Goal: Task Accomplishment & Management: Manage account settings

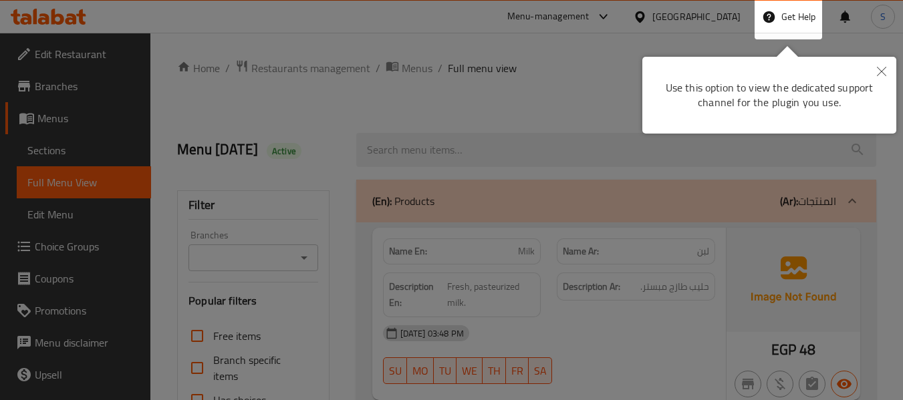
click at [876, 72] on button "Close" at bounding box center [881, 72] width 29 height 31
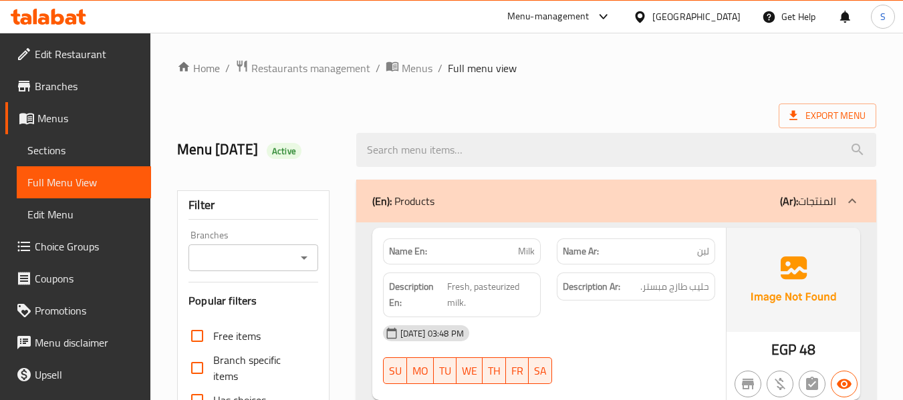
click at [717, 14] on div "[GEOGRAPHIC_DATA]" at bounding box center [696, 16] width 88 height 15
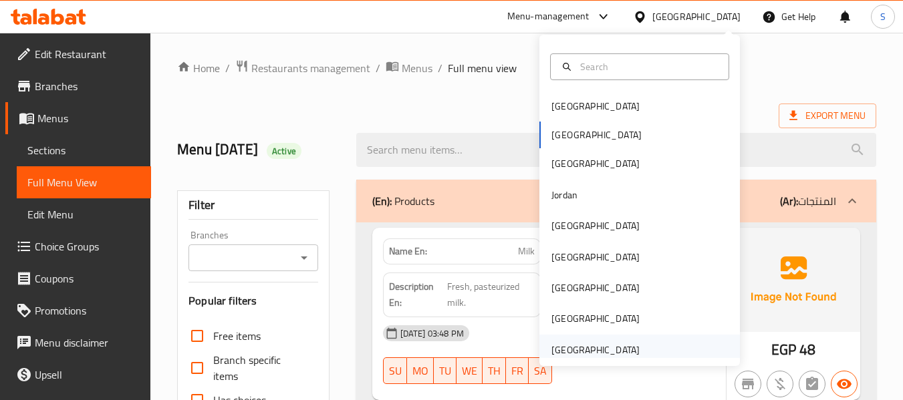
click at [595, 346] on div "[GEOGRAPHIC_DATA]" at bounding box center [595, 350] width 88 height 15
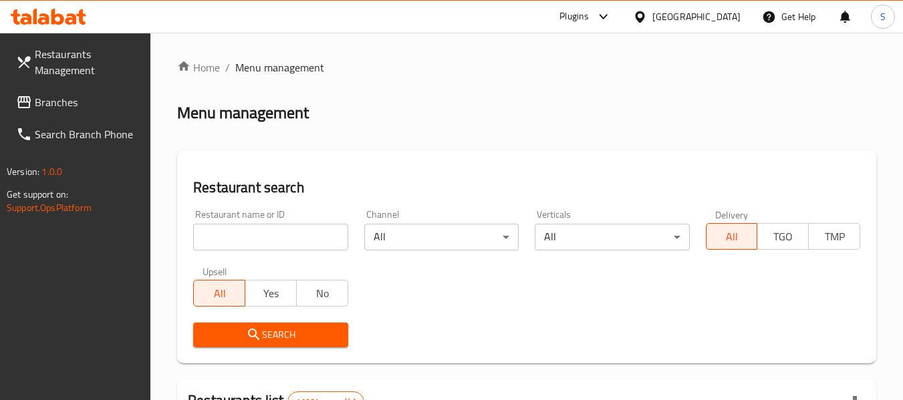
click at [55, 95] on span "Branches" at bounding box center [88, 102] width 106 height 16
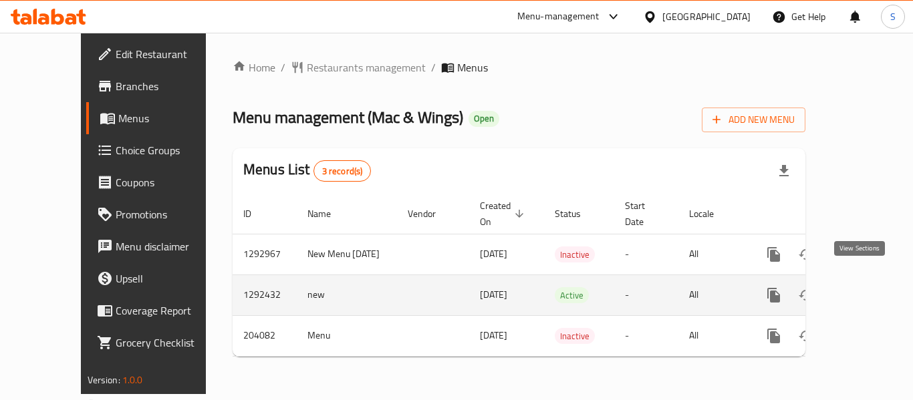
click at [862, 287] on icon "enhanced table" at bounding box center [870, 295] width 16 height 16
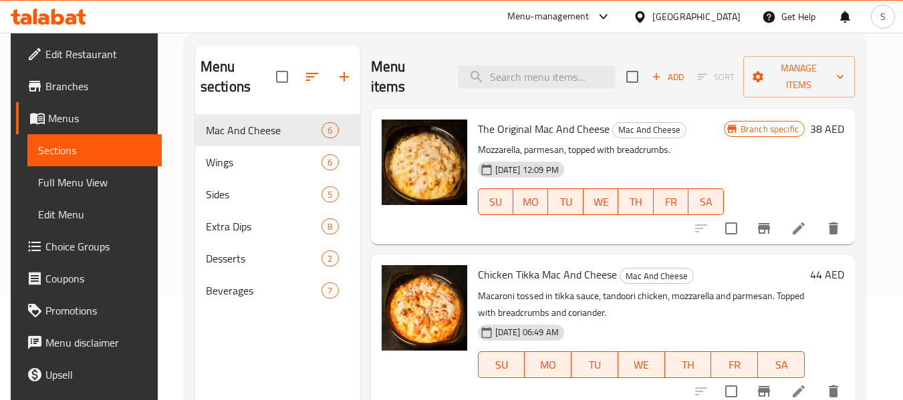
scroll to position [134, 0]
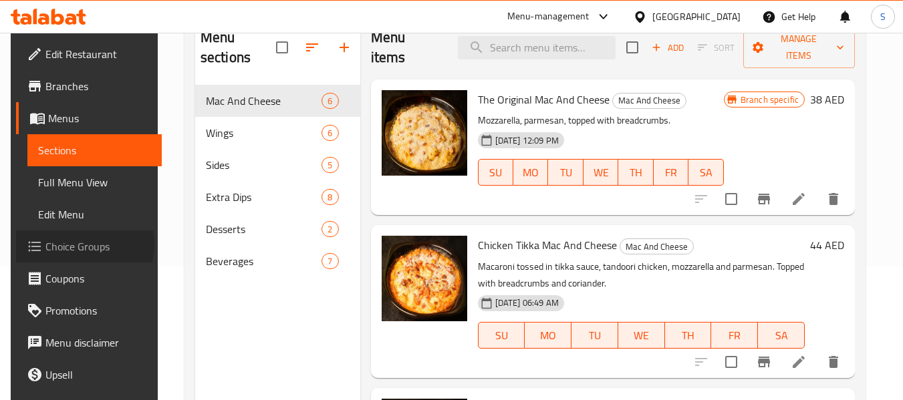
click at [59, 244] on span "Choice Groups" at bounding box center [98, 247] width 106 height 16
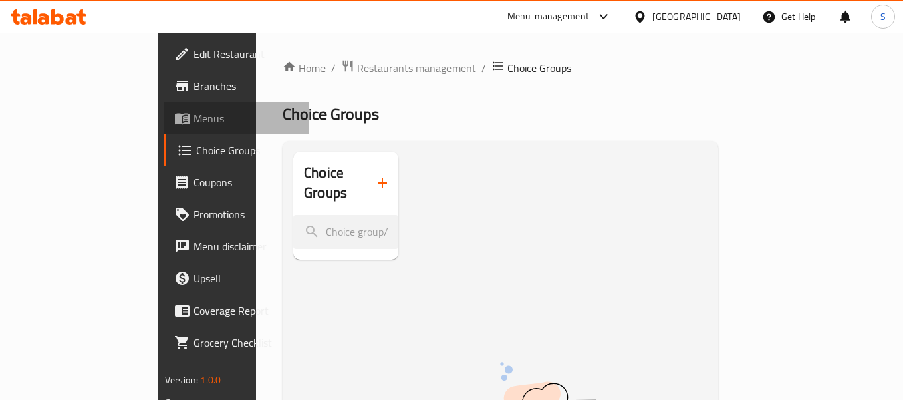
click at [193, 123] on span "Menus" at bounding box center [246, 118] width 106 height 16
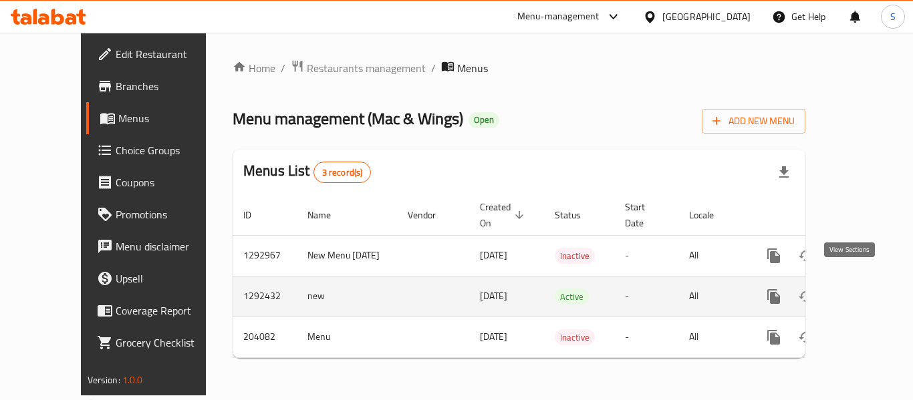
click at [864, 291] on icon "enhanced table" at bounding box center [870, 297] width 12 height 12
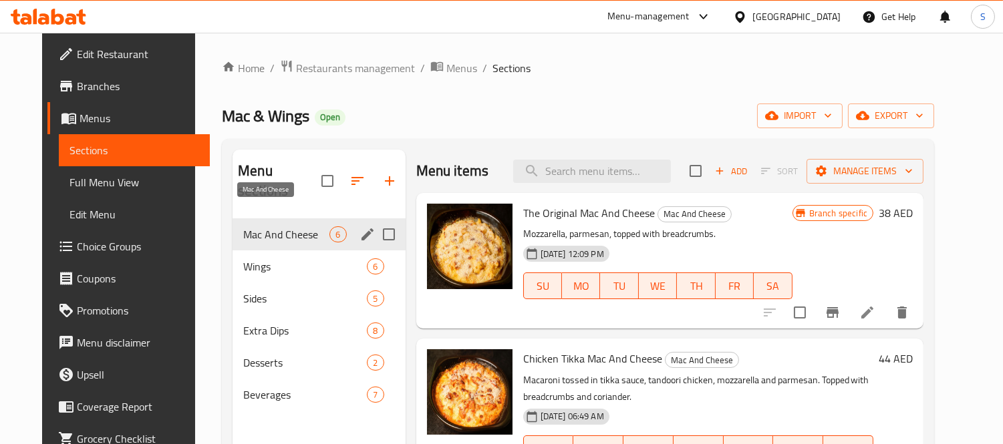
drag, startPoint x: 277, startPoint y: 211, endPoint x: 817, endPoint y: 248, distance: 541.3
click at [798, 245] on div "04-06-2025 12:09 PM SU MO TU WE TH FR SA" at bounding box center [658, 277] width 280 height 72
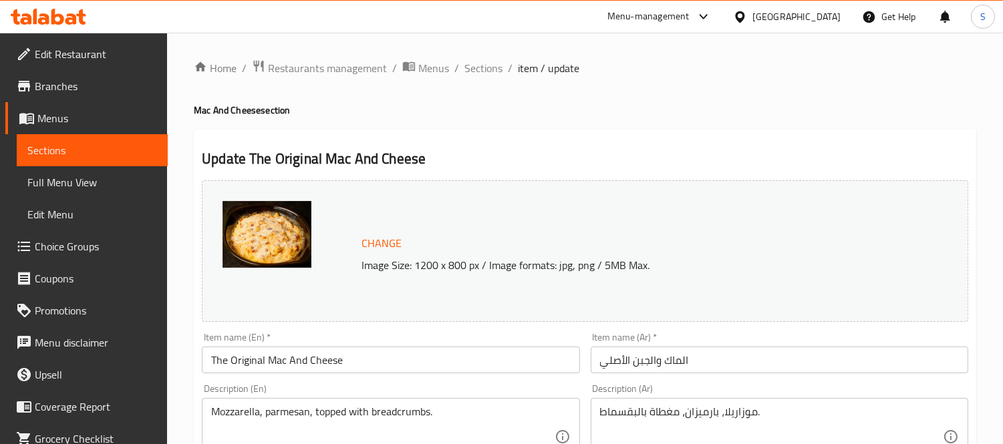
click at [62, 152] on span "Sections" at bounding box center [92, 150] width 130 height 16
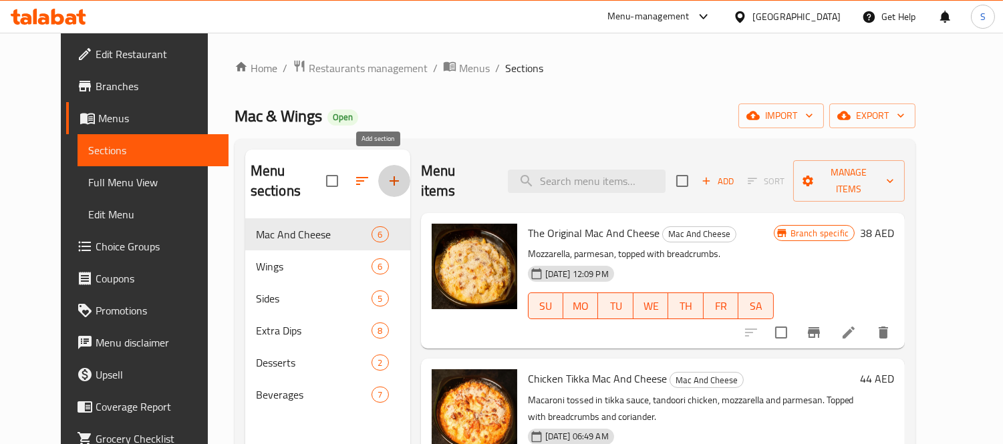
click at [386, 174] on icon "button" at bounding box center [394, 181] width 16 height 16
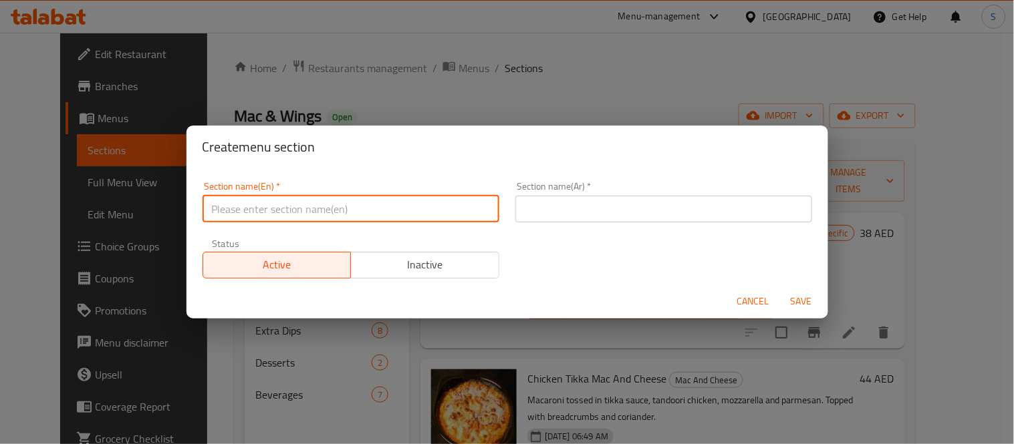
click at [368, 207] on input "text" at bounding box center [351, 209] width 297 height 27
paste input "Mac & Wings Combos"
type input "Mac & Wings Combos"
click at [737, 303] on span "Cancel" at bounding box center [753, 301] width 32 height 17
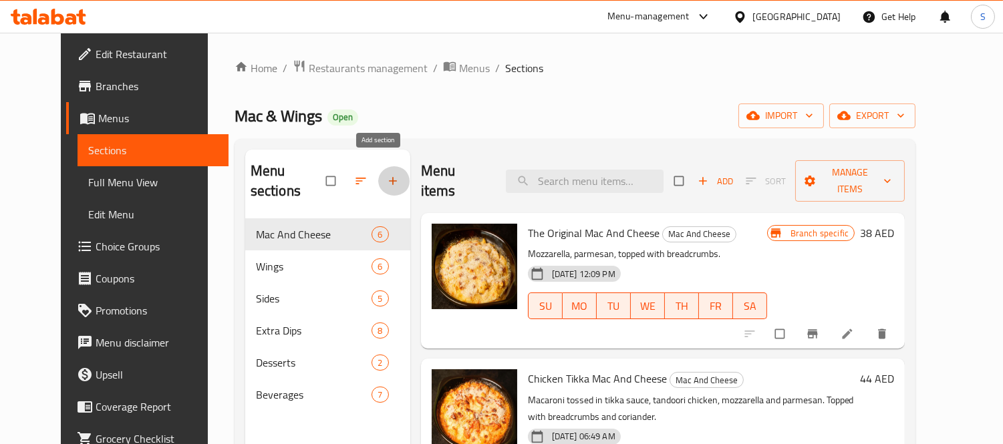
click at [386, 175] on icon "button" at bounding box center [392, 180] width 13 height 13
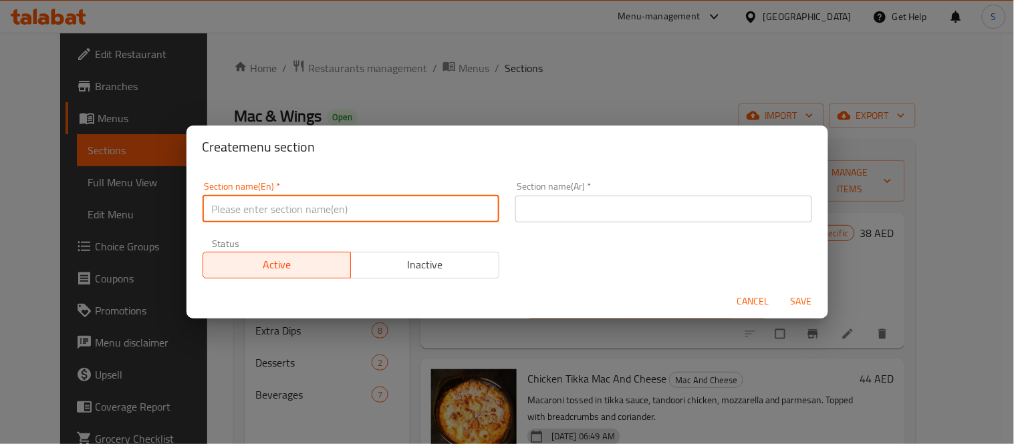
click at [355, 203] on input "text" at bounding box center [351, 209] width 297 height 27
paste input "Mac & Wings Combos"
type input "Mac & Wings Combos"
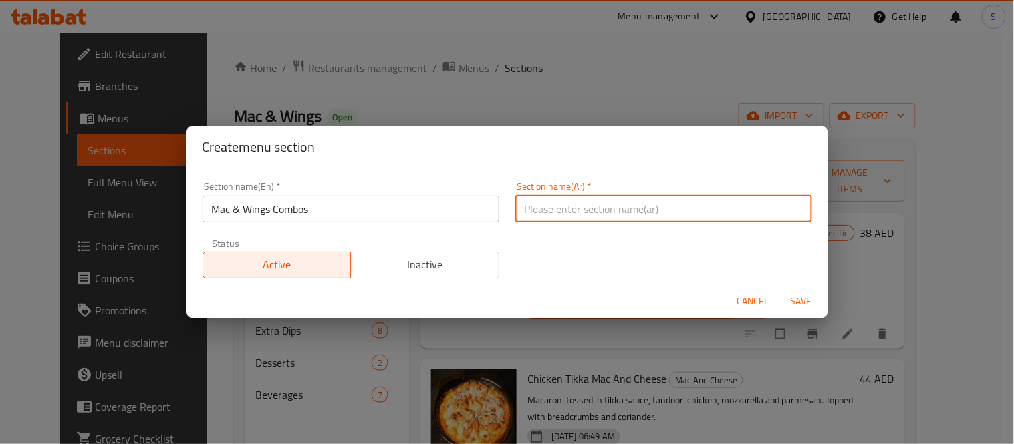
click at [547, 207] on input "text" at bounding box center [663, 209] width 297 height 27
type input "M"
type input "l"
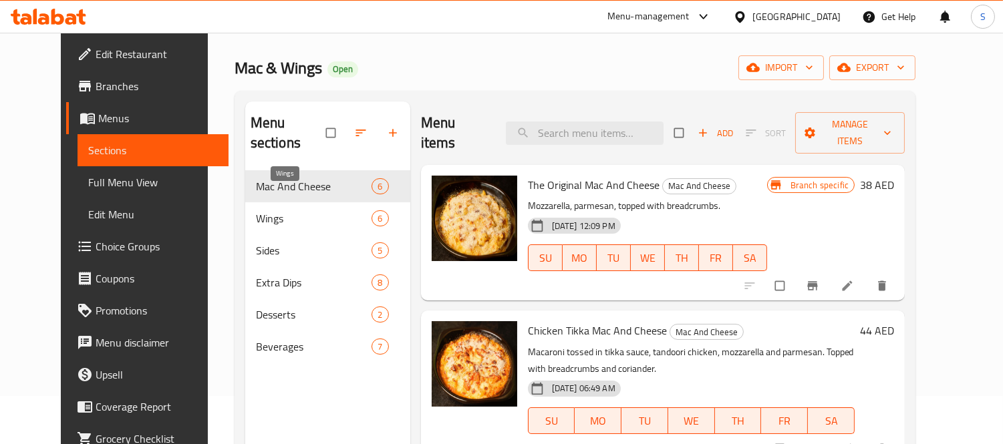
scroll to position [74, 0]
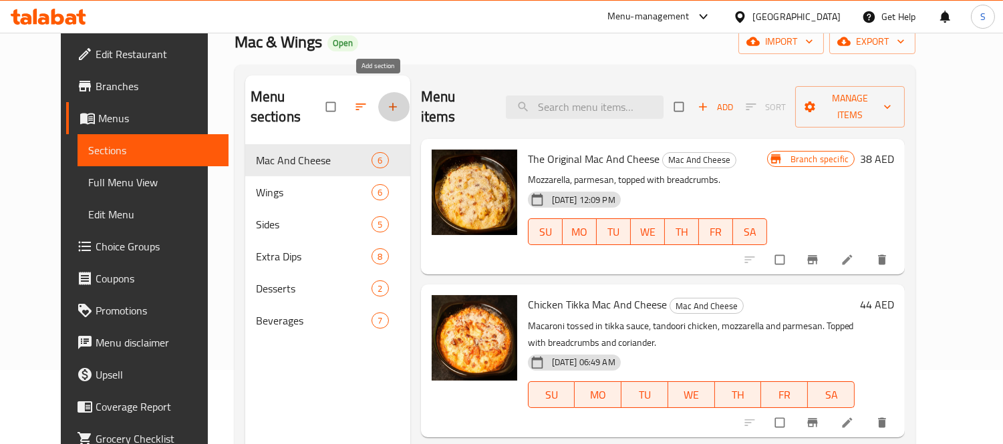
click at [386, 100] on icon "button" at bounding box center [392, 106] width 13 height 13
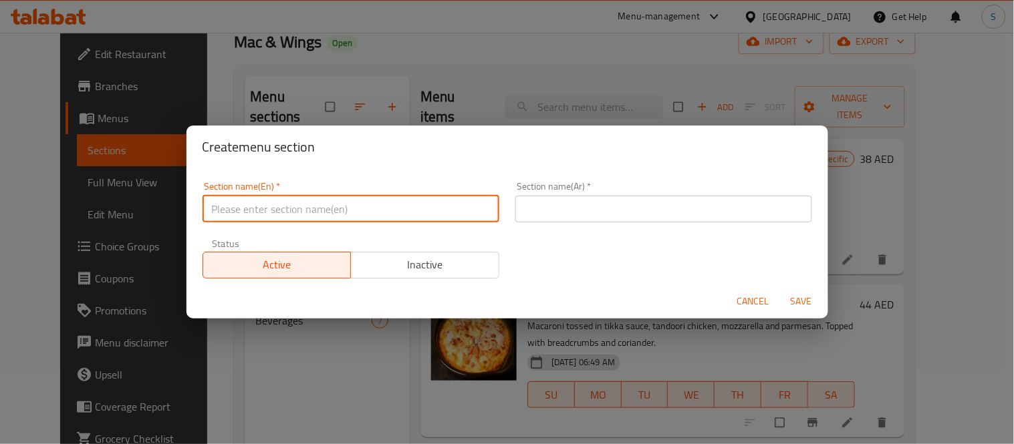
click at [464, 209] on input "text" at bounding box center [351, 209] width 297 height 27
paste input "Mac & Wings Combos"
type input "Mac & Wings Combos"
click at [619, 211] on input "text" at bounding box center [663, 209] width 297 height 27
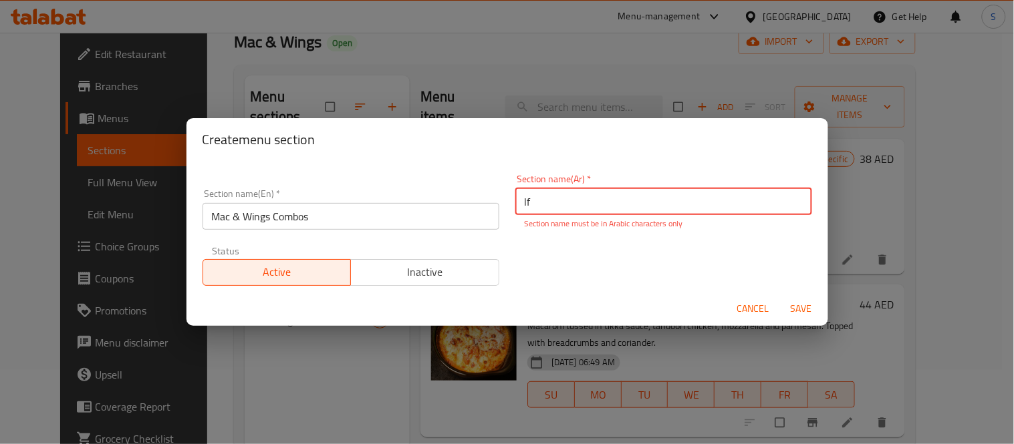
drag, startPoint x: 517, startPoint y: 205, endPoint x: 504, endPoint y: 203, distance: 12.9
click at [515, 206] on input "lf" at bounding box center [663, 201] width 297 height 27
type input "و"
type input "ة"
type input "’"
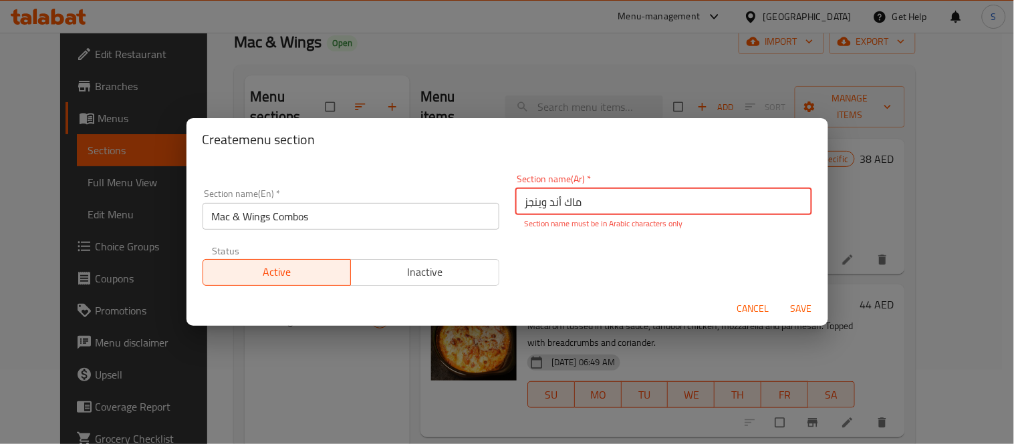
click at [517, 201] on input "ماك أند وينجز" at bounding box center [663, 201] width 297 height 27
type input "كومبو ماك أند وينجز"
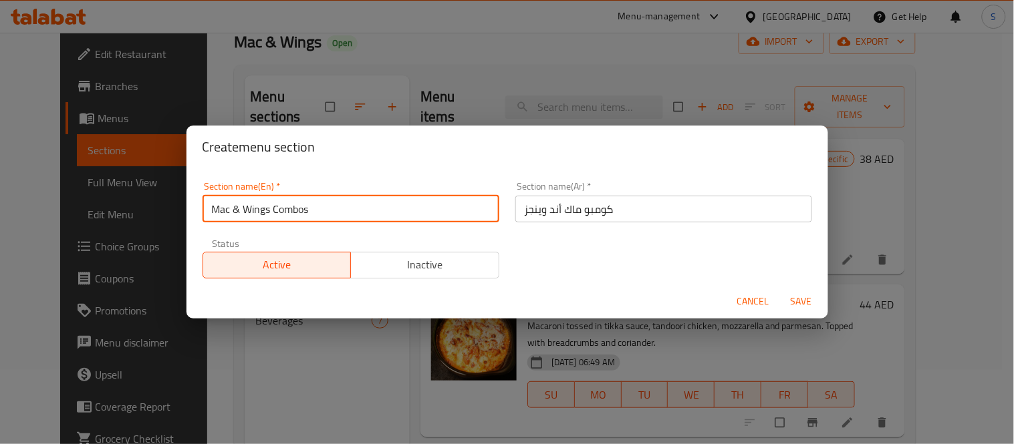
click at [234, 222] on input "Mac & Wings Combos" at bounding box center [351, 209] width 297 height 27
type input "Mac And Wings Combos"
click at [780, 289] on button "Save" at bounding box center [801, 301] width 43 height 25
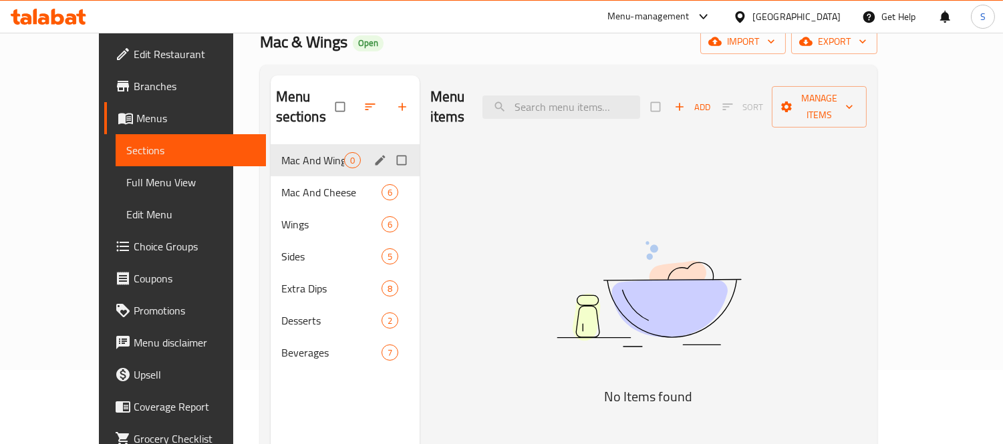
click at [297, 152] on span "Mac And Wings Combos" at bounding box center [312, 160] width 63 height 16
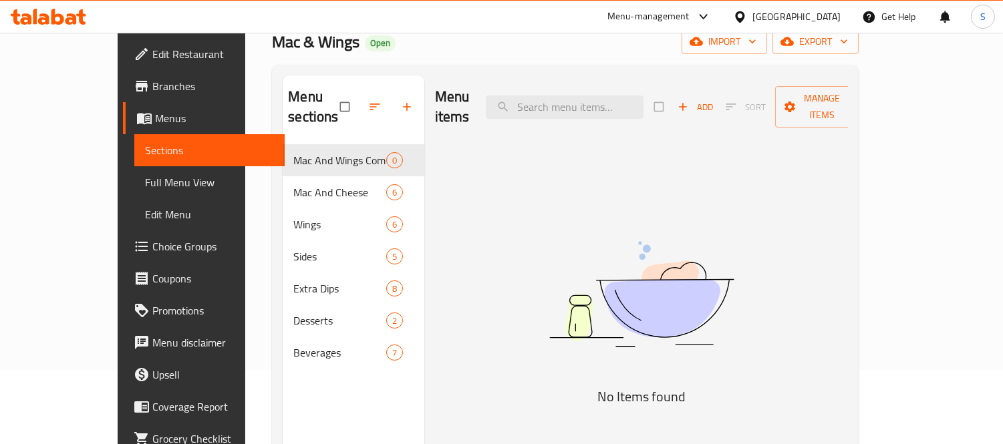
click at [717, 107] on button "Add" at bounding box center [695, 107] width 43 height 21
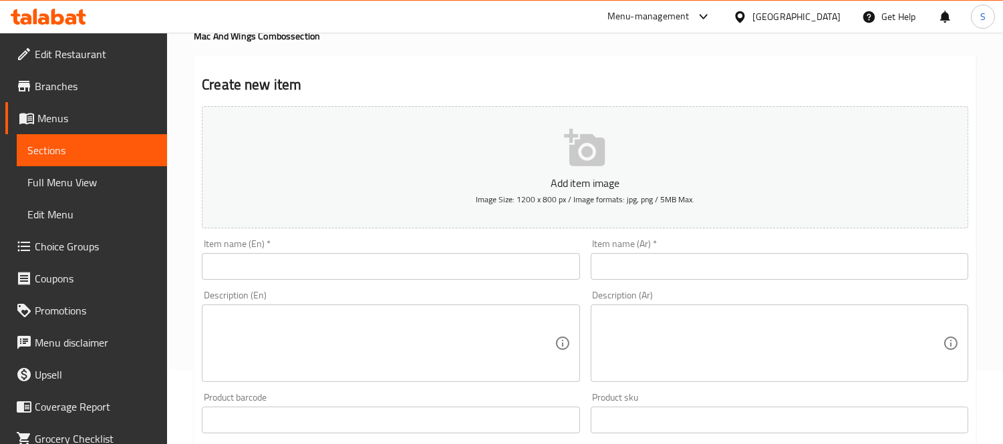
click at [348, 269] on input "text" at bounding box center [391, 266] width 378 height 27
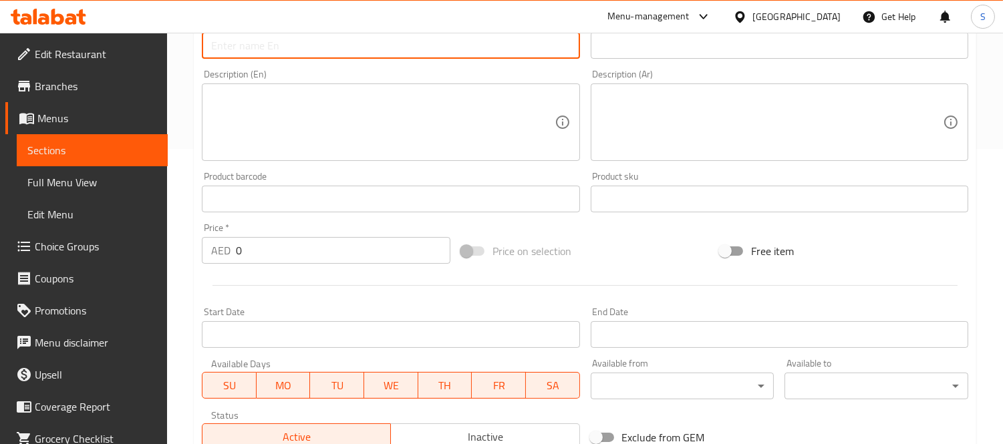
scroll to position [275, 0]
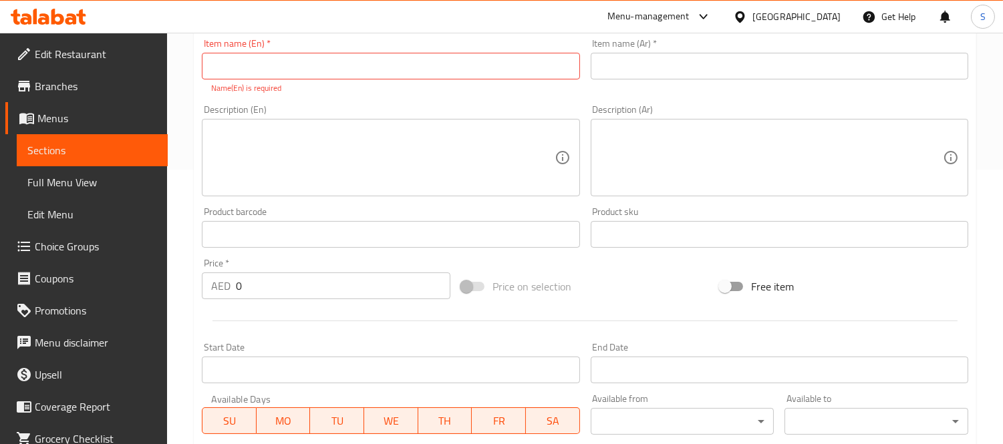
click at [400, 76] on input "text" at bounding box center [391, 66] width 378 height 27
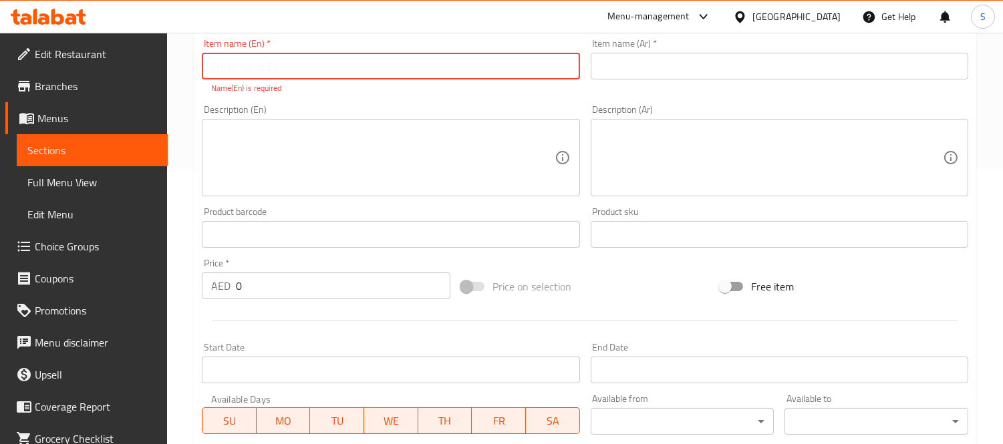
paste input "Group Meal"
type input "Group Meal"
click at [690, 68] on input "text" at bounding box center [780, 66] width 378 height 27
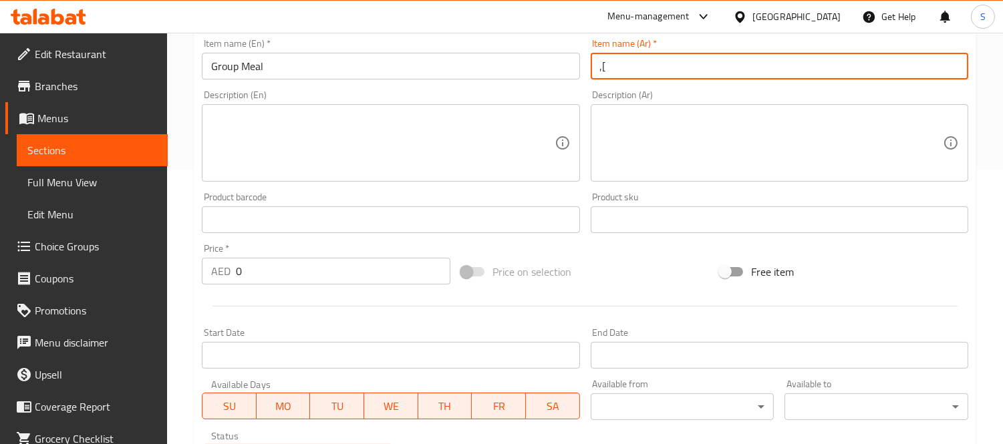
type input ","
click at [216, 70] on input "Group Meal" at bounding box center [391, 66] width 378 height 27
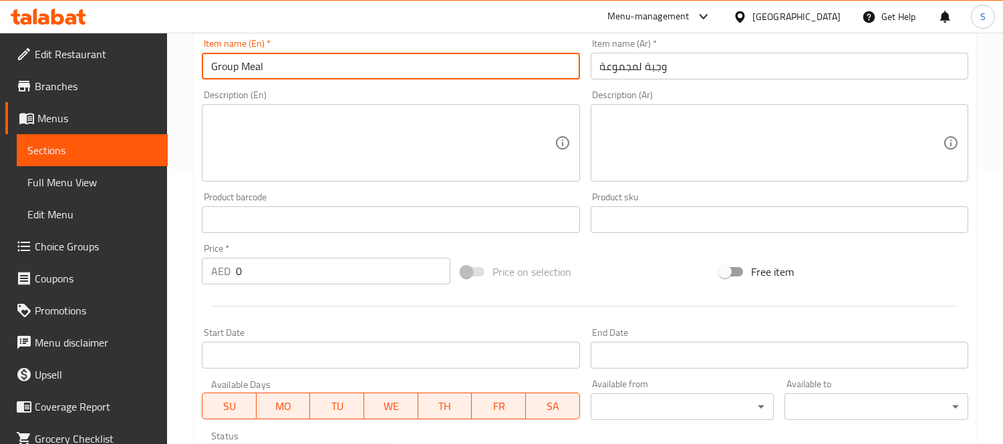
click at [216, 70] on input "Group Meal" at bounding box center [391, 66] width 378 height 27
click at [217, 70] on input "Group Meal" at bounding box center [391, 66] width 378 height 27
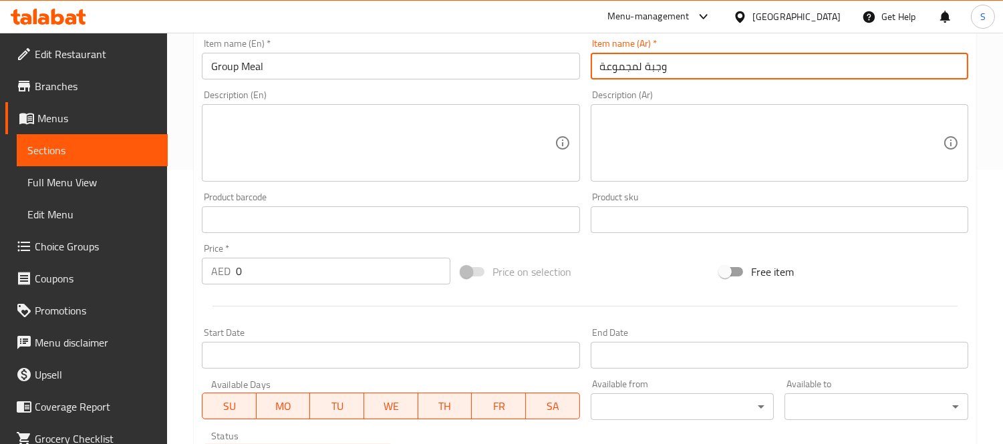
click at [662, 70] on input "وجبة لمجموعة" at bounding box center [780, 66] width 378 height 27
paste input "جماعي"
type input "وجبة جماعية"
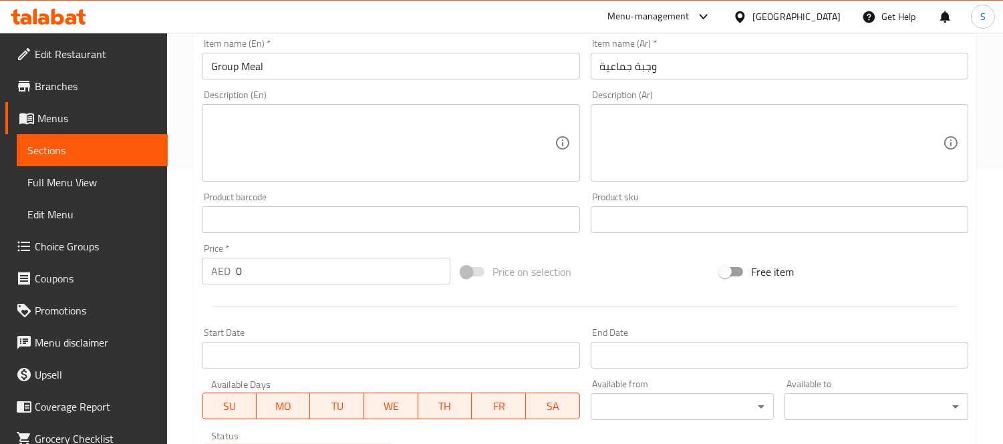
click at [396, 141] on textarea at bounding box center [382, 143] width 343 height 63
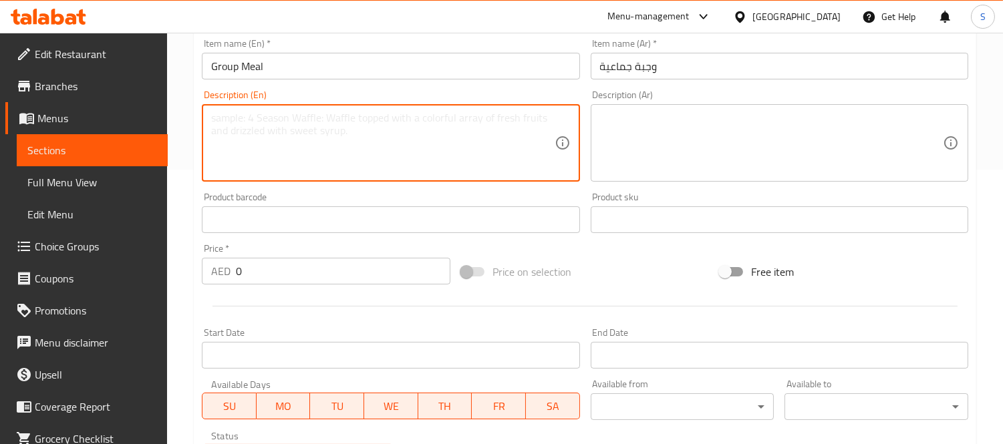
paste textarea "Your choice of 2 Macs and 12 pieces of Wings (choose 2 flavors), with 2 Sides."
type textarea "Your choice of 2 Macs and 12 pieces of Wings (choose 2 flavors), with 2 Sides."
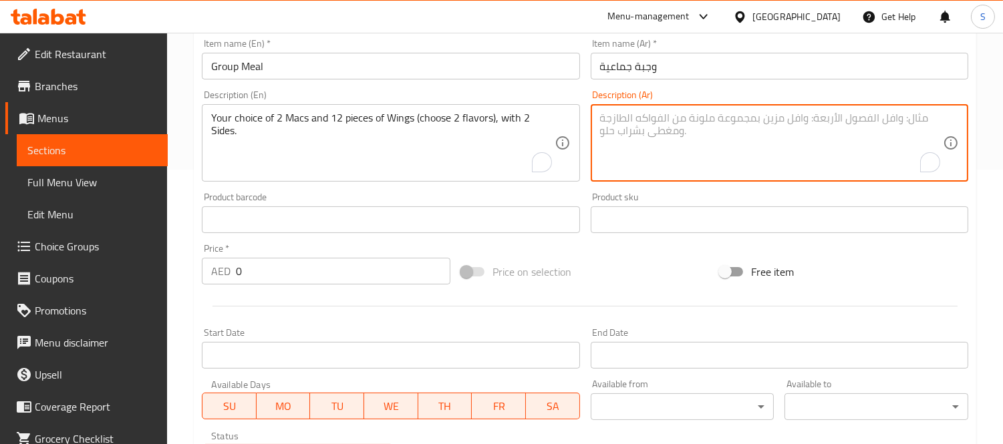
click at [660, 171] on textarea "To enrich screen reader interactions, please activate Accessibility in Grammarl…" at bounding box center [771, 143] width 343 height 63
paste textarea "اختيارك من 2 ماك و 12 قطعة من الأجنحة (اختر نكهتين) مع 2 طبق جانبي."
type textarea "اختيارك من 2 ماك و 12 قطعة من الأجنحة (اختر نكهتين) مع 2 طبق جانبي."
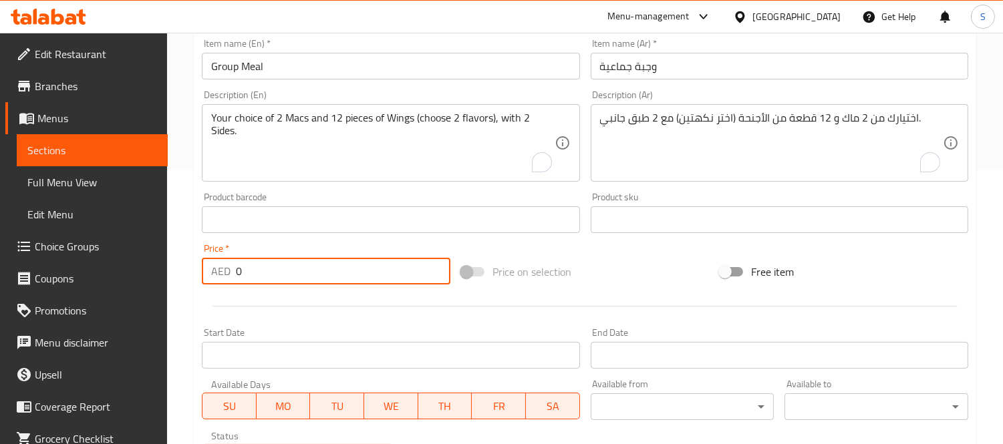
drag, startPoint x: 279, startPoint y: 273, endPoint x: 196, endPoint y: 281, distance: 83.9
click at [197, 281] on div "Price   * AED 0 Price *" at bounding box center [326, 264] width 259 height 51
paste input "number"
click at [239, 277] on input "number" at bounding box center [343, 271] width 215 height 27
type input "169"
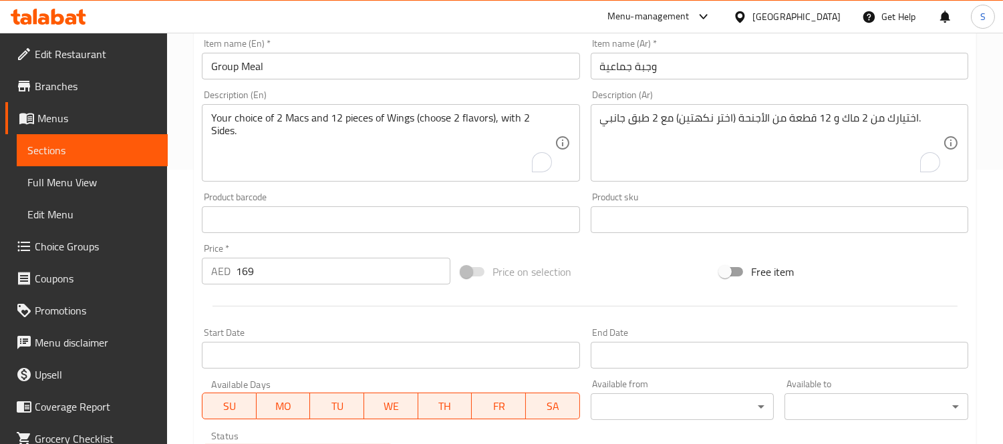
click at [234, 279] on div "AED 169 Price *" at bounding box center [326, 271] width 249 height 27
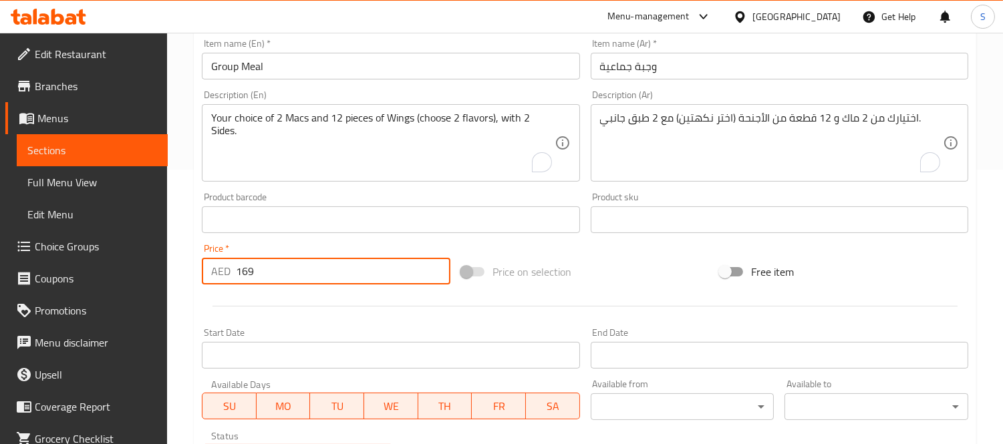
click at [238, 272] on input "169" at bounding box center [343, 271] width 215 height 27
click at [690, 289] on div "Price on selection" at bounding box center [585, 272] width 259 height 36
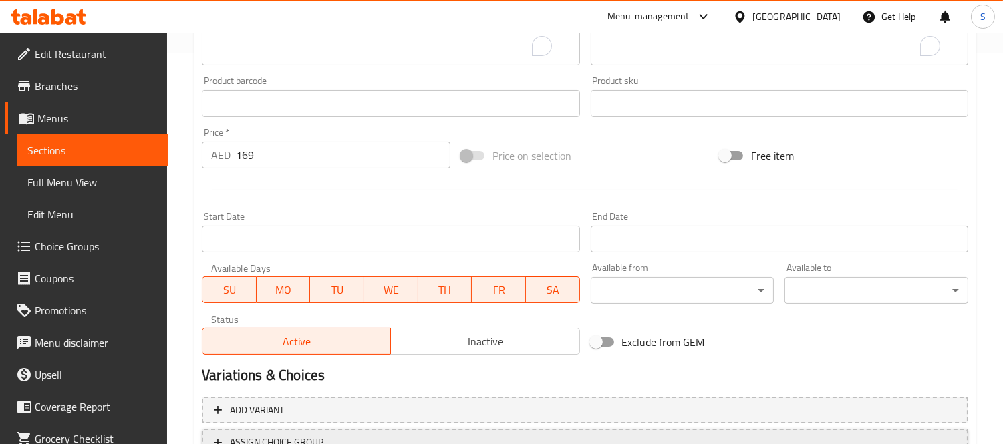
scroll to position [497, 0]
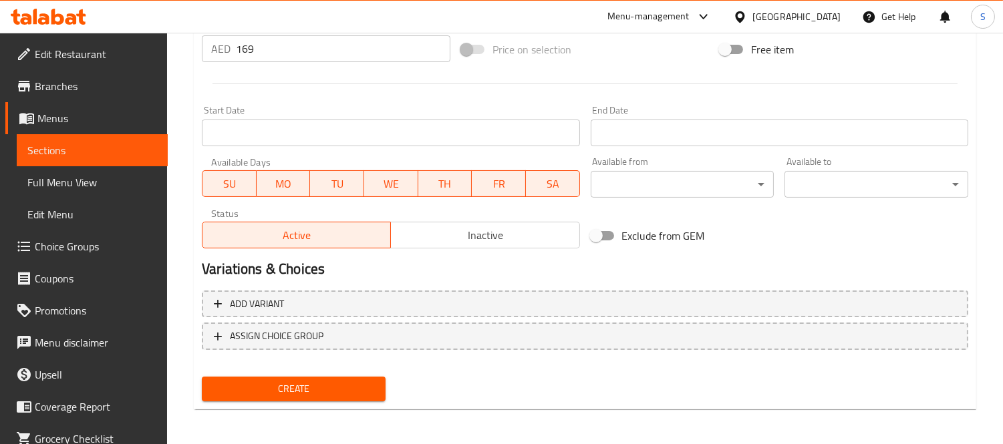
click at [488, 241] on span "Inactive" at bounding box center [485, 235] width 178 height 19
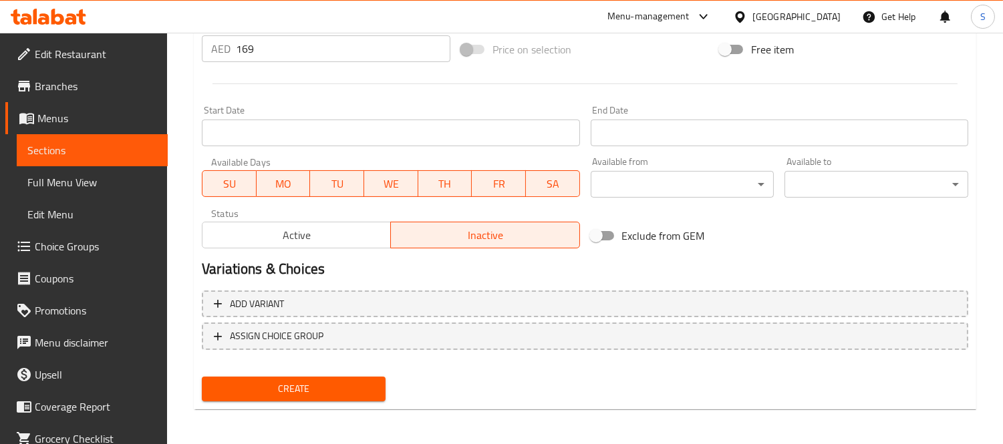
click at [301, 386] on span "Create" at bounding box center [294, 389] width 162 height 17
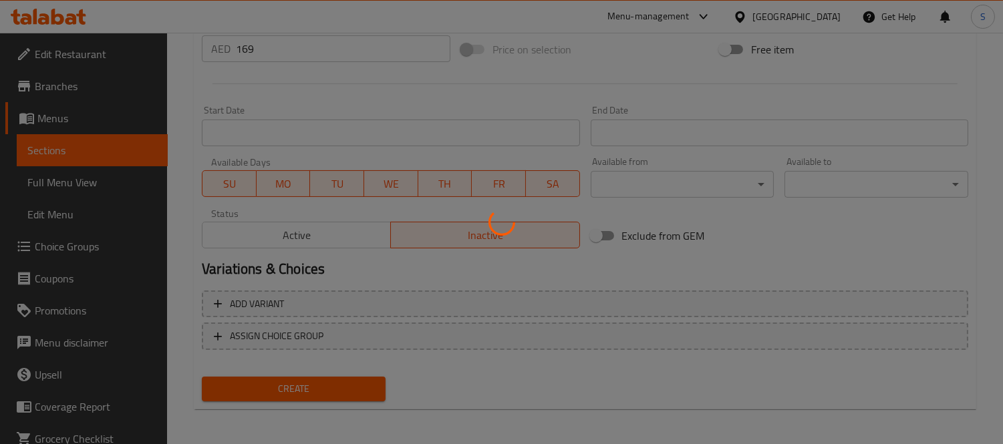
type input "0"
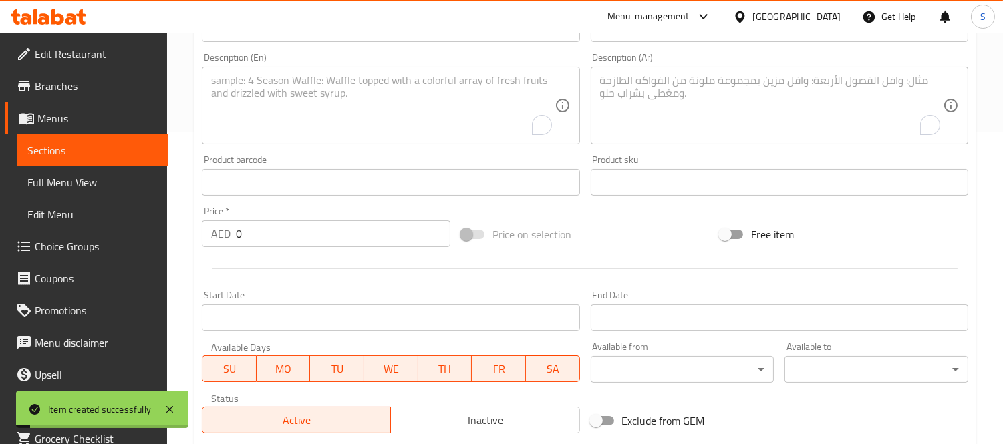
scroll to position [201, 0]
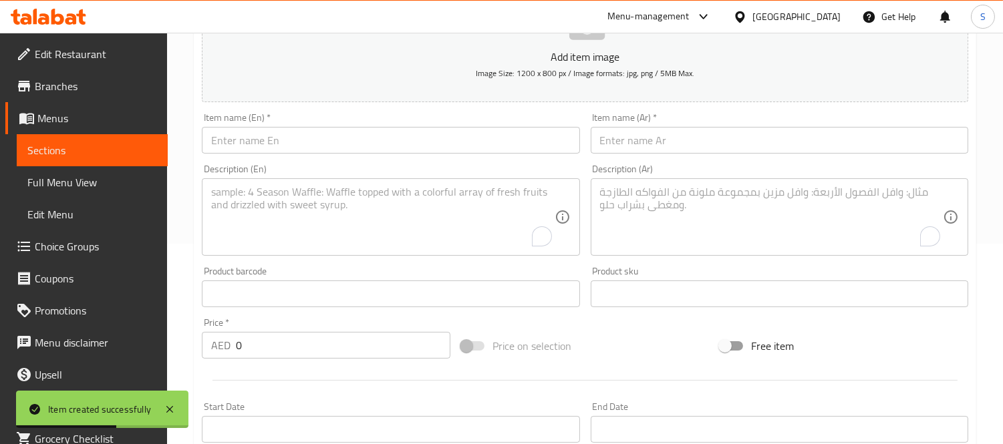
click at [70, 154] on span "Sections" at bounding box center [92, 150] width 130 height 16
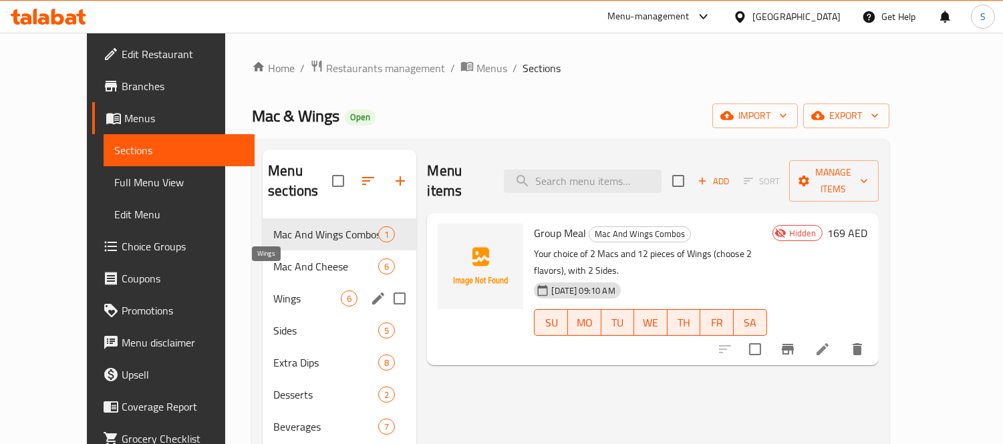
click at [273, 291] on span "Wings" at bounding box center [307, 299] width 68 height 16
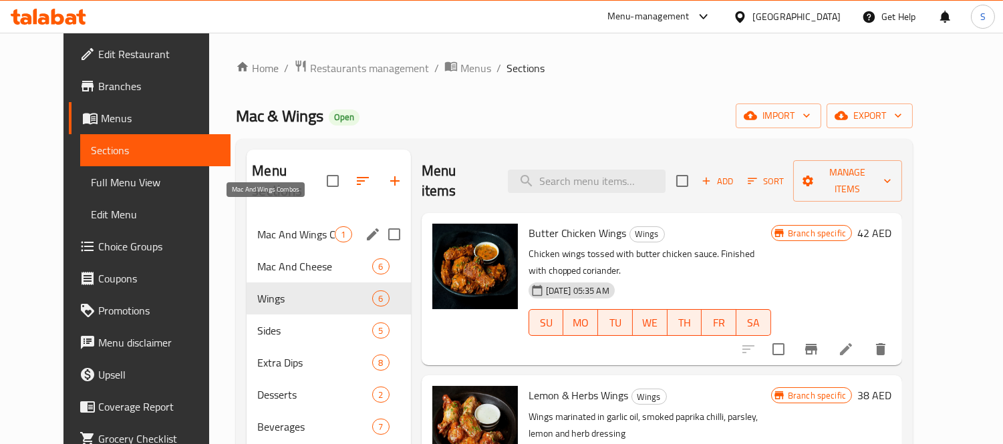
click at [281, 227] on span "Mac And Wings Combos" at bounding box center [296, 235] width 78 height 16
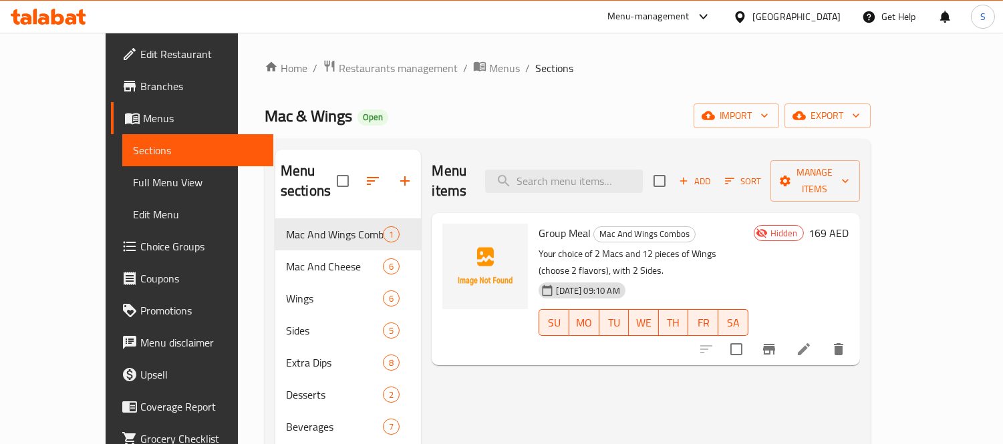
click at [133, 152] on span "Sections" at bounding box center [198, 150] width 130 height 16
click at [140, 239] on span "Choice Groups" at bounding box center [201, 247] width 122 height 16
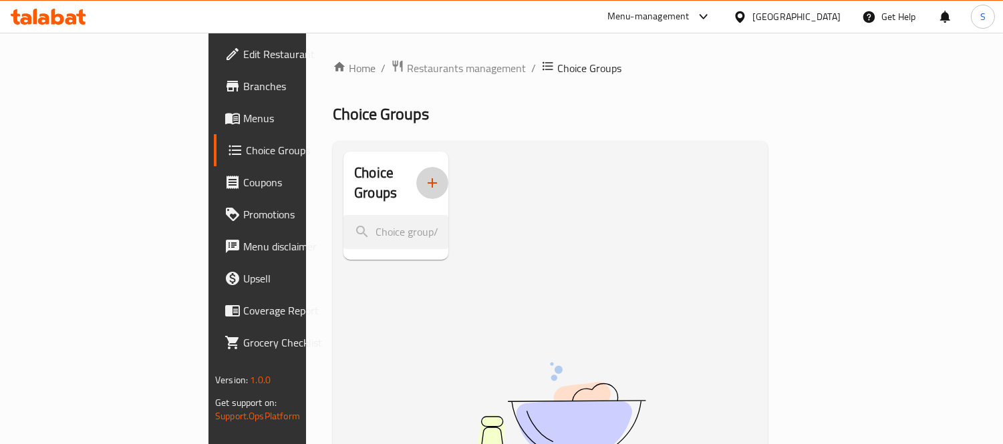
click at [424, 175] on icon "button" at bounding box center [432, 183] width 16 height 16
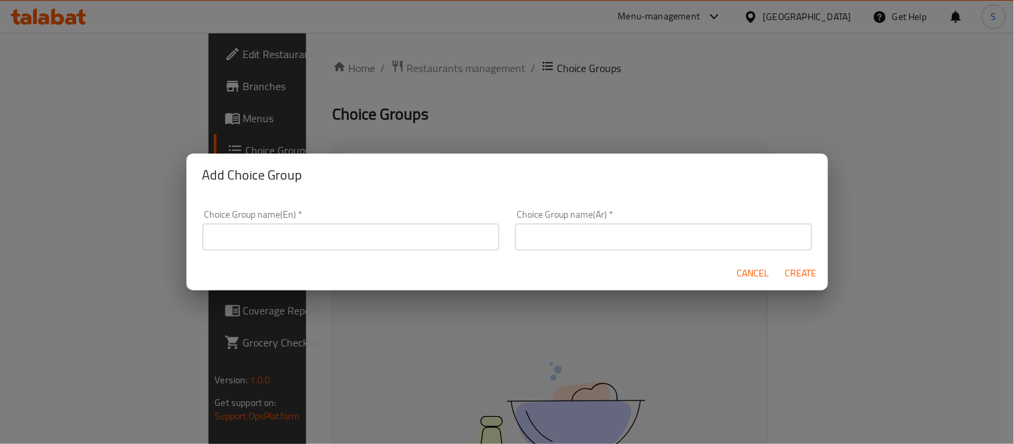
click at [388, 229] on input "text" at bounding box center [351, 237] width 297 height 27
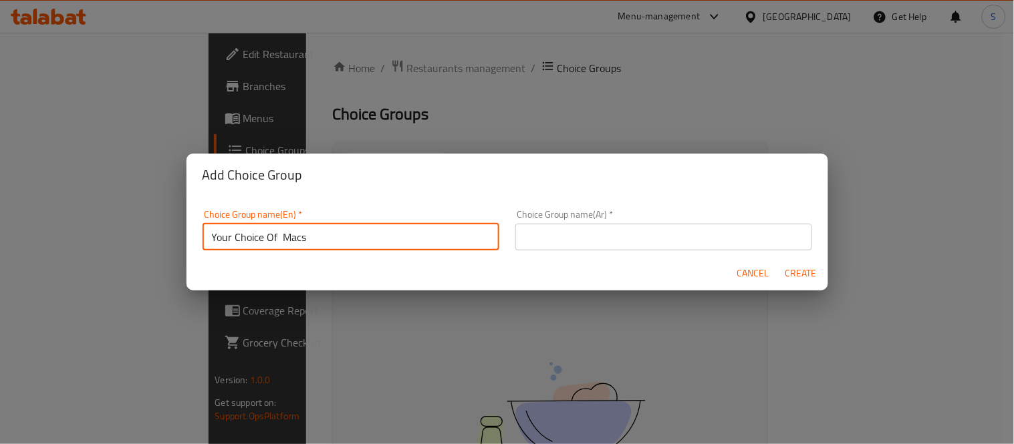
click at [279, 237] on input "Your Choice Of Macs" at bounding box center [351, 237] width 297 height 27
click at [237, 237] on input "Your Choice Of Macs" at bounding box center [351, 237] width 297 height 27
click at [233, 243] on input "Your Choice Of Macs" at bounding box center [351, 237] width 297 height 27
click at [331, 235] on input "Your 1st Choice Of Macs" at bounding box center [351, 237] width 297 height 27
click at [294, 236] on input "Your 1st Choice Of Macs" at bounding box center [351, 237] width 297 height 27
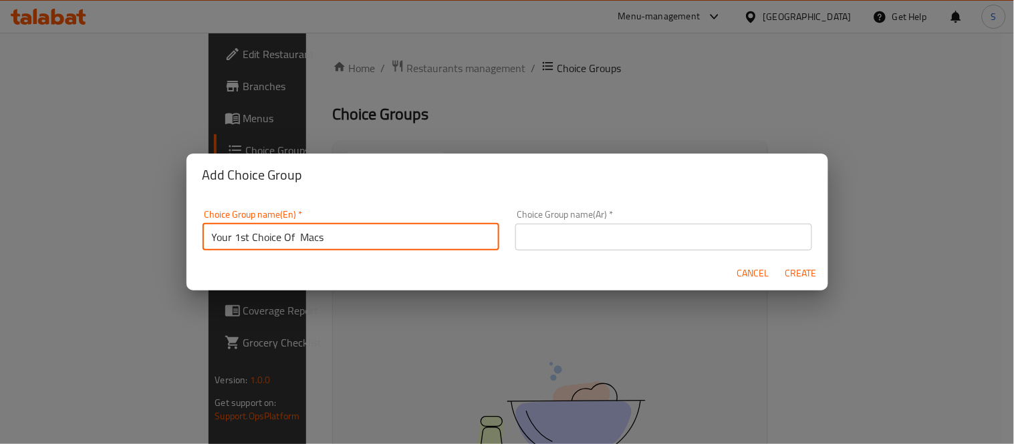
click at [298, 236] on input "Your 1st Choice Of Macs" at bounding box center [351, 237] width 297 height 27
click at [330, 241] on input "Your 1st Choice Of Macs" at bounding box center [351, 237] width 297 height 27
type input "Your 1st Choice Of Macs:"
click at [555, 236] on input "text" at bounding box center [663, 237] width 297 height 27
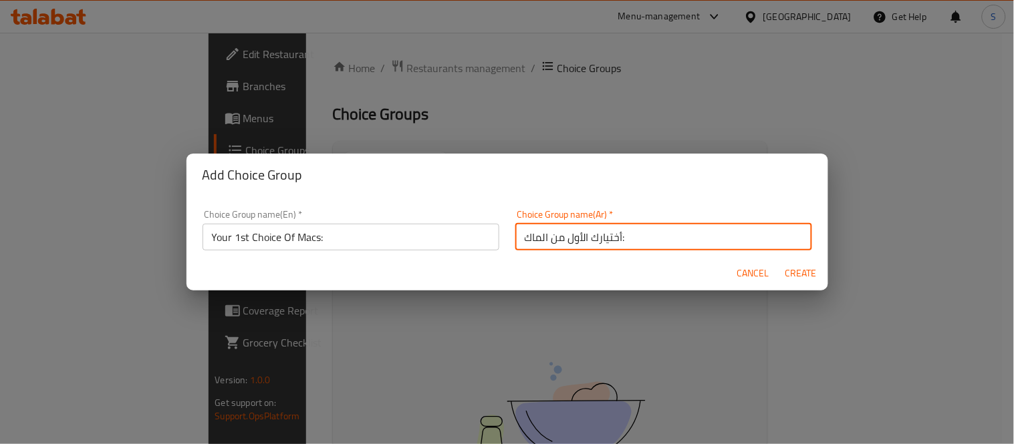
type input "أختيارك الأول من الماك:"
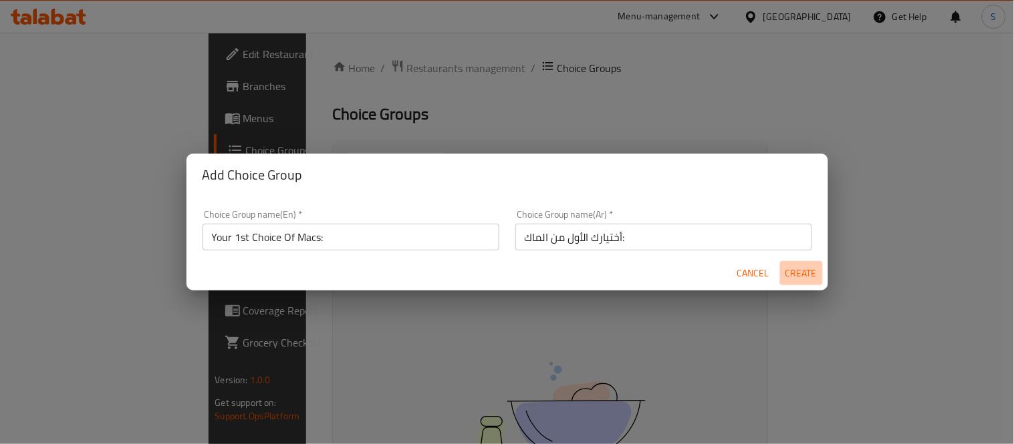
click at [797, 271] on span "Create" at bounding box center [801, 273] width 32 height 17
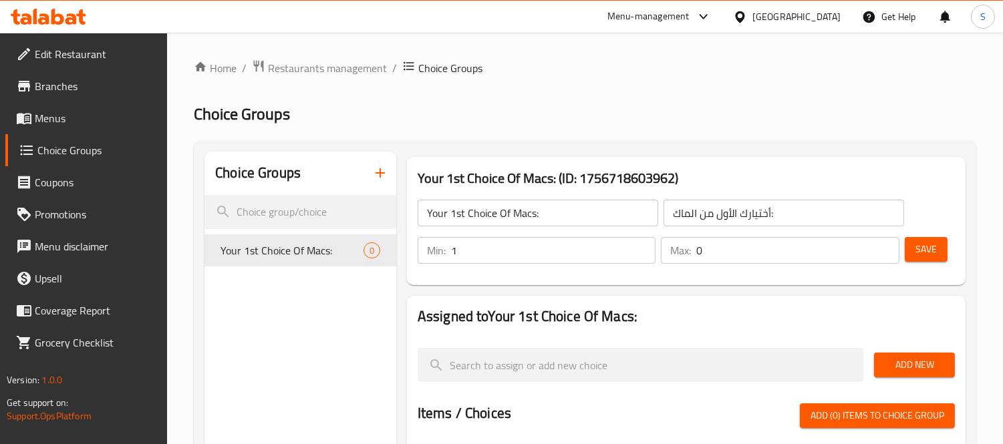
type input "1"
click at [644, 246] on input "1" at bounding box center [553, 250] width 205 height 27
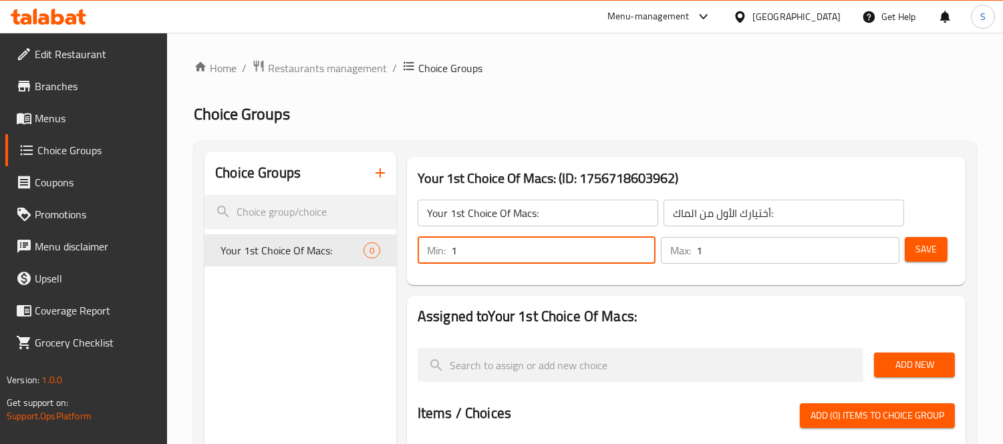
type input "1"
click at [884, 247] on input "1" at bounding box center [797, 250] width 203 height 27
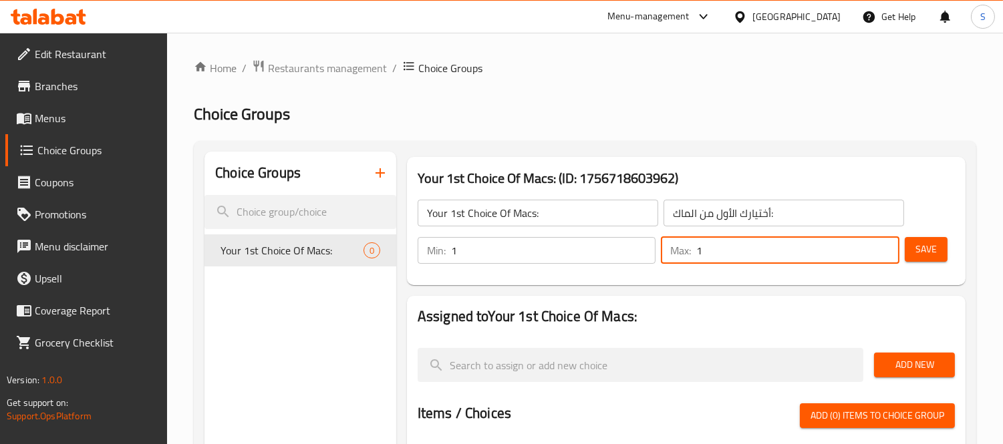
click at [930, 249] on span "Save" at bounding box center [926, 249] width 21 height 17
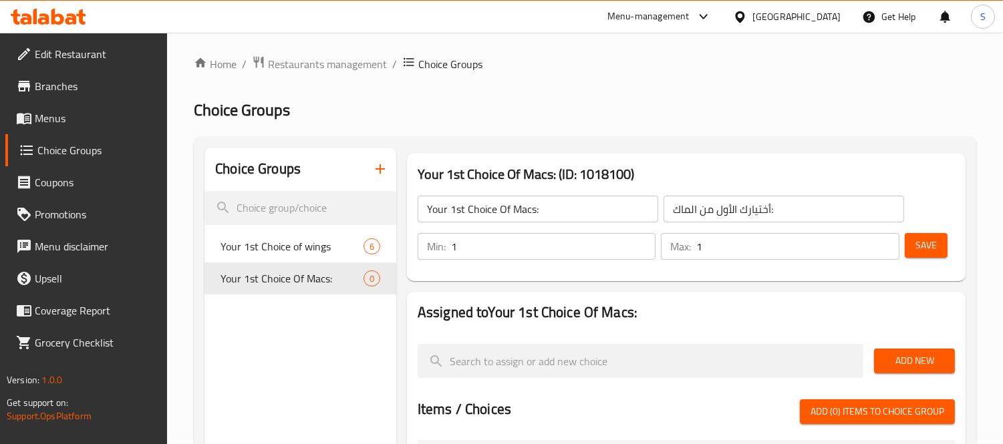
scroll to position [148, 0]
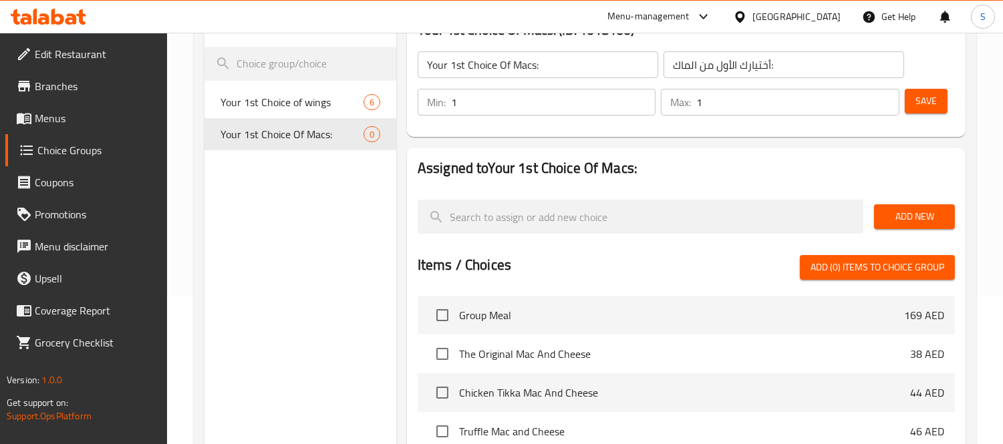
click at [914, 217] on span "Add New" at bounding box center [914, 217] width 59 height 17
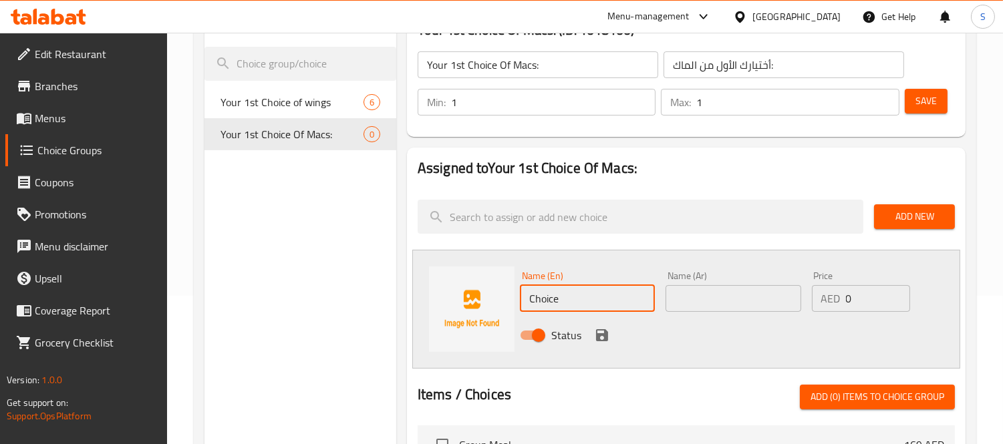
drag, startPoint x: 568, startPoint y: 298, endPoint x: 357, endPoint y: 289, distance: 211.4
click at [357, 289] on div "Choice Groups Your 1st Choice of wings 6 Your 1st Choice Of Macs: 0 Your 1st Ch…" at bounding box center [588, 399] width 767 height 793
paste input "The Original Mac"
type input "The Original Mac"
click at [702, 303] on input "text" at bounding box center [733, 298] width 135 height 27
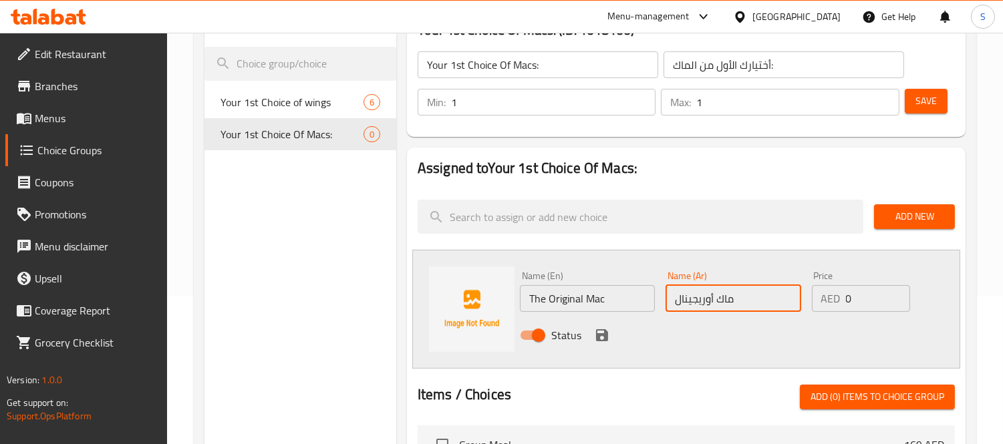
type input "ماك أوريجينال"
click at [604, 333] on icon "save" at bounding box center [602, 336] width 12 height 12
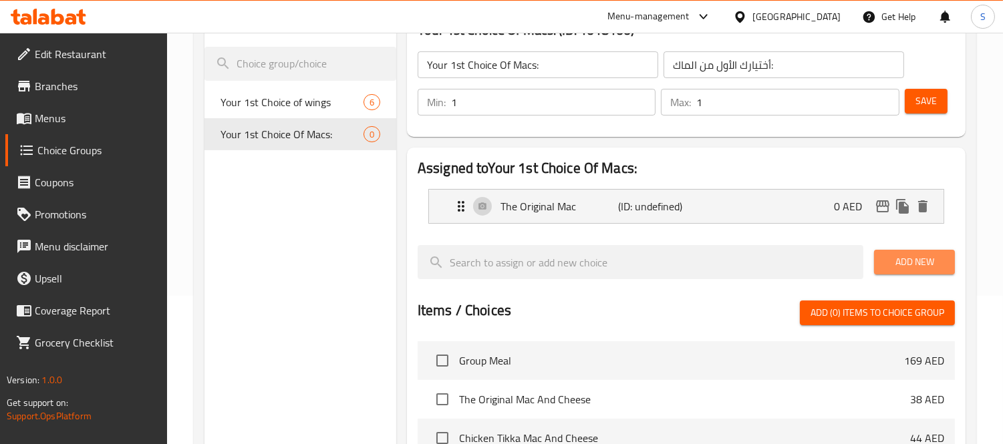
click at [914, 263] on span "Add New" at bounding box center [914, 262] width 59 height 17
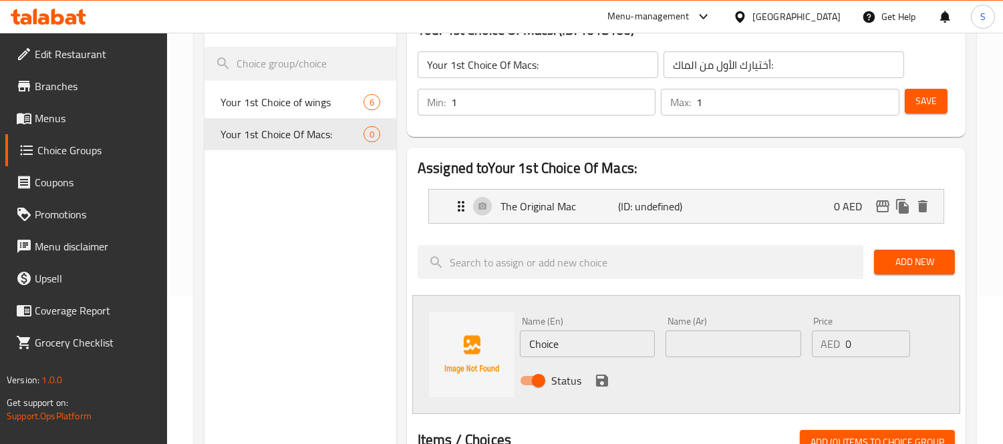
click at [563, 344] on input "Choice" at bounding box center [587, 344] width 135 height 27
paste input "Cajun Chicken Mac"
click at [563, 344] on input "ChoiceCajun Chicken Mac" at bounding box center [587, 344] width 135 height 27
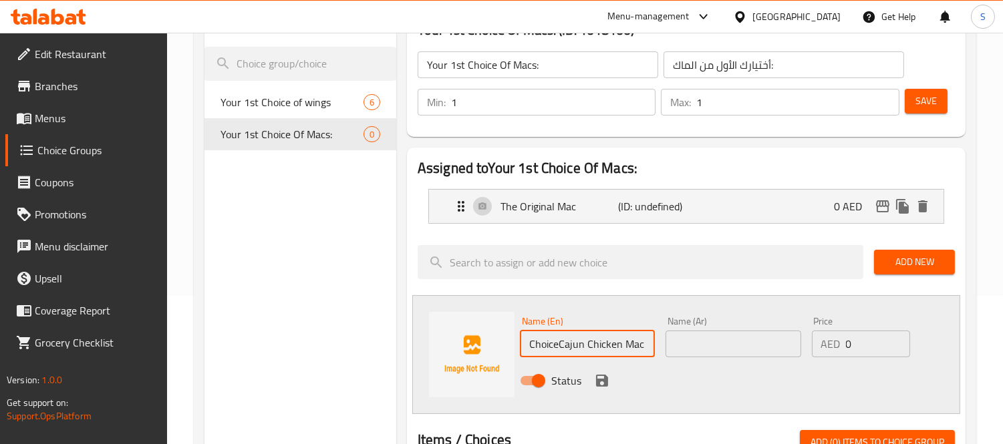
paste input "text"
type input "Cajun Chicken Mac"
click at [733, 345] on input "text" at bounding box center [733, 344] width 135 height 27
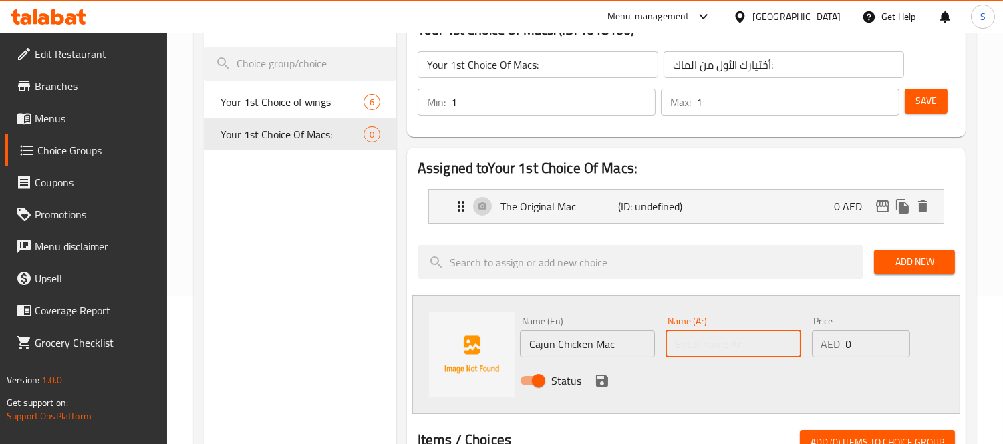
paste input "كاجون تشيكن ماك"
type input "كاجون تشيكن ماك"
click at [599, 384] on icon "save" at bounding box center [602, 381] width 12 height 12
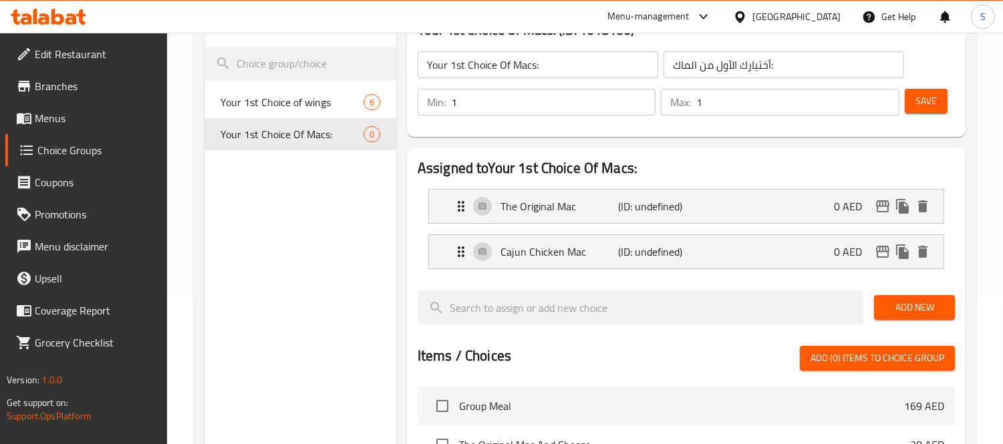
drag, startPoint x: 922, startPoint y: 312, endPoint x: 604, endPoint y: 294, distance: 318.7
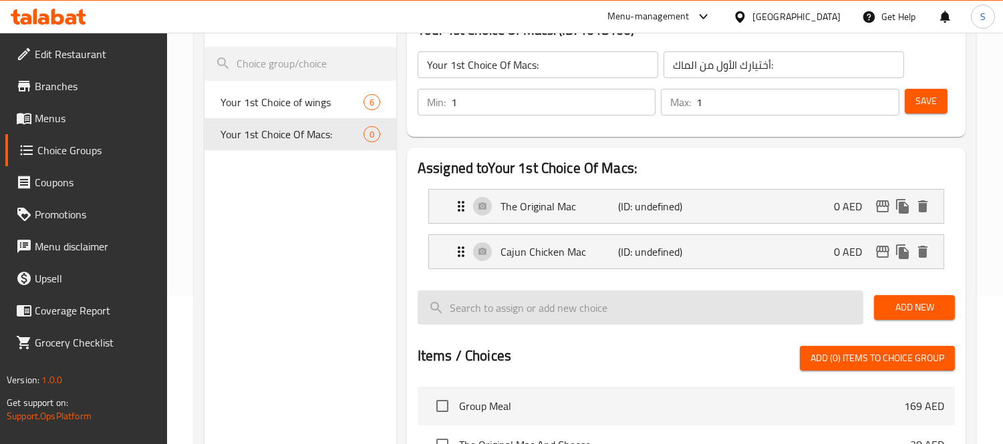
click at [910, 312] on span "Add New" at bounding box center [914, 307] width 59 height 17
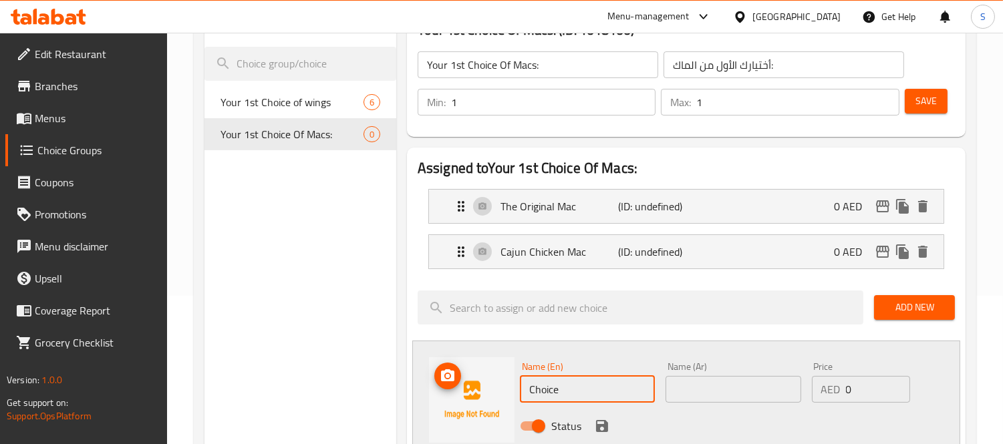
drag, startPoint x: 455, startPoint y: 385, endPoint x: 448, endPoint y: 382, distance: 7.8
click at [448, 384] on div "Name (En) Choice Name (En) Name (Ar) Name (Ar) Price AED 0 Price Status" at bounding box center [686, 400] width 548 height 119
paste input "Spicy Salami Mac"
type input "Spicy Salami Mac"
click at [715, 392] on input "text" at bounding box center [733, 389] width 135 height 27
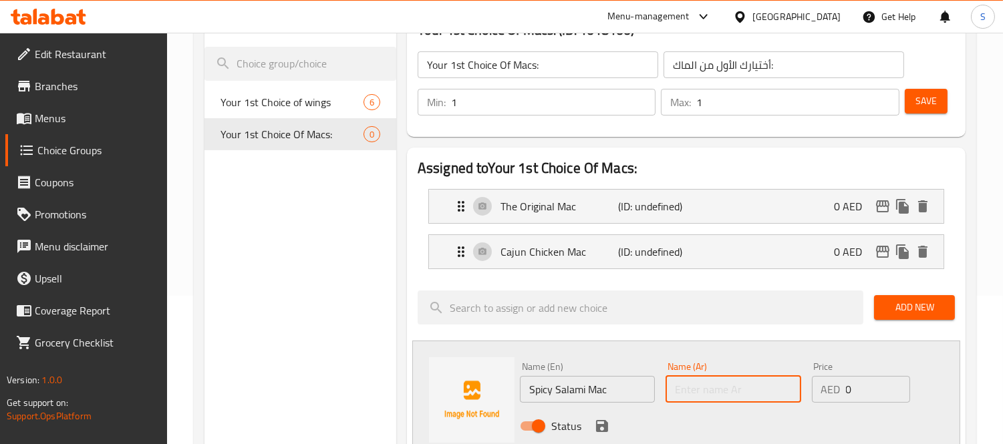
paste input "سلامي ماك حار"
type input "سلامي ماك حار"
click at [598, 426] on icon "save" at bounding box center [602, 426] width 12 height 12
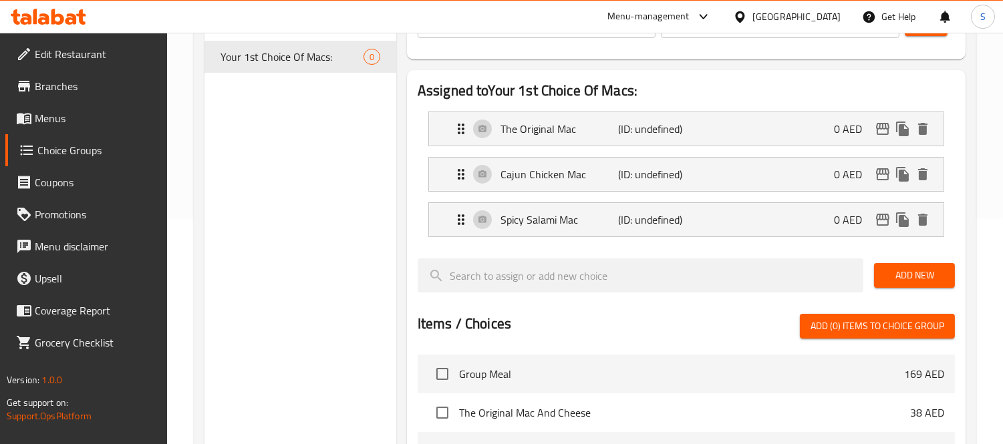
scroll to position [297, 0]
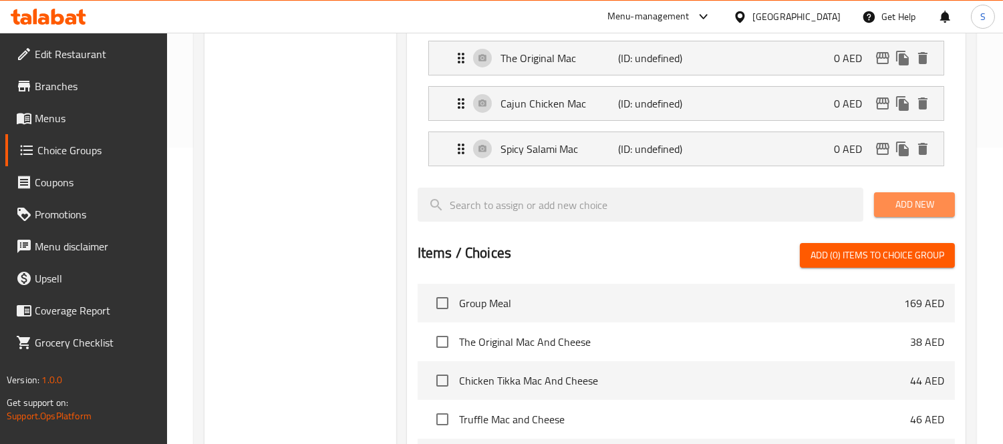
click at [918, 204] on span "Add New" at bounding box center [914, 205] width 59 height 17
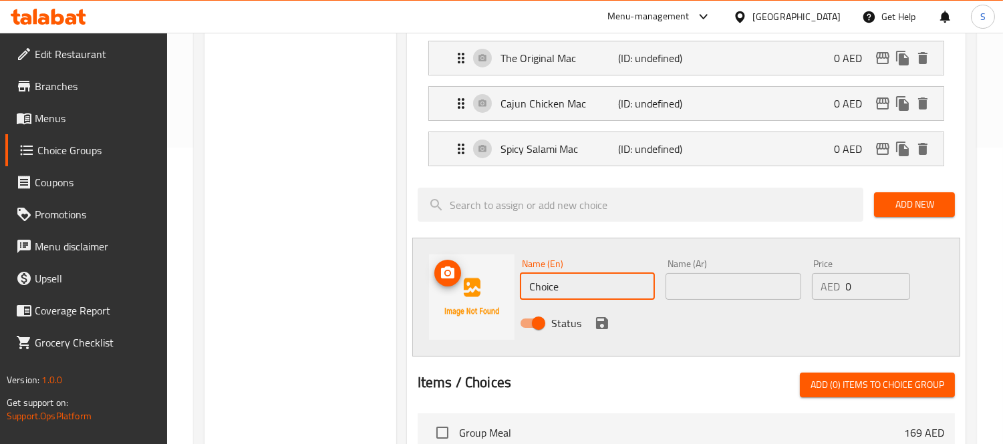
drag, startPoint x: 606, startPoint y: 289, endPoint x: 491, endPoint y: 293, distance: 114.4
click at [491, 293] on div "Name (En) Choice Name (En) Name (Ar) Name (Ar) Price AED 0 Price Status" at bounding box center [686, 297] width 548 height 119
paste input "icken Tikka Mac"
type input "Chicken Tikka Mac"
click at [710, 286] on input "text" at bounding box center [733, 286] width 135 height 27
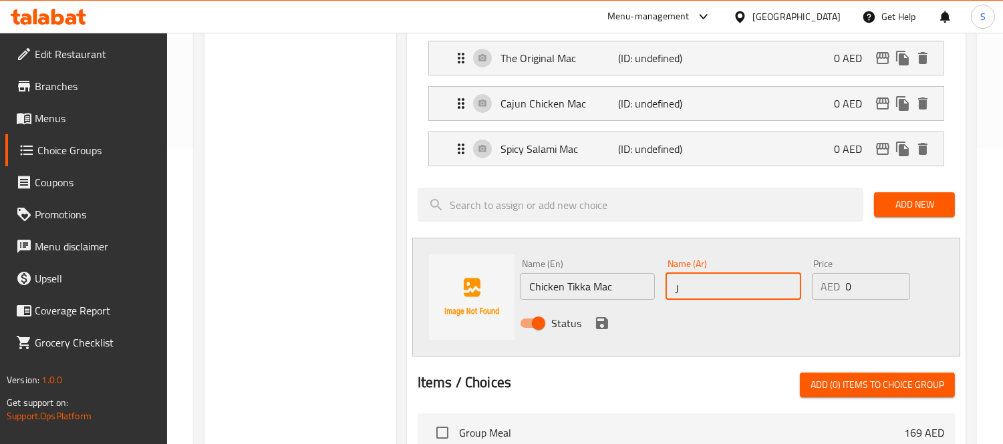
drag, startPoint x: 714, startPoint y: 290, endPoint x: 593, endPoint y: 283, distance: 121.2
click at [593, 283] on div "Name (En) Chicken Tikka Mac Name (En) Name (Ar) ر Name (Ar) Price AED 0 Price S…" at bounding box center [734, 298] width 438 height 88
paste input "جاج تكا ماك"
type input "دجاج تكا ماك"
click at [595, 324] on icon "save" at bounding box center [602, 323] width 16 height 16
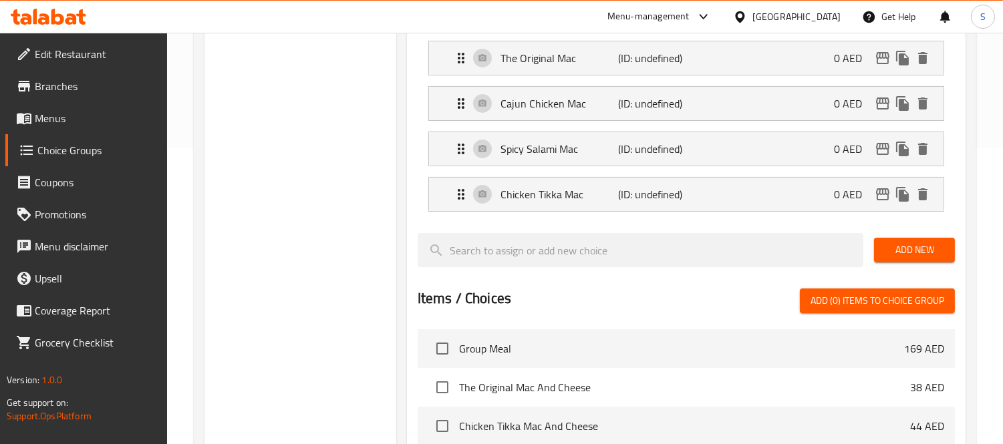
click at [921, 253] on span "Add New" at bounding box center [914, 250] width 59 height 17
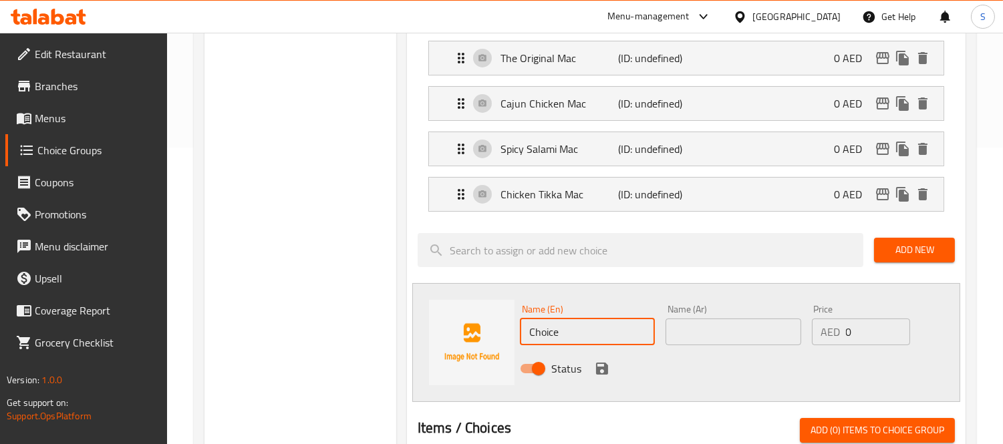
drag, startPoint x: 565, startPoint y: 337, endPoint x: 467, endPoint y: 290, distance: 108.8
click at [428, 318] on div "Name (En) Choice Name (En) Name (Ar) Name (Ar) Price AED 0 Price Status" at bounding box center [686, 342] width 548 height 119
paste input "Truffle Mac"
type input "Truffle Mac"
click at [702, 328] on input "text" at bounding box center [733, 332] width 135 height 27
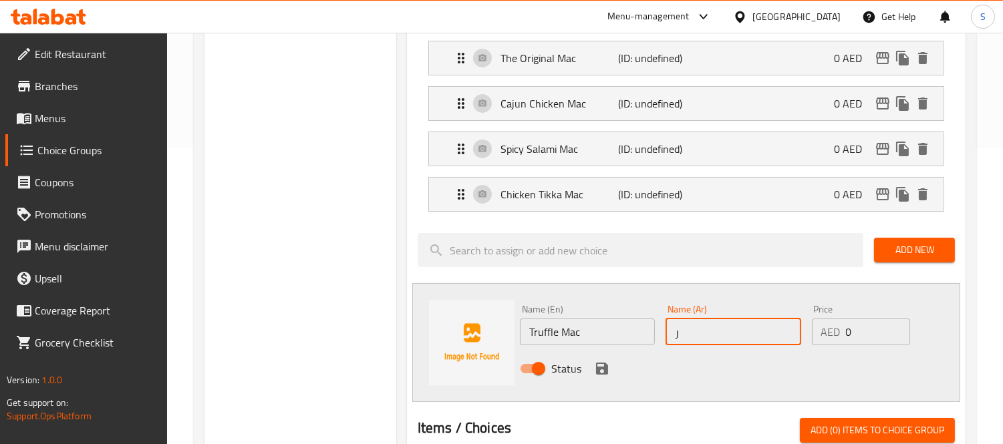
click at [710, 333] on input "ر" at bounding box center [733, 332] width 135 height 27
paste input "لكمأة ماك"
click at [710, 335] on input "الكمأة ماك" at bounding box center [733, 332] width 135 height 27
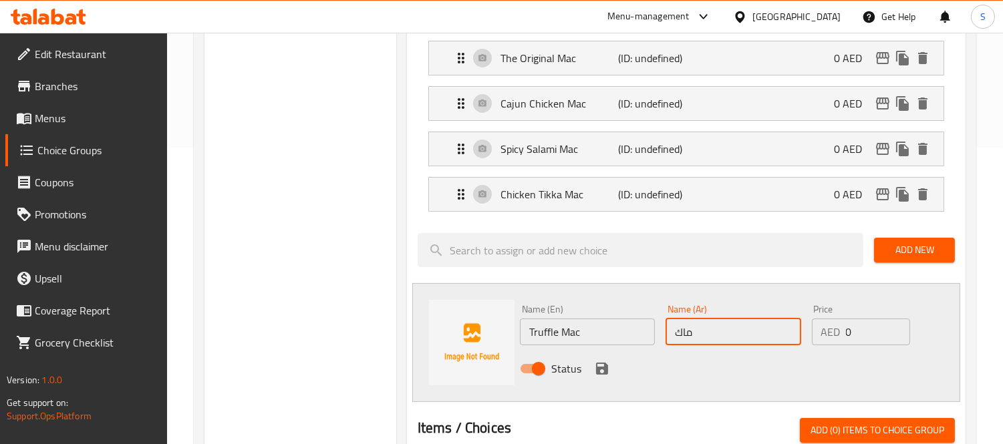
click at [718, 335] on input "ماك" at bounding box center [733, 332] width 135 height 27
type input "ماك ترافل"
click at [604, 374] on icon "save" at bounding box center [602, 369] width 12 height 12
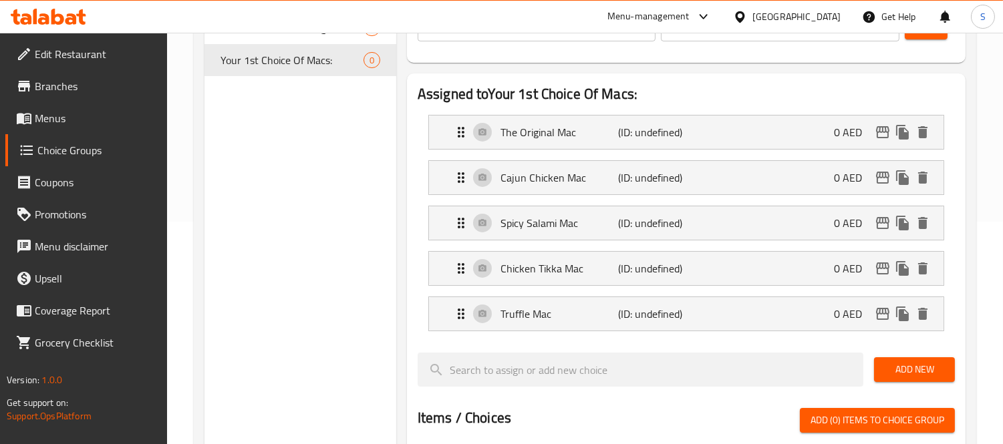
click at [912, 370] on span "Add New" at bounding box center [914, 370] width 59 height 17
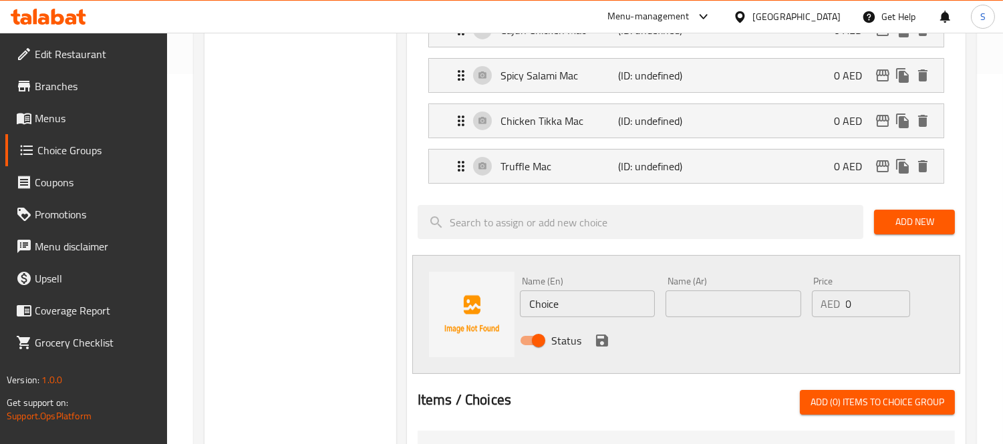
scroll to position [371, 0]
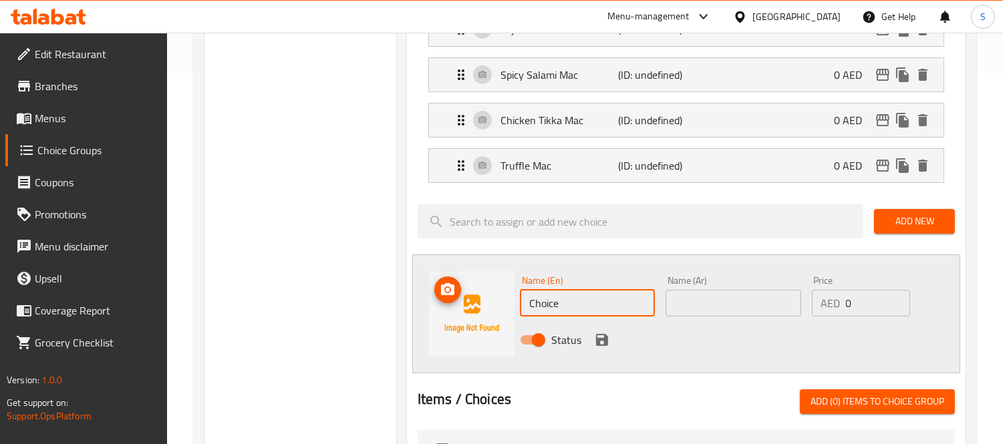
drag, startPoint x: 495, startPoint y: 291, endPoint x: 345, endPoint y: 290, distance: 150.4
click at [344, 282] on div "Choice Groups Your 1st Choice of wings 6 Your 1st Choice Of Macs: 0 Your 1st Ch…" at bounding box center [588, 291] width 767 height 1021
paste input "rizo Mac"
type input "Chorizo Mac"
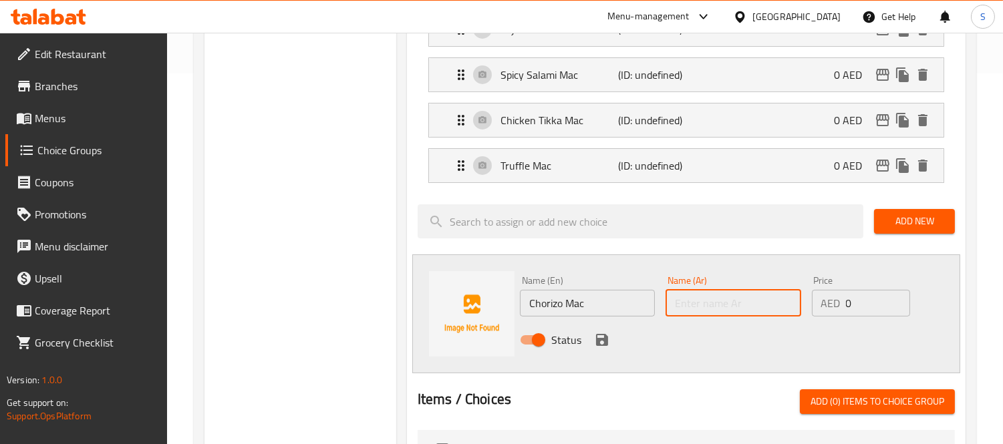
click at [723, 302] on input "text" at bounding box center [733, 303] width 135 height 27
paste input "كوريزو ماك"
type input "كوريزو ماك"
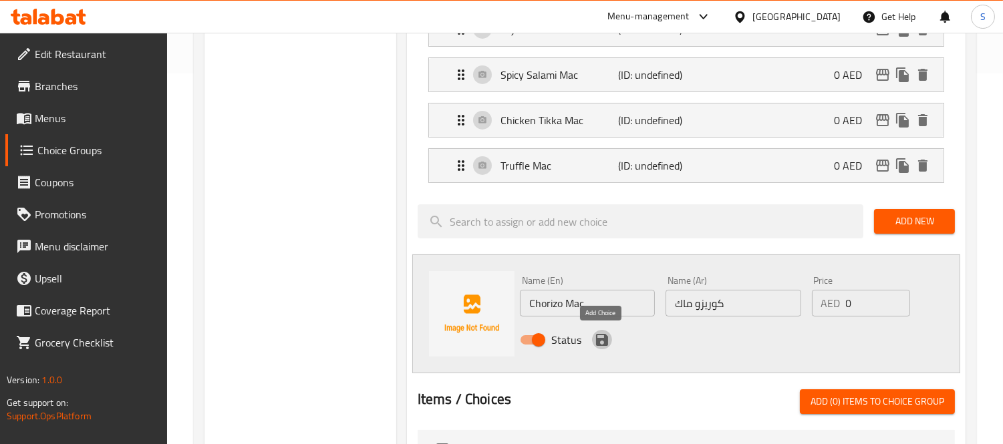
click at [607, 340] on icon "save" at bounding box center [602, 340] width 16 height 16
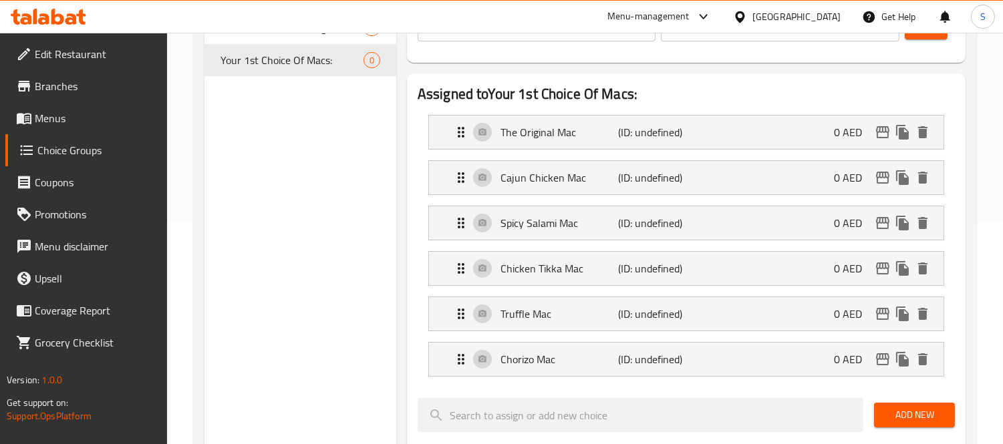
scroll to position [148, 0]
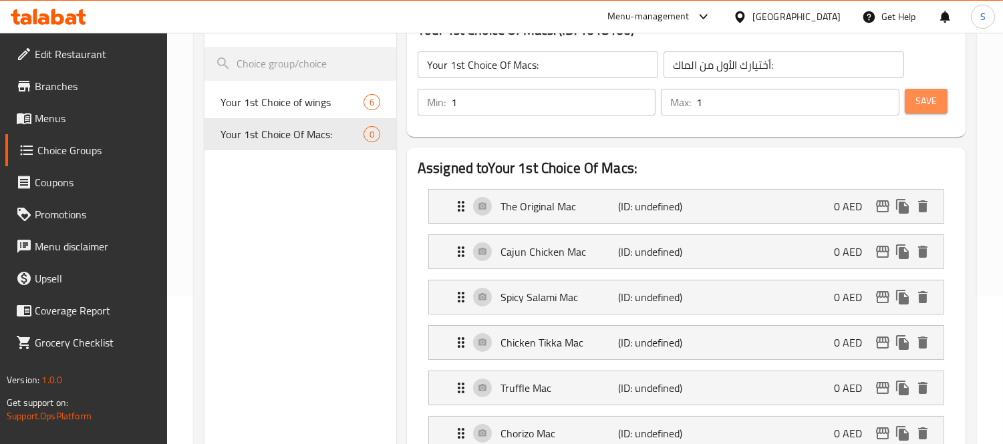
click at [925, 107] on span "Save" at bounding box center [926, 101] width 21 height 17
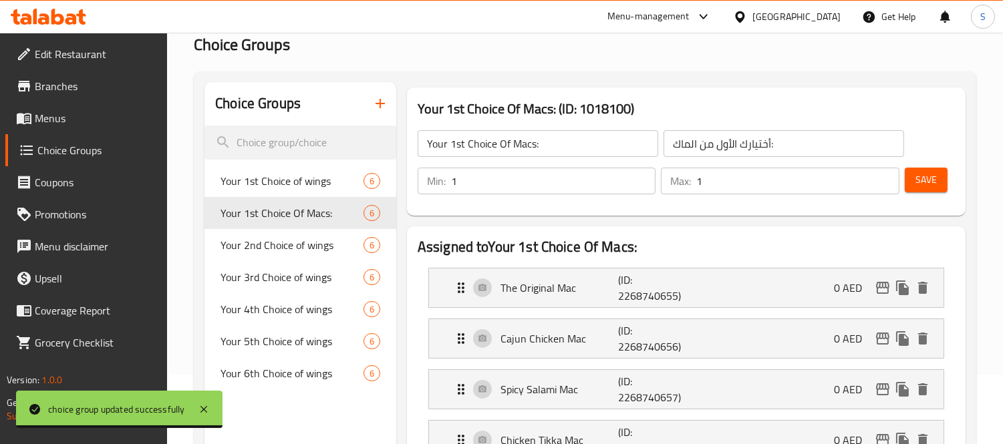
scroll to position [0, 0]
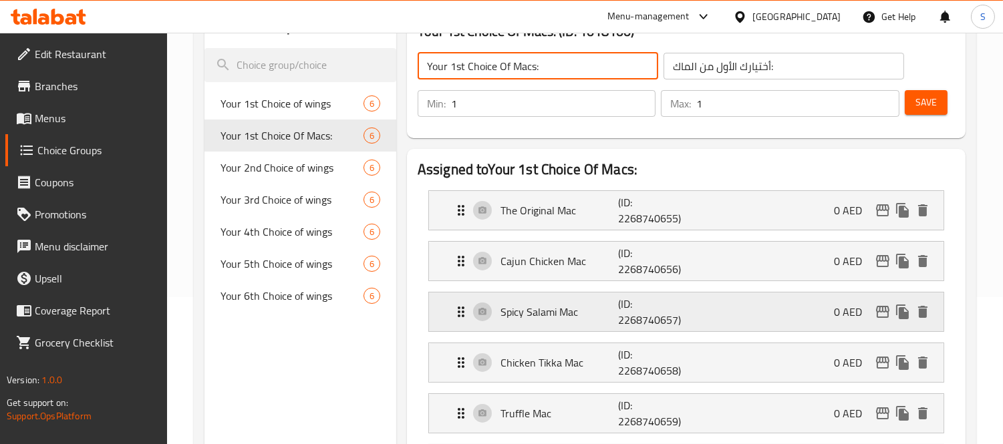
scroll to position [148, 0]
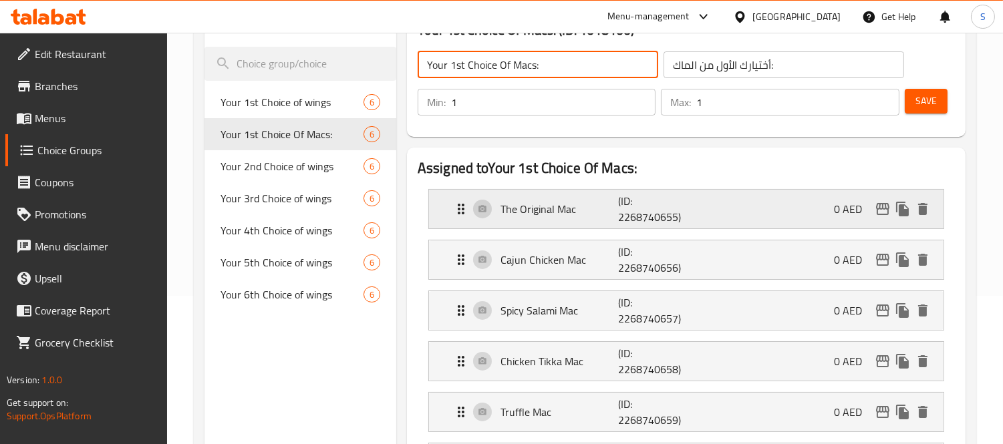
click at [679, 206] on p "(ID: 2268740655)" at bounding box center [657, 209] width 79 height 32
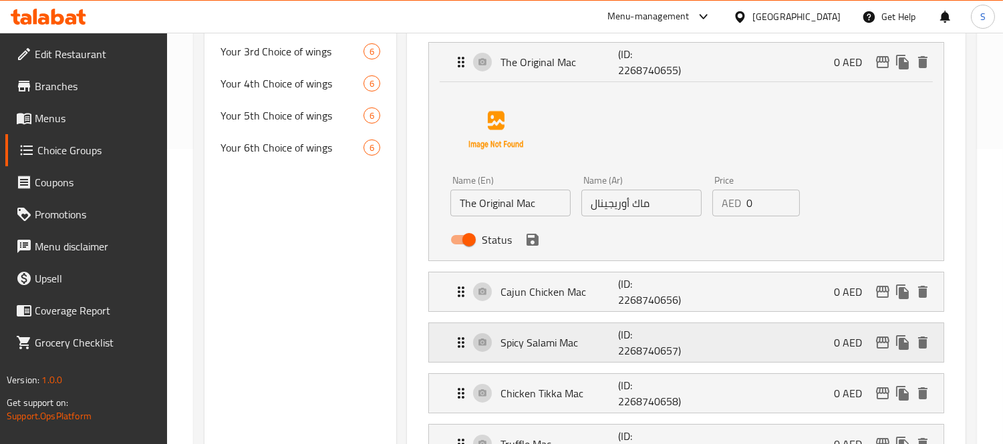
scroll to position [297, 0]
click at [665, 314] on li "Cajun Chicken Mac (ID: 2268740656) 0 AED Name (En) Cajun Chicken Mac Name (En) …" at bounding box center [686, 290] width 537 height 51
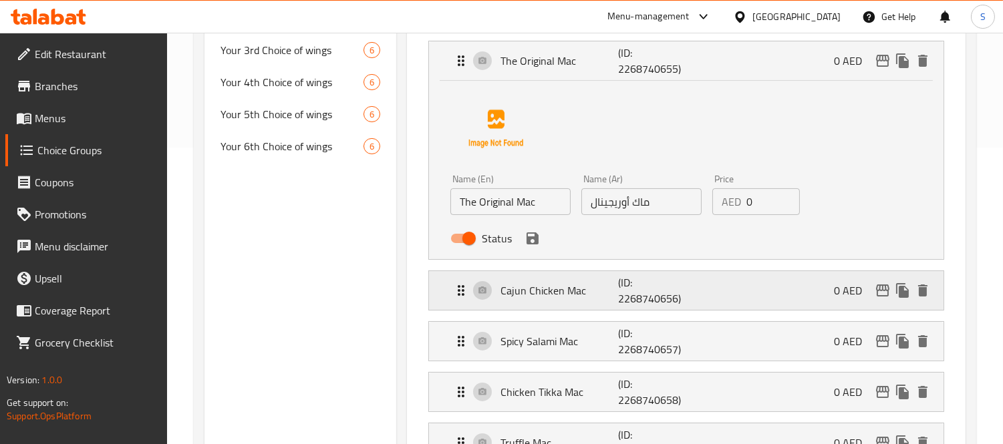
click at [671, 301] on p "(ID: 2268740656)" at bounding box center [657, 291] width 79 height 32
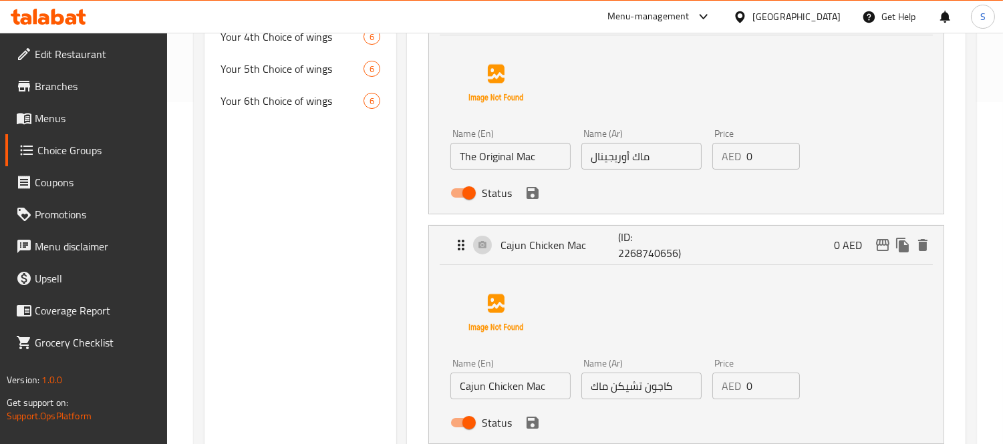
scroll to position [445, 0]
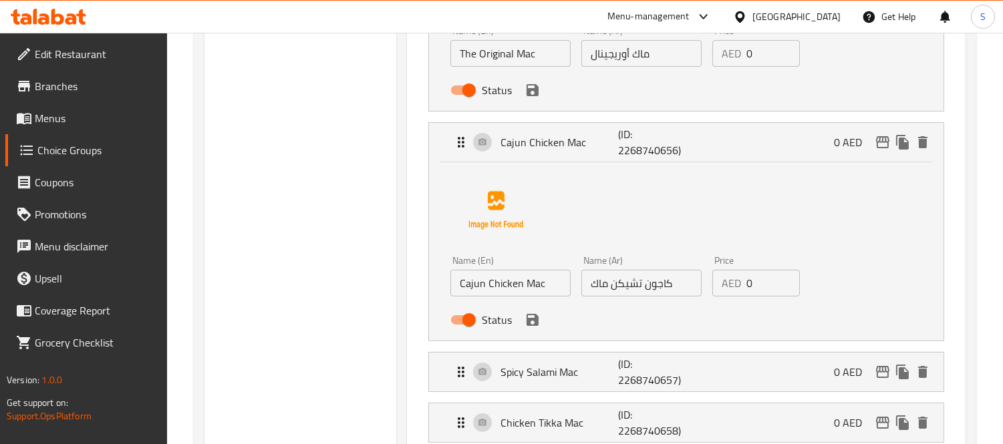
click at [600, 289] on input "كاجون تشيكن ماك" at bounding box center [641, 283] width 120 height 27
click at [590, 287] on input "كاجون تشيكن" at bounding box center [641, 283] width 120 height 27
paste input "ماك"
click at [539, 324] on icon "save" at bounding box center [533, 320] width 16 height 16
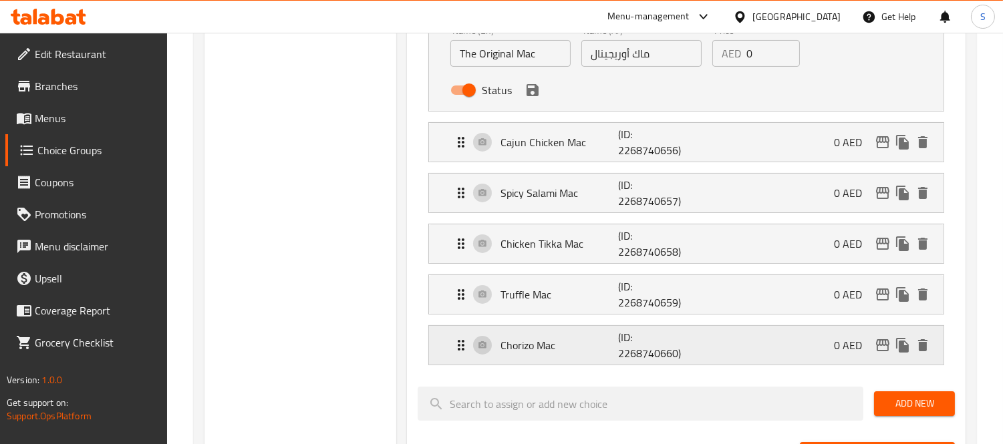
type input "[PERSON_NAME] تشيكن"
click at [632, 194] on p "(ID: 2268740657)" at bounding box center [657, 193] width 79 height 32
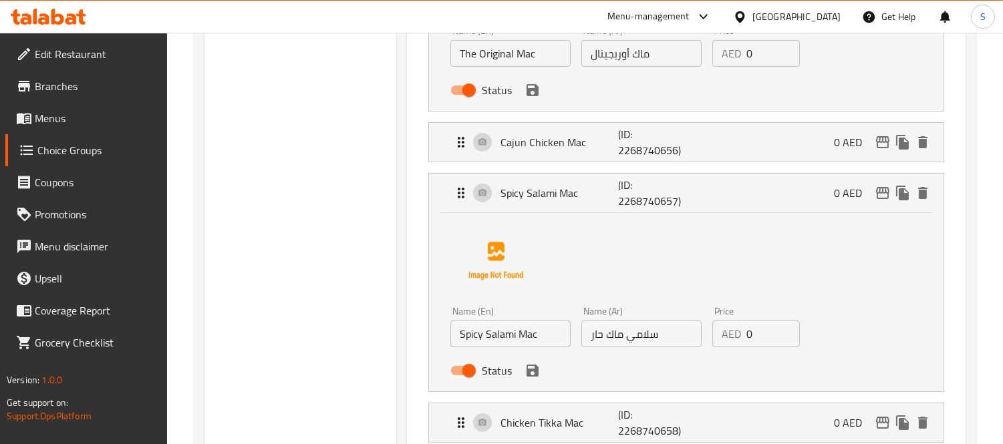
click at [614, 333] on input "سلامي ماك حار" at bounding box center [641, 334] width 120 height 27
click at [586, 342] on input "سلامي حار" at bounding box center [641, 334] width 120 height 27
paste input "ماك"
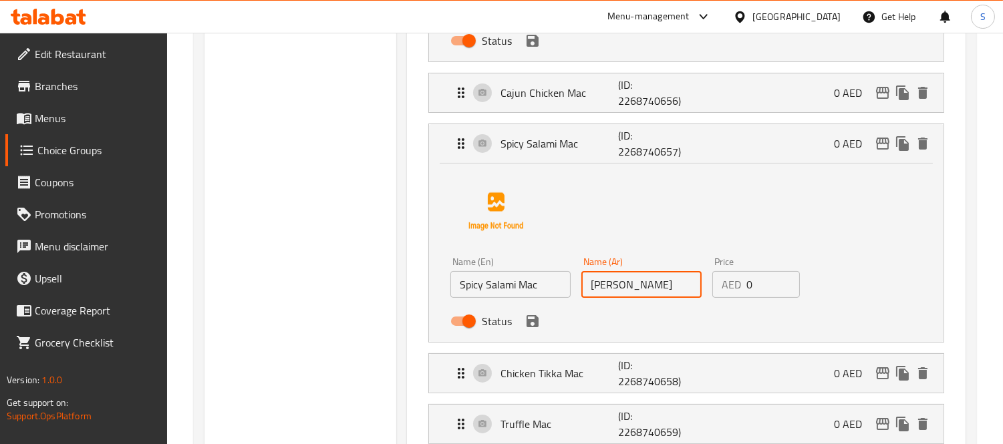
scroll to position [519, 0]
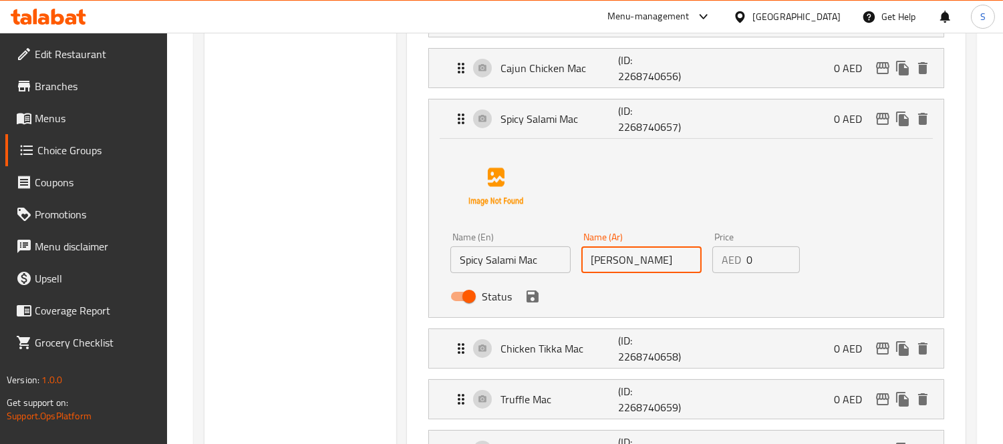
type input "[PERSON_NAME]"
click at [540, 297] on button "save" at bounding box center [533, 297] width 20 height 20
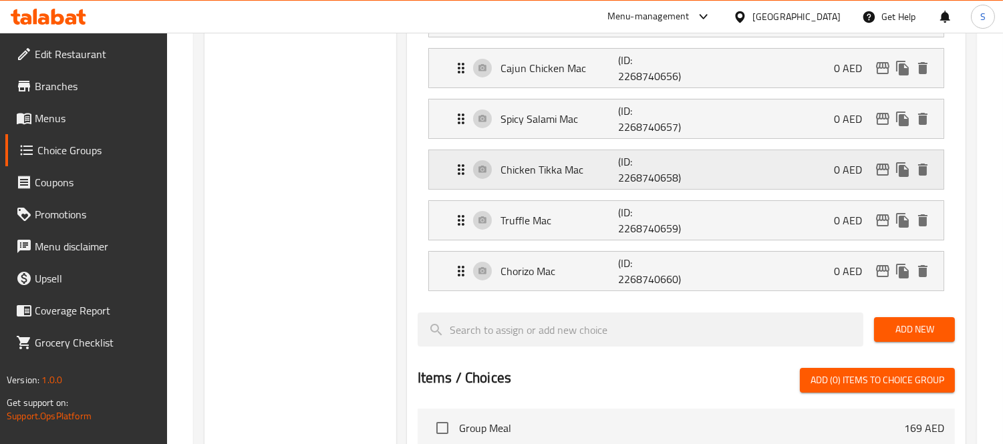
click at [646, 165] on p "(ID: 2268740658)" at bounding box center [657, 170] width 79 height 32
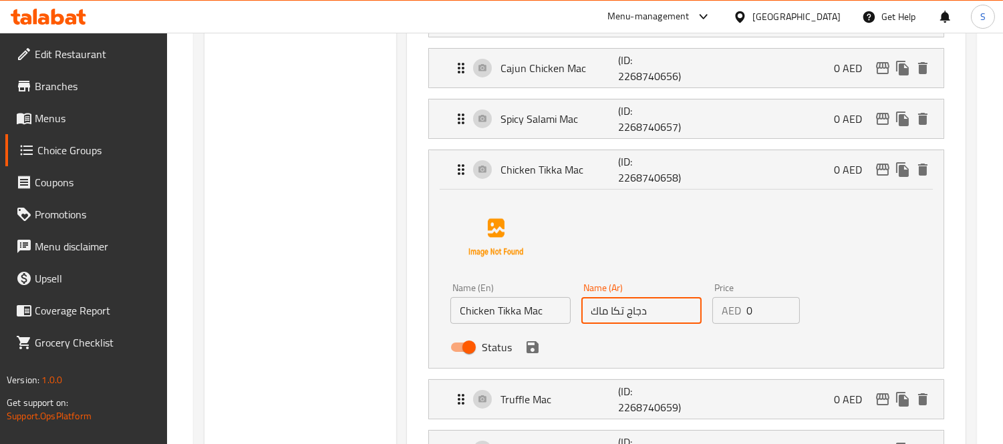
click at [616, 313] on input "دجاج تكا ماك" at bounding box center [641, 310] width 120 height 27
click at [598, 315] on input "دجاج تكا ماك" at bounding box center [641, 310] width 120 height 27
click at [590, 313] on input "دجاج تكا" at bounding box center [641, 310] width 120 height 27
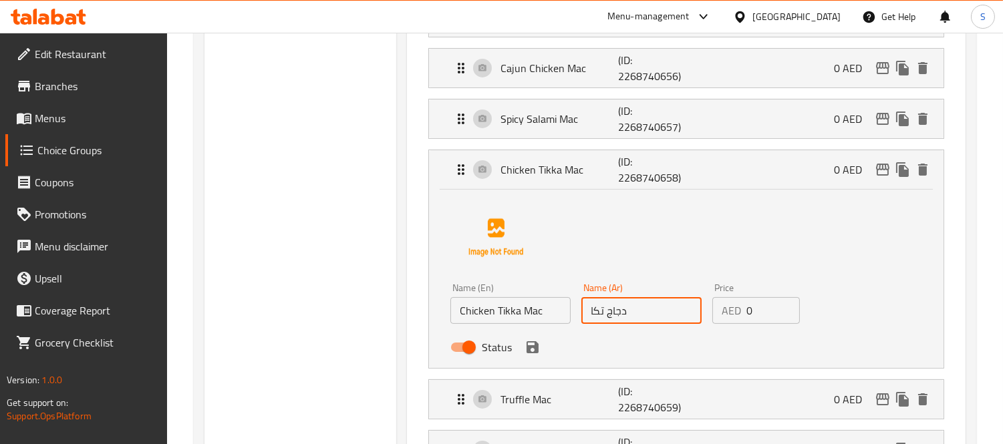
paste input "ماك"
click at [531, 350] on icon "save" at bounding box center [533, 348] width 16 height 16
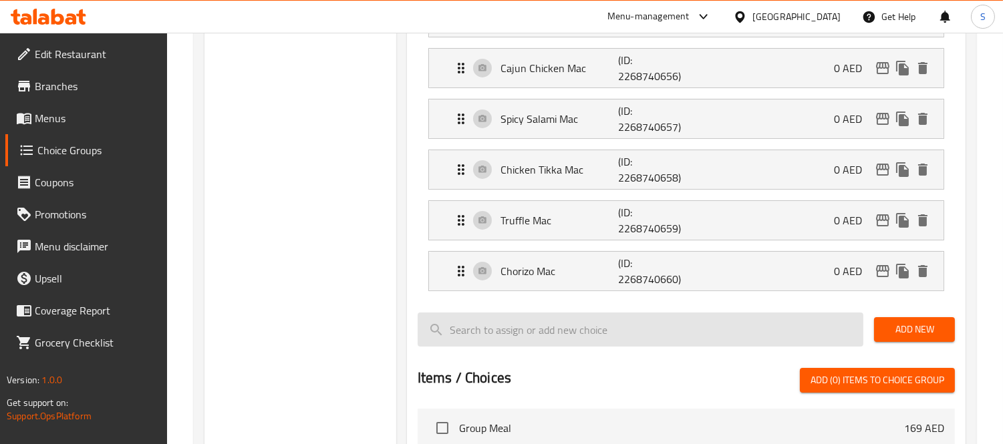
type input "ماك دجاج تكا"
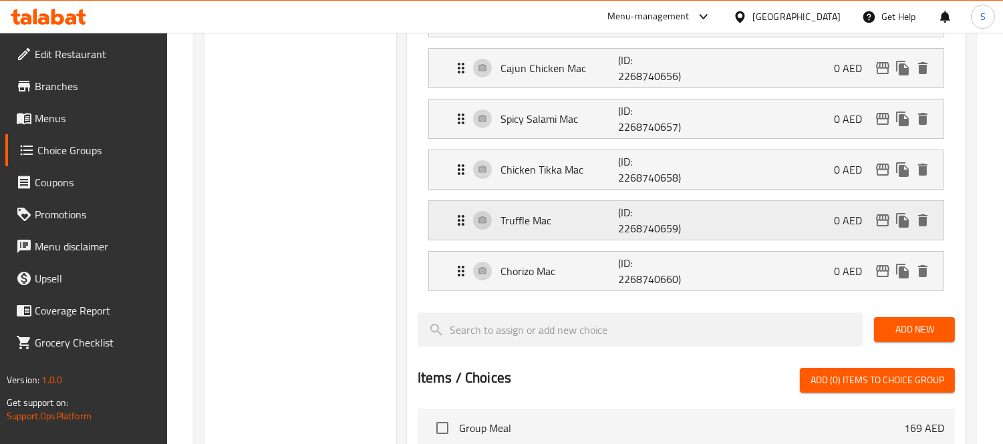
click at [643, 219] on p "(ID: 2268740659)" at bounding box center [657, 221] width 79 height 32
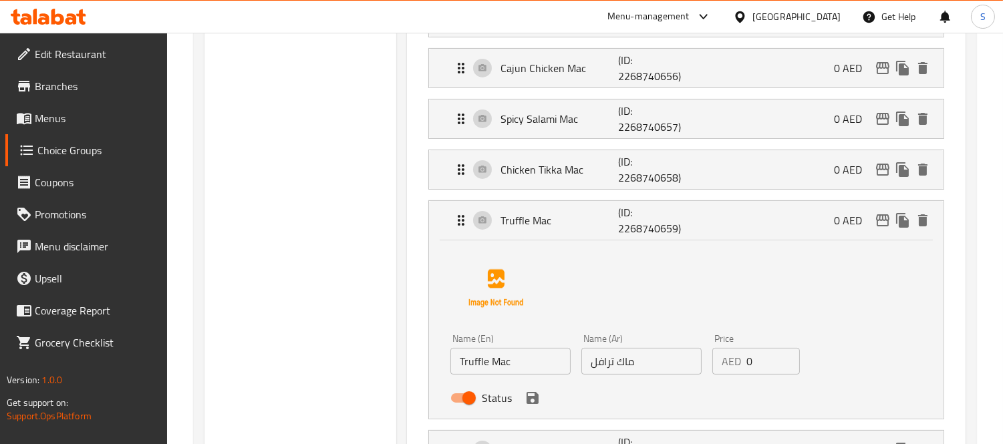
click at [624, 364] on input "ماك ترافل" at bounding box center [641, 361] width 120 height 27
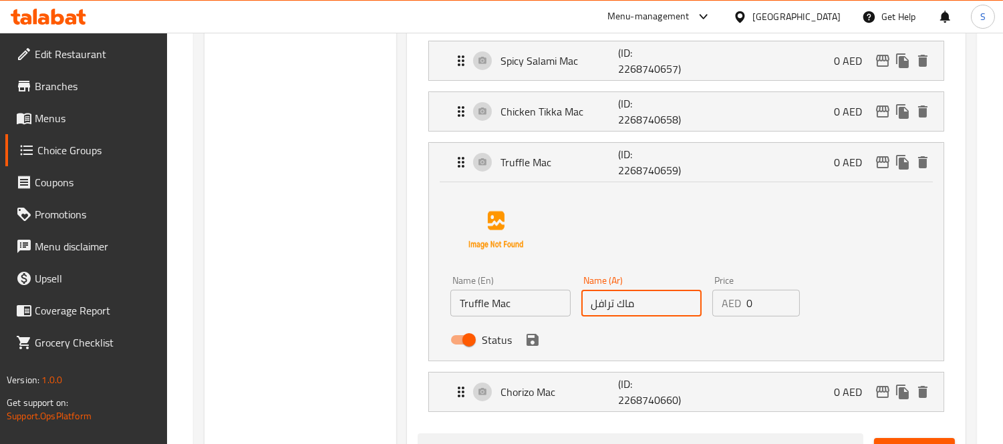
scroll to position [668, 0]
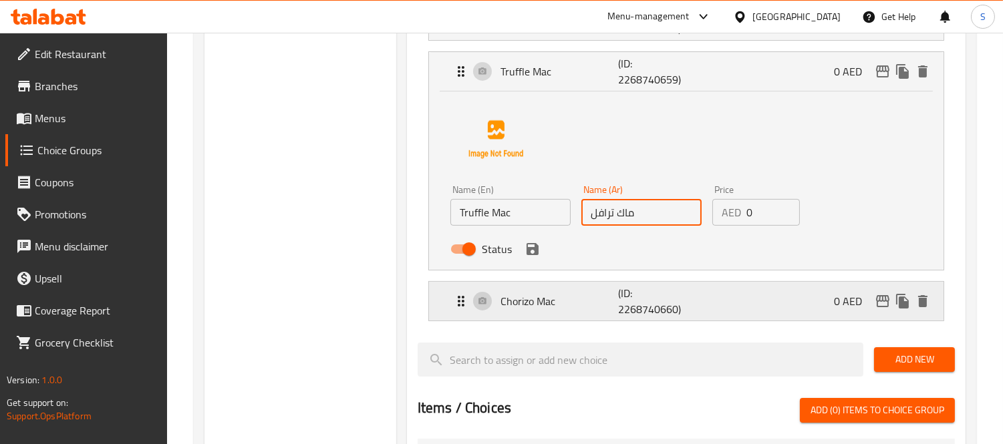
click at [646, 315] on p "(ID: 2268740660)" at bounding box center [657, 301] width 79 height 32
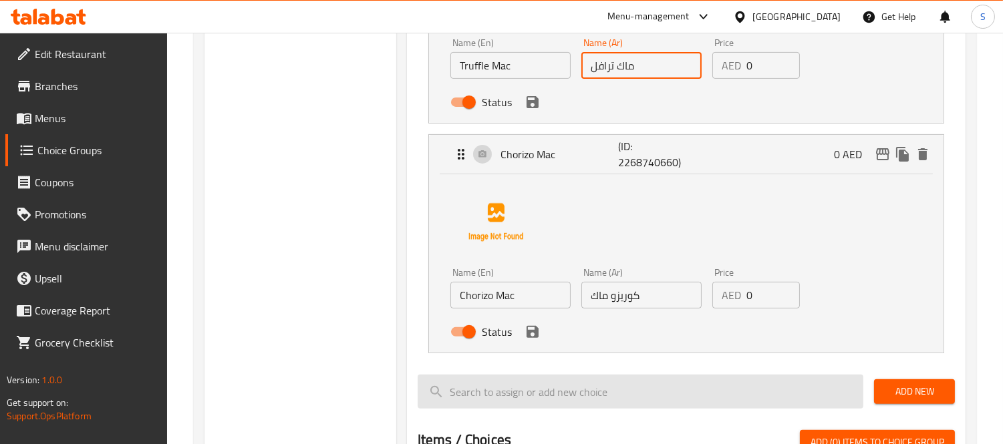
scroll to position [817, 0]
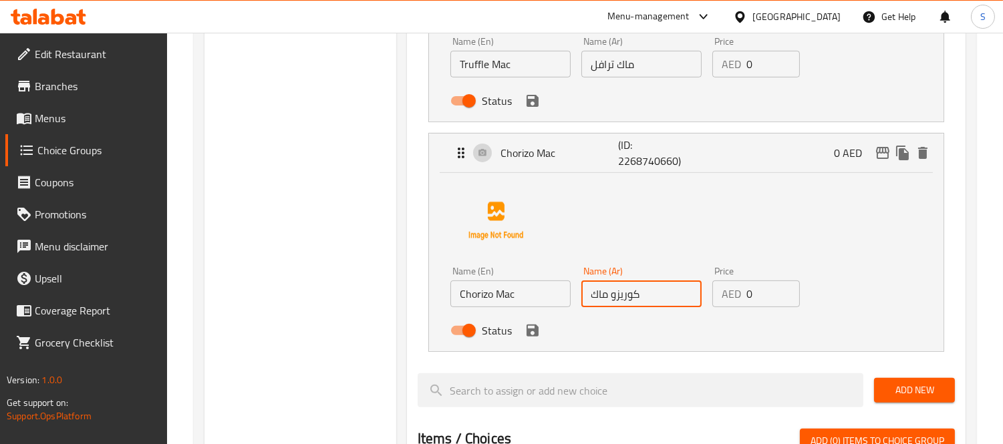
click at [604, 299] on input "كوريزو ماك" at bounding box center [641, 294] width 120 height 27
click at [590, 307] on input "كوريزو" at bounding box center [641, 294] width 120 height 27
paste input "ماك"
click at [533, 337] on icon "save" at bounding box center [533, 331] width 12 height 12
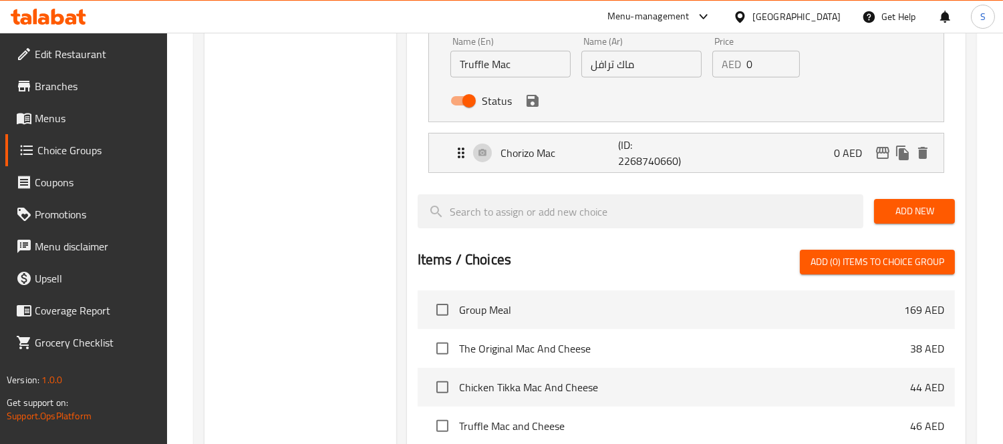
type input "[PERSON_NAME]"
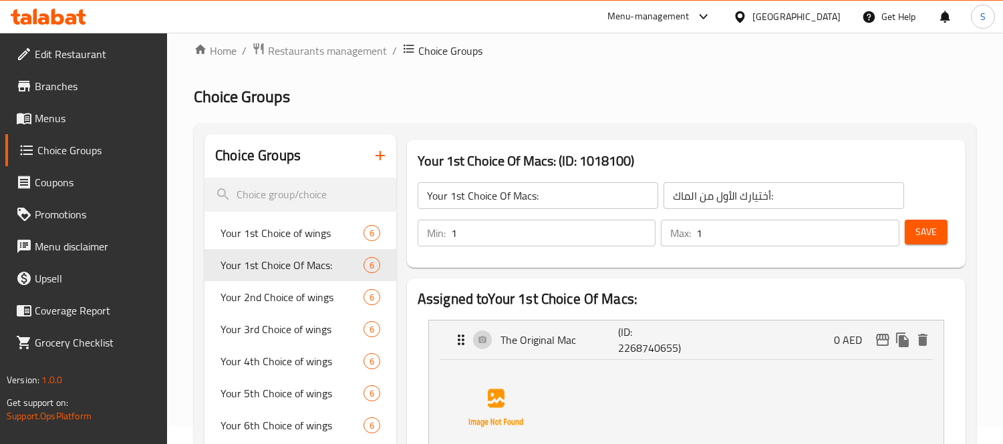
scroll to position [0, 0]
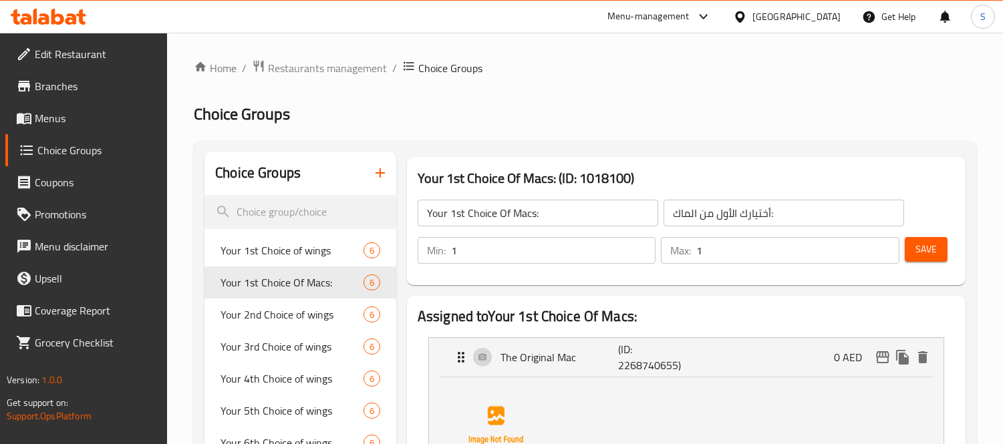
click at [921, 257] on span "Save" at bounding box center [926, 249] width 21 height 17
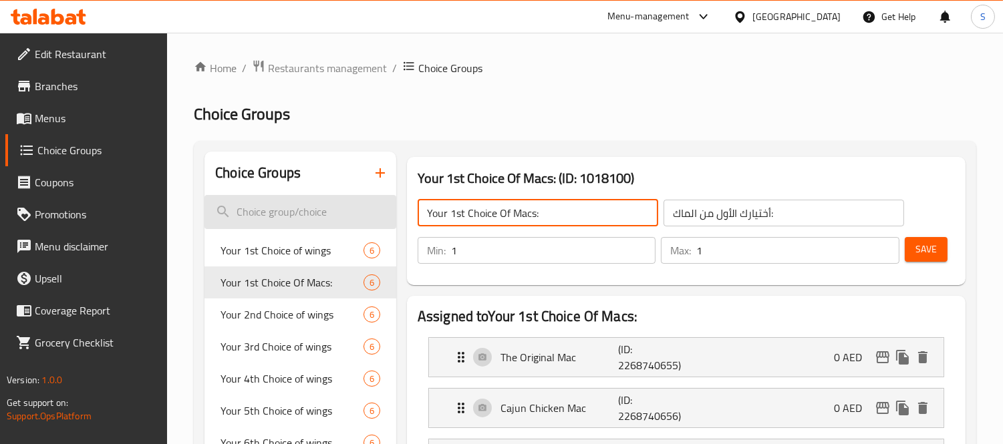
drag, startPoint x: 371, startPoint y: 198, endPoint x: 281, endPoint y: 198, distance: 90.2
click at [557, 210] on input "Your 1st Choice Of Macs:" at bounding box center [538, 213] width 241 height 27
click at [556, 210] on input "Your 1st Choice Of Macs:" at bounding box center [538, 213] width 241 height 27
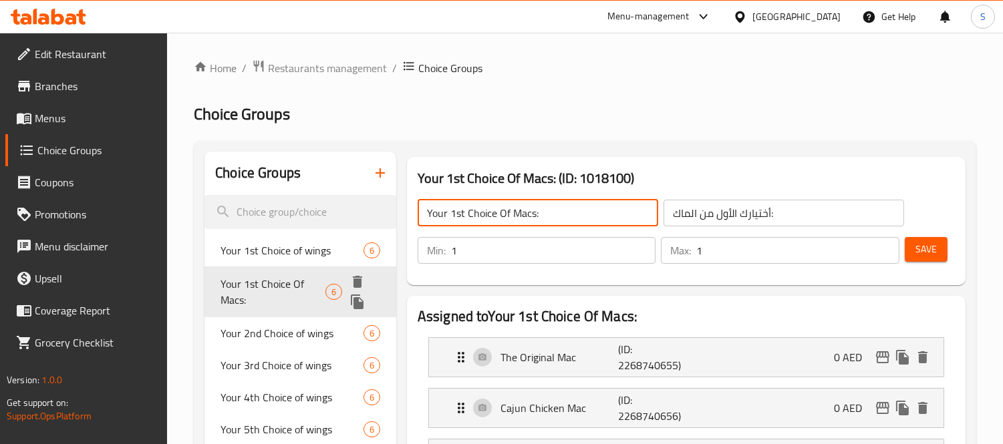
click at [360, 296] on icon "duplicate" at bounding box center [358, 302] width 16 height 16
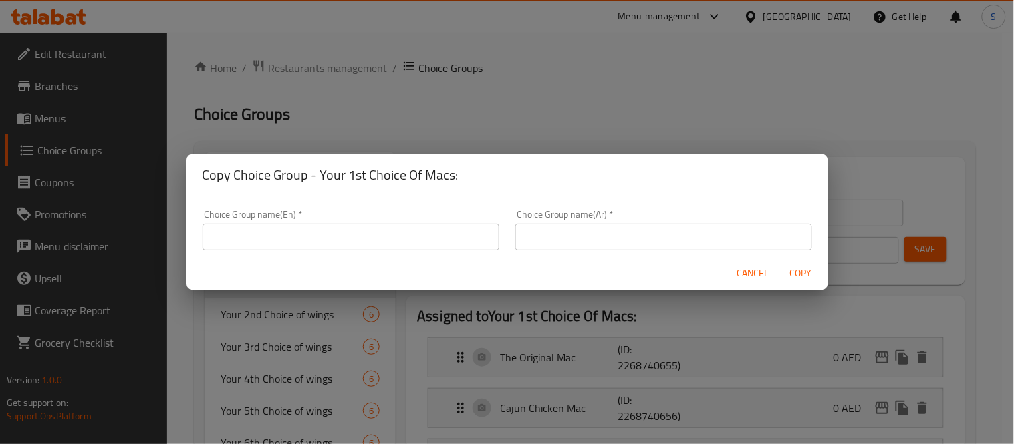
click at [378, 228] on input "text" at bounding box center [351, 237] width 297 height 27
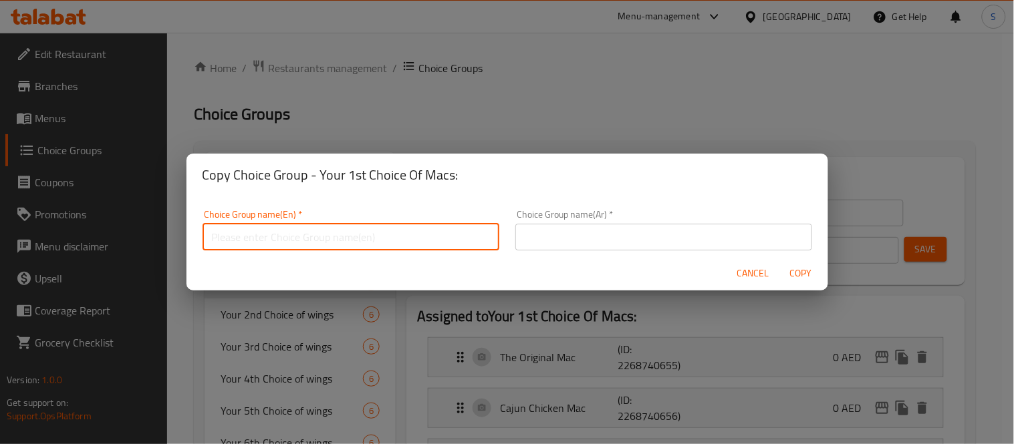
paste input "Your 1st Choice Of Macs:"
type input "Your 1st Choice Of Macs:"
click at [549, 243] on input "text" at bounding box center [663, 237] width 297 height 27
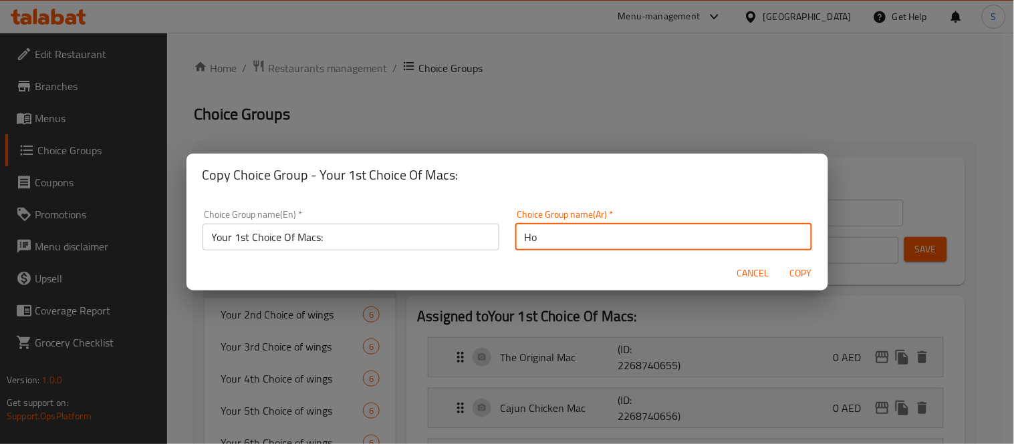
type input "H"
type input "اختيارك الثاني من الماك:"
click at [241, 239] on input "Your 1st Choice Of Macs:" at bounding box center [351, 237] width 297 height 27
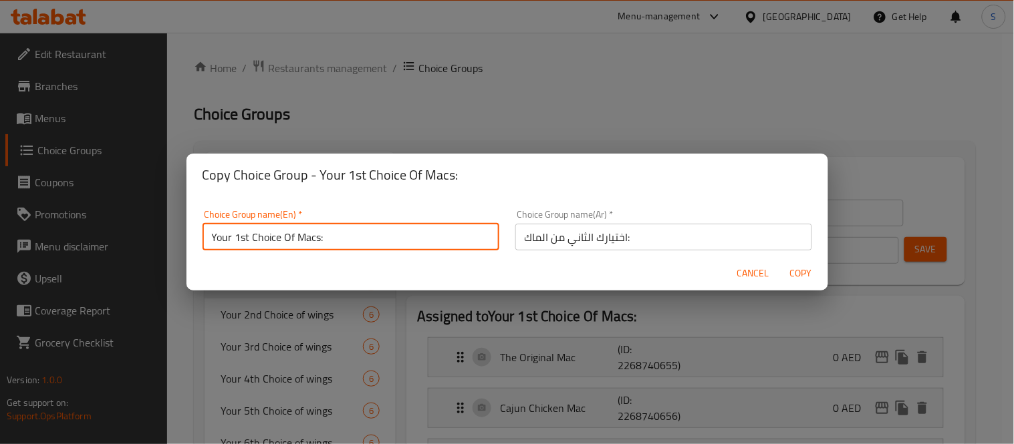
click at [246, 239] on input "Your 1st Choice Of Macs:" at bounding box center [351, 237] width 297 height 27
drag, startPoint x: 248, startPoint y: 238, endPoint x: 236, endPoint y: 238, distance: 12.0
click at [236, 238] on input "Your 1st Choice Of Macs:" at bounding box center [351, 237] width 297 height 27
type input "Your 2nd Choice Of Macs:"
click at [794, 270] on span "Copy" at bounding box center [801, 273] width 32 height 17
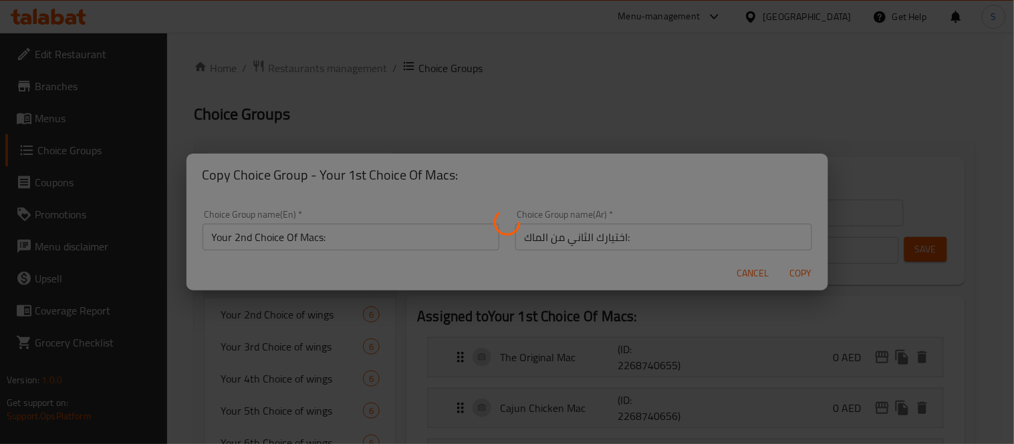
type input "Your 2nd Choice Of Macs:"
type input "اختيارك الثاني من الماك:"
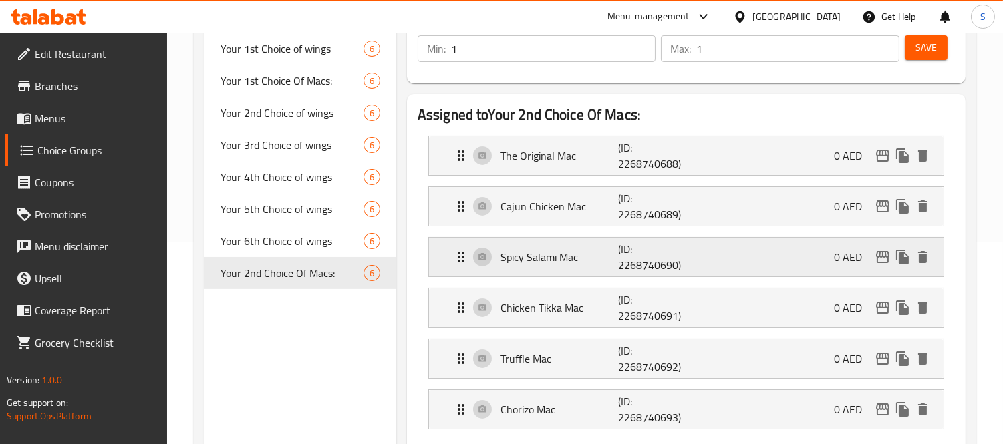
scroll to position [223, 0]
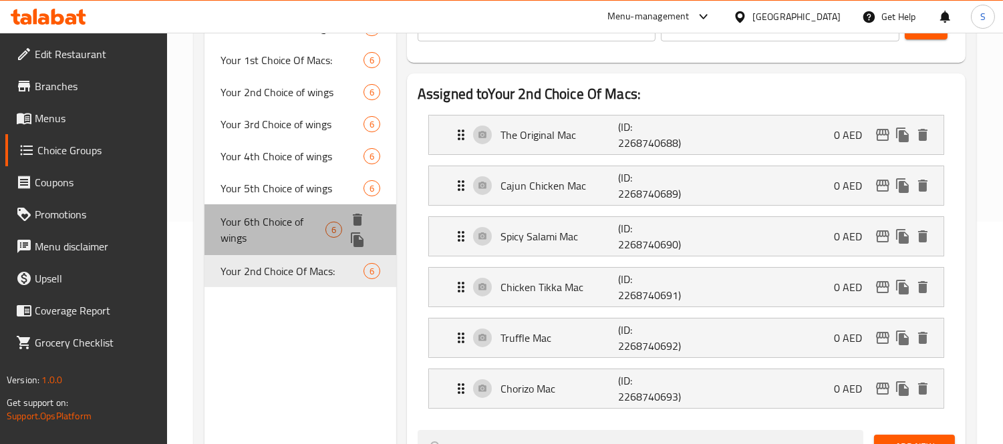
click at [271, 221] on span "Your 6th Choice of wings" at bounding box center [273, 230] width 105 height 32
type input "Your 6th Choice of wings"
type input "إختيارك السادس من الاجنحة"
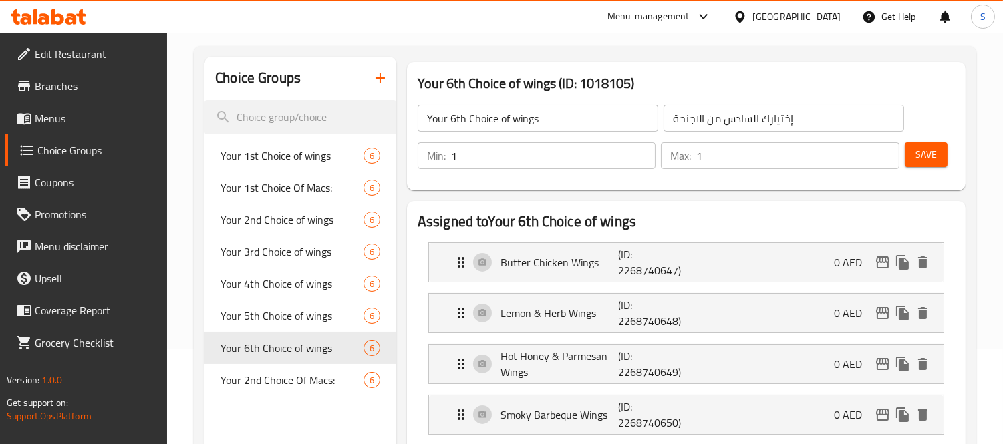
scroll to position [0, 0]
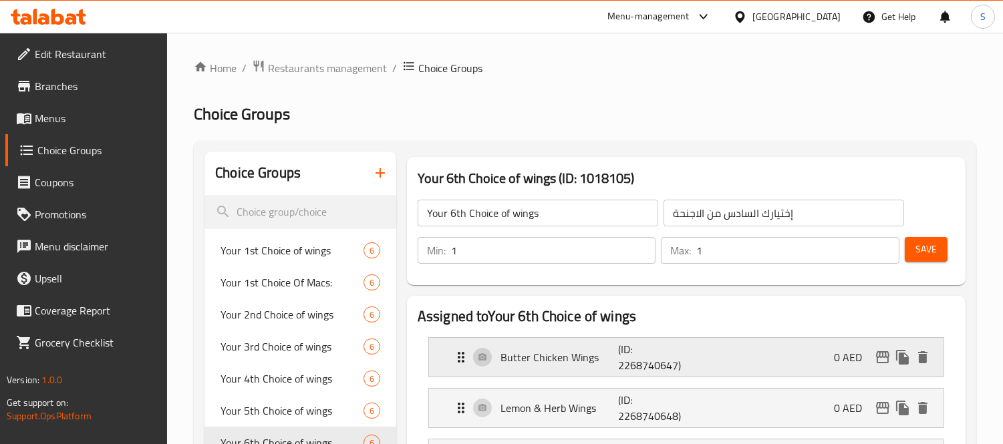
click at [719, 356] on div "Butter Chicken Wings (ID: 2268740647) 0 AED" at bounding box center [690, 357] width 475 height 39
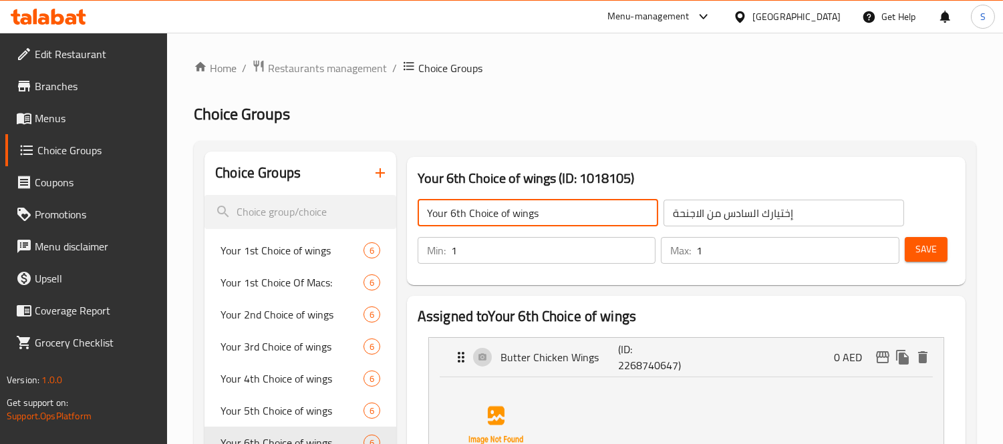
drag, startPoint x: 563, startPoint y: 215, endPoint x: 425, endPoint y: 212, distance: 138.4
click at [425, 212] on input "Your 6th Choice of wings" at bounding box center [538, 213] width 241 height 27
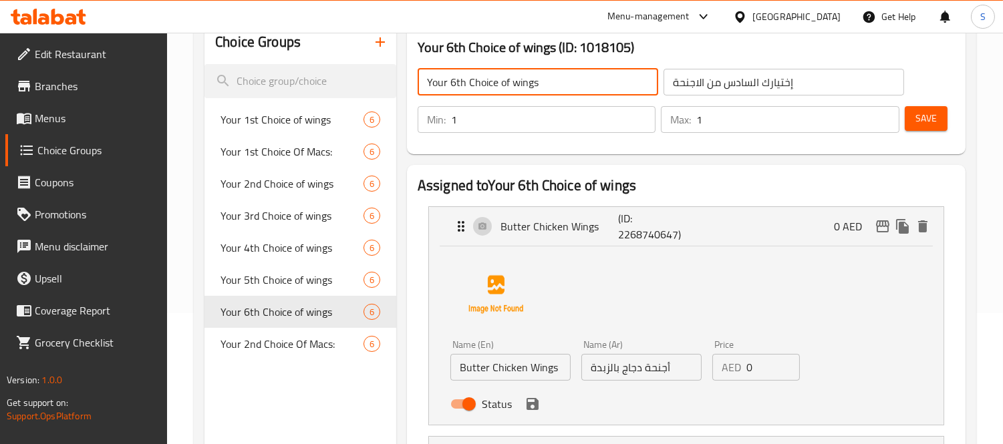
scroll to position [148, 0]
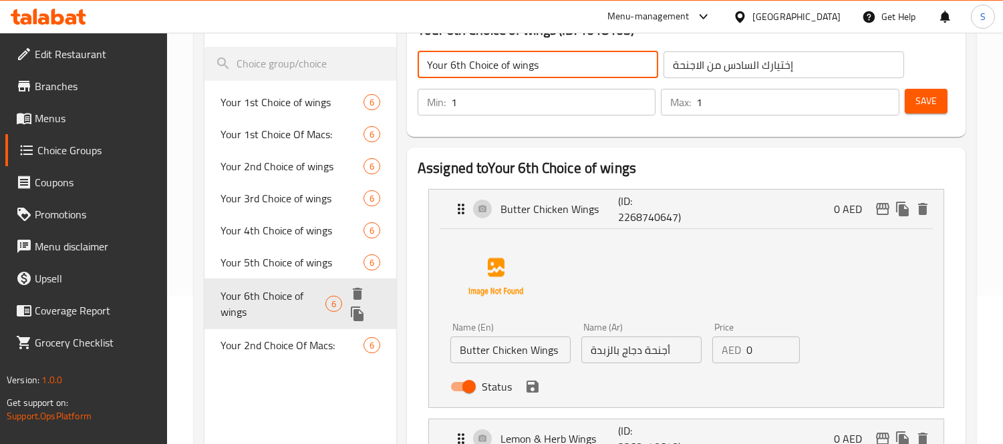
click at [366, 310] on button "duplicate" at bounding box center [358, 314] width 20 height 20
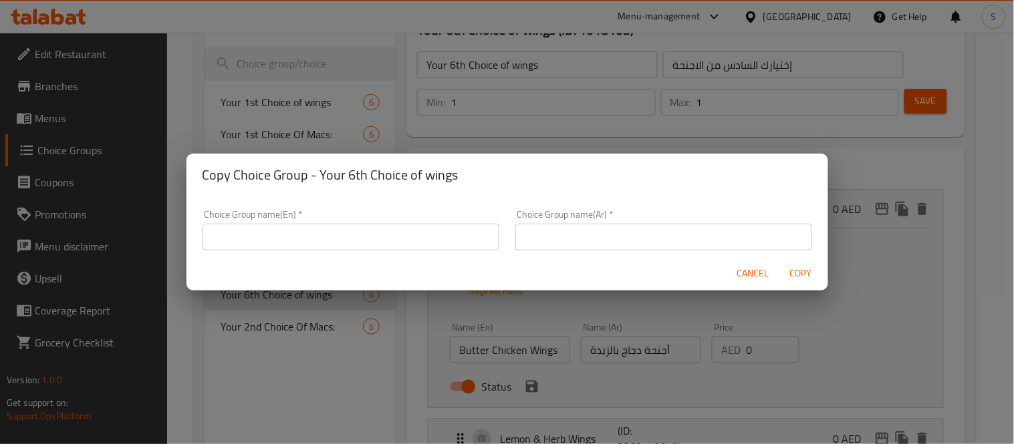
click at [443, 231] on input "text" at bounding box center [351, 237] width 297 height 27
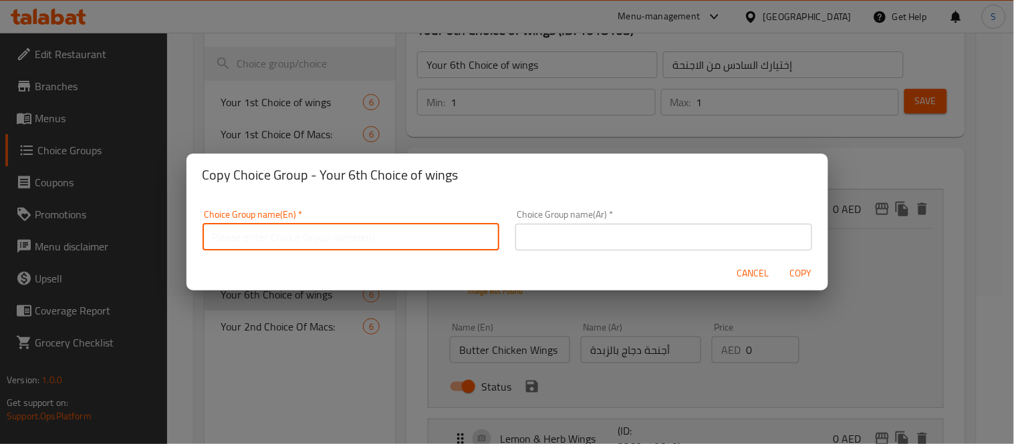
paste input "Your 6th Choice of wings"
click at [237, 235] on input "Your 6th Choice of wings" at bounding box center [351, 237] width 297 height 27
type input "Your 7th Choice of wings"
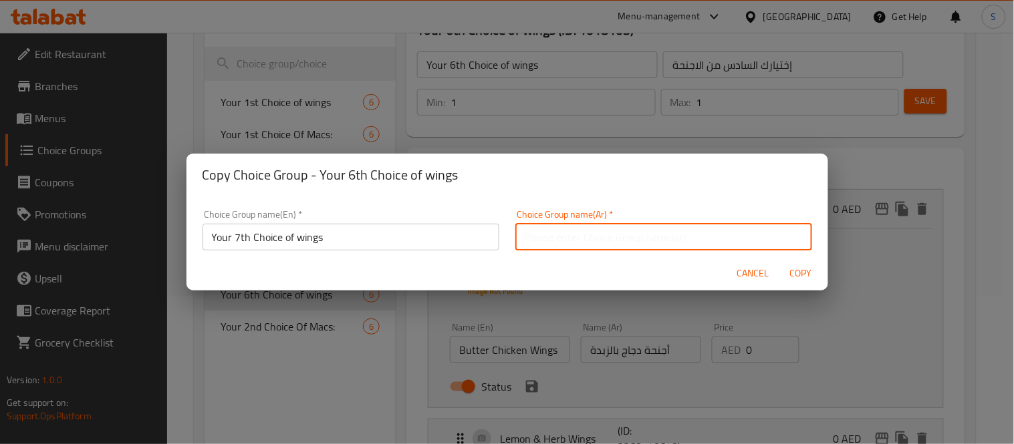
drag, startPoint x: 605, startPoint y: 233, endPoint x: 606, endPoint y: 251, distance: 18.1
click at [605, 238] on input "text" at bounding box center [663, 237] width 297 height 27
type input "إ"
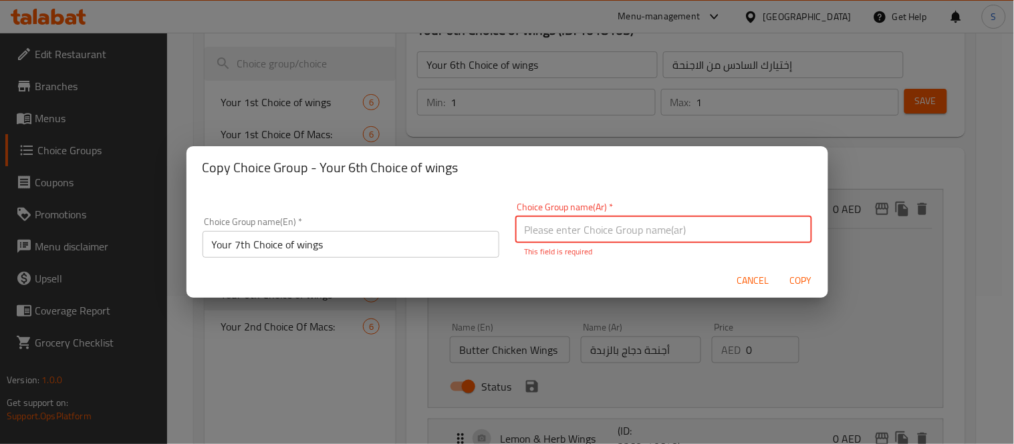
type input "Y"
type input "H"
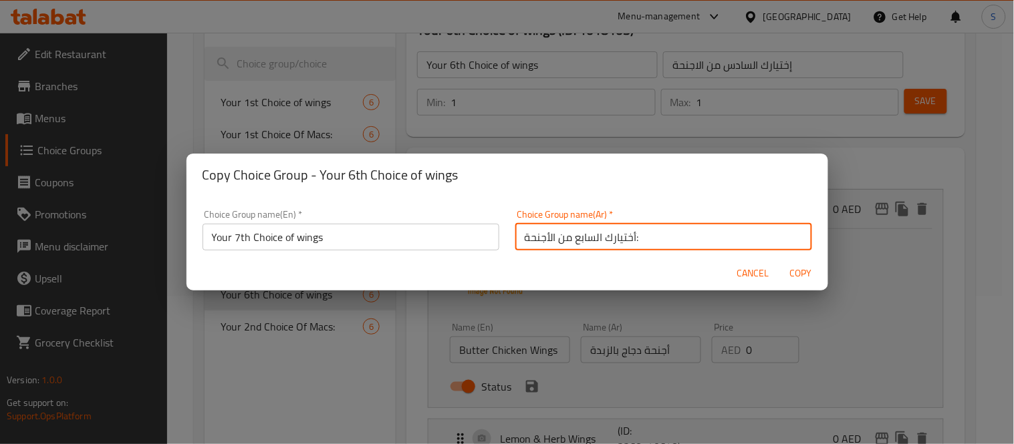
type input "أختيارك السابع من الأجنحة:"
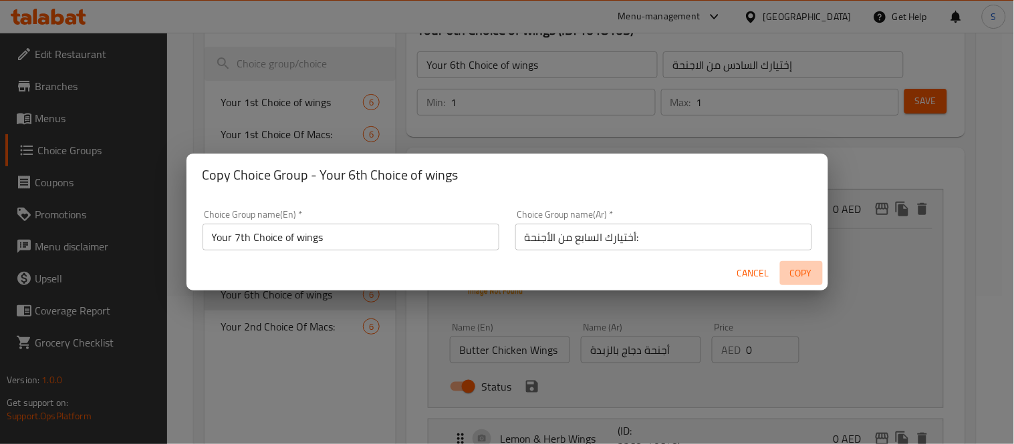
click at [799, 271] on span "Copy" at bounding box center [801, 273] width 32 height 17
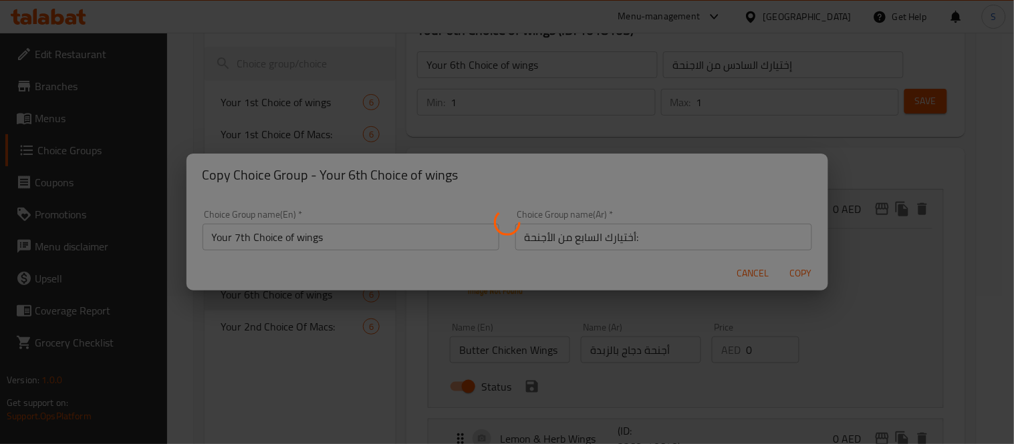
type input "Your 7th Choice of wings"
type input "أختيارك السابع من الأجنحة:"
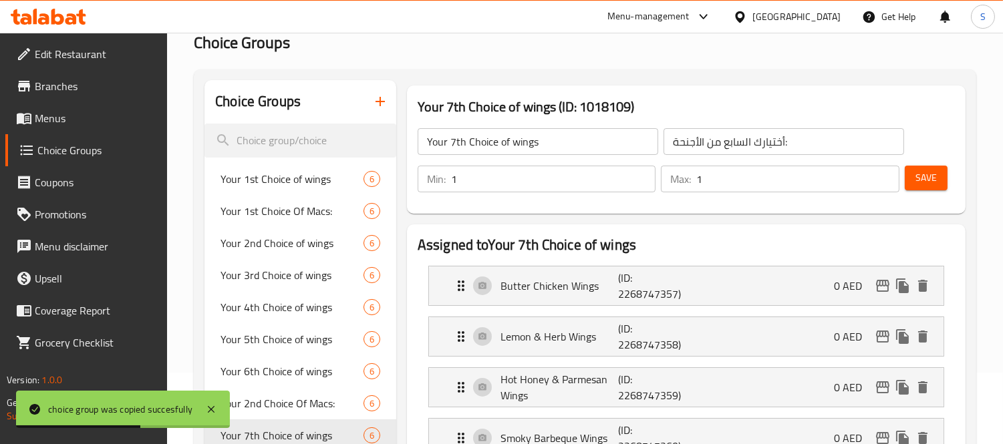
scroll to position [0, 0]
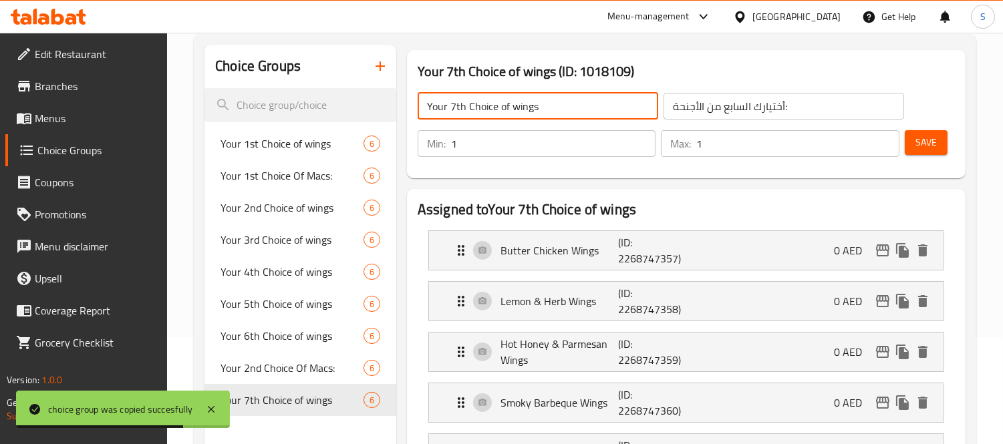
scroll to position [297, 0]
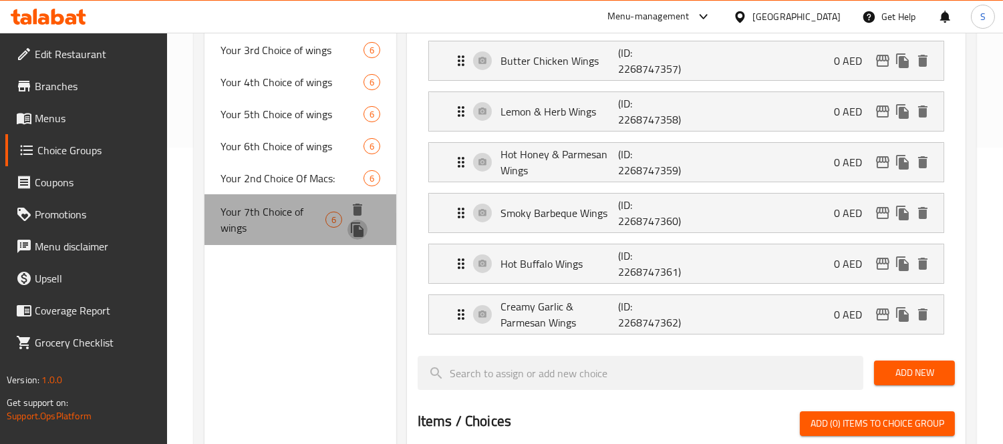
click at [356, 229] on icon "duplicate" at bounding box center [357, 230] width 13 height 15
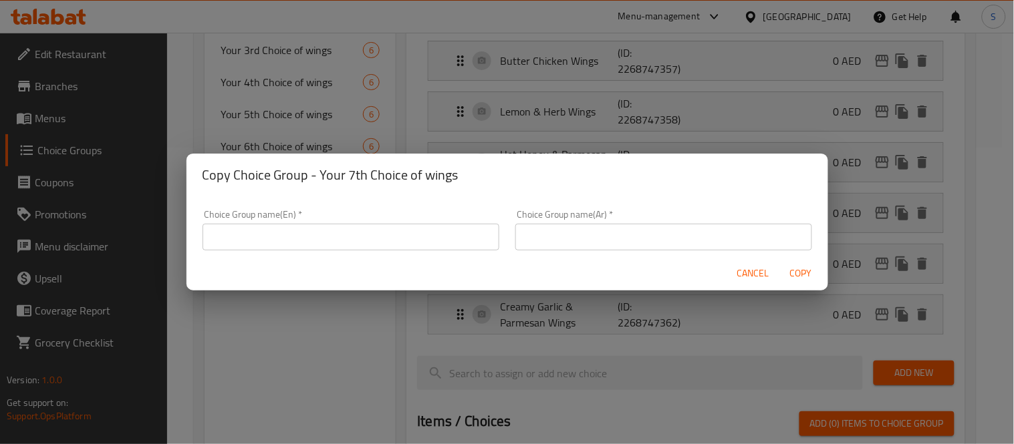
click at [368, 246] on input "text" at bounding box center [351, 237] width 297 height 27
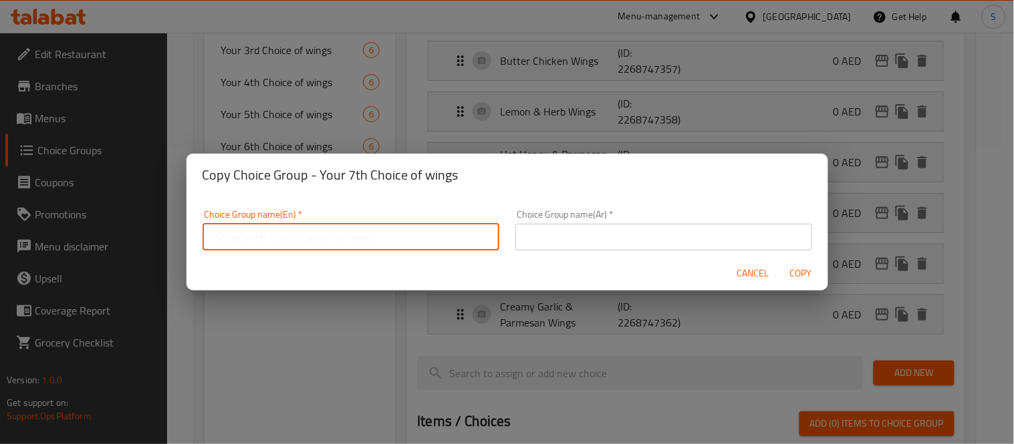
paste input "Your 7th Choice of wings"
click at [239, 235] on input "Your 7th Choice of wings" at bounding box center [351, 237] width 297 height 27
type input "Your 8th Choice of wings"
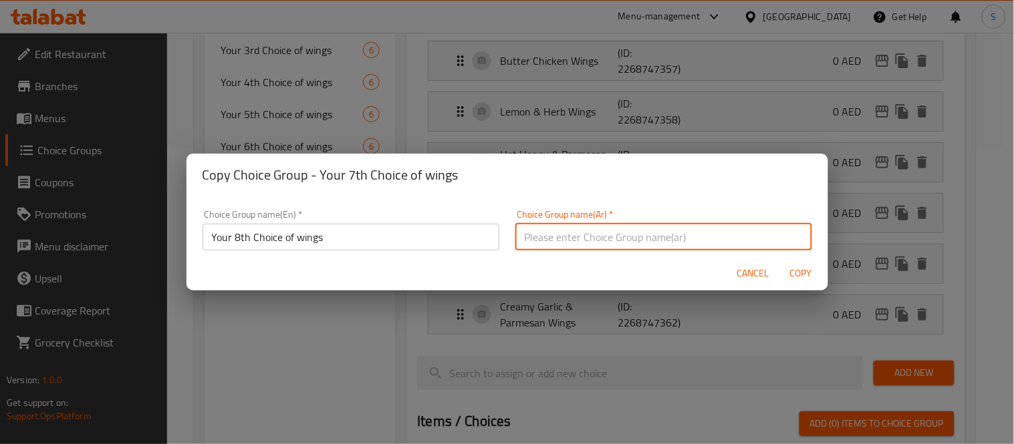
click at [572, 237] on input "text" at bounding box center [663, 237] width 297 height 27
type input "H"
type input "أختيارك الثامن من الماك:"
click at [804, 269] on span "Copy" at bounding box center [801, 273] width 32 height 17
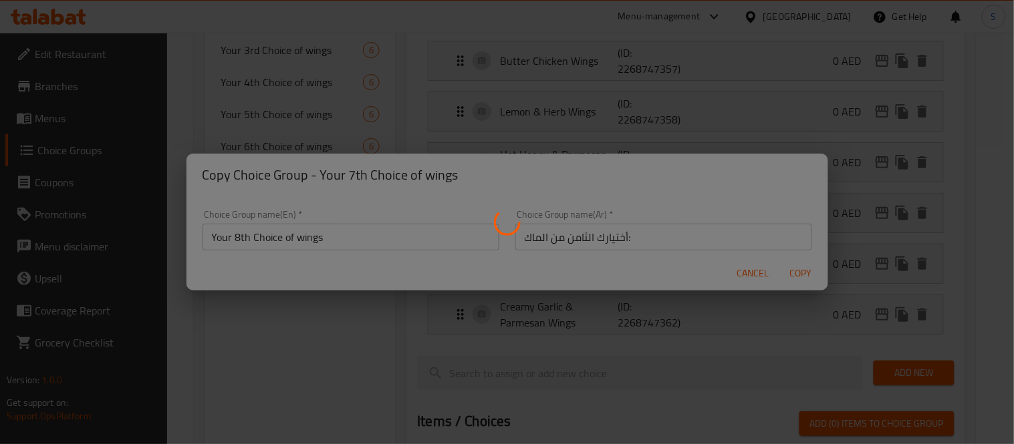
type input "Your 8th Choice of wings"
type input "أختيارك الثامن من الماك:"
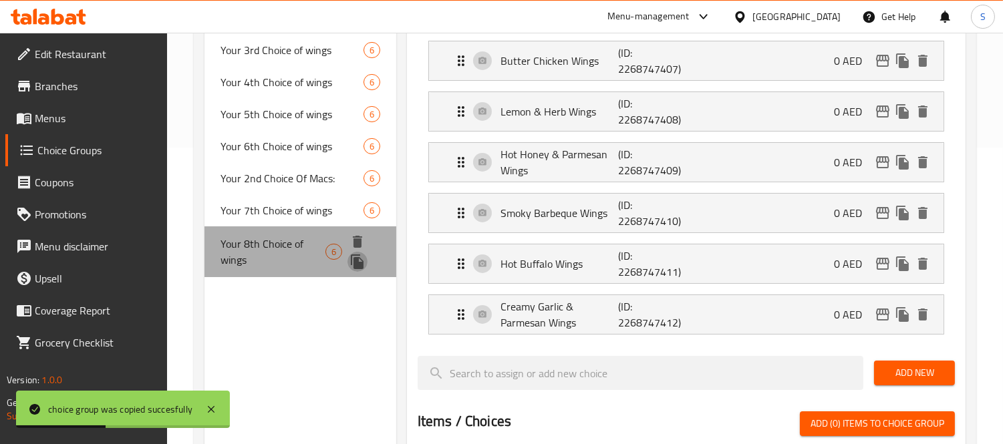
click at [359, 263] on icon "duplicate" at bounding box center [357, 262] width 13 height 15
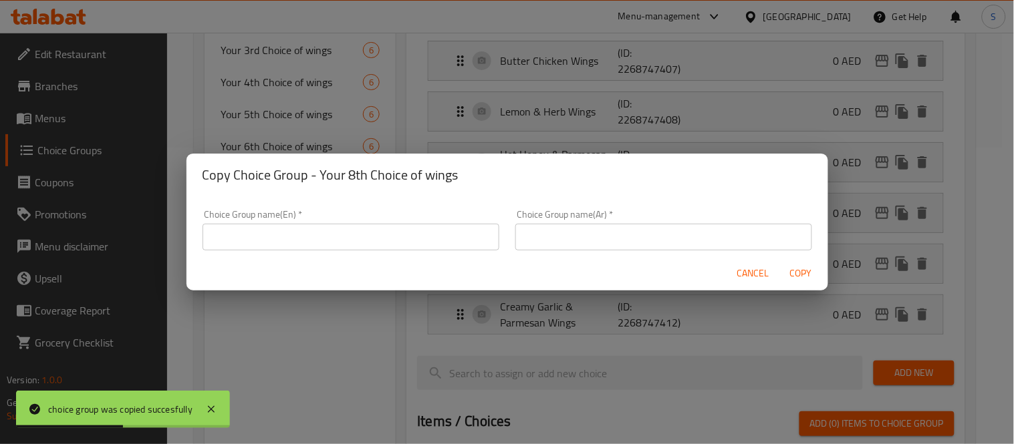
click at [304, 235] on input "text" at bounding box center [351, 237] width 297 height 27
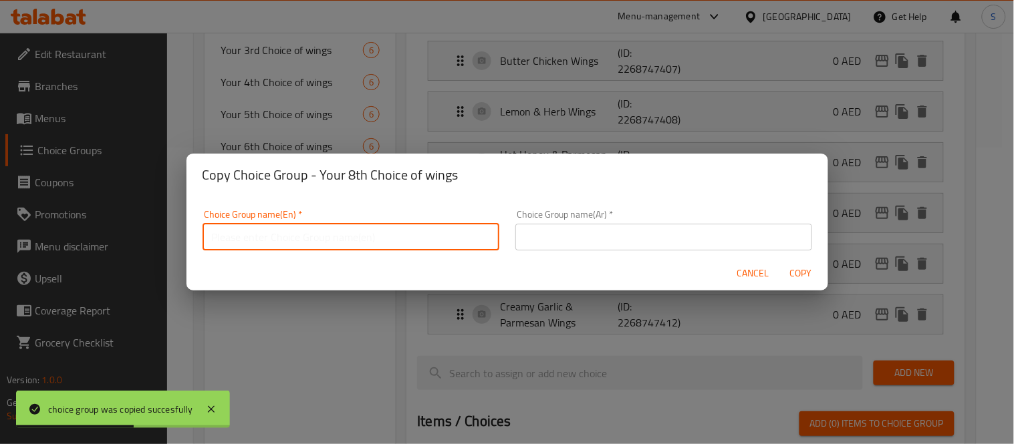
paste input "Your 7th Choice of wings"
click at [235, 239] on input "Your 7th Choice of wings" at bounding box center [351, 237] width 297 height 27
type input "Your 9th Choice of wings"
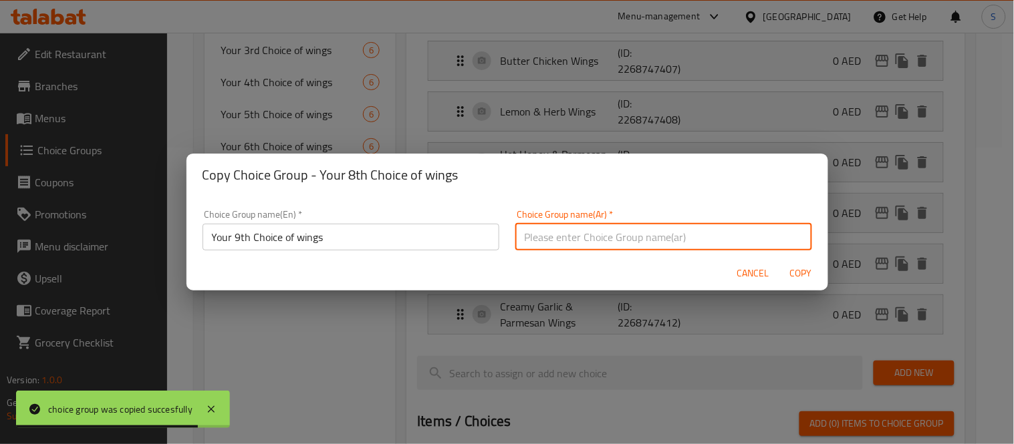
click at [592, 244] on input "text" at bounding box center [663, 237] width 297 height 27
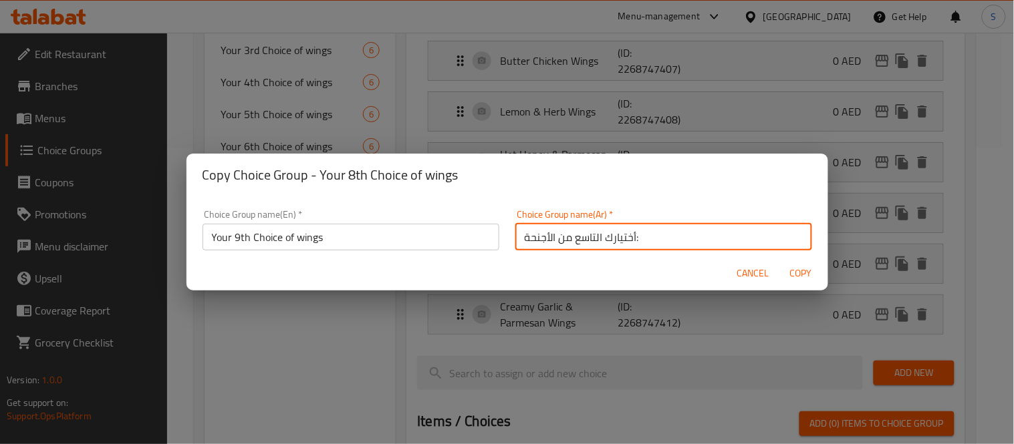
type input "أختيارك التاسع من الأجنحة:"
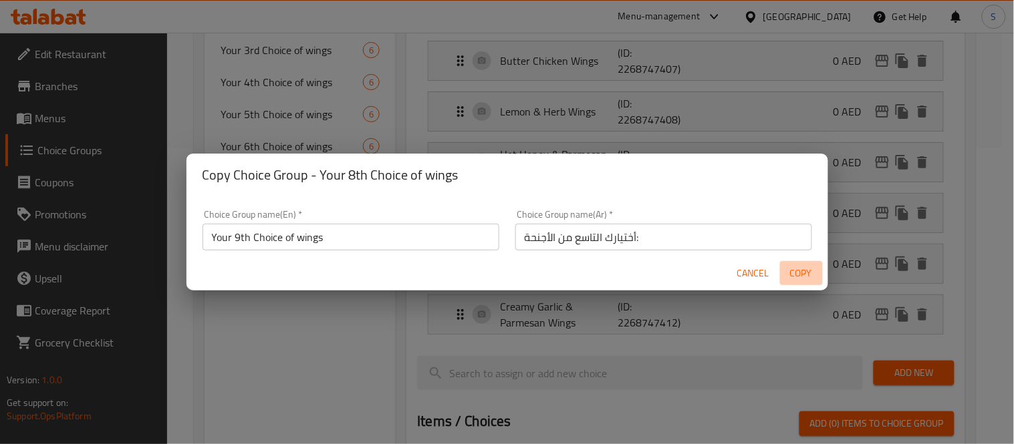
click at [804, 267] on span "Copy" at bounding box center [801, 273] width 32 height 17
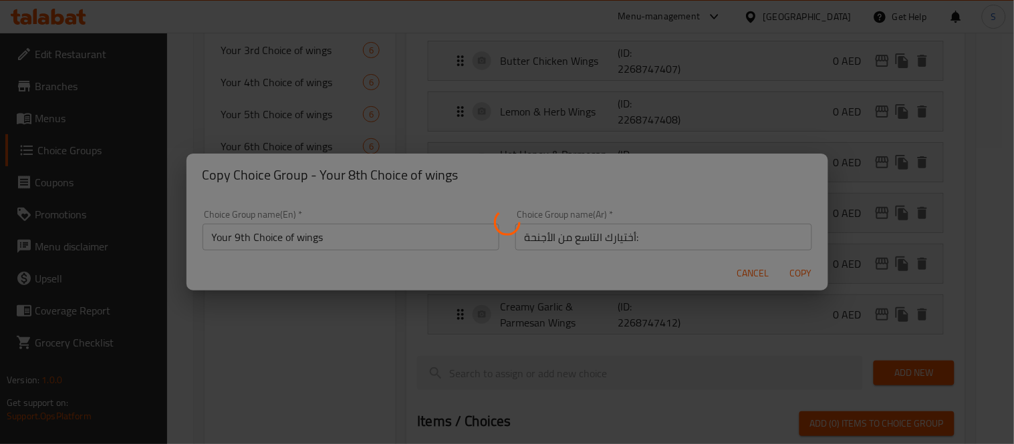
type input "Your 9th Choice of wings"
type input "أختيارك التاسع من الأجنحة:"
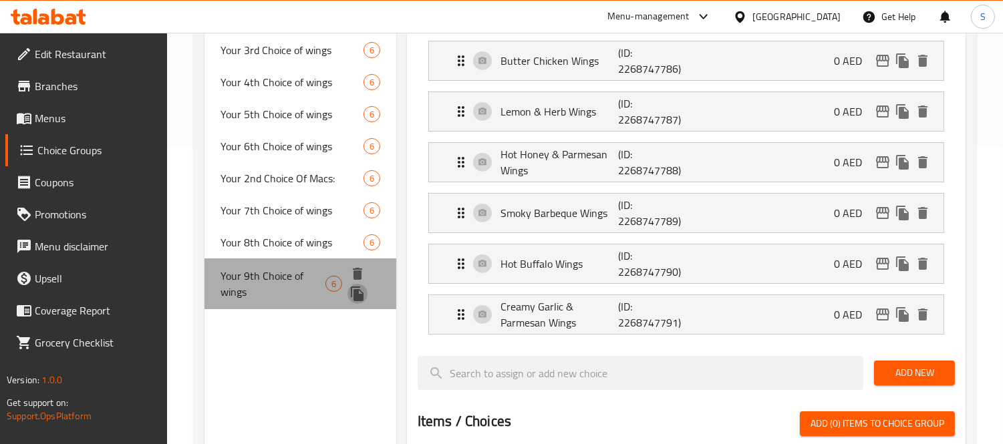
click at [364, 295] on icon "duplicate" at bounding box center [358, 294] width 16 height 16
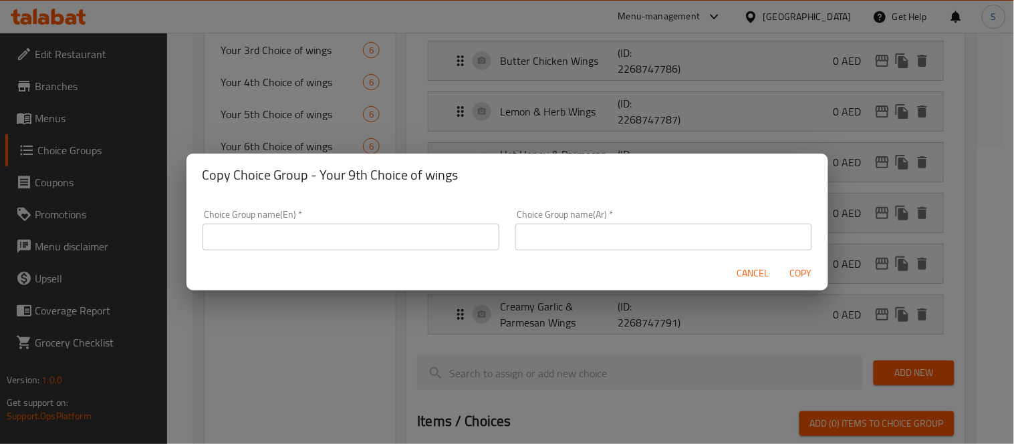
click at [334, 235] on input "text" at bounding box center [351, 237] width 297 height 27
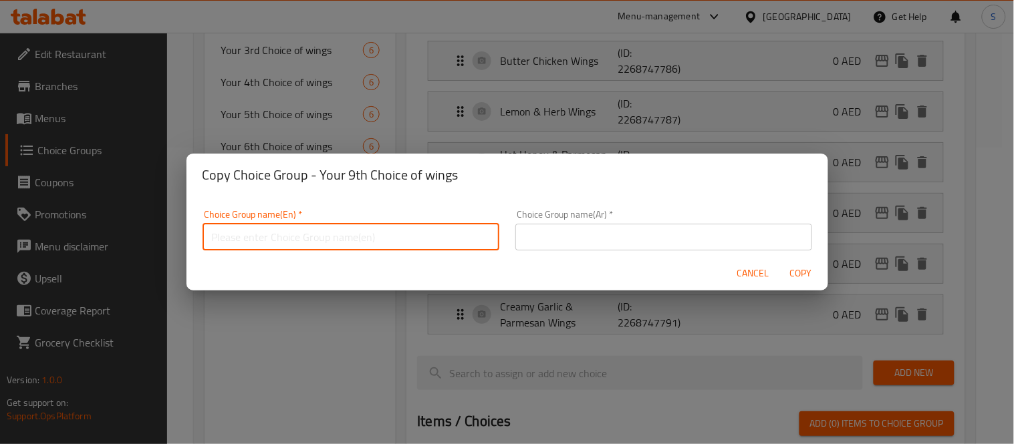
paste input "Your 7th Choice of wings"
click at [237, 235] on input "Your 7th Choice of wings" at bounding box center [351, 237] width 297 height 27
type input "Your 10th Choice of wings"
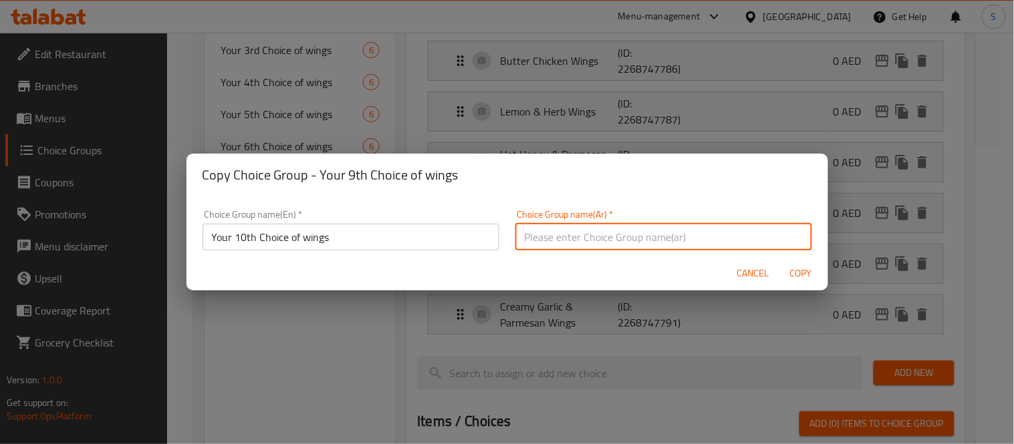
click at [643, 246] on input "text" at bounding box center [663, 237] width 297 height 27
type input "اختيارك العاشر من الأجنحة:"
click at [811, 270] on span "Copy" at bounding box center [801, 273] width 32 height 17
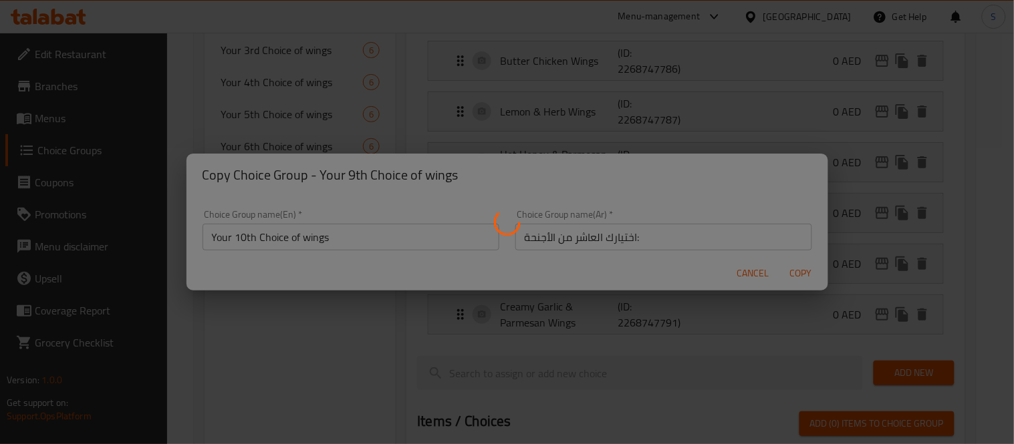
type input "Your 10th Choice of wings"
type input "اختيارك العاشر من الأجنحة:"
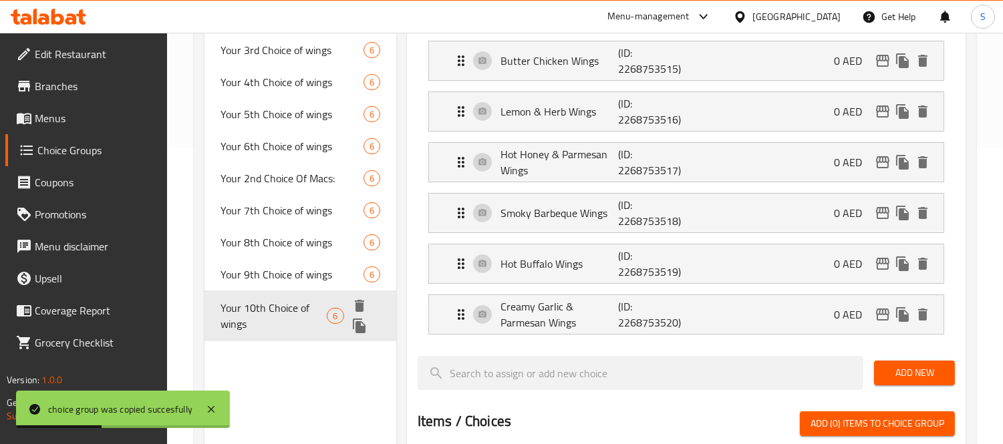
click at [306, 312] on span "Your 10th Choice of wings" at bounding box center [274, 316] width 106 height 32
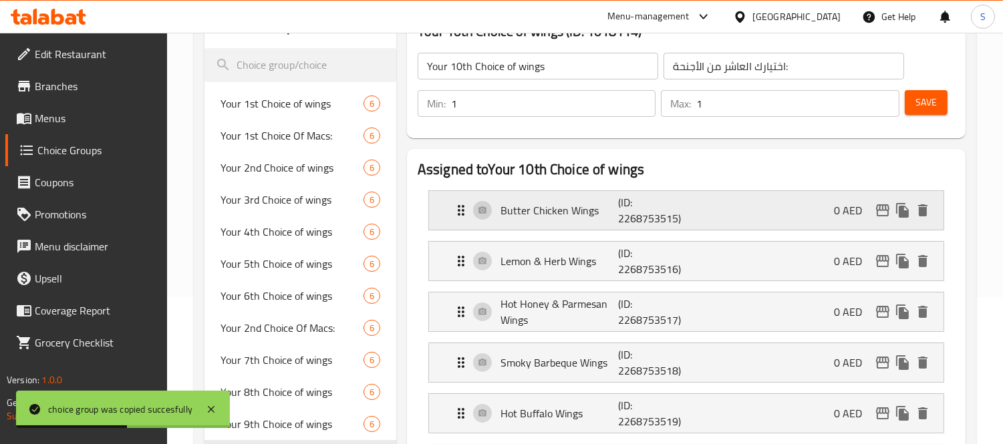
scroll to position [0, 0]
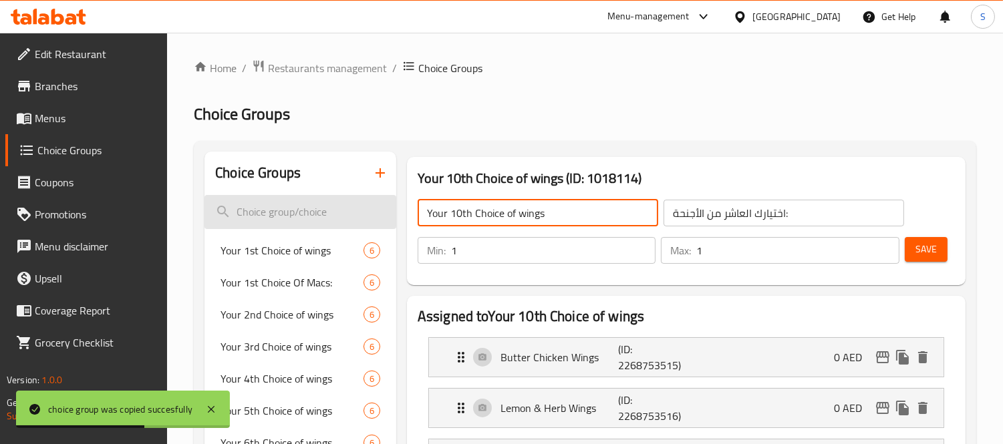
drag, startPoint x: 555, startPoint y: 217, endPoint x: 356, endPoint y: 209, distance: 199.3
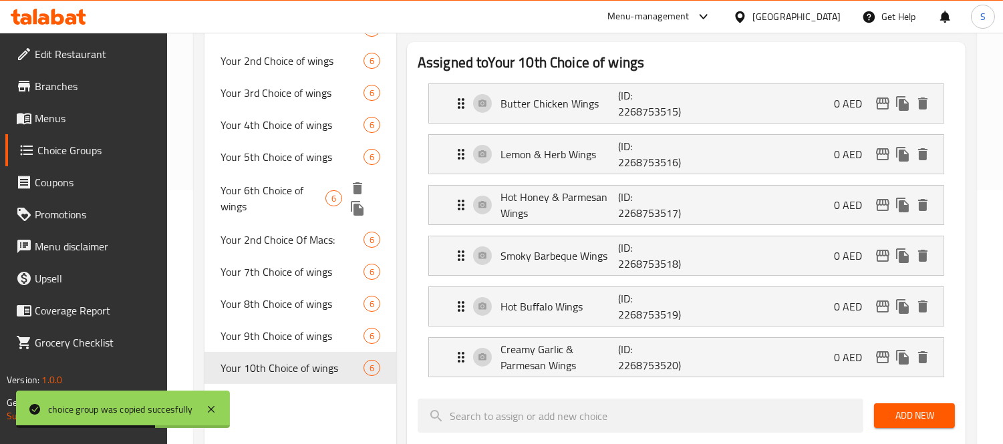
scroll to position [371, 0]
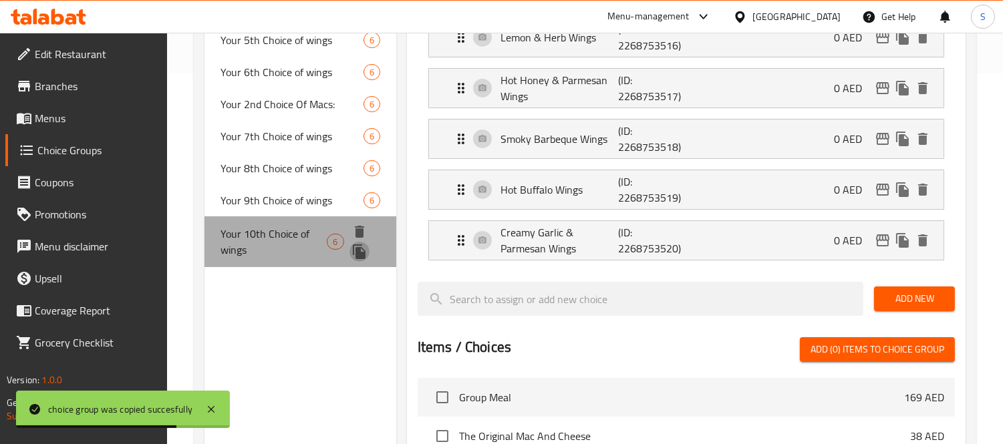
click at [364, 249] on icon "duplicate" at bounding box center [360, 252] width 16 height 16
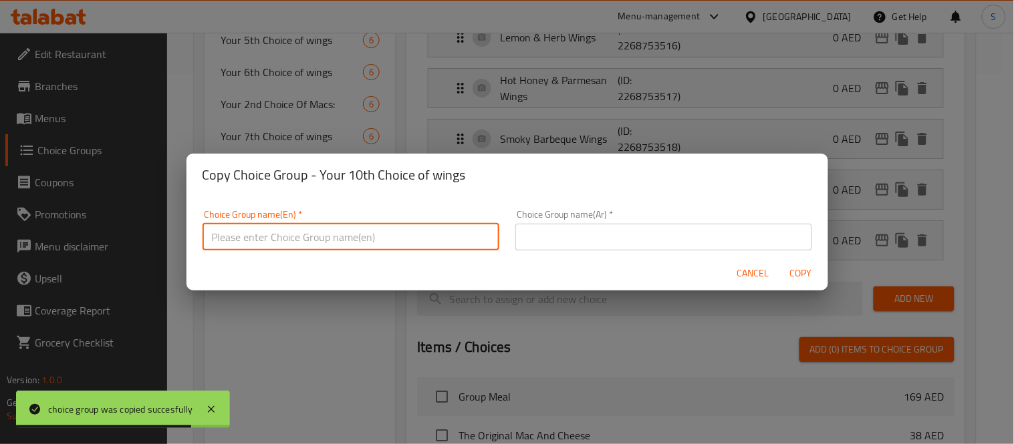
click at [436, 231] on input "text" at bounding box center [351, 237] width 297 height 27
paste input "Your 7th Choice of wings"
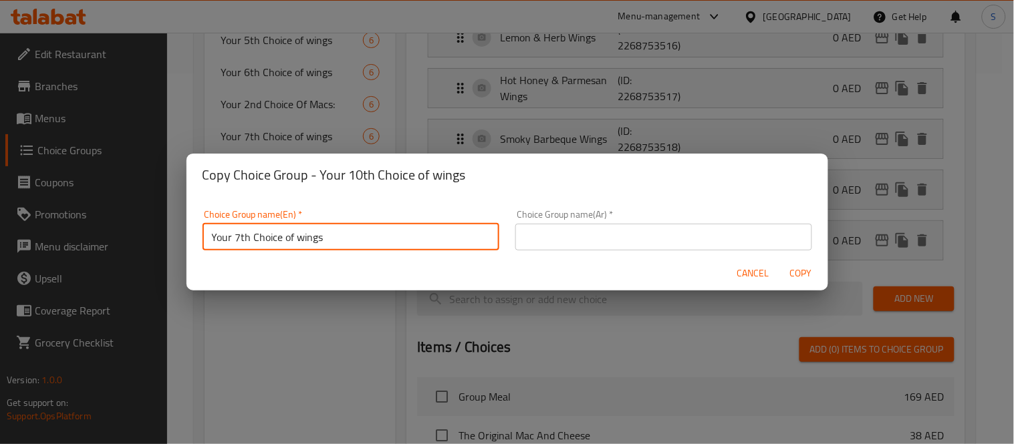
click at [237, 235] on input "Your 7th Choice of wings" at bounding box center [351, 237] width 297 height 27
type input "Your 11th Choice of wings"
drag, startPoint x: 510, startPoint y: 242, endPoint x: 517, endPoint y: 246, distance: 7.8
click at [515, 242] on input "text" at bounding box center [663, 237] width 297 height 27
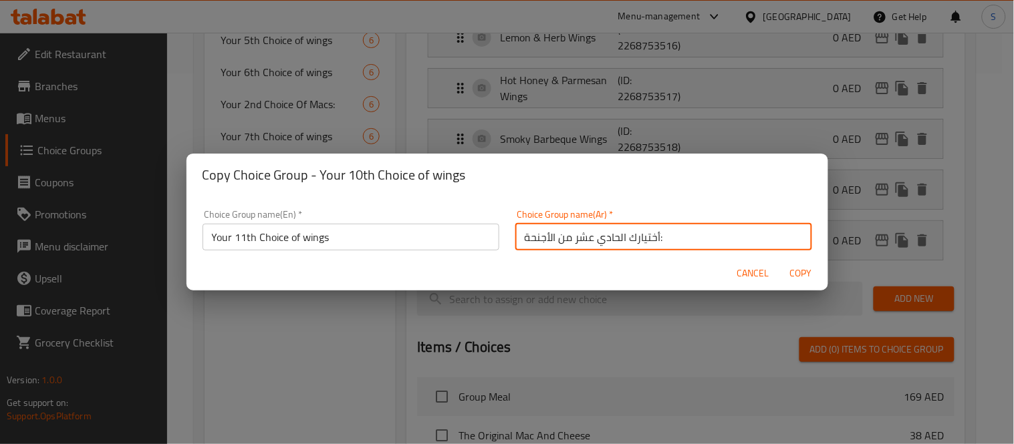
type input "أختيارك الحادي عشر من الأجنحة:"
click at [800, 273] on span "Copy" at bounding box center [801, 273] width 32 height 17
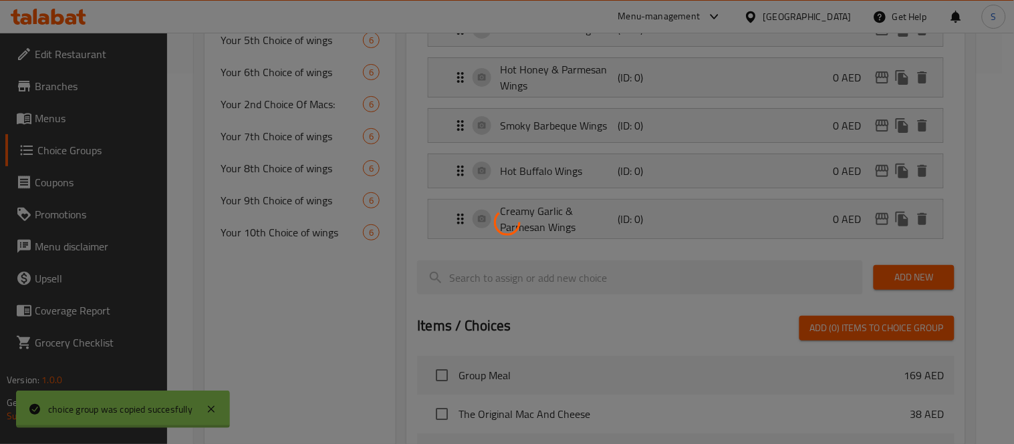
type input "Your 11th Choice of wings"
type input "أختيارك الحادي عشر من الأجنحة:"
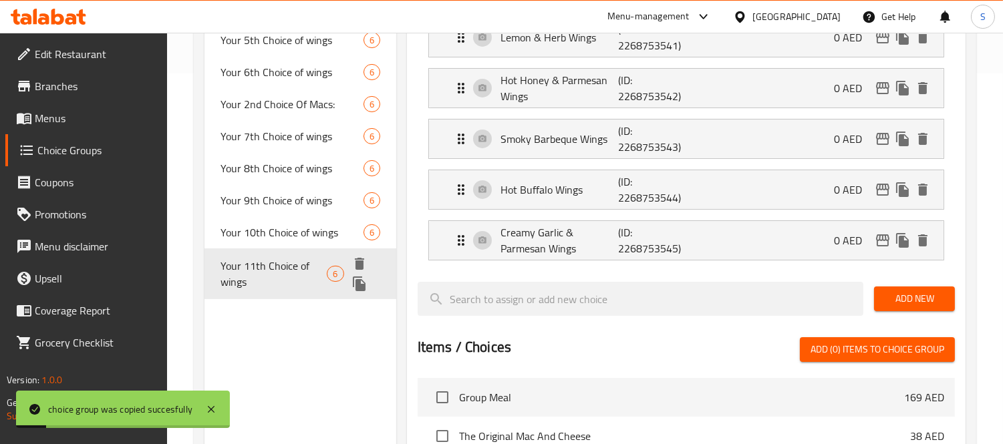
click at [364, 284] on icon "duplicate" at bounding box center [359, 284] width 13 height 15
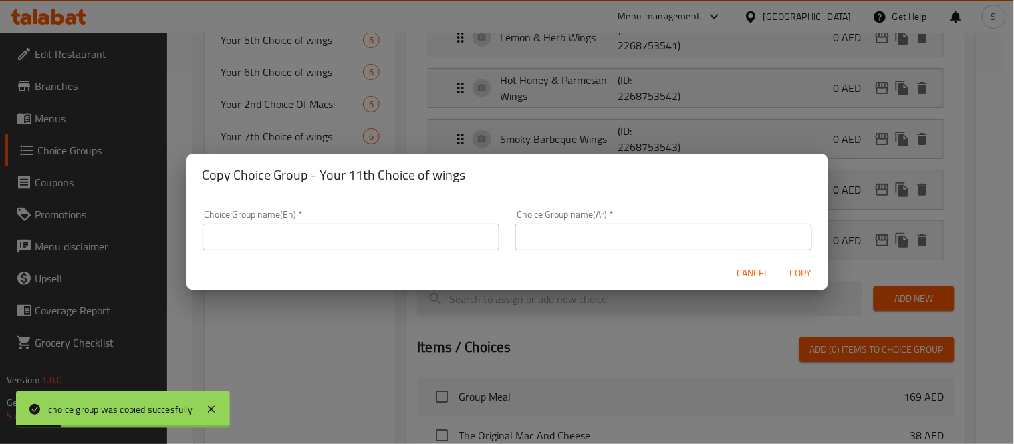
click at [541, 245] on input "text" at bounding box center [663, 237] width 297 height 27
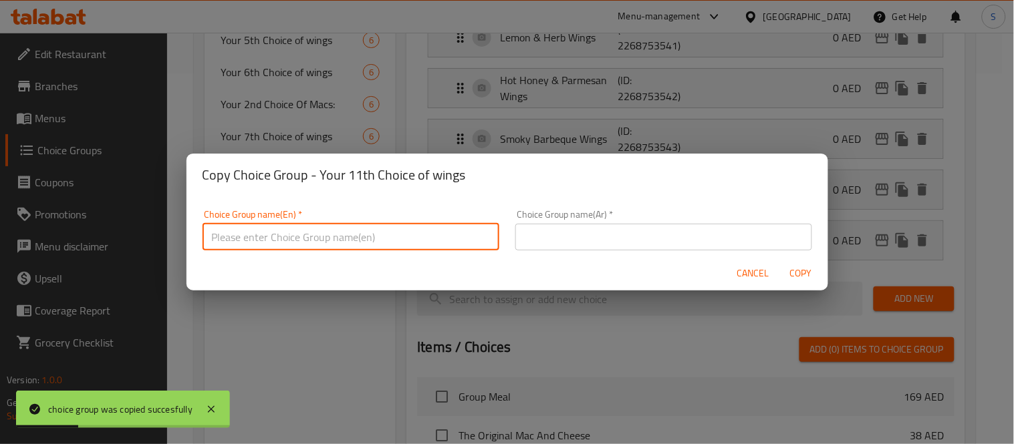
click at [388, 237] on input "text" at bounding box center [351, 237] width 297 height 27
paste input "Your 7th Choice of wings"
click at [235, 234] on input "Your 7th Choice of wings" at bounding box center [351, 237] width 297 height 27
type input "Your 12th Choice of wings"
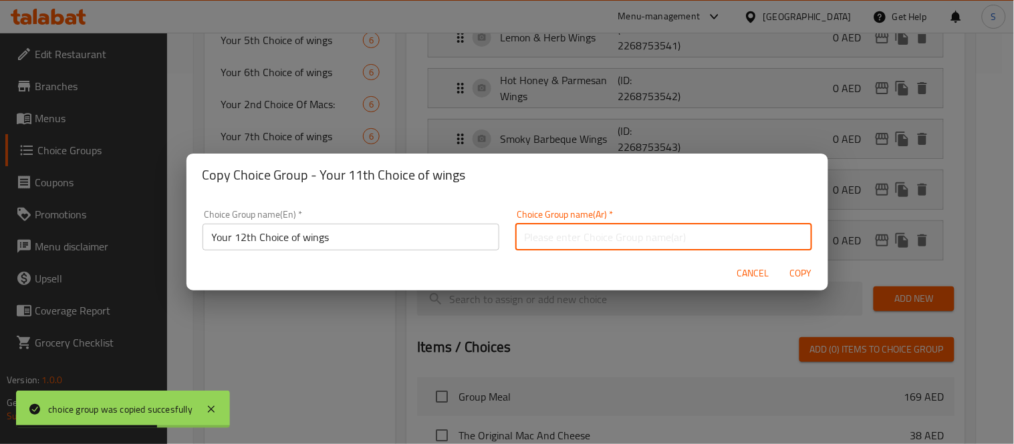
click at [608, 231] on input "text" at bounding box center [663, 237] width 297 height 27
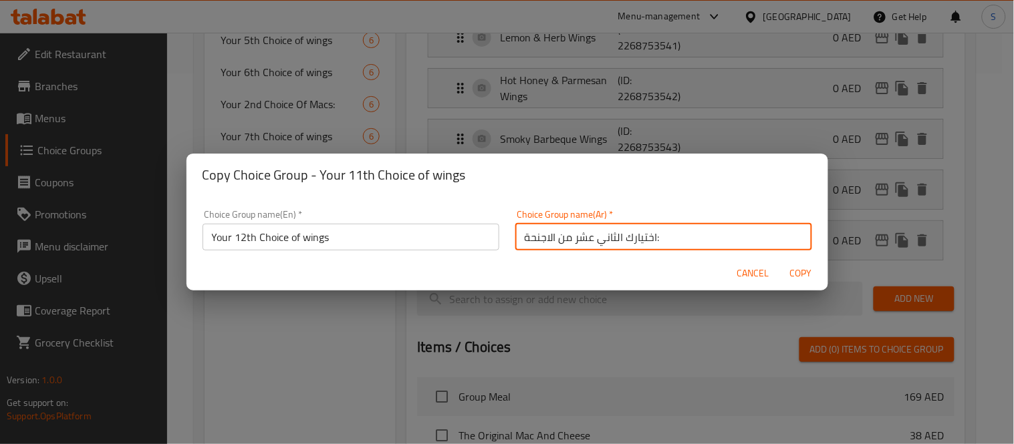
type input "اختيارك الثاني عشر من الاجنحة:"
click at [785, 269] on span "Copy" at bounding box center [801, 273] width 32 height 17
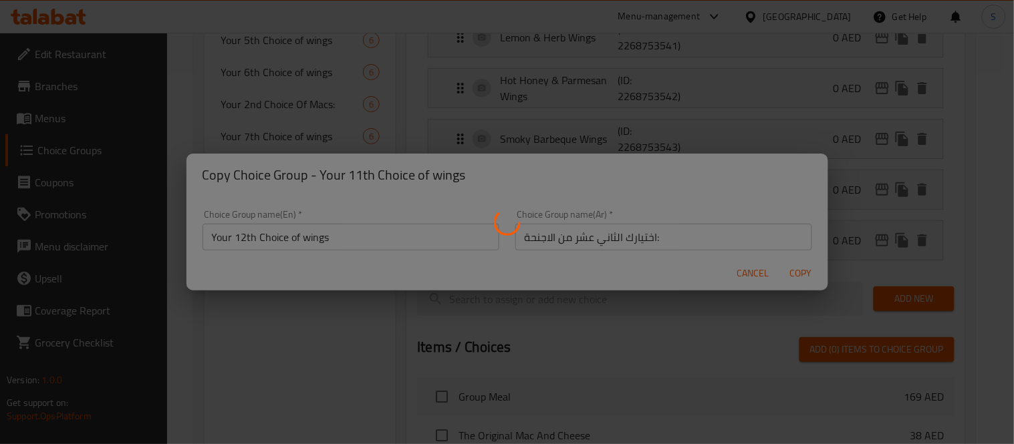
type input "Your 12th Choice of wings"
type input "اختيارك الثاني عشر من الاجنحة:"
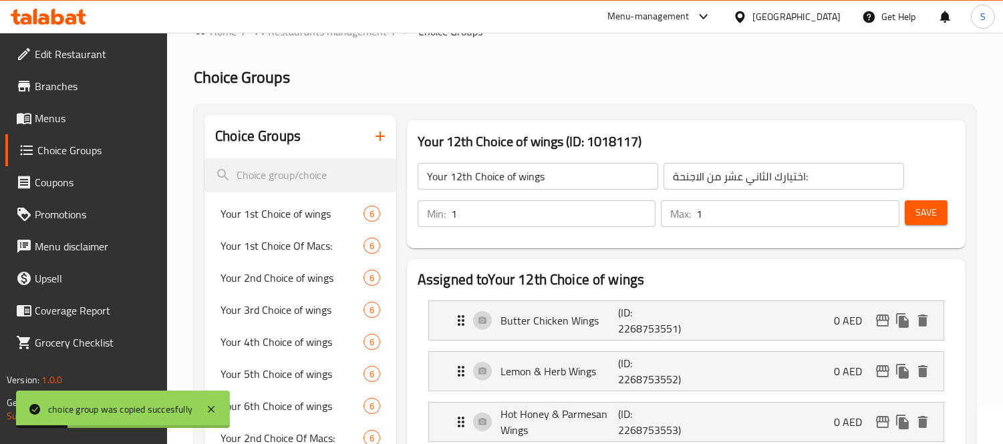
scroll to position [0, 0]
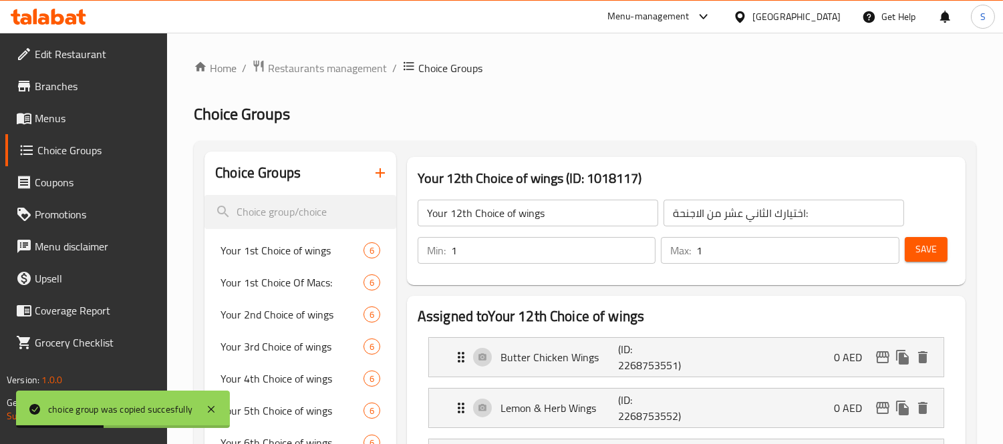
drag, startPoint x: 76, startPoint y: 122, endPoint x: 90, endPoint y: 140, distance: 22.9
click at [76, 122] on span "Menus" at bounding box center [96, 118] width 122 height 16
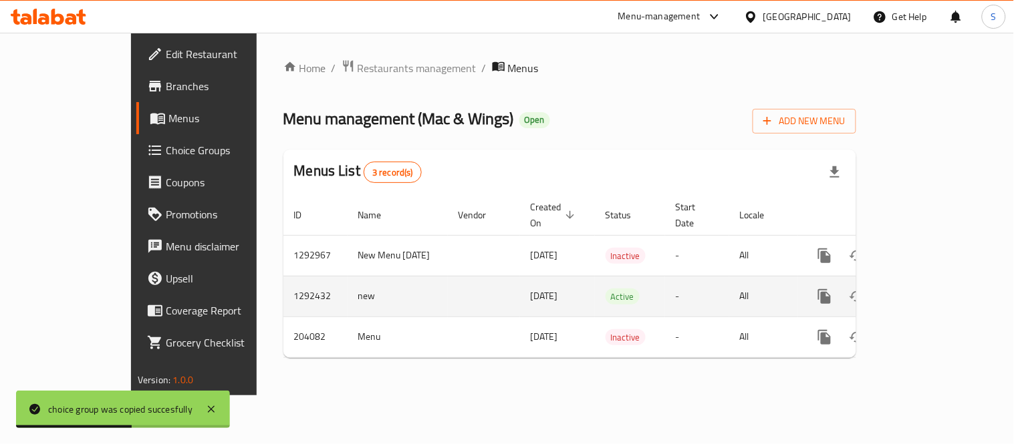
click at [937, 282] on link "enhanced table" at bounding box center [921, 297] width 32 height 32
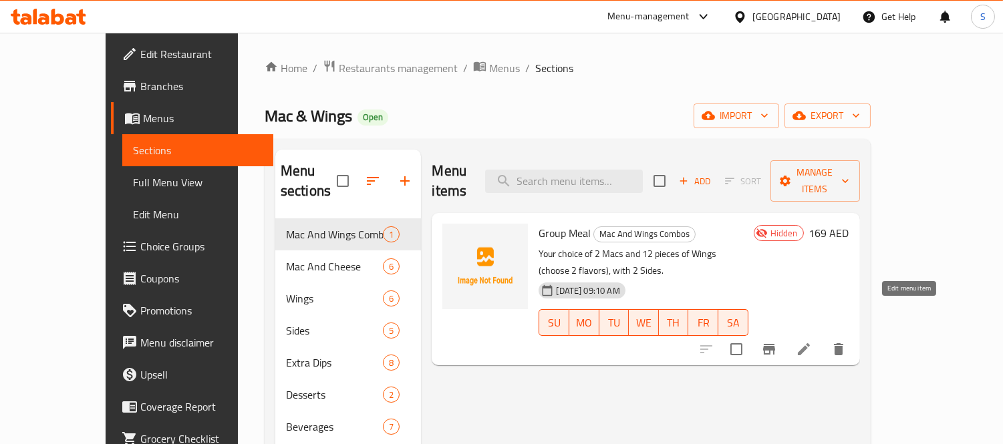
click at [812, 342] on icon at bounding box center [804, 350] width 16 height 16
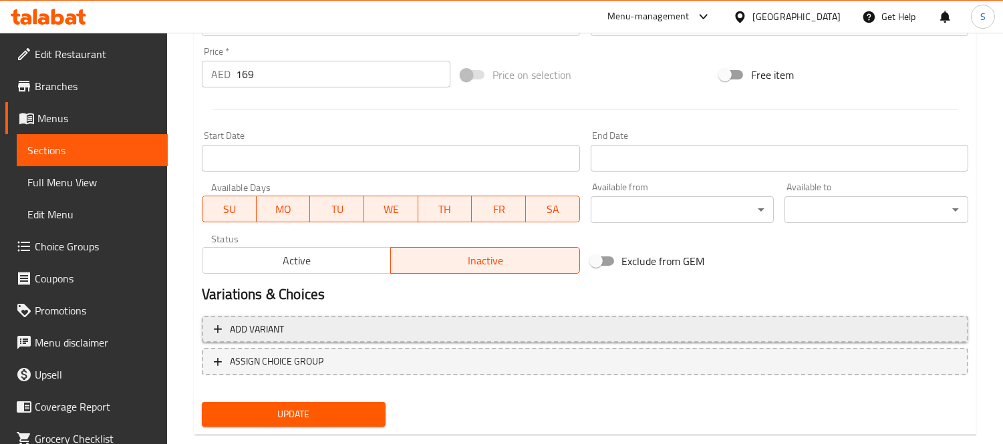
scroll to position [497, 0]
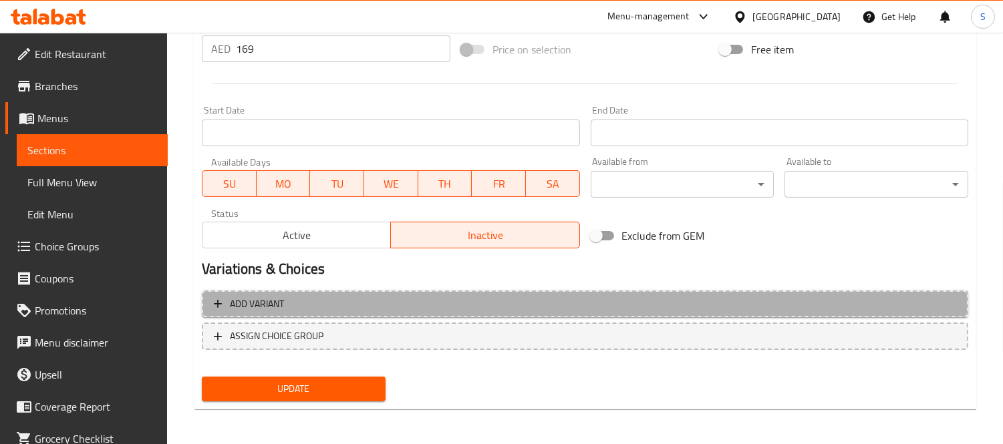
click at [889, 307] on span "Add variant" at bounding box center [585, 304] width 743 height 17
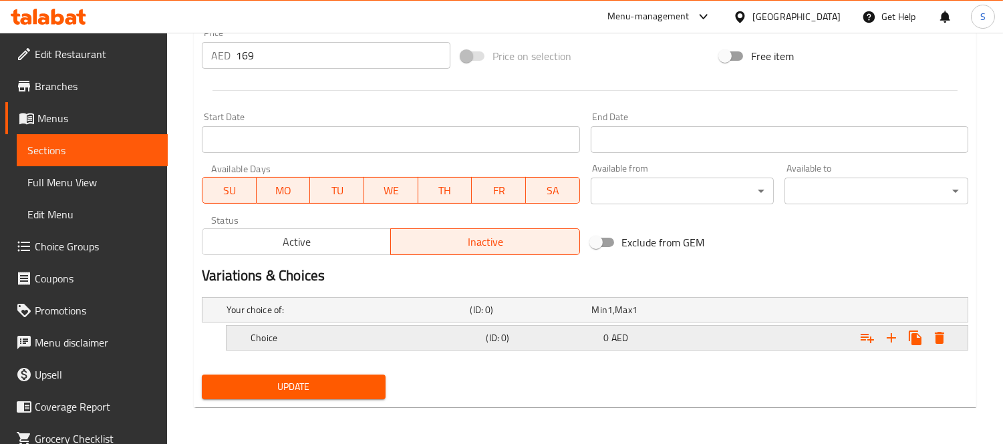
click at [647, 317] on div "0 AED" at bounding box center [650, 309] width 116 height 13
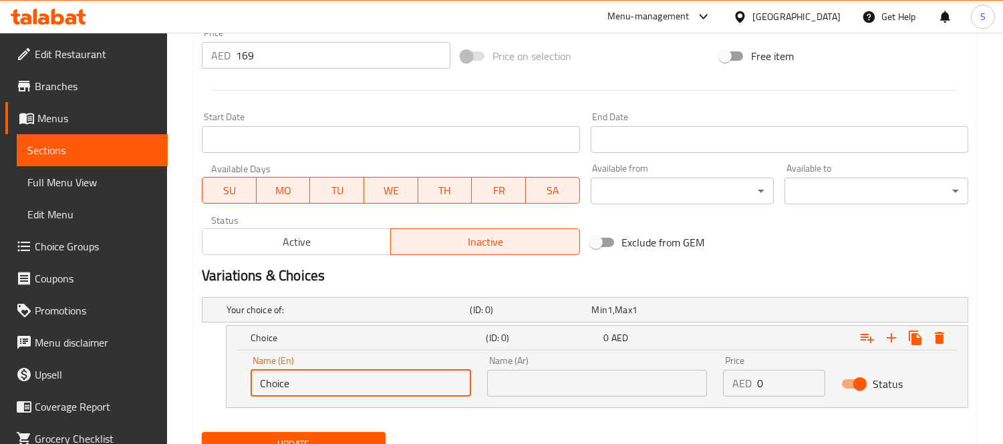
drag, startPoint x: 343, startPoint y: 382, endPoint x: 103, endPoint y: 398, distance: 240.5
click at [103, 398] on div "Edit Restaurant Branches Menus Sections Full Menu View Edit Menu Choice Groups …" at bounding box center [501, 22] width 1003 height 960
type input "أ"
type input "إ"
type input "Your Choice Of 2 Of Macs:"
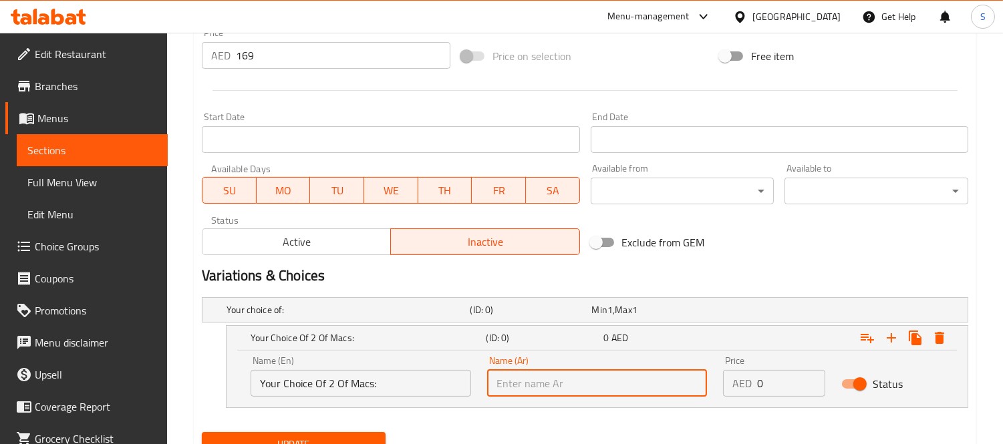
click at [612, 394] on input "text" at bounding box center [597, 383] width 221 height 27
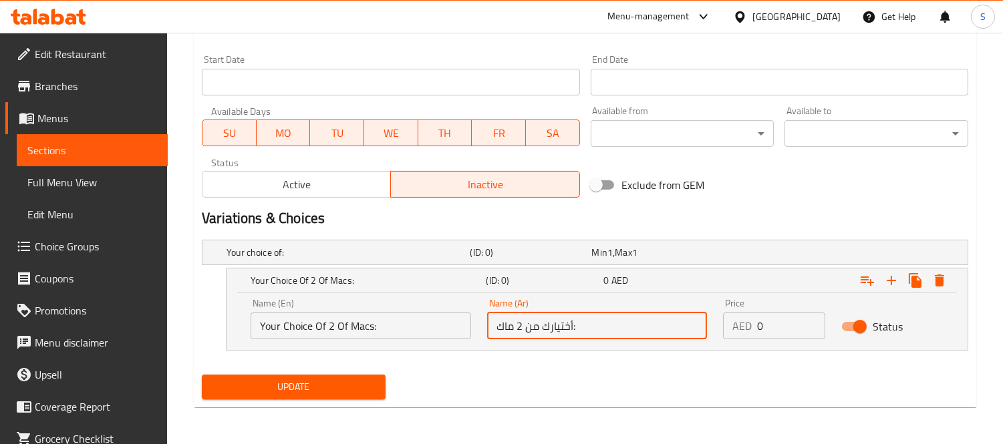
type input "أختيارك من 2 ماك:"
click at [346, 381] on span "Update" at bounding box center [294, 387] width 162 height 17
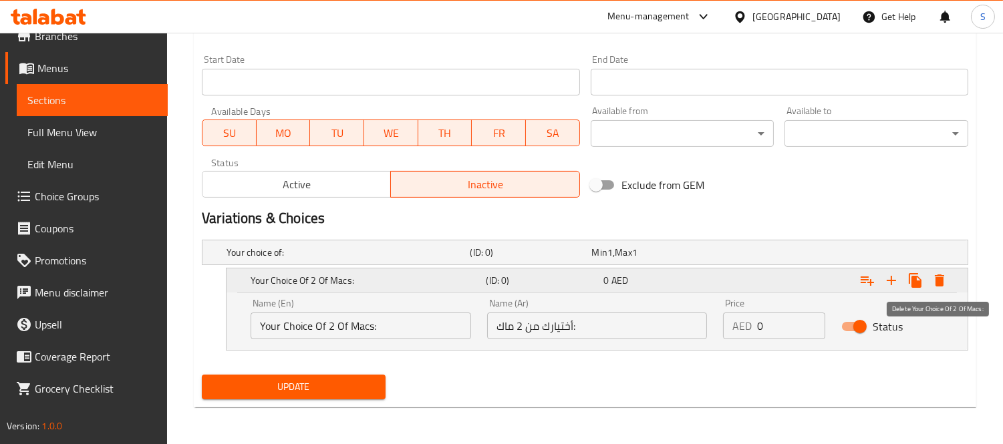
click at [945, 284] on icon "Expand" at bounding box center [940, 281] width 16 height 16
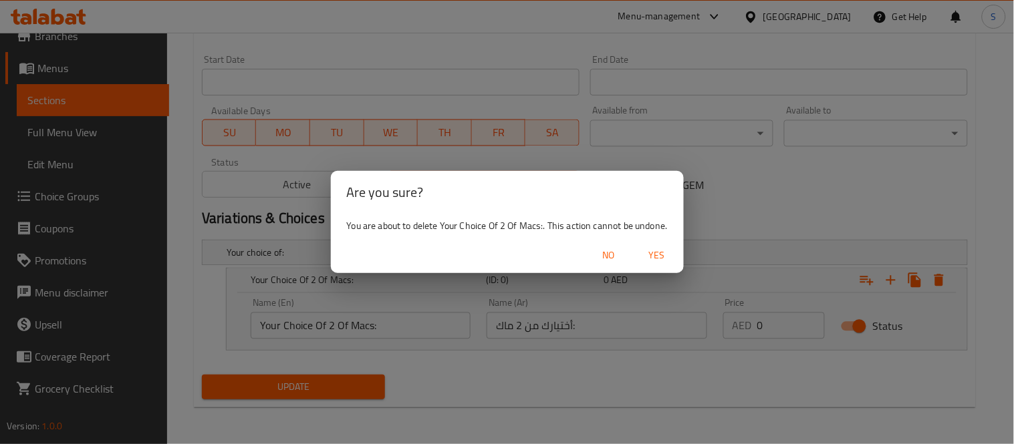
click at [676, 261] on button "Yes" at bounding box center [657, 255] width 43 height 25
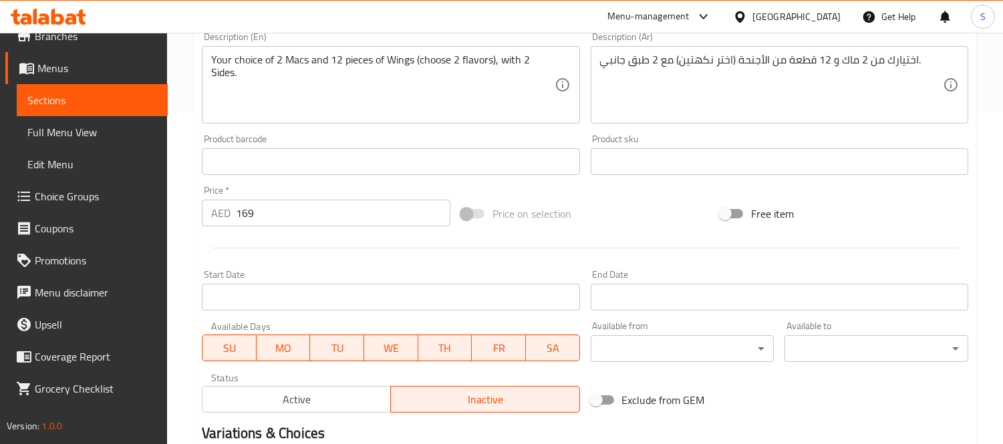
scroll to position [126, 0]
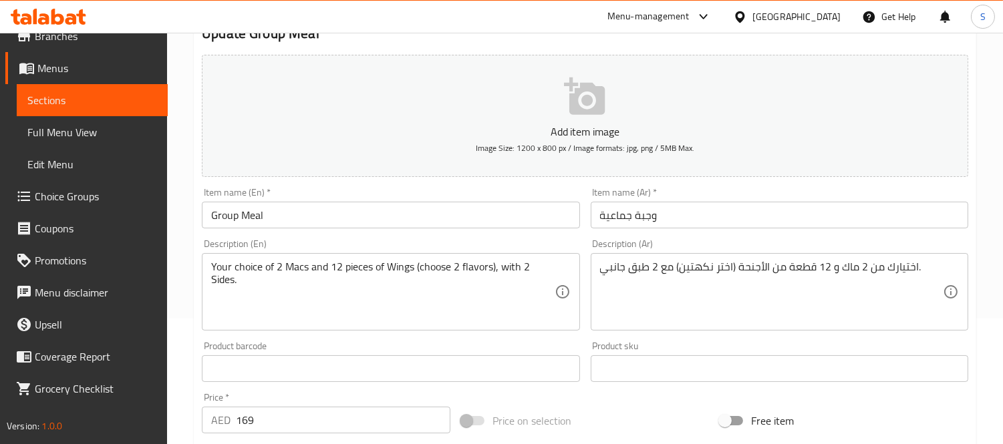
click at [74, 196] on span "Choice Groups" at bounding box center [96, 196] width 122 height 16
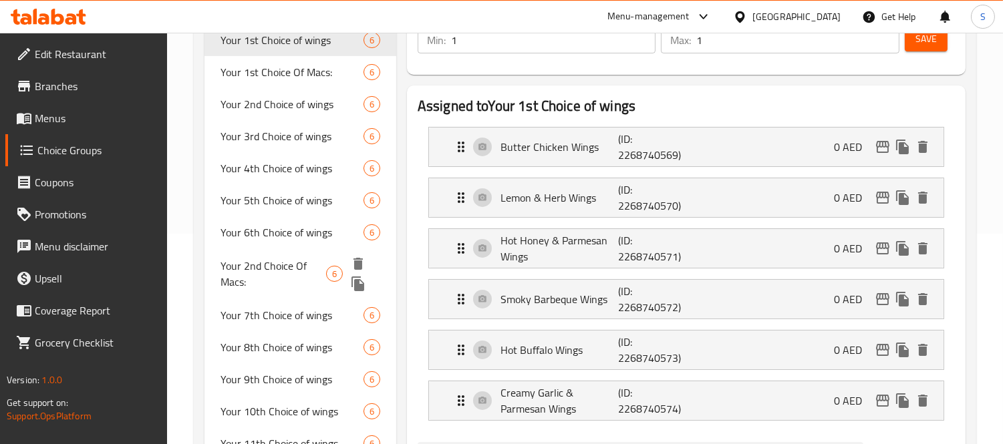
scroll to position [423, 0]
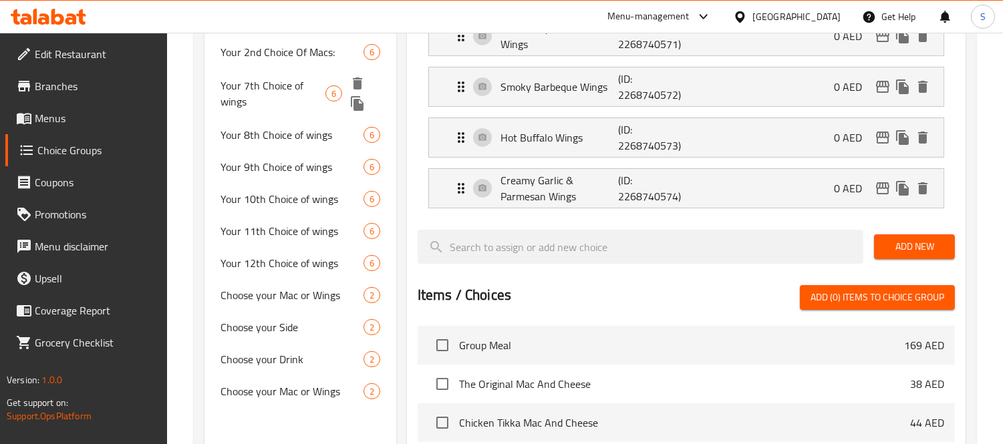
click at [306, 87] on span "Your 7th Choice of wings" at bounding box center [273, 94] width 105 height 32
type input "Your 7th Choice of wings"
type input "أختيارك السابع من الأجنحة:"
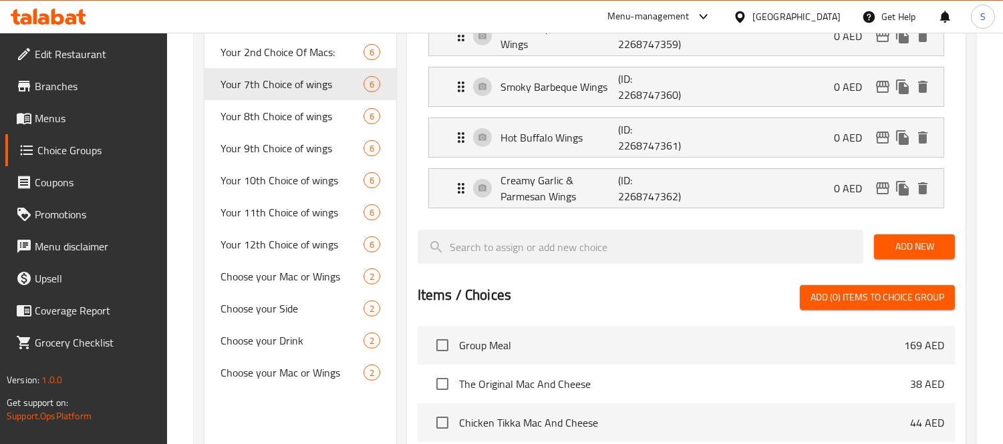
scroll to position [51, 0]
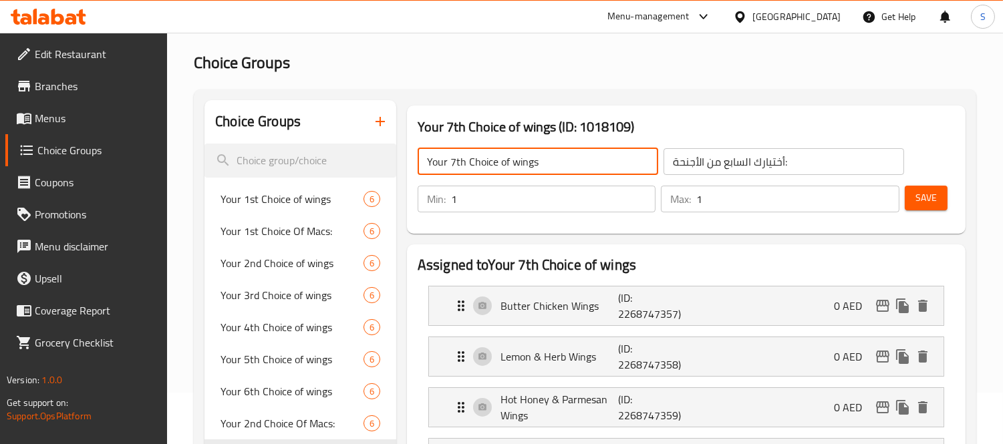
drag, startPoint x: 508, startPoint y: 161, endPoint x: 456, endPoint y: 164, distance: 52.2
click at [454, 164] on input "Your 7th Choice of wings" at bounding box center [538, 161] width 241 height 27
click at [463, 164] on input "Your 7th Choice of wings" at bounding box center [538, 161] width 241 height 27
drag, startPoint x: 470, startPoint y: 164, endPoint x: 448, endPoint y: 157, distance: 23.0
click at [448, 157] on input "Your 1st Choice of wings" at bounding box center [538, 161] width 241 height 27
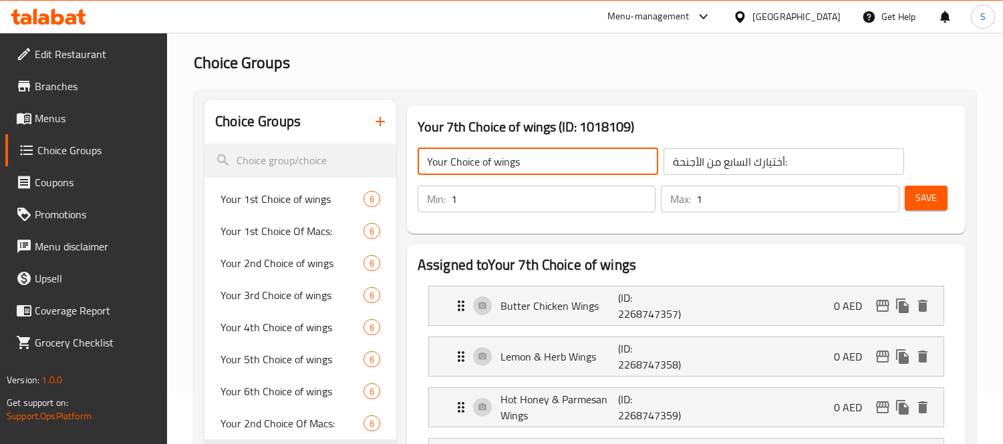
click at [492, 168] on input "Your Choice of wings" at bounding box center [538, 161] width 241 height 27
click at [569, 168] on input "Your Choice of 1st flavour of wings" at bounding box center [538, 161] width 241 height 27
click at [610, 157] on input "Your Choice of 1st Flavour of Wings" at bounding box center [538, 161] width 241 height 27
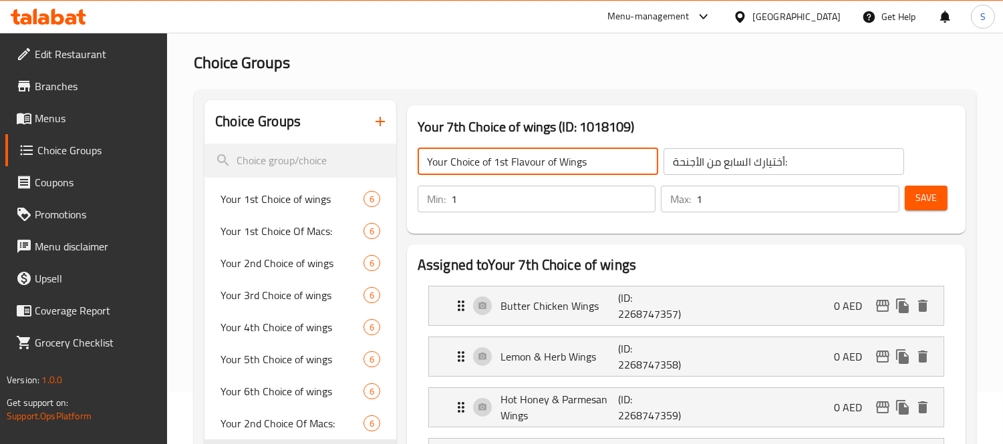
type input "Your Choice of 1st Flavour of Wings"
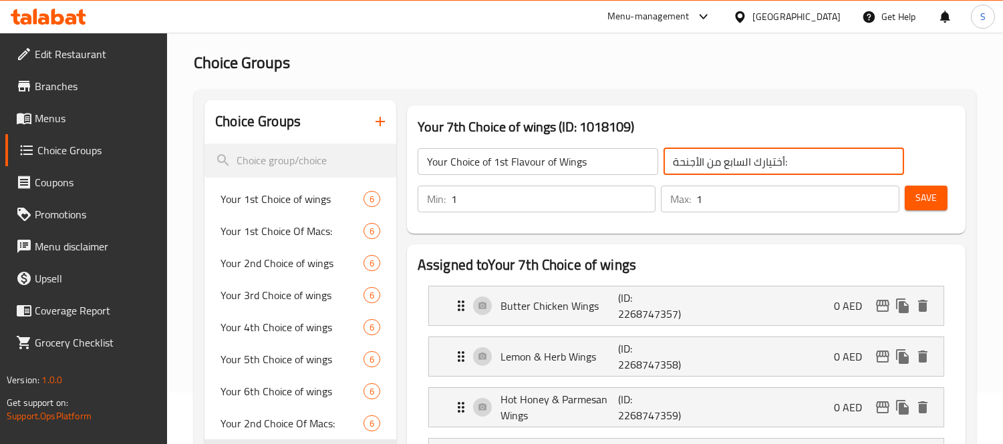
click at [727, 164] on input "أختيارك السابع من الأجنحة:" at bounding box center [784, 161] width 241 height 27
click at [798, 158] on input "أختيارك السابع من الأجنحة:" at bounding box center [784, 161] width 241 height 27
type input "h"
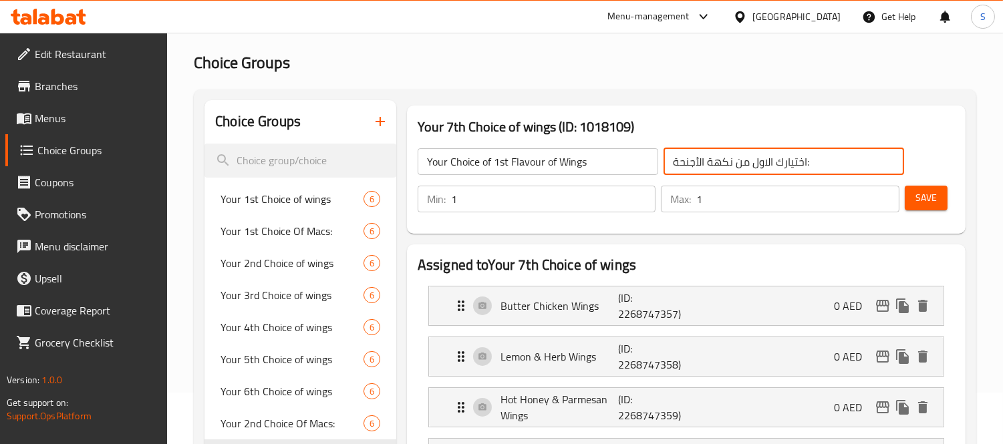
type input "اختيارك الاول من نكهة الأجنحة:"
click at [936, 201] on span "Save" at bounding box center [926, 198] width 21 height 17
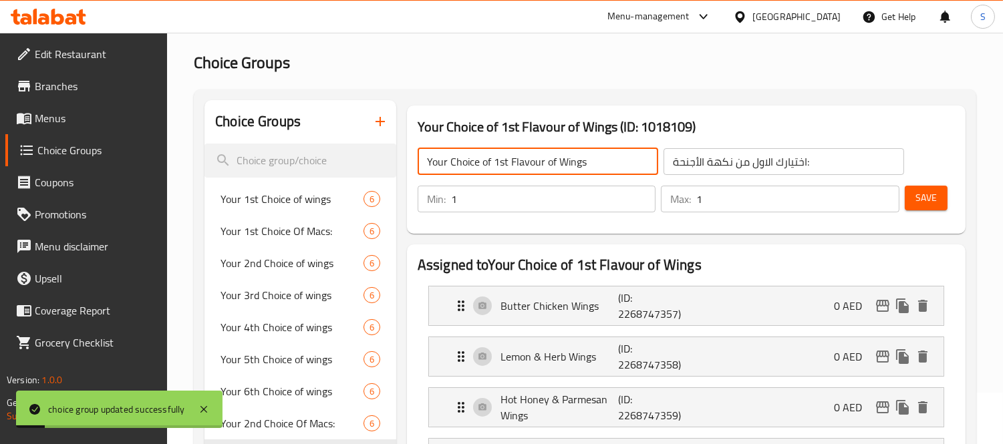
drag, startPoint x: 603, startPoint y: 163, endPoint x: 270, endPoint y: 139, distance: 333.7
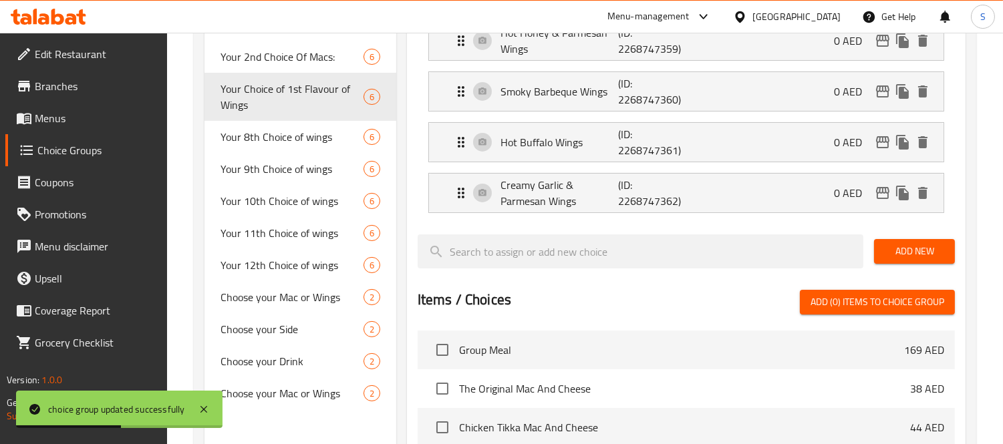
scroll to position [423, 0]
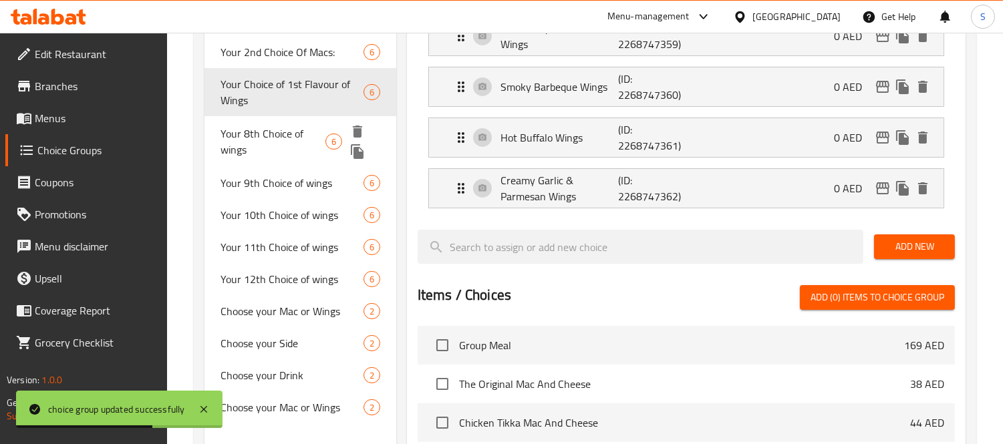
click at [273, 136] on span "Your 8th Choice of wings" at bounding box center [273, 142] width 105 height 32
type input "Your 8th Choice of wings"
type input "أختيارك الثامن من الماك:"
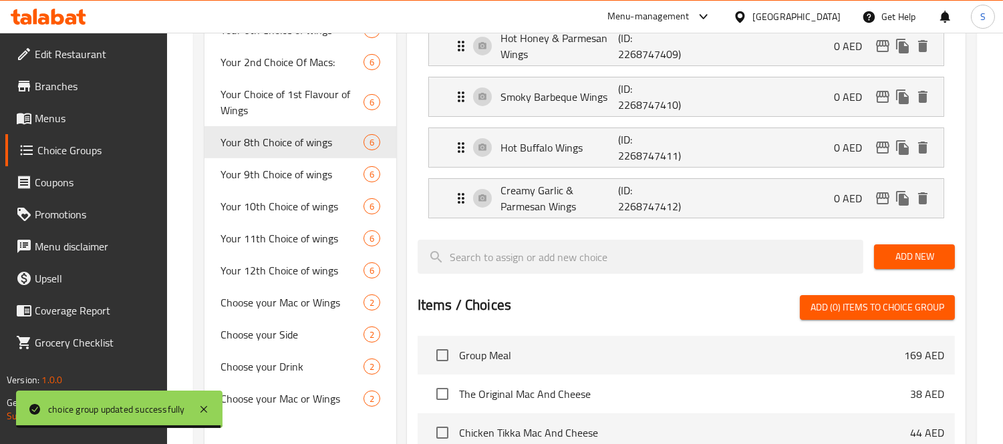
scroll to position [51, 0]
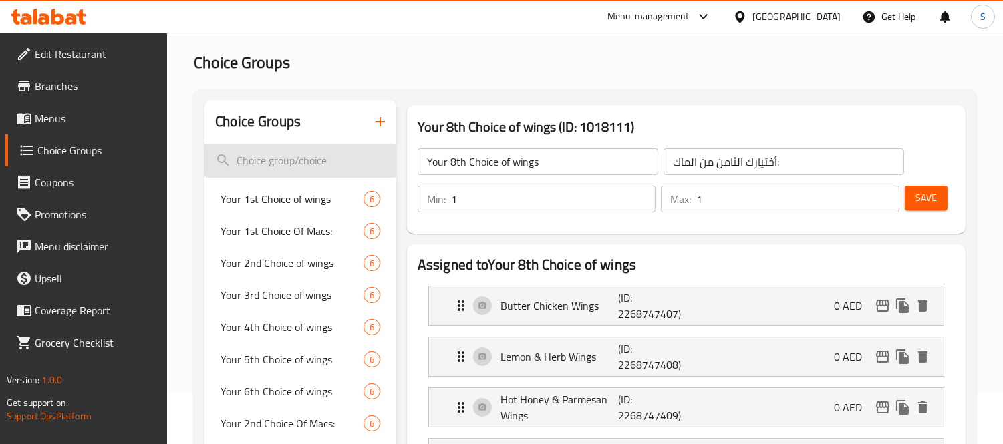
drag, startPoint x: 550, startPoint y: 162, endPoint x: 305, endPoint y: 164, distance: 244.6
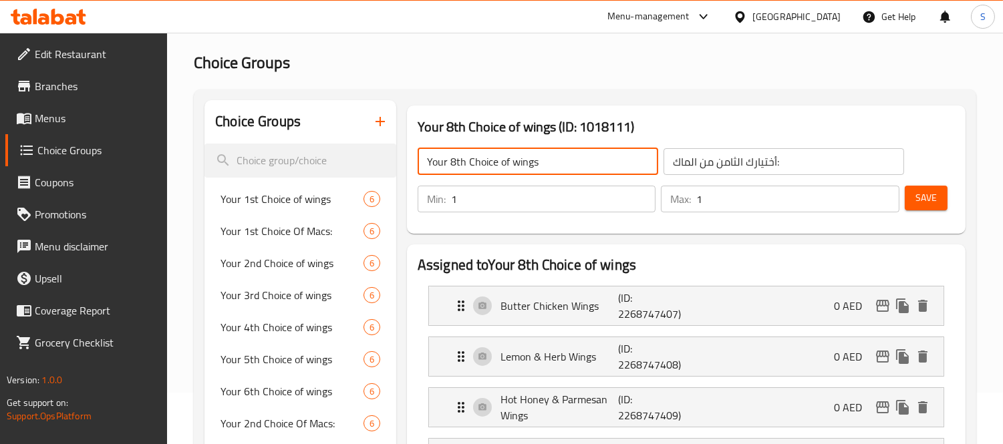
paste input "Choice of 1st Flavour of W"
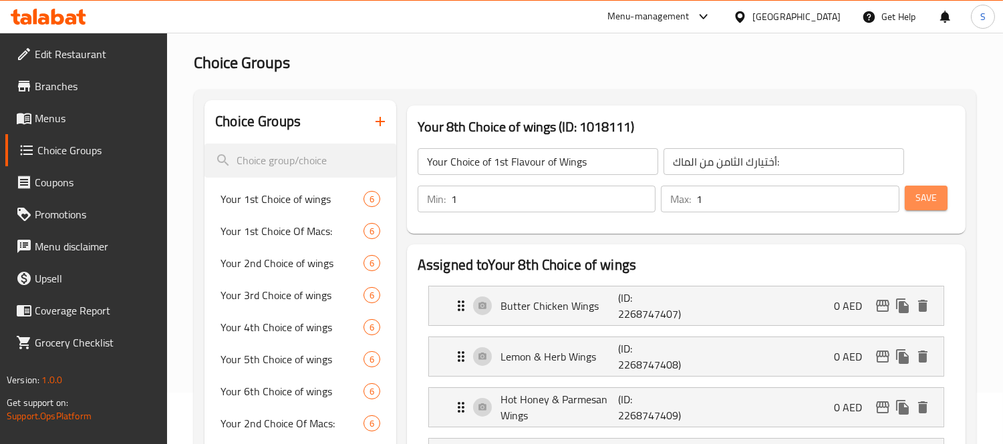
click at [913, 203] on button "Save" at bounding box center [926, 198] width 43 height 25
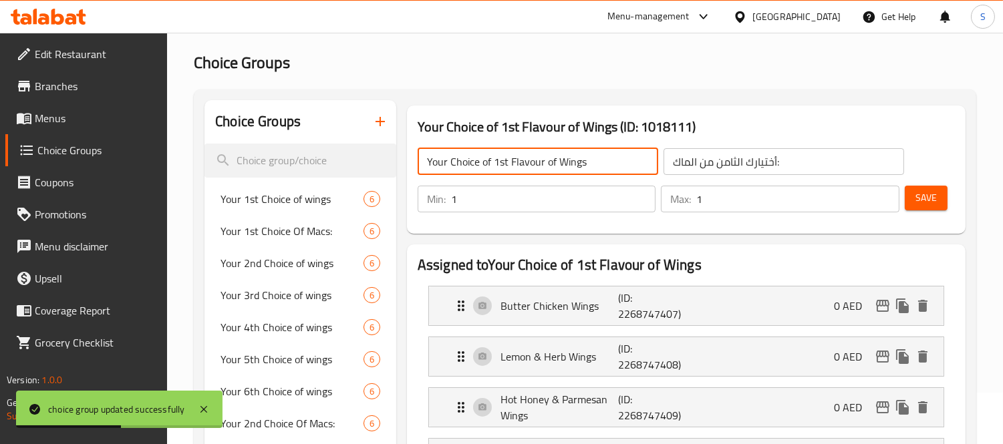
click at [493, 163] on input "Your Choice of 1st Flavour of Wings" at bounding box center [538, 161] width 241 height 27
click at [506, 160] on input "Your Choice of 2st Flavour of Wings" at bounding box center [538, 161] width 241 height 27
click at [507, 160] on input "Your Choice of 2st Flavour of Wings" at bounding box center [538, 161] width 241 height 27
drag, startPoint x: 507, startPoint y: 163, endPoint x: 499, endPoint y: 163, distance: 7.4
click at [499, 163] on input "Your Choice of 2st Flavour of Wings" at bounding box center [538, 161] width 241 height 27
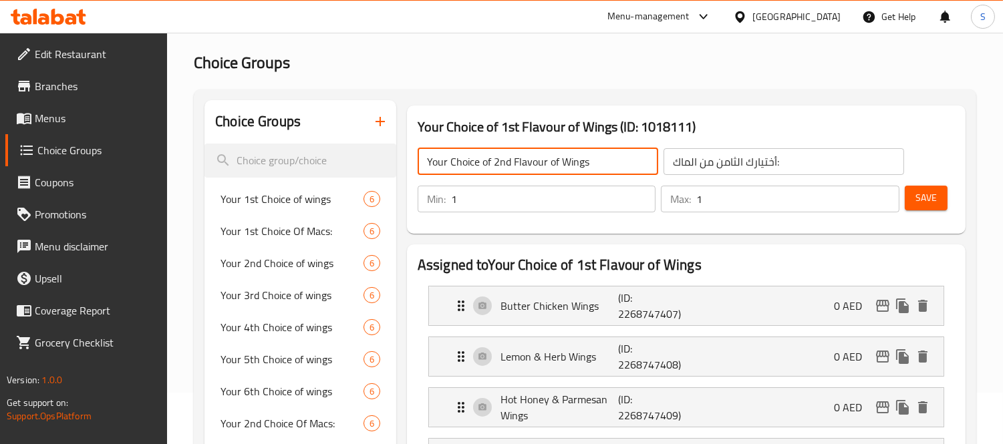
click at [757, 162] on input "أختيارك الثامن من الماك:" at bounding box center [784, 161] width 241 height 27
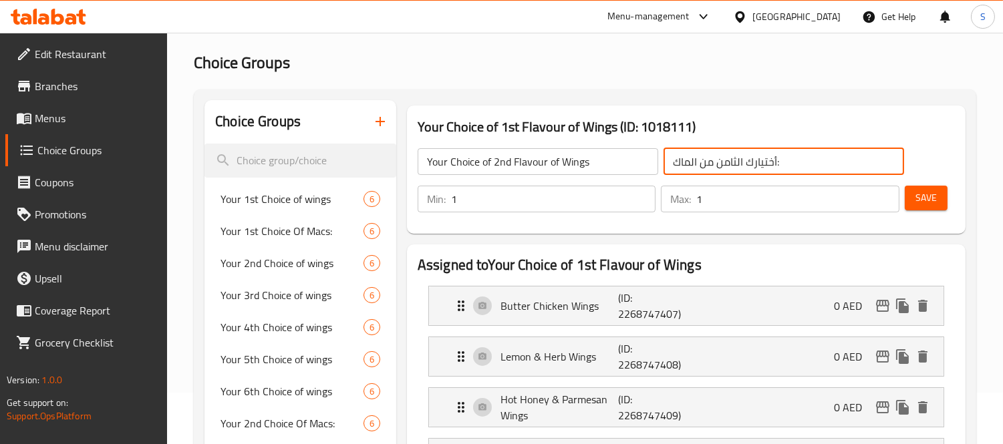
click at [757, 162] on input "أختيارك الثامن من الماك:" at bounding box center [784, 161] width 241 height 27
click at [932, 199] on span "Save" at bounding box center [926, 198] width 21 height 17
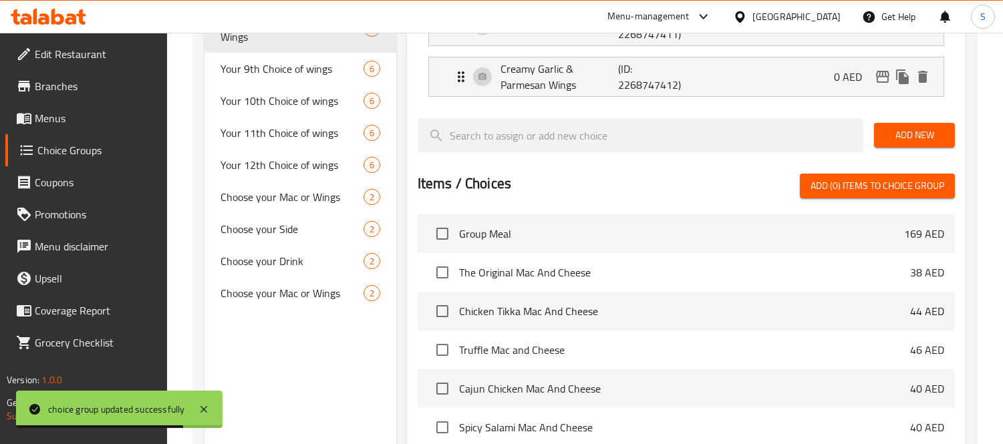
scroll to position [497, 0]
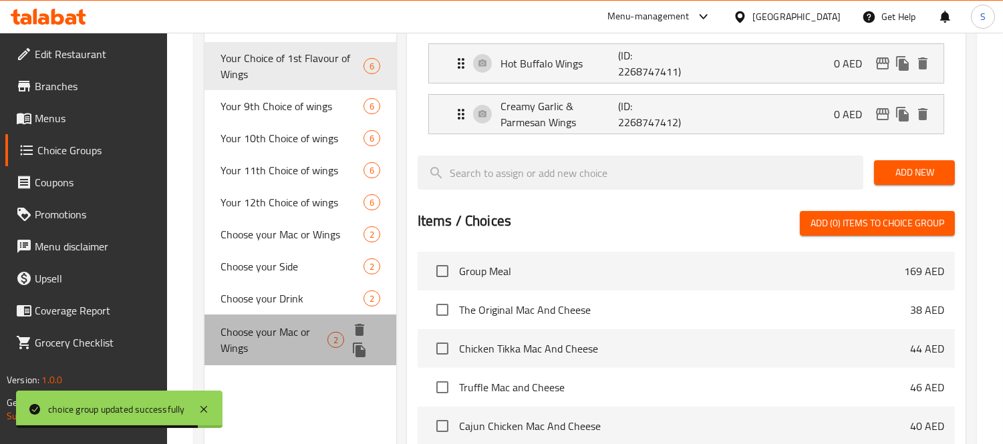
click at [318, 328] on span "Choose your Mac or Wings" at bounding box center [274, 340] width 107 height 32
type input "Choose your Mac or Wings"
type input "اختر ماك أو وينجز"
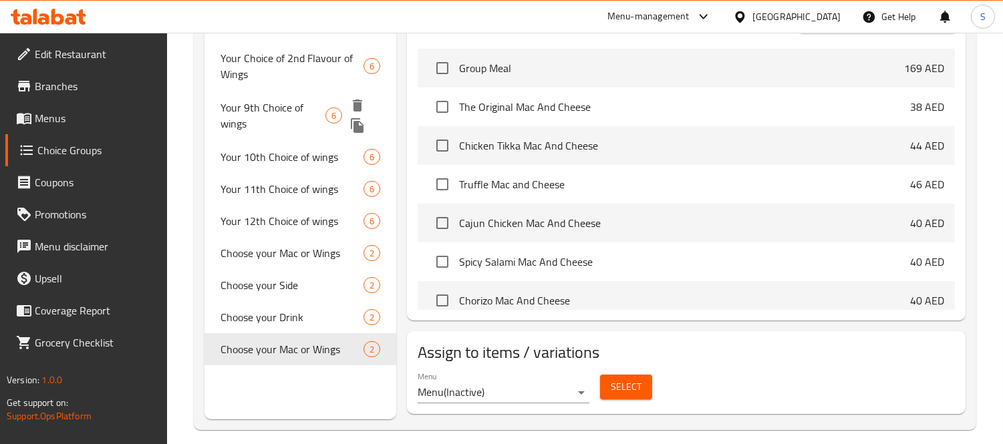
scroll to position [423, 0]
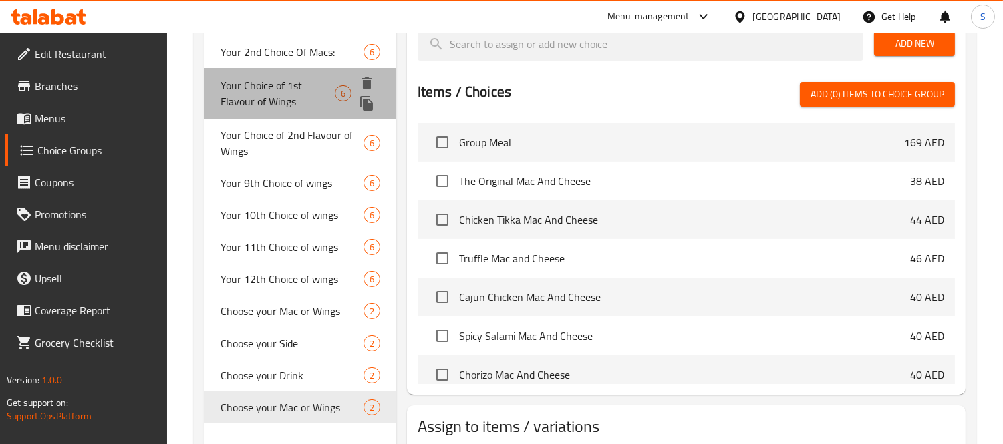
click at [303, 97] on span "Your Choice of 1st Flavour of Wings" at bounding box center [278, 94] width 114 height 32
type input "Your Choice of 1st Flavour of Wings"
type input "اختيارك الاول من نكهة الأجنحة:"
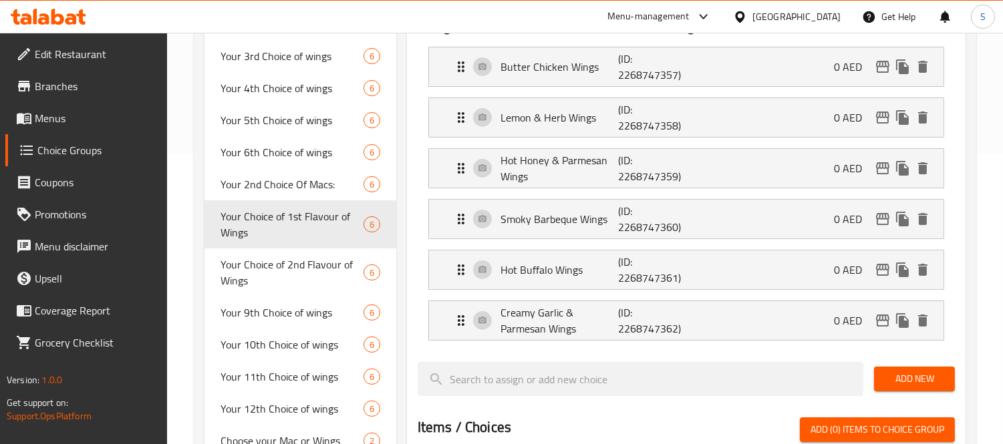
scroll to position [51, 0]
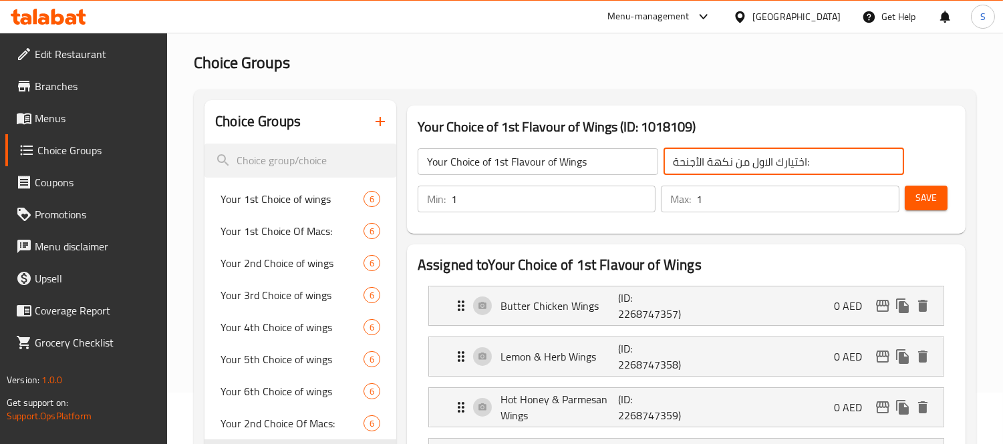
drag, startPoint x: 819, startPoint y: 164, endPoint x: 567, endPoint y: 176, distance: 252.9
click at [567, 176] on div "Your Choice of 1st Flavour of Wings ​ اختيارك الاول من نكهة الأجنحة: ​" at bounding box center [661, 161] width 503 height 43
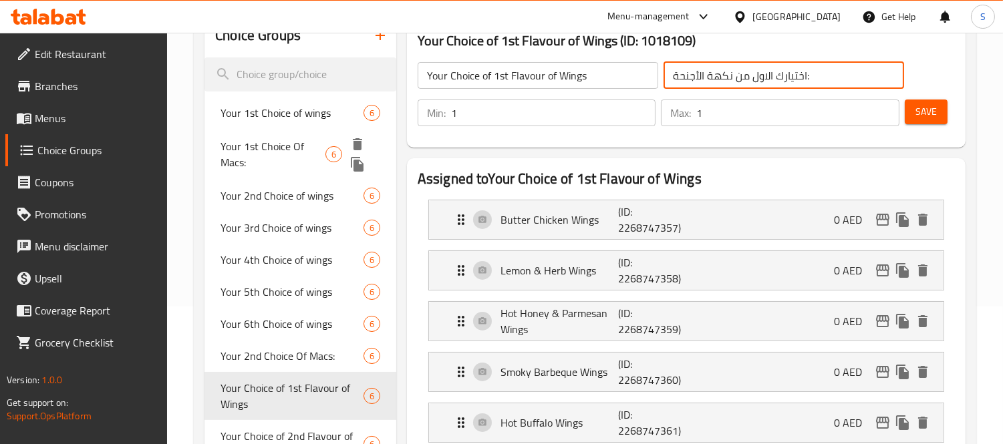
scroll to position [275, 0]
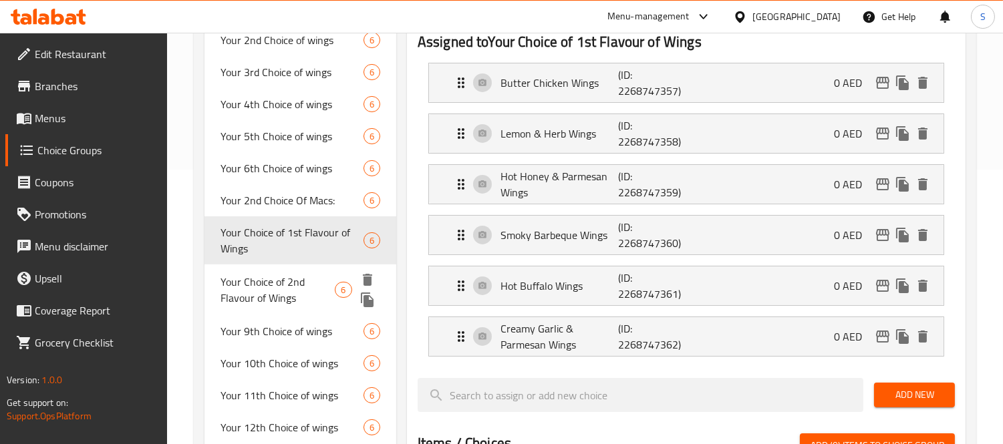
click at [291, 292] on span "Your Choice of 2nd Flavour of Wings" at bounding box center [278, 290] width 114 height 32
type input "Your Choice of 2nd Flavour of Wings"
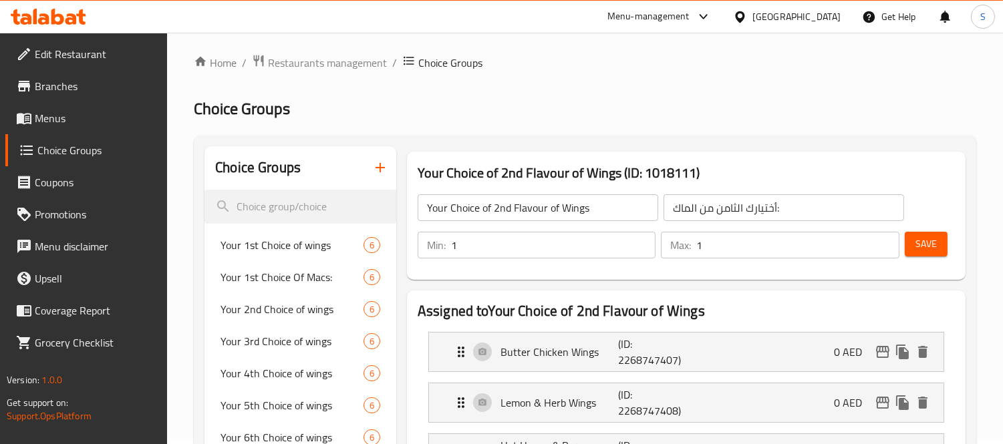
scroll to position [0, 0]
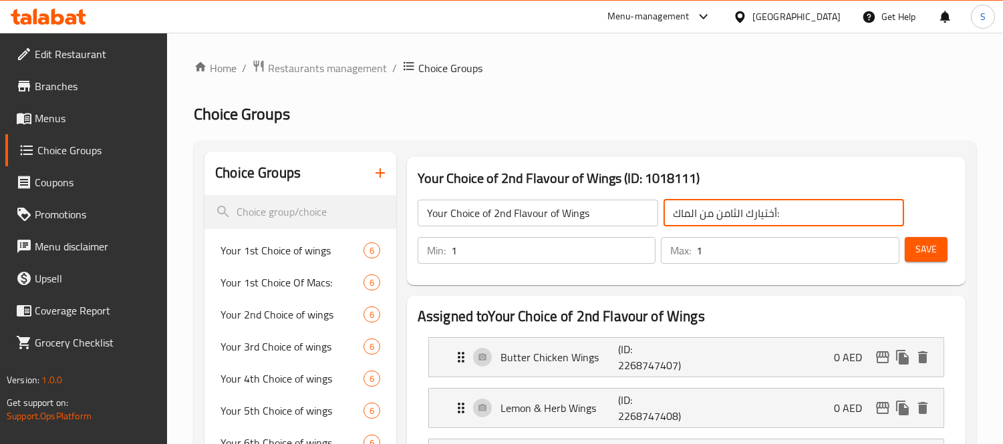
drag, startPoint x: 793, startPoint y: 207, endPoint x: 536, endPoint y: 221, distance: 257.0
click at [513, 211] on div "Your Choice of 2nd Flavour of Wings ​ أختيارك الثامن من الماك: ​" at bounding box center [661, 213] width 503 height 43
paste input "ختيارك الاول من نكهة الأجنحة"
drag, startPoint x: 753, startPoint y: 221, endPoint x: 765, endPoint y: 221, distance: 12.7
click at [765, 221] on input "اختيارك الاول من نكهة الأجنحة:" at bounding box center [784, 213] width 241 height 27
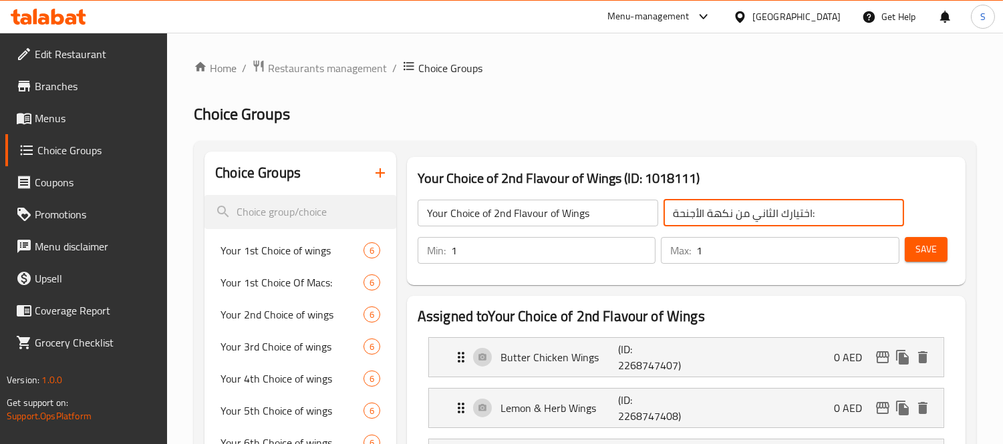
type input "اختيارك الثاني من نكهة الأجنحة:"
drag, startPoint x: 926, startPoint y: 247, endPoint x: 726, endPoint y: 290, distance: 205.0
click at [926, 247] on span "Save" at bounding box center [926, 249] width 21 height 17
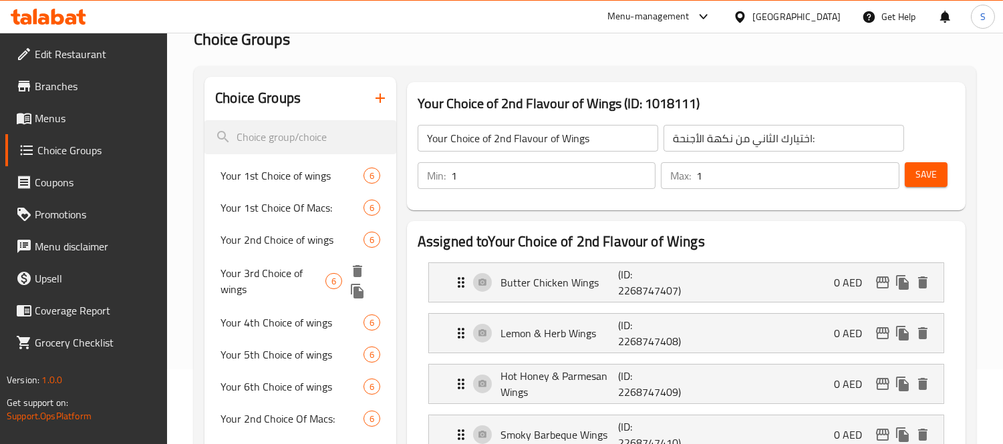
scroll to position [74, 0]
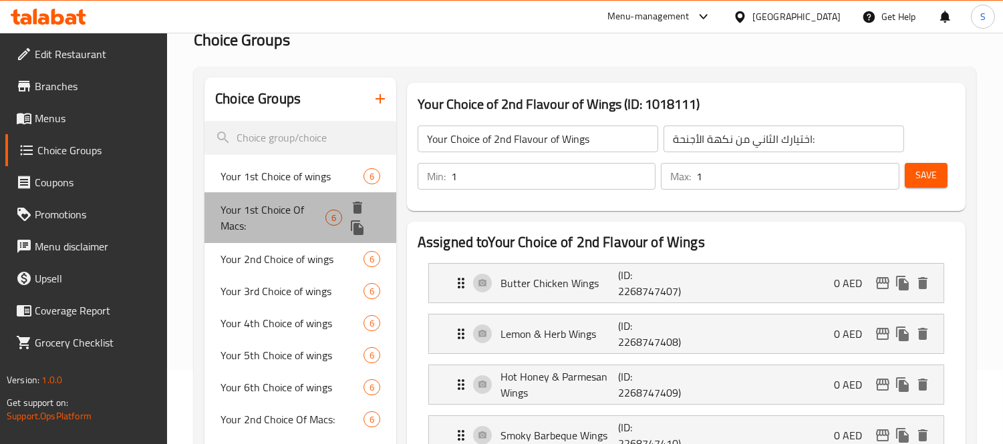
click at [288, 209] on span "Your 1st Choice Of Macs:" at bounding box center [273, 218] width 105 height 32
type input "Your 1st Choice Of Macs:"
type input "أختيارك الأول من الماك:"
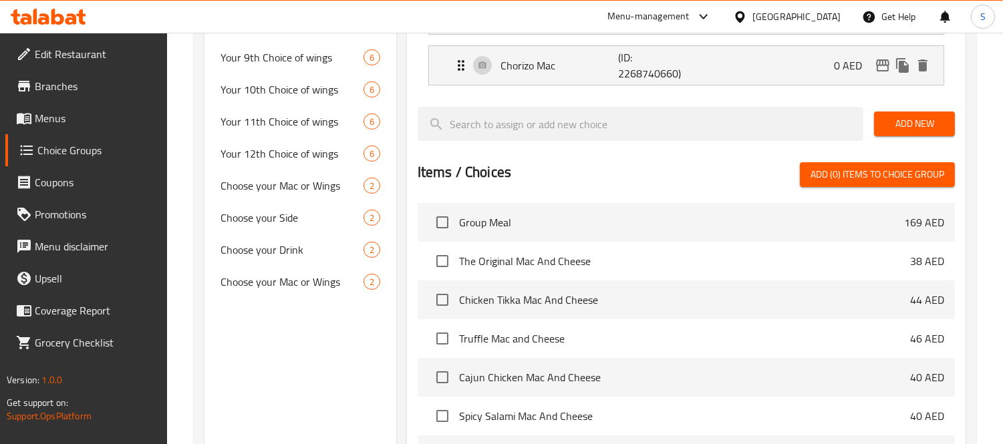
scroll to position [594, 0]
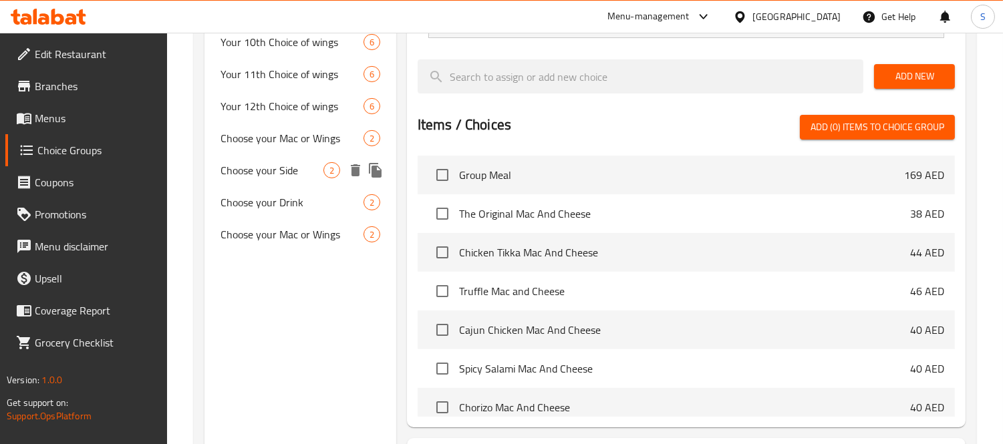
click at [316, 166] on span "Choose your Side" at bounding box center [272, 170] width 103 height 16
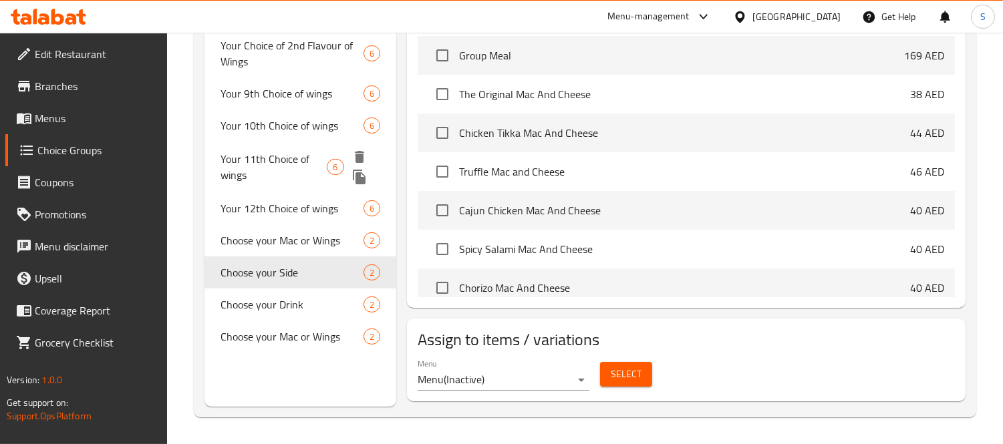
type input "Choose your Side"
type input "اختر جانبك"
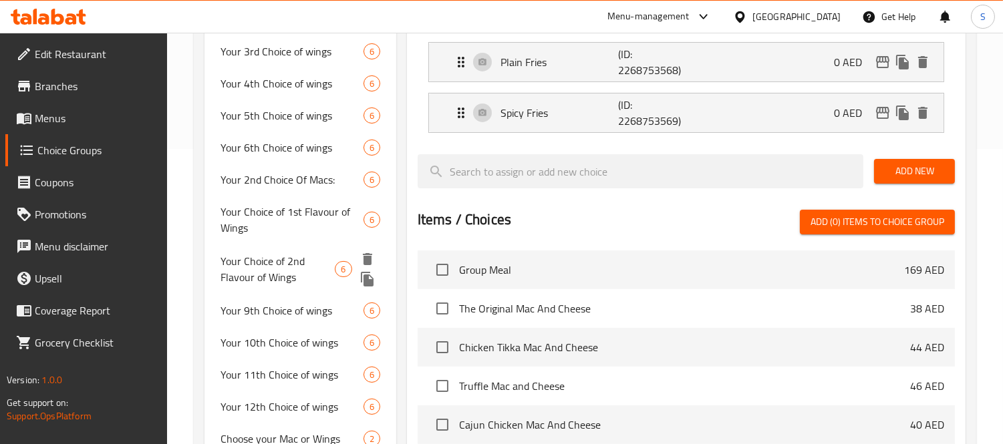
scroll to position [287, 0]
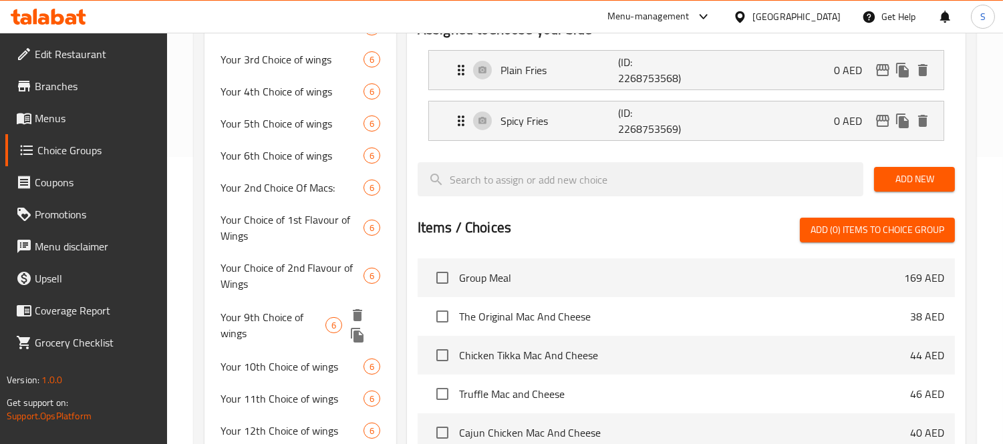
click at [359, 319] on icon "delete" at bounding box center [357, 315] width 9 height 12
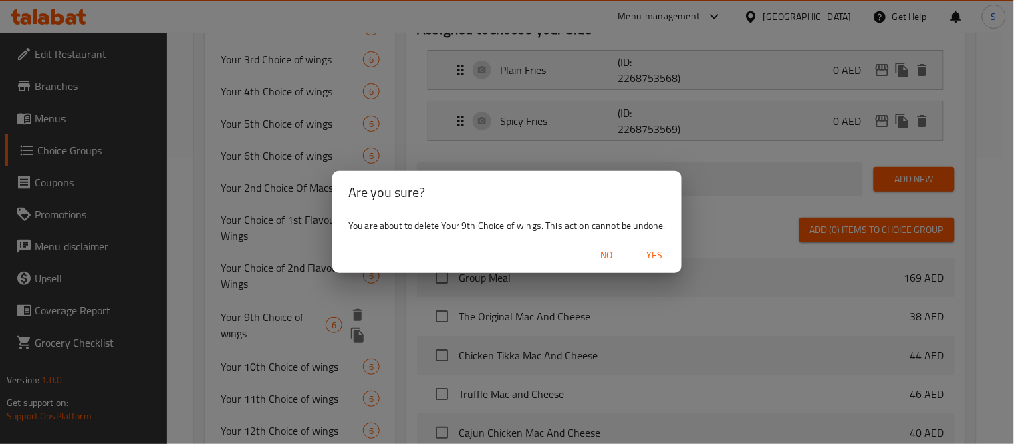
click at [653, 251] on span "Yes" at bounding box center [655, 255] width 32 height 17
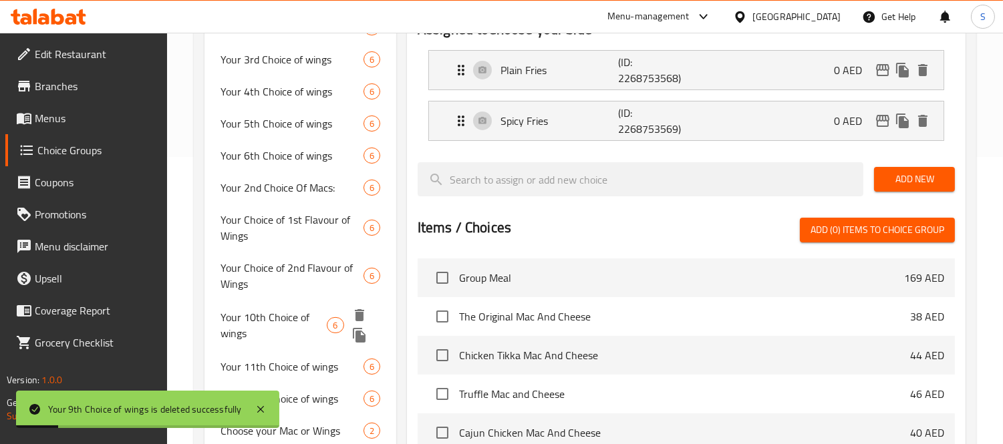
click at [362, 317] on icon "delete" at bounding box center [359, 315] width 9 height 12
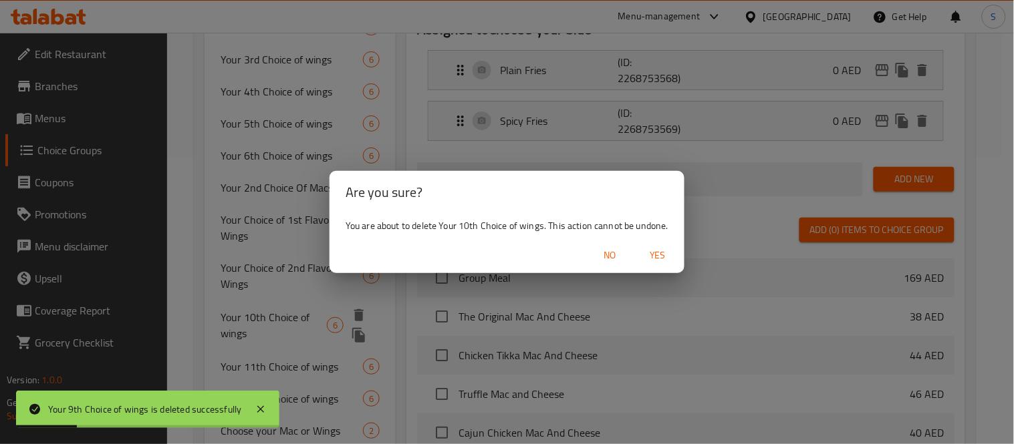
click at [660, 255] on span "Yes" at bounding box center [658, 255] width 32 height 17
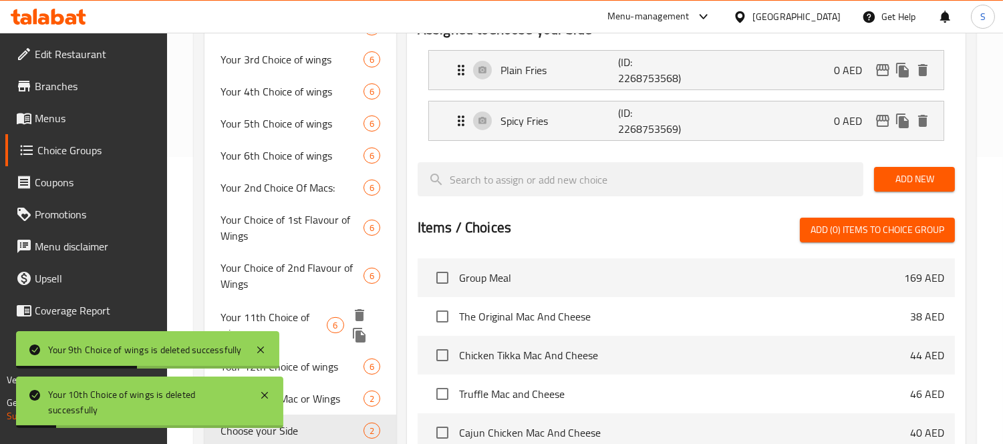
click at [366, 318] on icon "delete" at bounding box center [360, 315] width 16 height 16
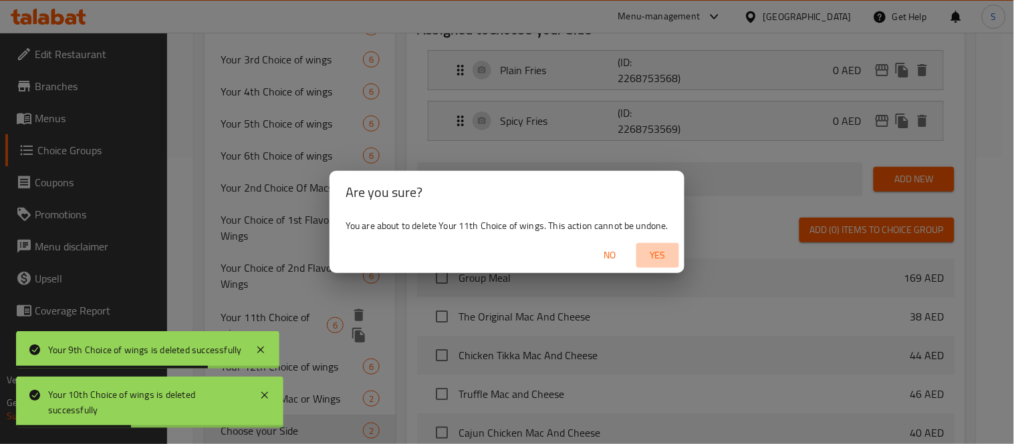
click at [666, 259] on span "Yes" at bounding box center [658, 255] width 32 height 17
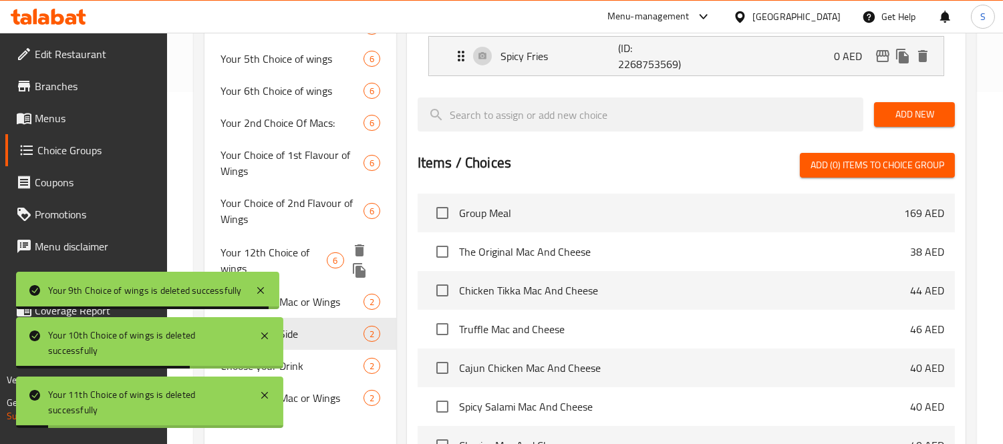
scroll to position [436, 0]
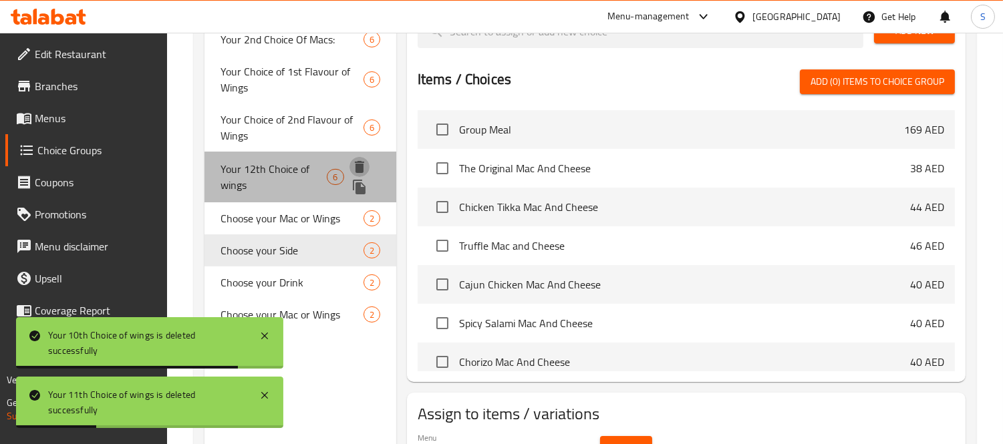
click at [366, 165] on icon "delete" at bounding box center [360, 167] width 16 height 16
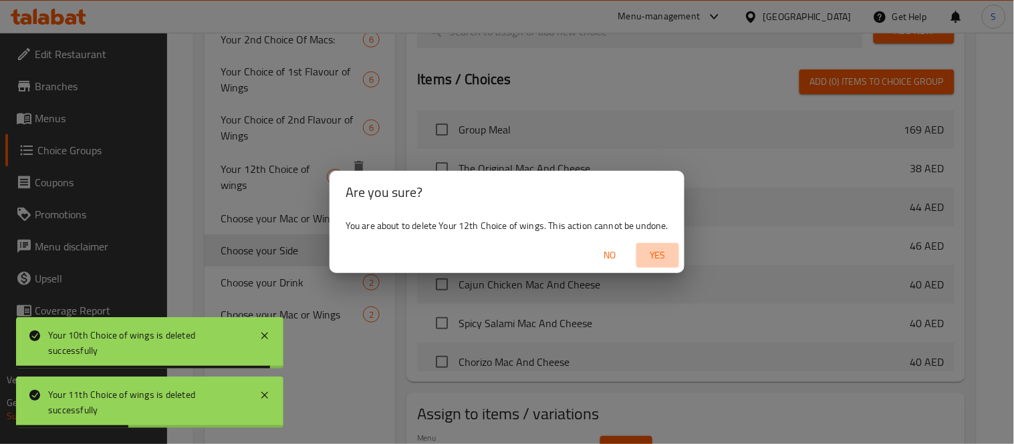
click at [658, 252] on span "Yes" at bounding box center [658, 255] width 32 height 17
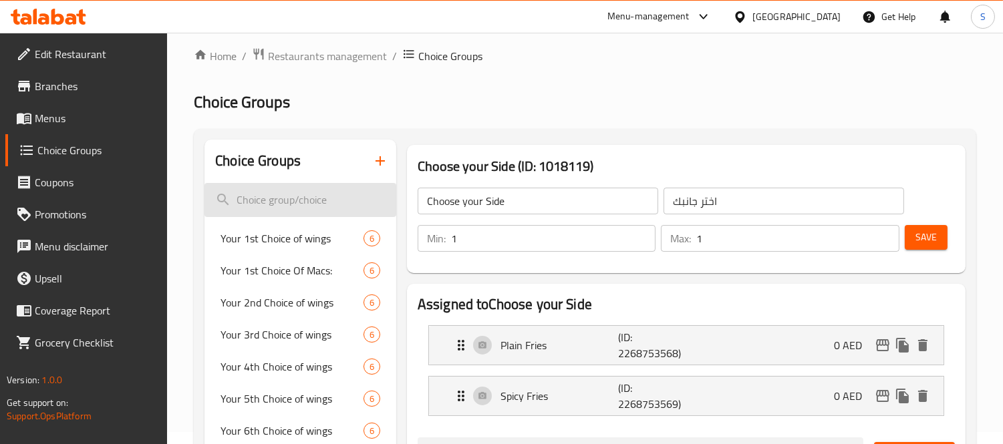
scroll to position [0, 0]
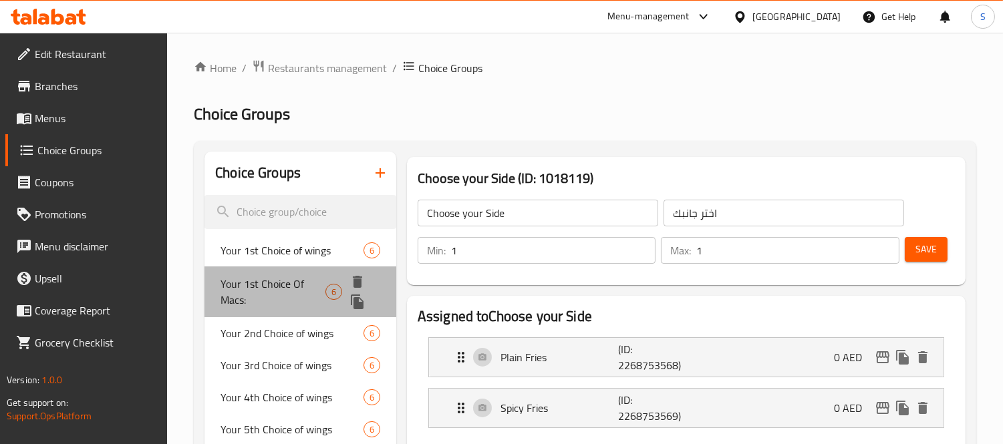
click at [299, 288] on span "Your 1st Choice Of Macs:" at bounding box center [273, 292] width 105 height 32
type input "Your 1st Choice Of Macs:"
type input "أختيارك الأول من الماك:"
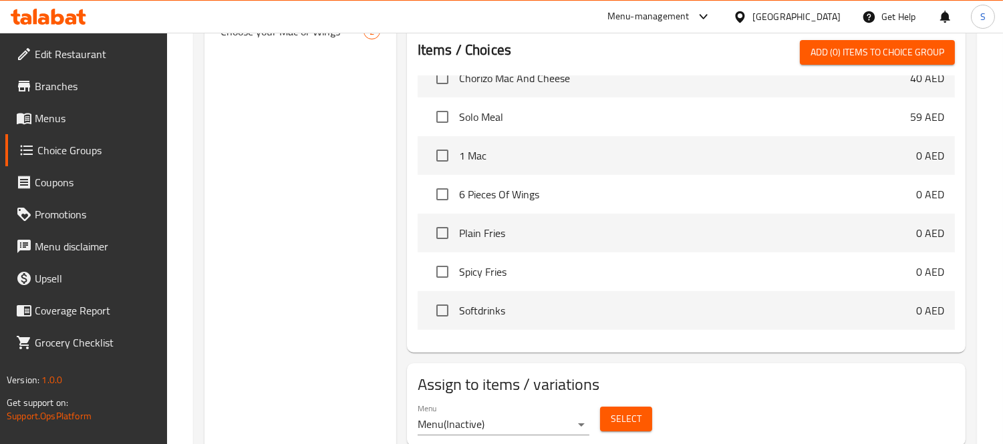
scroll to position [371, 0]
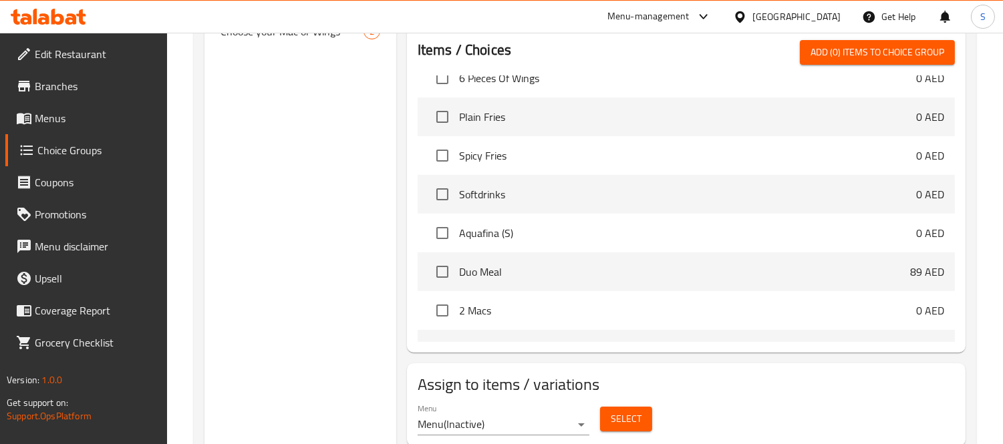
click at [627, 413] on span "Select" at bounding box center [626, 419] width 31 height 17
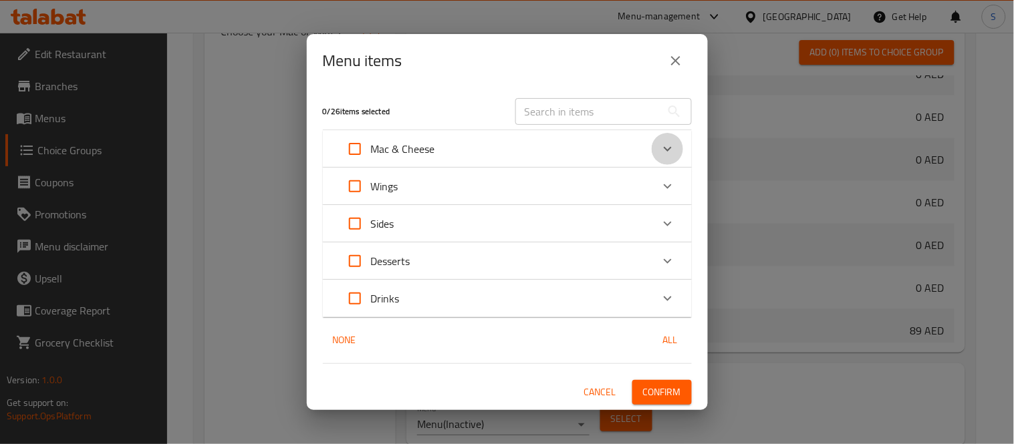
click at [665, 152] on icon "Expand" at bounding box center [668, 149] width 16 height 16
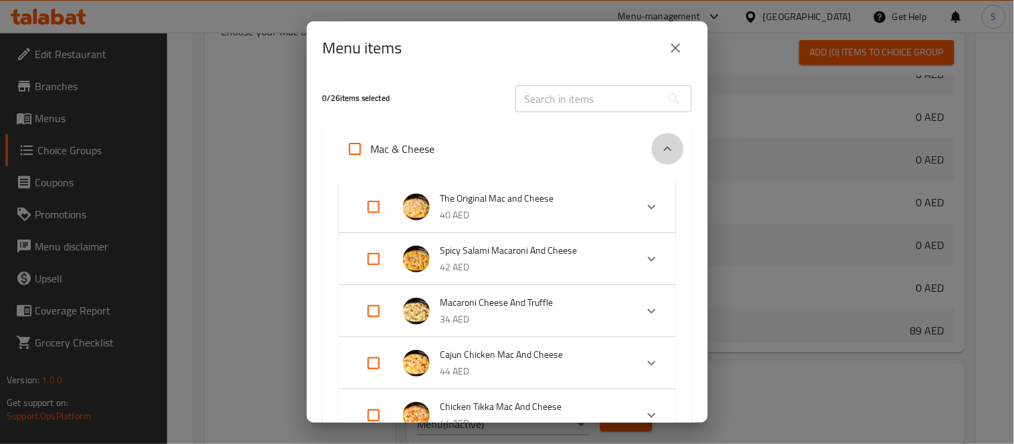
click at [662, 149] on icon "Expand" at bounding box center [668, 149] width 16 height 16
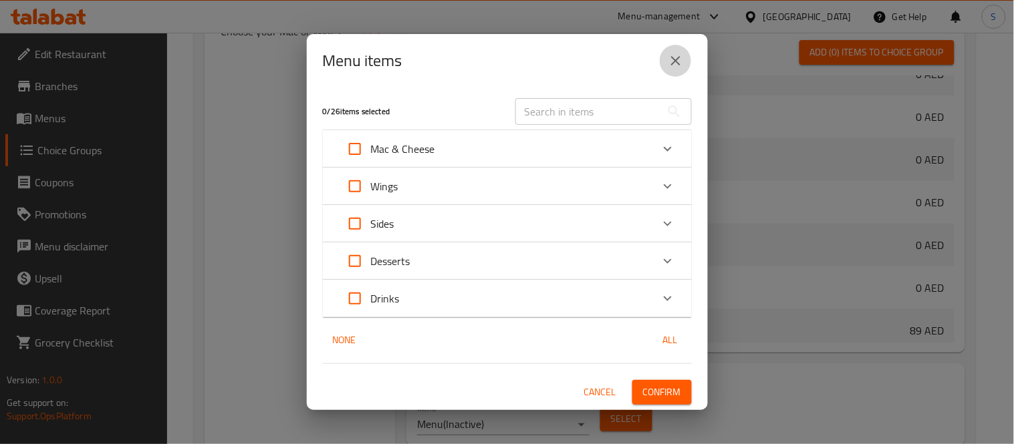
click at [680, 63] on icon "close" at bounding box center [676, 61] width 16 height 16
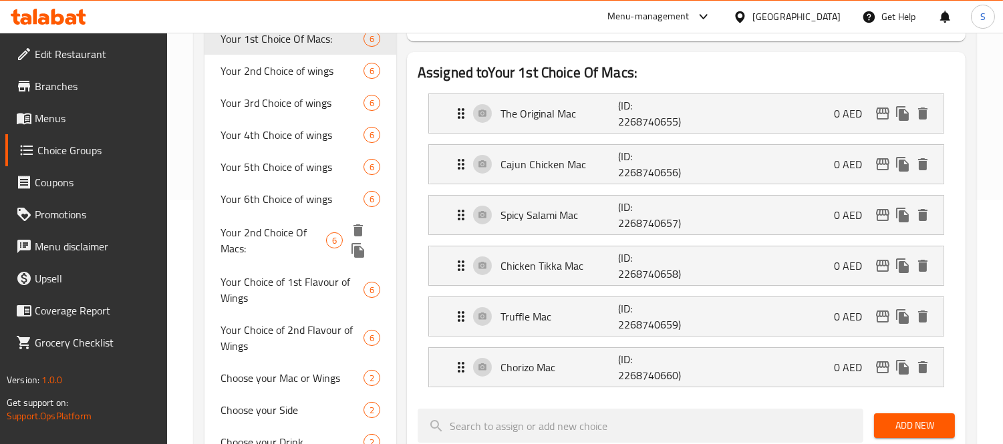
scroll to position [0, 0]
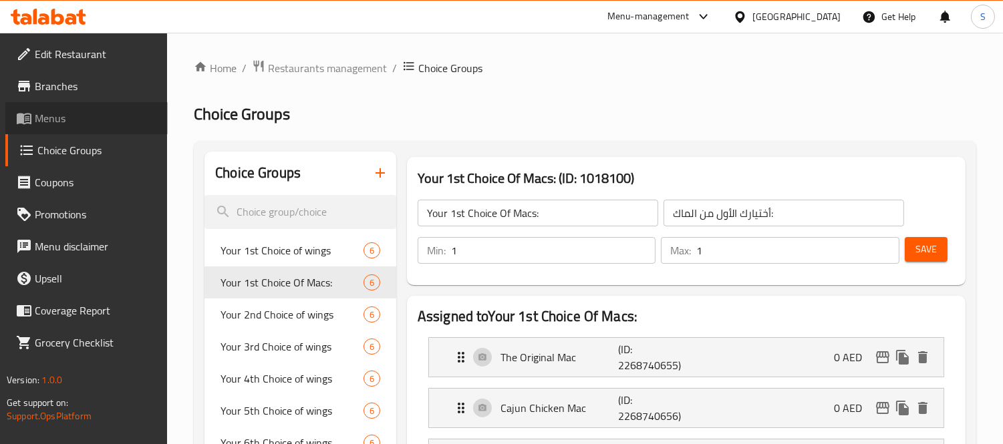
click at [74, 124] on span "Menus" at bounding box center [96, 118] width 122 height 16
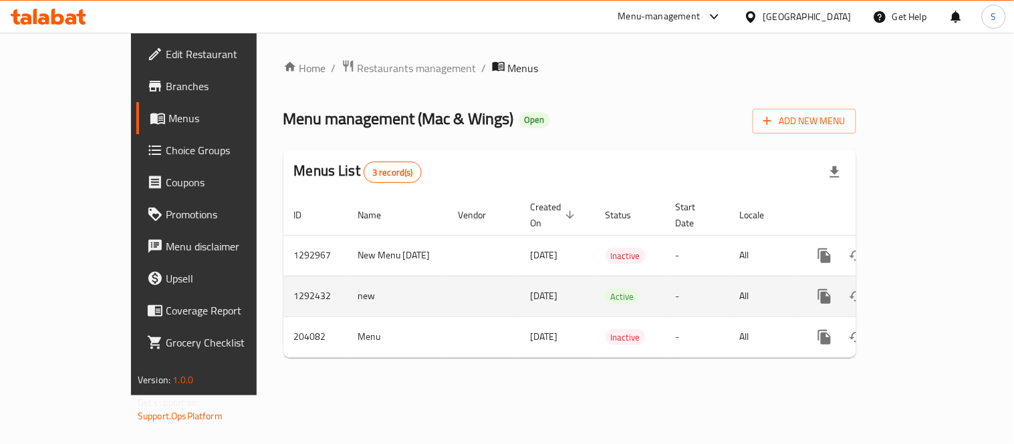
click at [929, 289] on icon "enhanced table" at bounding box center [921, 297] width 16 height 16
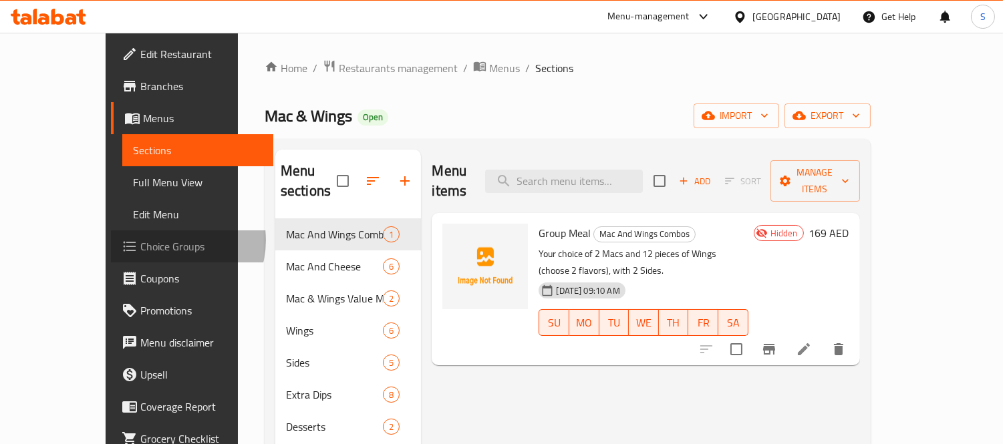
click at [140, 241] on span "Choice Groups" at bounding box center [201, 247] width 122 height 16
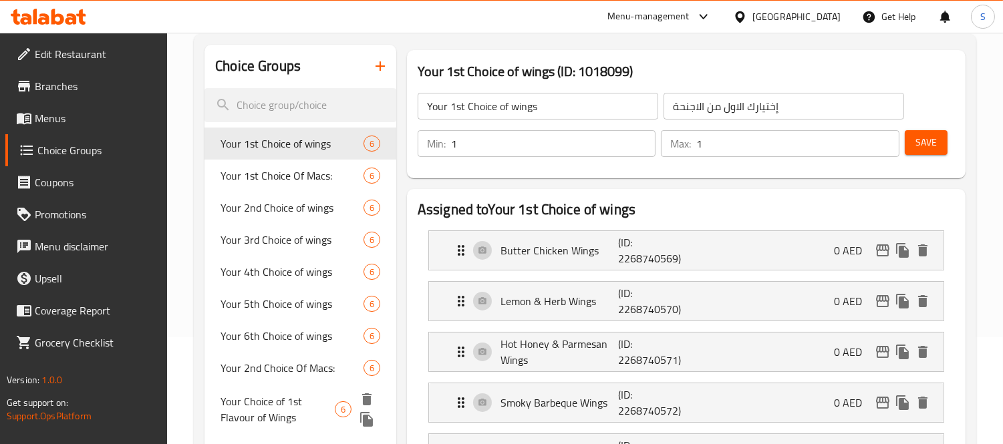
scroll to position [74, 0]
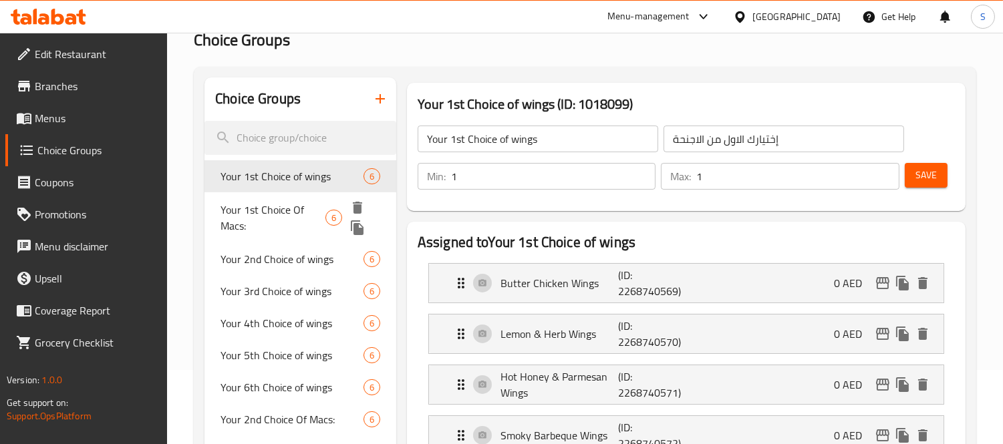
click at [297, 209] on span "Your 1st Choice Of Macs:" at bounding box center [273, 218] width 105 height 32
type input "Your 1st Choice Of Macs:"
type input "أختيارك الأول من الماك:"
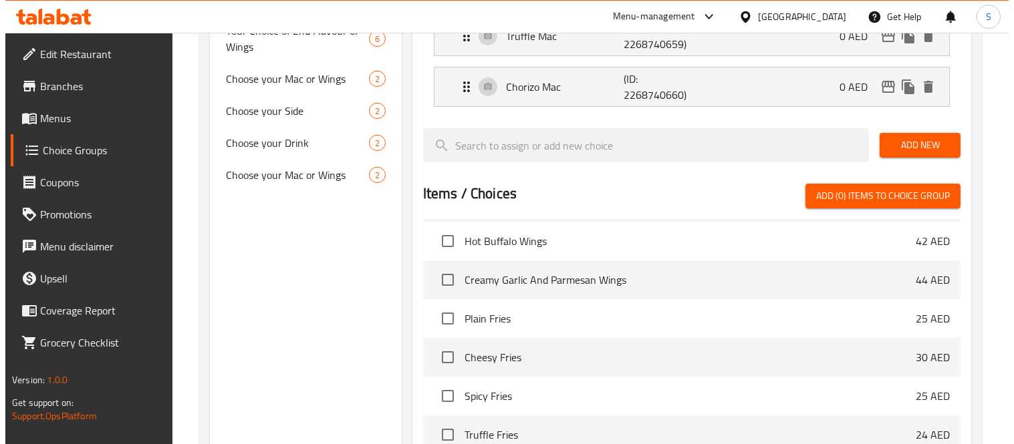
scroll to position [713, 0]
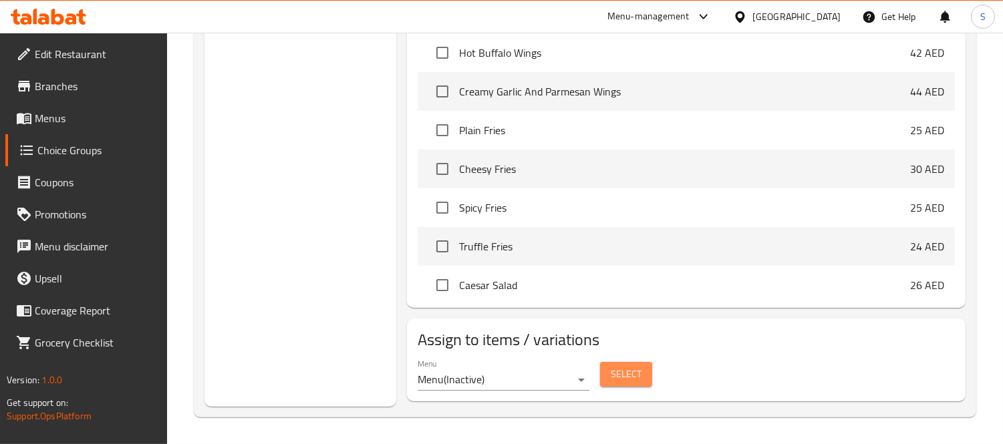
click at [643, 378] on button "Select" at bounding box center [626, 374] width 52 height 25
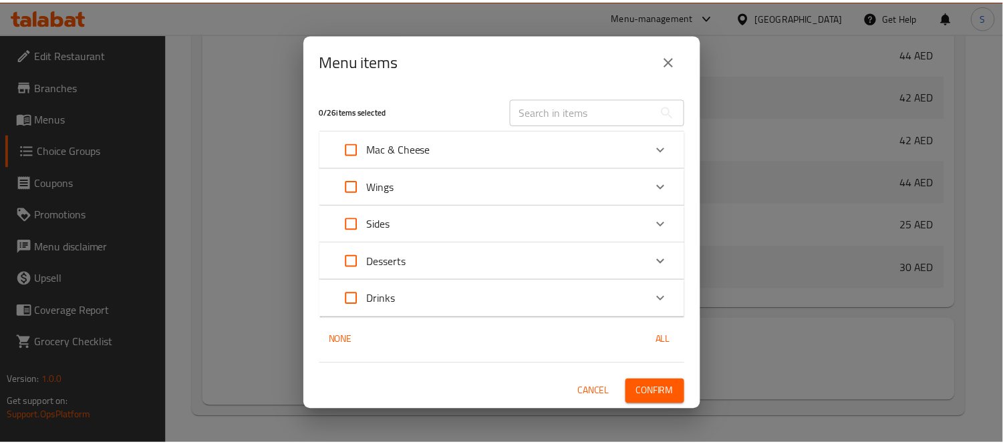
scroll to position [897, 0]
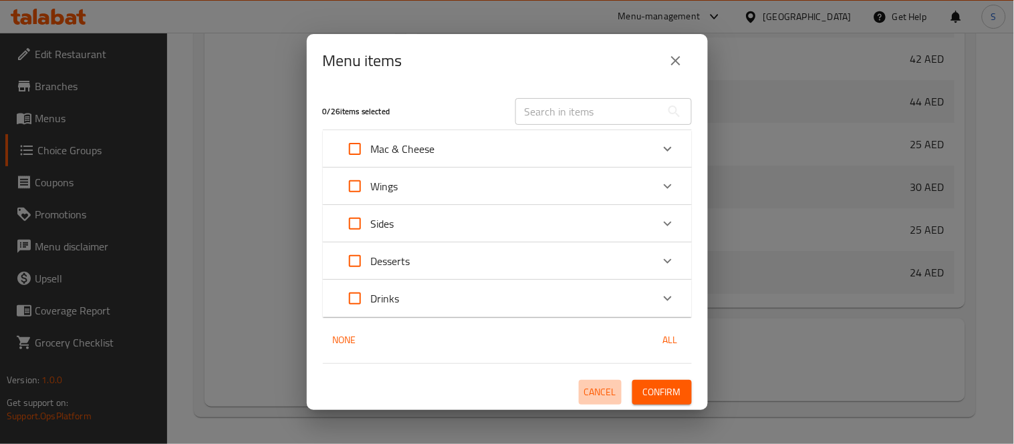
click at [604, 389] on span "Cancel" at bounding box center [600, 392] width 32 height 17
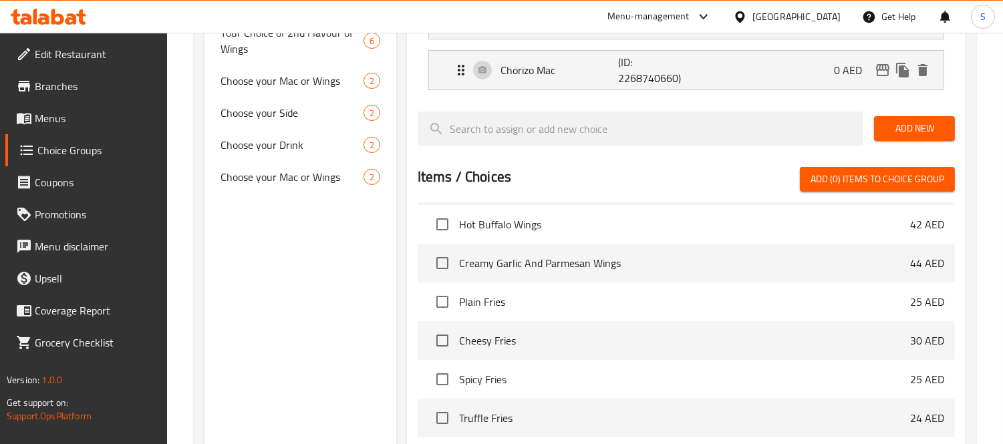
scroll to position [268, 0]
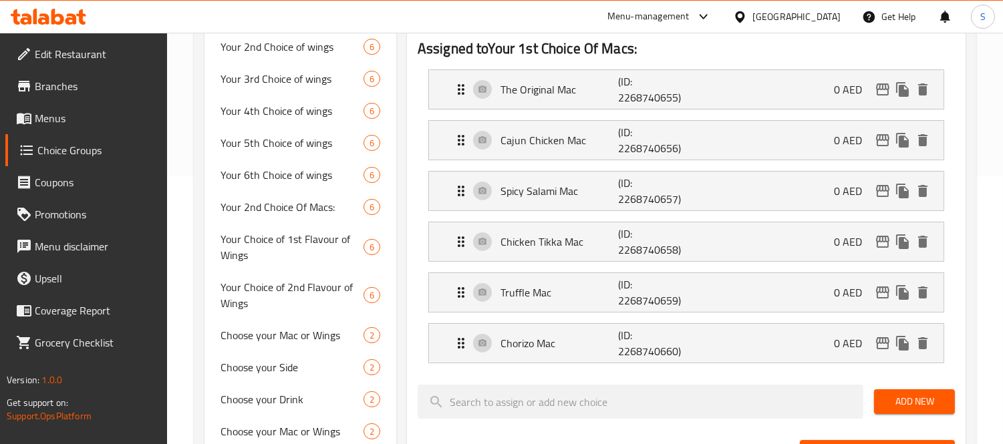
drag, startPoint x: 57, startPoint y: 120, endPoint x: 76, endPoint y: 128, distance: 20.1
click at [57, 120] on span "Menus" at bounding box center [96, 118] width 122 height 16
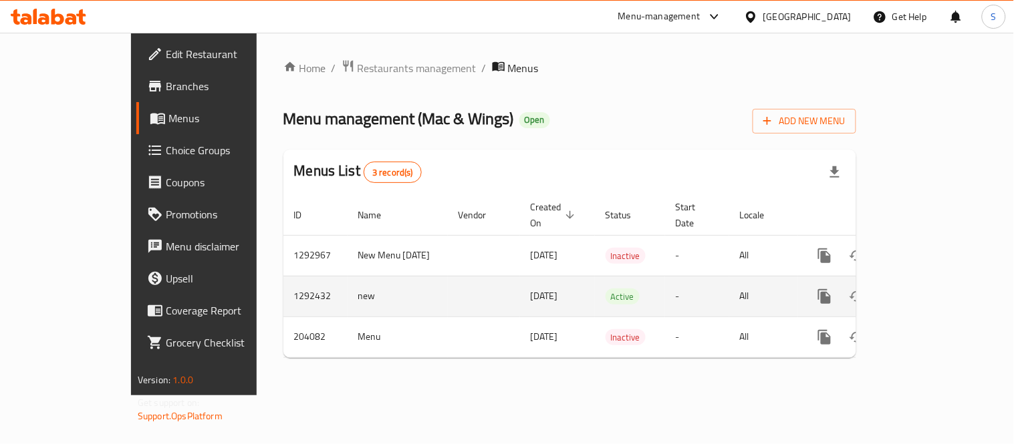
click at [929, 289] on icon "enhanced table" at bounding box center [921, 297] width 16 height 16
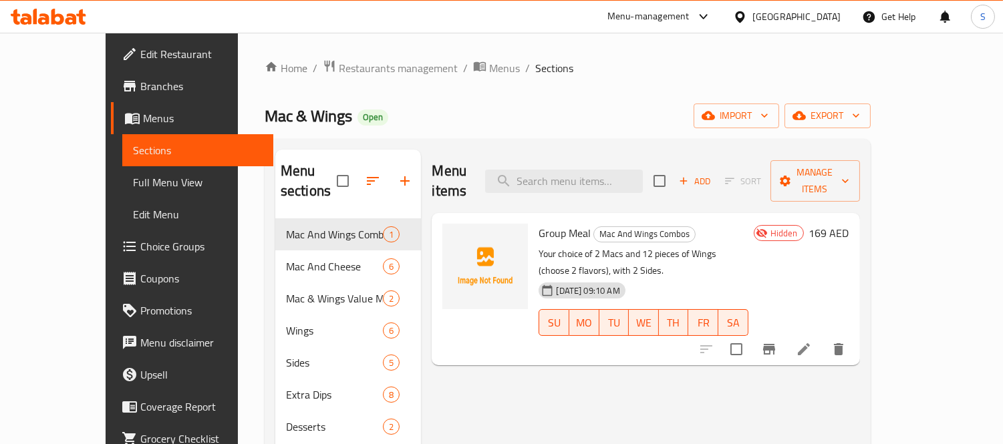
click at [140, 244] on span "Choice Groups" at bounding box center [201, 247] width 122 height 16
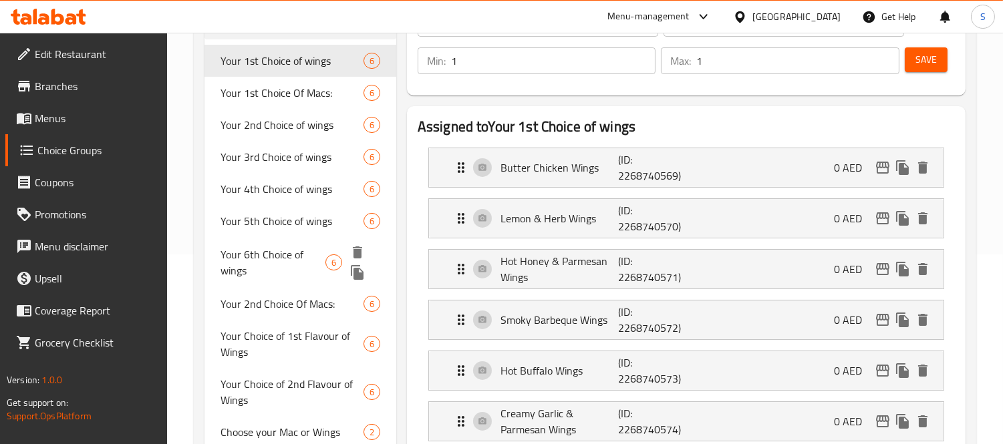
scroll to position [148, 0]
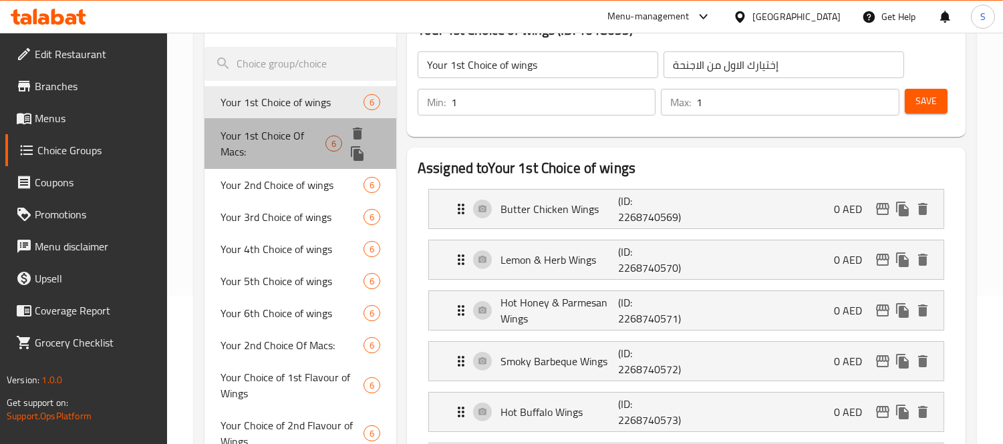
click at [277, 132] on span "Your 1st Choice Of Macs:" at bounding box center [273, 144] width 105 height 32
type input "Your 1st Choice Of Macs:"
type input "أختيارك الأول من الماك:"
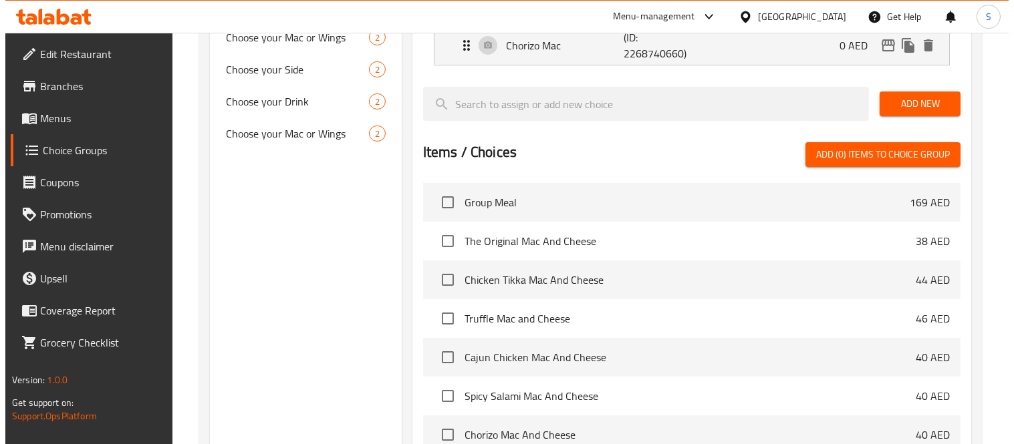
scroll to position [713, 0]
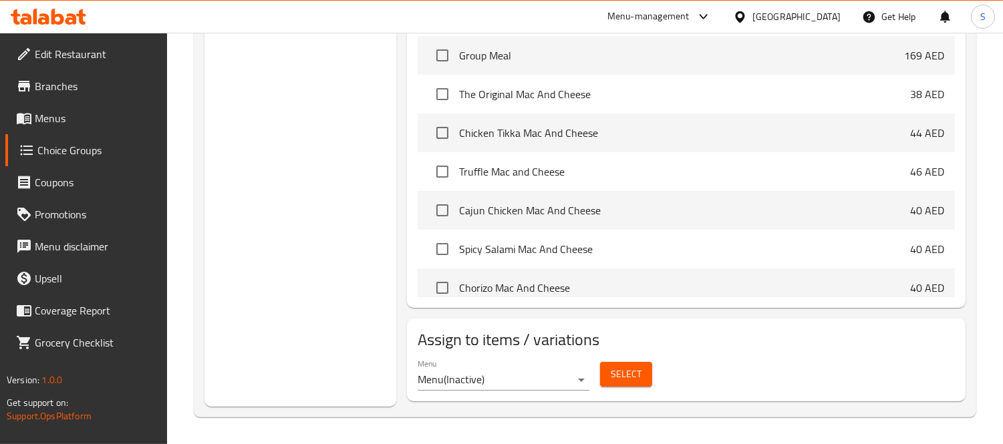
click at [626, 366] on span "Select" at bounding box center [626, 374] width 31 height 17
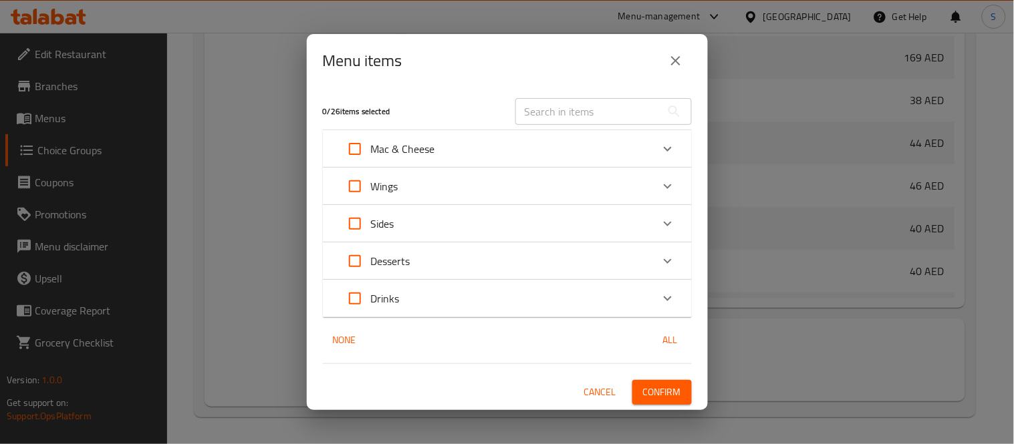
click at [684, 52] on button "close" at bounding box center [676, 61] width 32 height 32
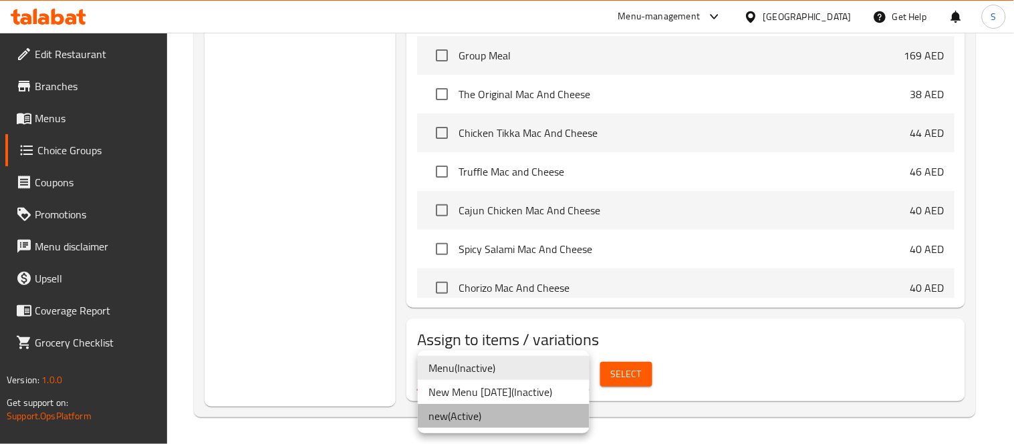
click at [457, 414] on li "new ( Active )" at bounding box center [504, 416] width 172 height 24
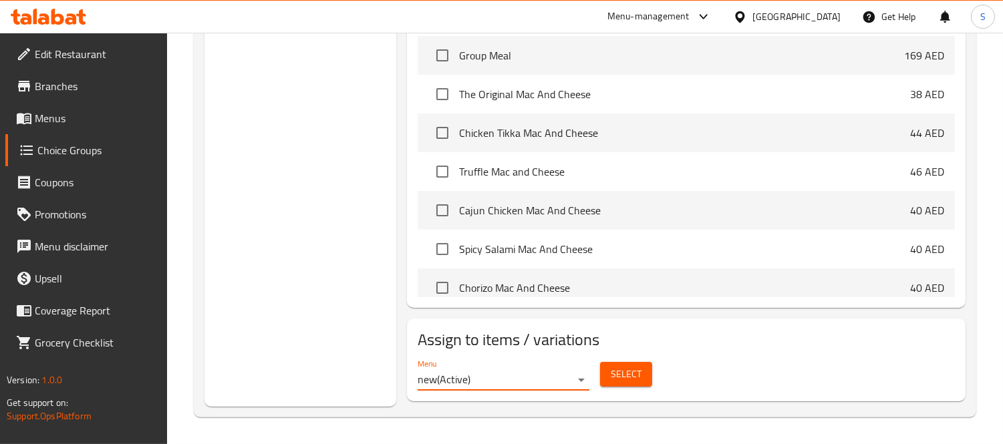
click at [634, 383] on span "Select" at bounding box center [626, 374] width 31 height 17
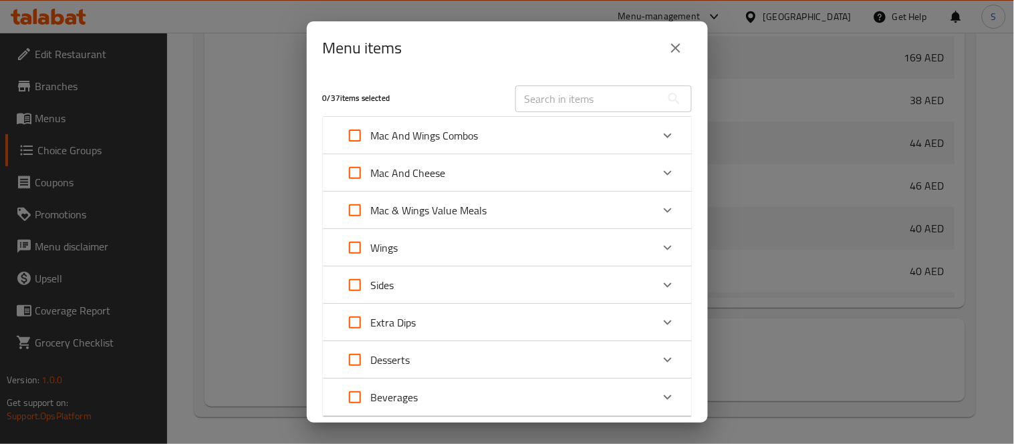
click at [660, 138] on icon "Expand" at bounding box center [668, 136] width 16 height 16
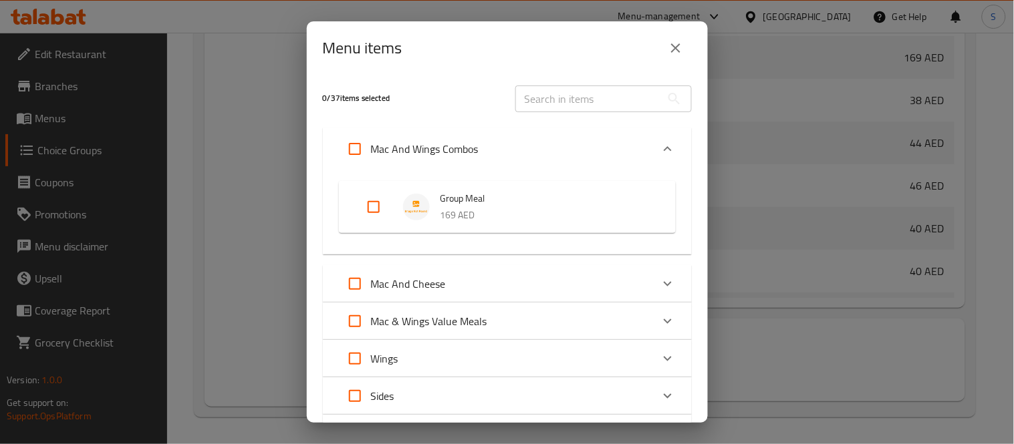
click at [372, 205] on input "Expand" at bounding box center [374, 207] width 32 height 32
checkbox input "true"
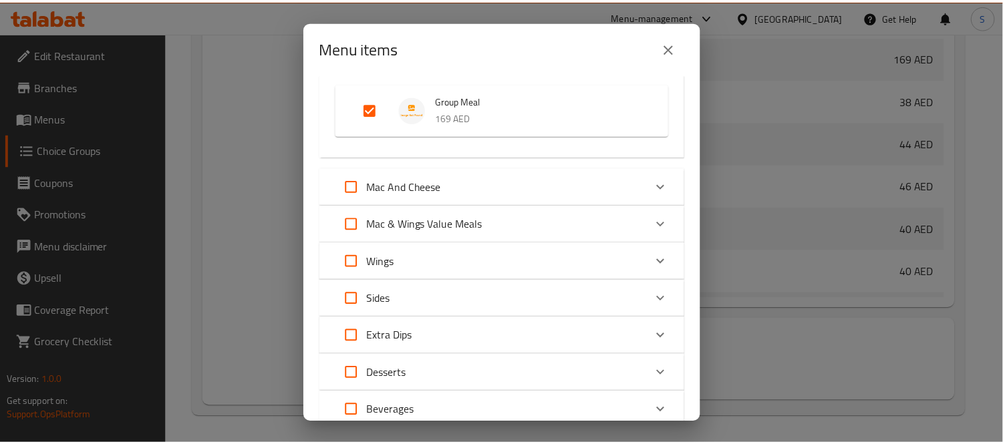
scroll to position [197, 0]
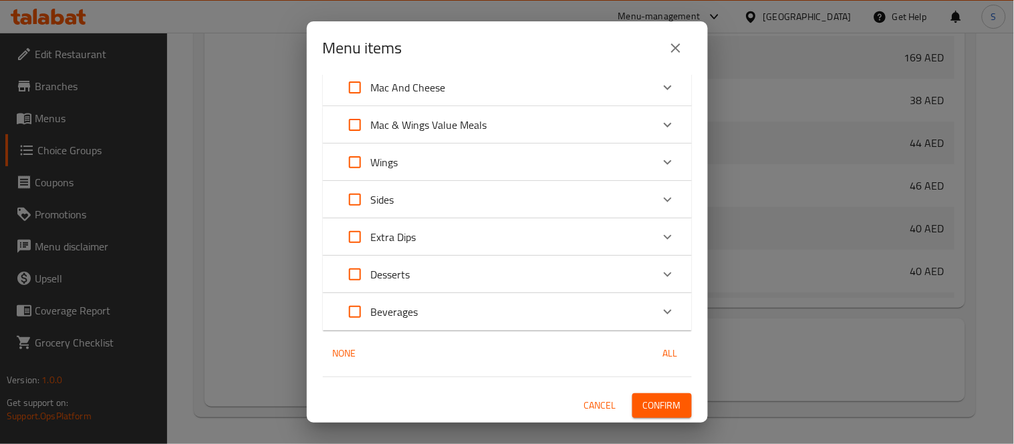
click at [672, 401] on button "Confirm" at bounding box center [661, 406] width 59 height 25
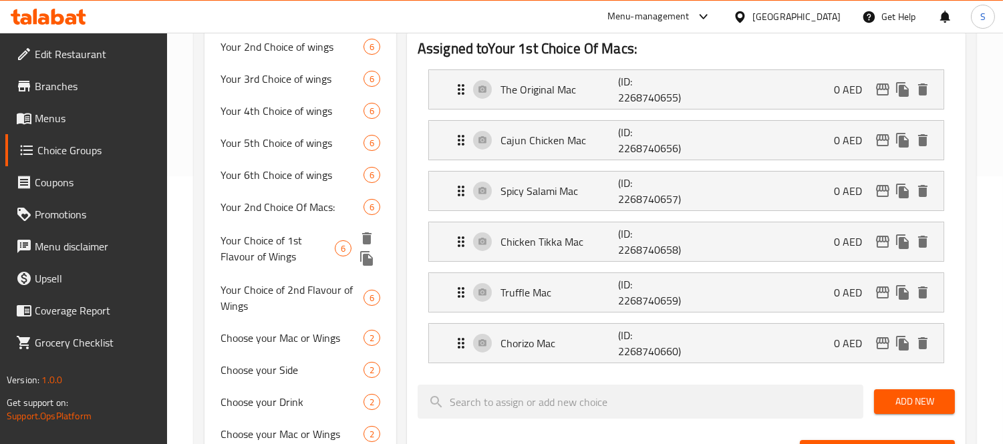
scroll to position [119, 0]
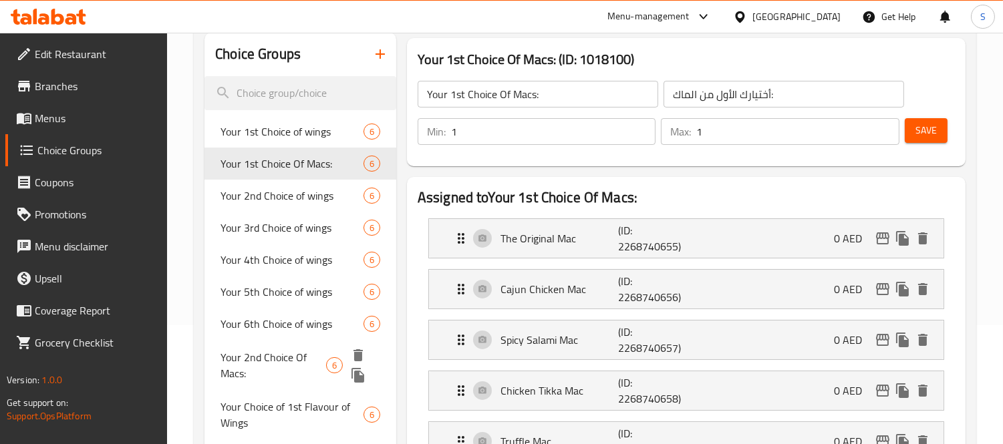
click at [291, 356] on span "Your 2nd Choice Of Macs:" at bounding box center [274, 366] width 106 height 32
type input "Your 2nd Choice Of Macs:"
type input "اختيارك الثاني من الماك:"
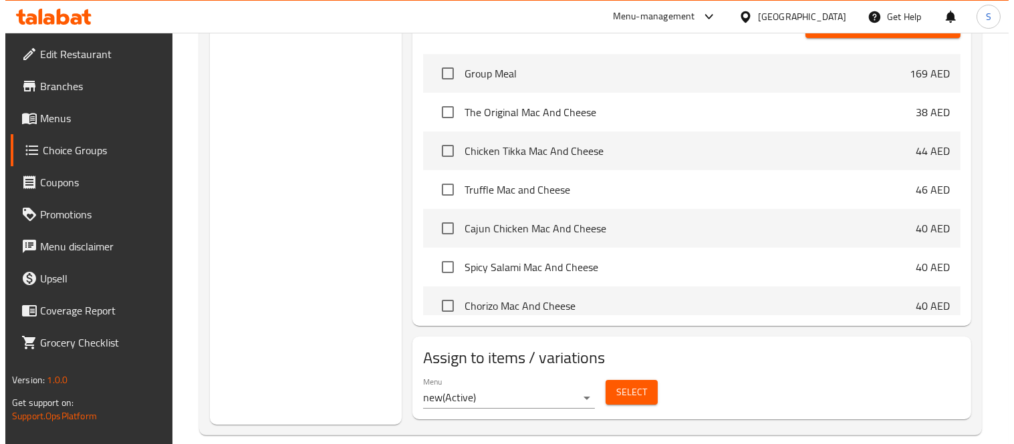
scroll to position [713, 0]
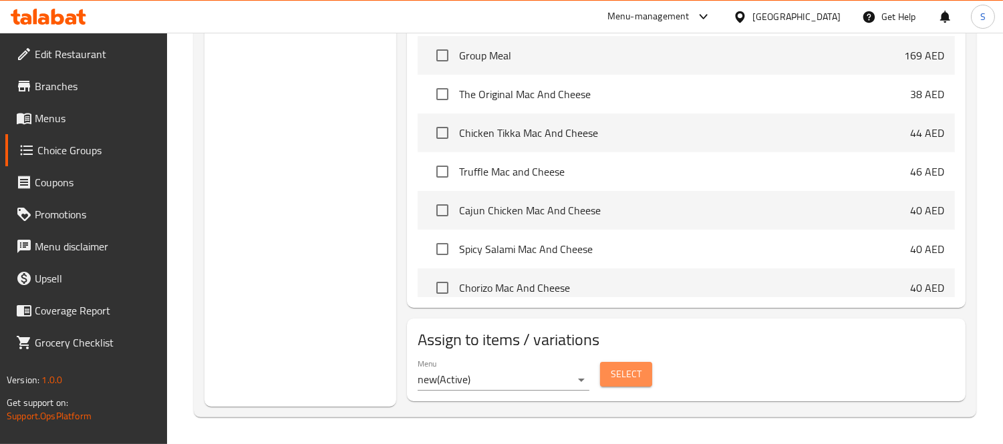
click at [643, 372] on button "Select" at bounding box center [626, 374] width 52 height 25
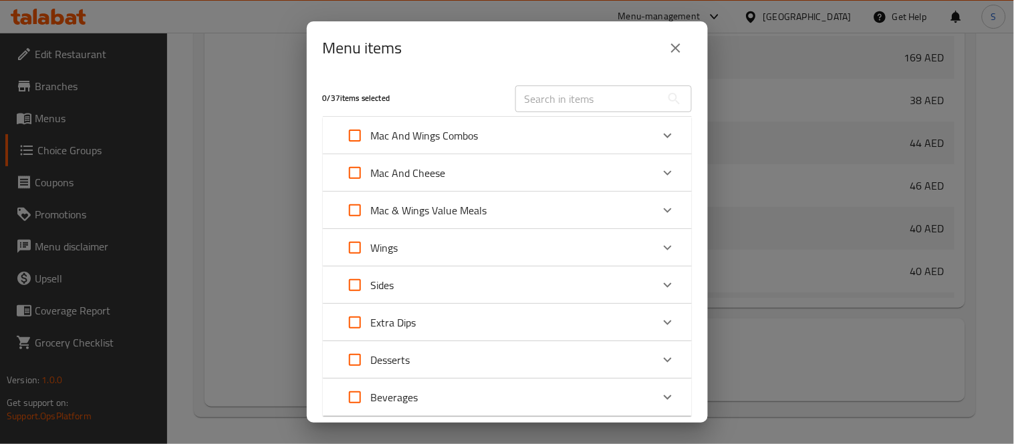
click at [660, 136] on icon "Expand" at bounding box center [668, 136] width 16 height 16
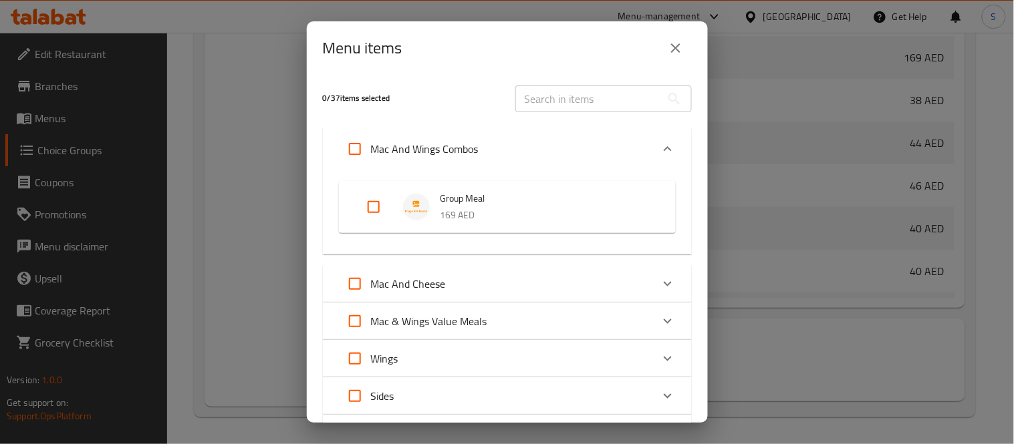
click at [384, 203] on input "Expand" at bounding box center [374, 207] width 32 height 32
checkbox input "true"
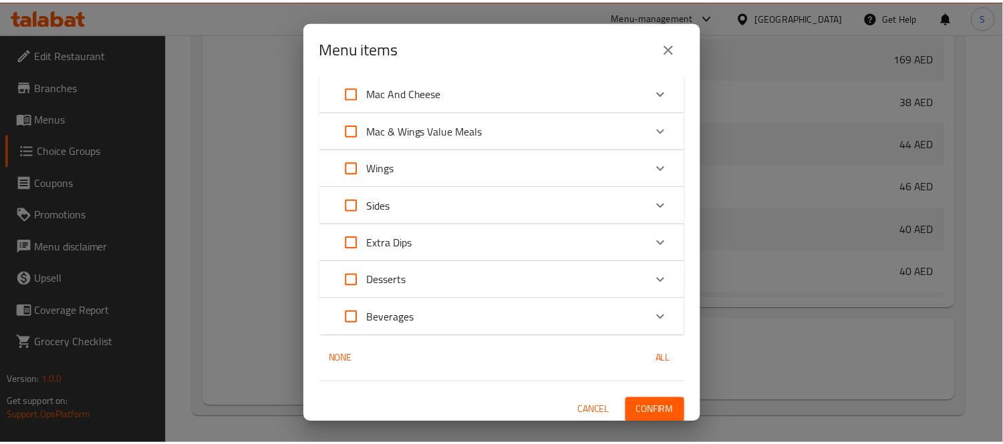
scroll to position [197, 0]
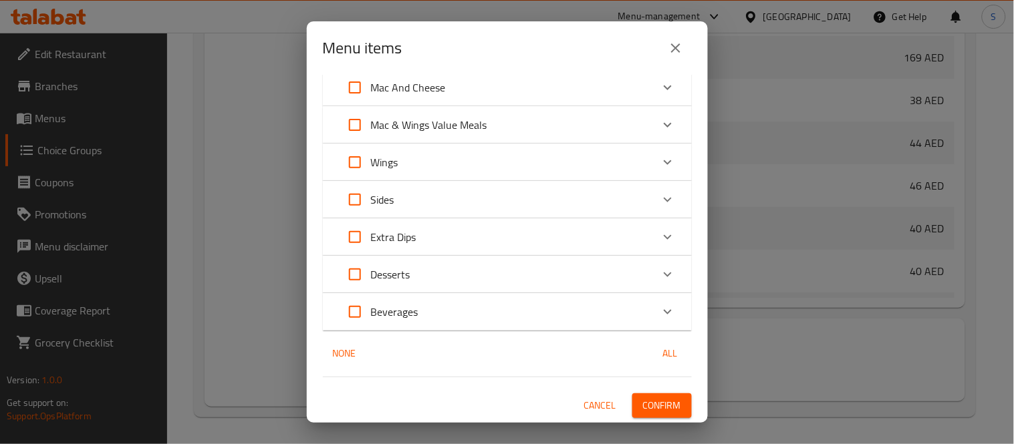
click at [662, 408] on span "Confirm" at bounding box center [662, 406] width 38 height 17
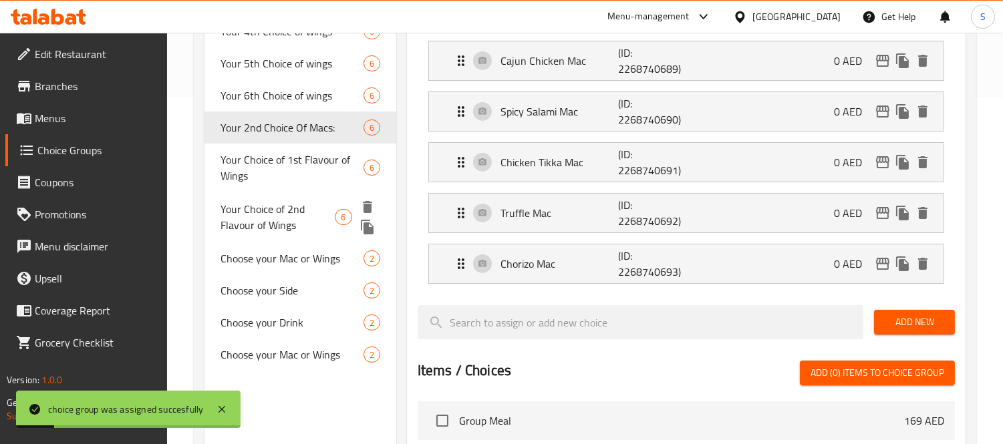
scroll to position [342, 0]
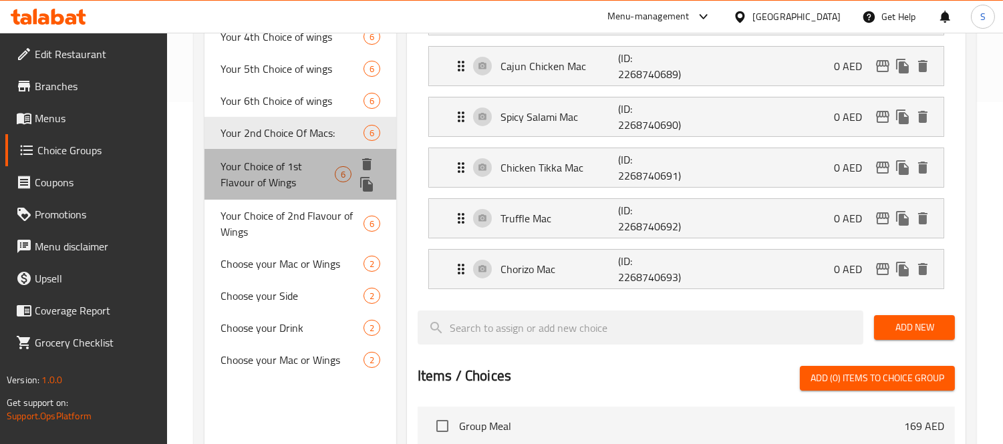
click at [321, 175] on span "Your Choice of 1st Flavour of Wings" at bounding box center [278, 174] width 114 height 32
type input "Your Choice of 1st Flavour of Wings"
type input "اختيارك الاول من نكهة الأجنحة:"
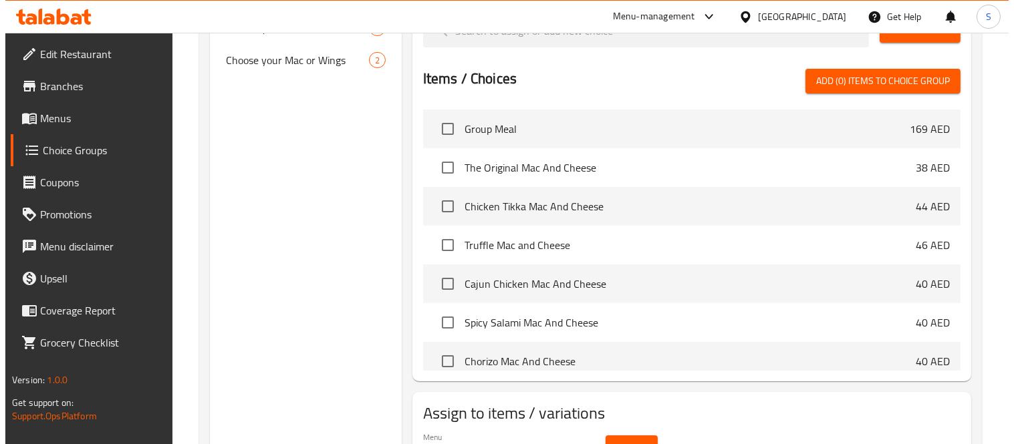
scroll to position [713, 0]
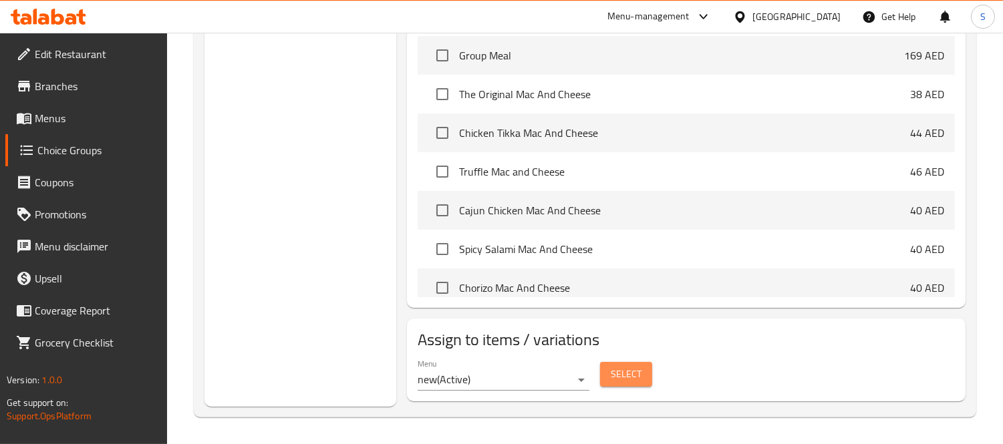
click at [628, 380] on span "Select" at bounding box center [626, 374] width 31 height 17
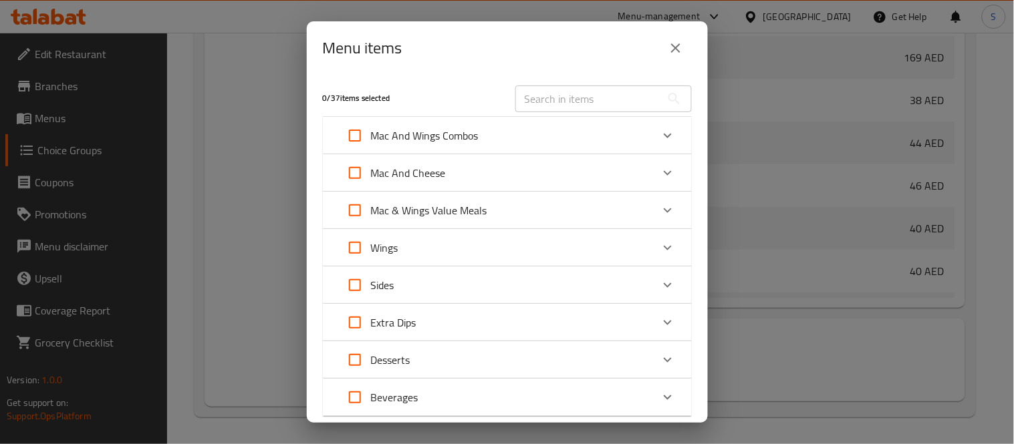
click at [660, 139] on icon "Expand" at bounding box center [668, 136] width 16 height 16
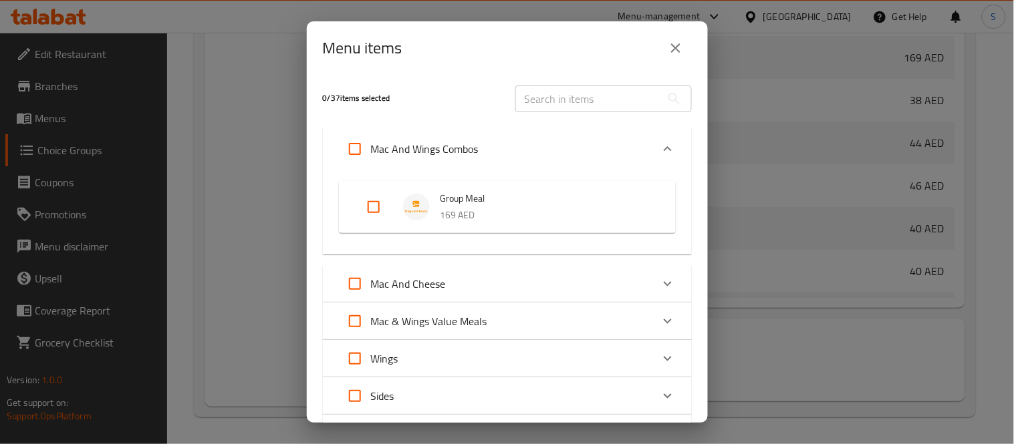
click at [384, 209] on input "Expand" at bounding box center [374, 207] width 32 height 32
checkbox input "true"
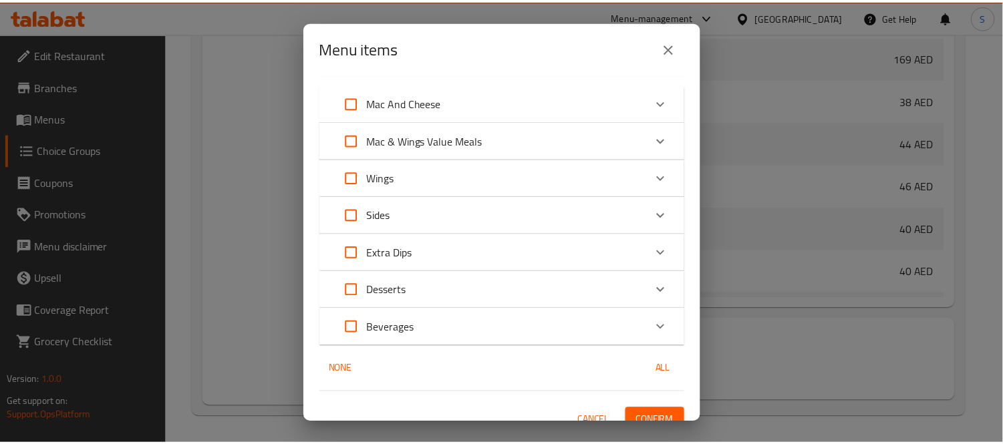
scroll to position [197, 0]
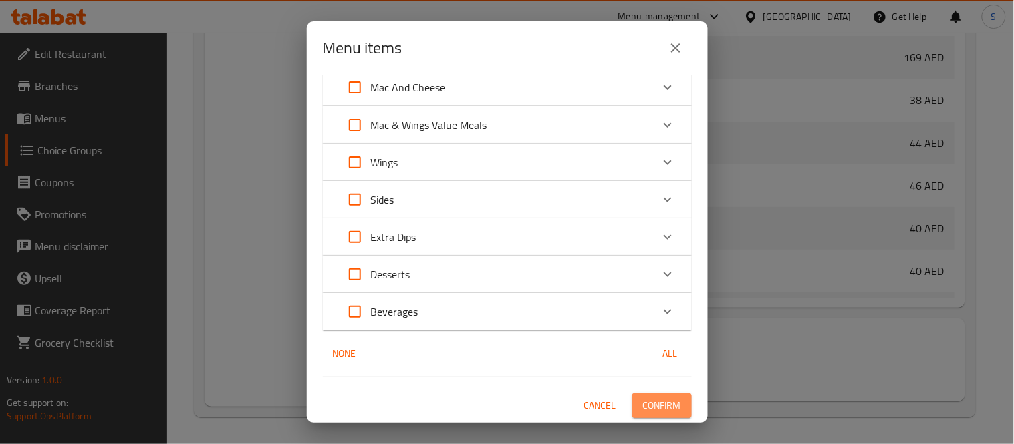
click at [649, 411] on span "Confirm" at bounding box center [662, 406] width 38 height 17
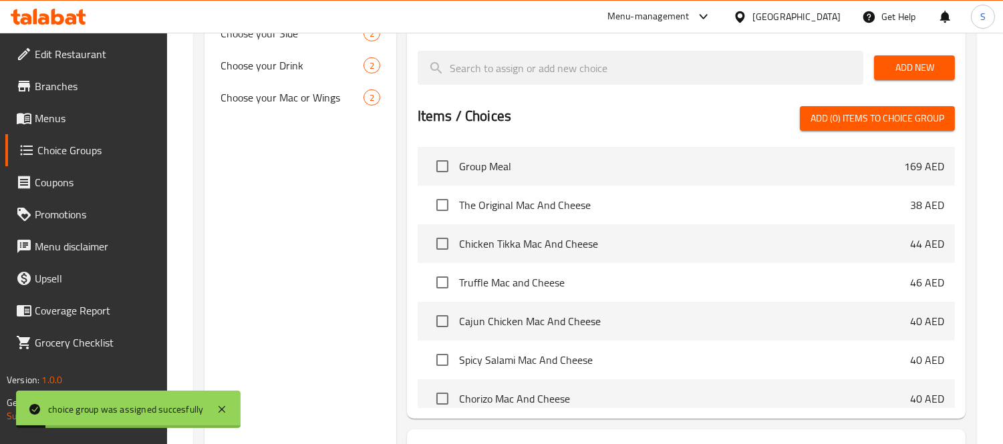
scroll to position [416, 0]
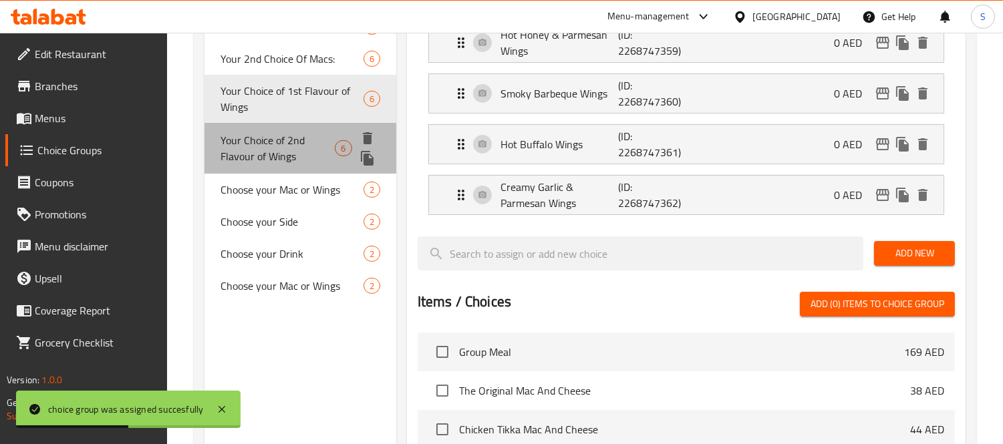
click at [318, 151] on span "Your Choice of 2nd Flavour of Wings" at bounding box center [278, 148] width 114 height 32
type input "Your Choice of 2nd Flavour of Wings"
type input "اختيارك الثاني من نكهة الأجنحة:"
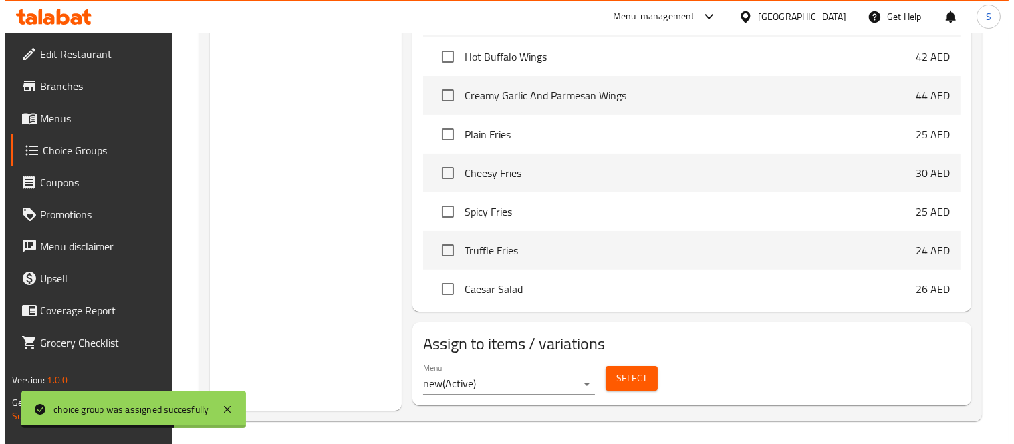
scroll to position [713, 0]
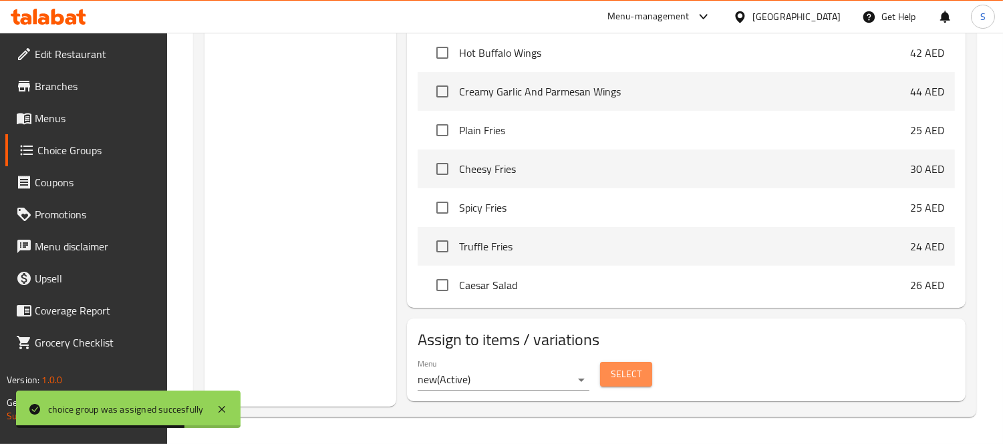
click at [609, 375] on button "Select" at bounding box center [626, 374] width 52 height 25
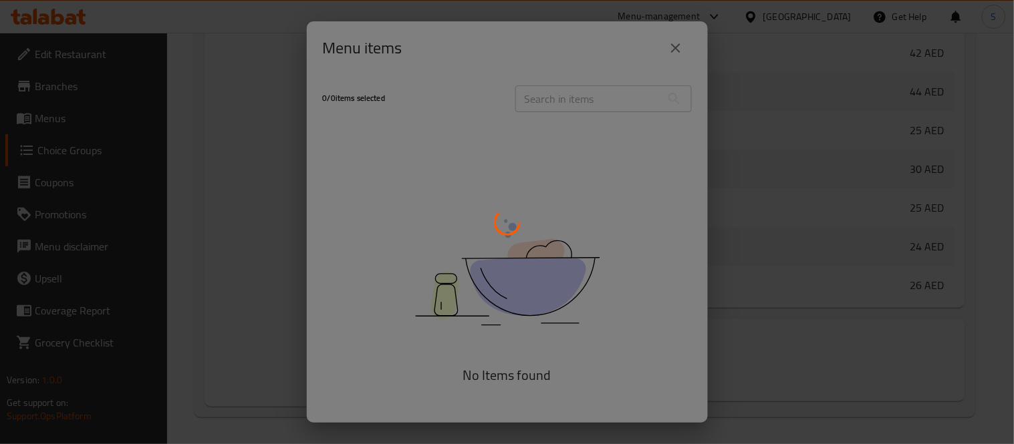
scroll to position [897, 0]
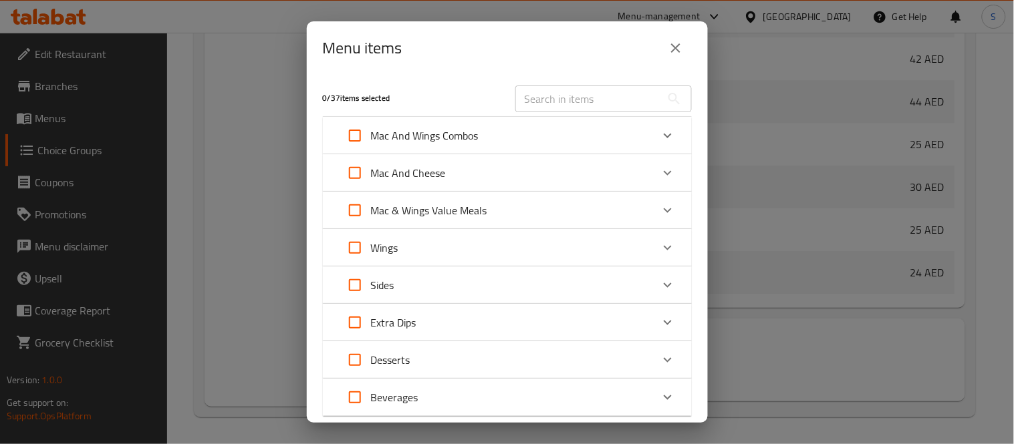
click at [664, 135] on icon "Expand" at bounding box center [668, 136] width 8 height 5
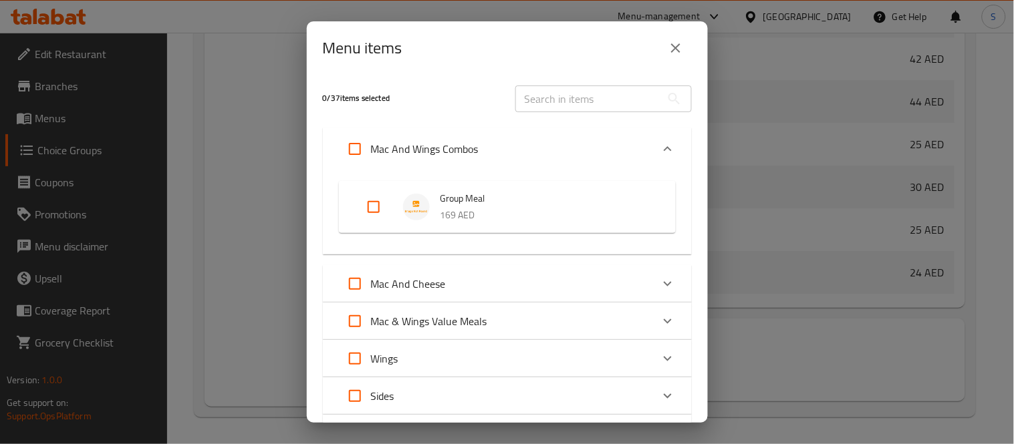
click at [370, 205] on input "Expand" at bounding box center [374, 207] width 32 height 32
checkbox input "true"
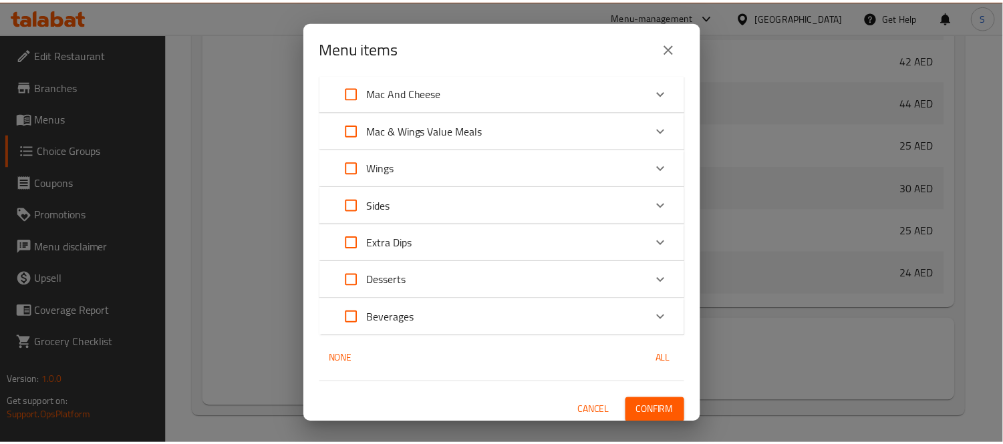
scroll to position [197, 0]
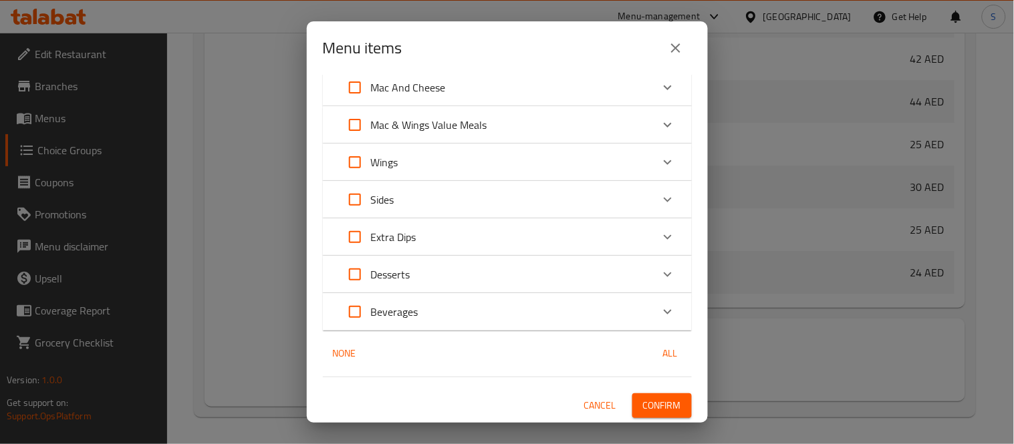
click at [647, 410] on span "Confirm" at bounding box center [662, 406] width 38 height 17
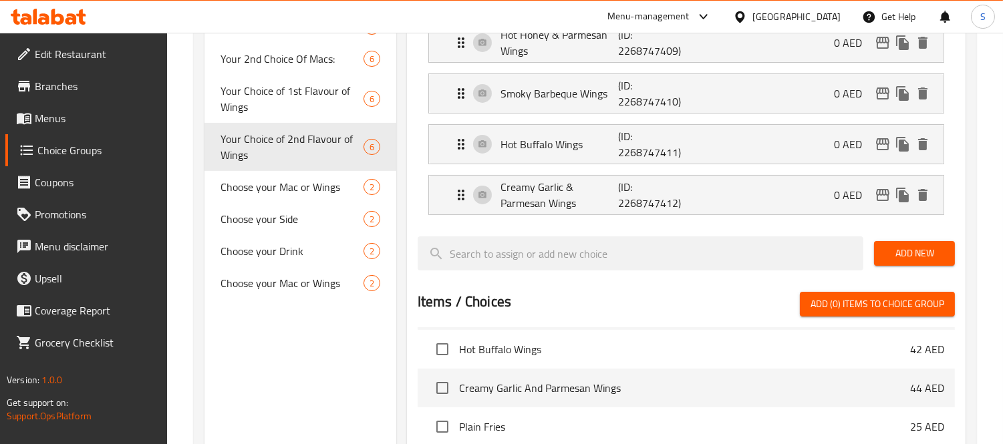
scroll to position [342, 0]
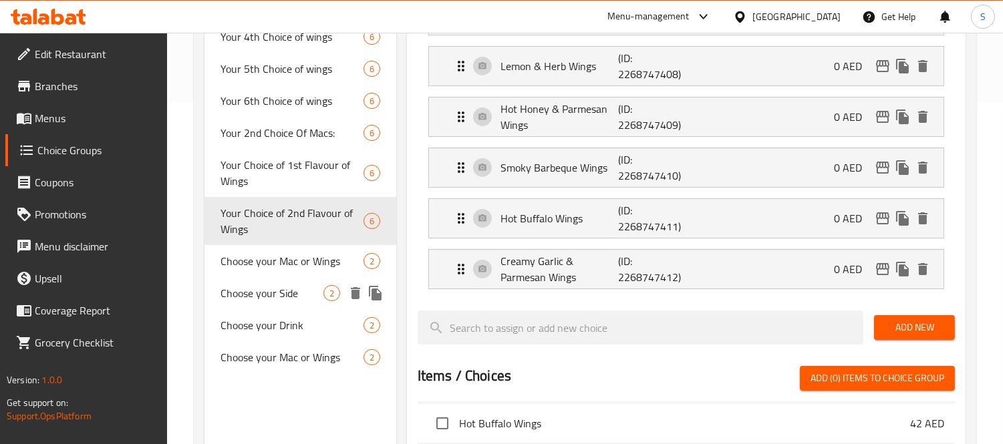
click at [371, 294] on icon "duplicate" at bounding box center [376, 293] width 16 height 16
click at [333, 296] on span "2" at bounding box center [331, 293] width 15 height 13
type input "Choose your Side"
type input "اختر جانبك"
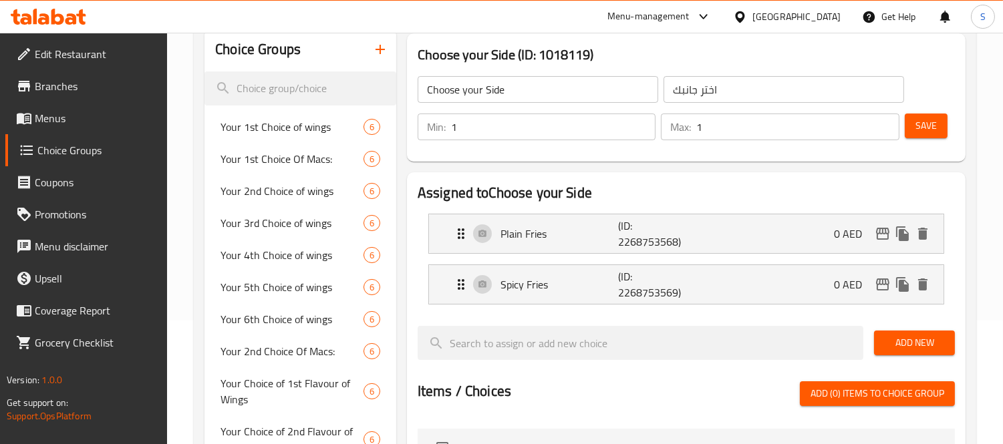
scroll to position [119, 0]
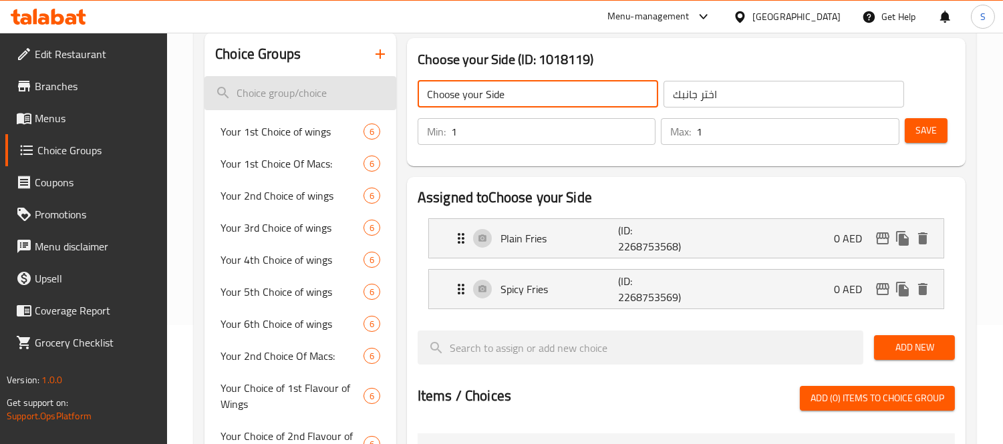
drag, startPoint x: 465, startPoint y: 92, endPoint x: 352, endPoint y: 96, distance: 113.0
click at [352, 96] on div "Choice Groups Your 1st Choice of wings 6 Your 1st Choice Of Macs: 6 Your 2nd Ch…" at bounding box center [588, 415] width 767 height 765
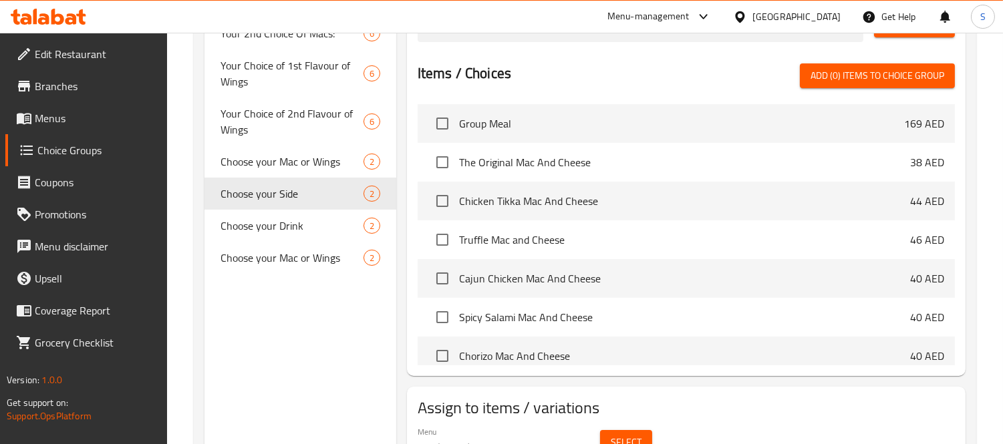
scroll to position [416, 0]
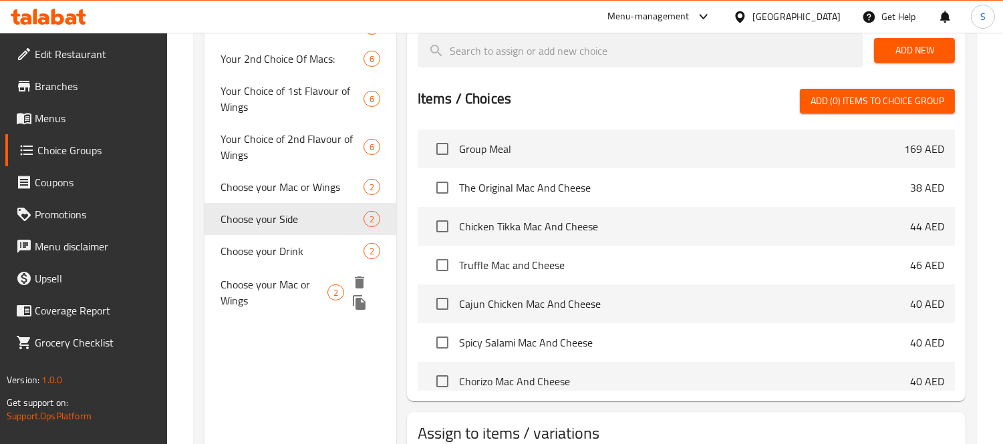
drag, startPoint x: 376, startPoint y: 252, endPoint x: 377, endPoint y: 271, distance: 19.4
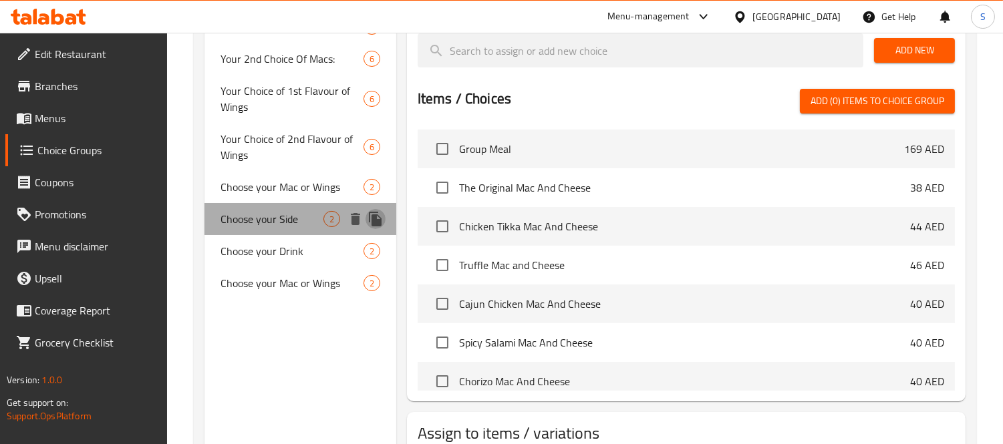
click at [378, 215] on icon "duplicate" at bounding box center [375, 219] width 13 height 15
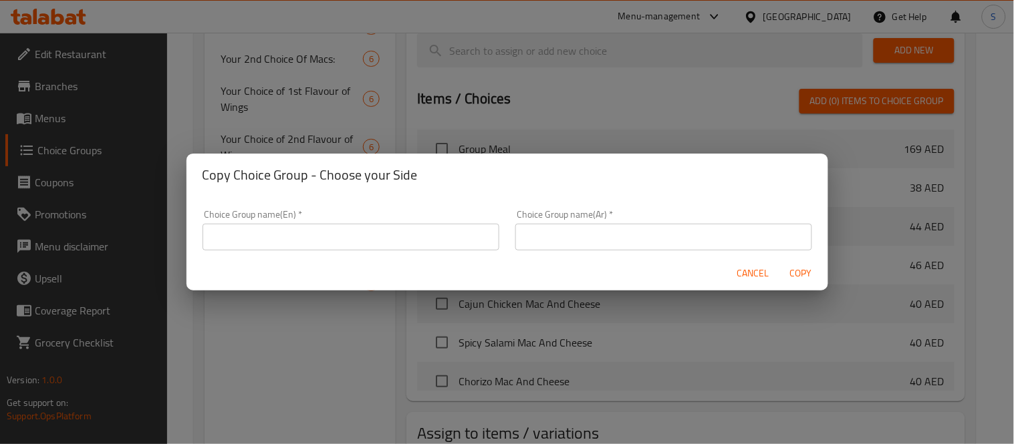
click at [311, 224] on input "text" at bounding box center [351, 237] width 297 height 27
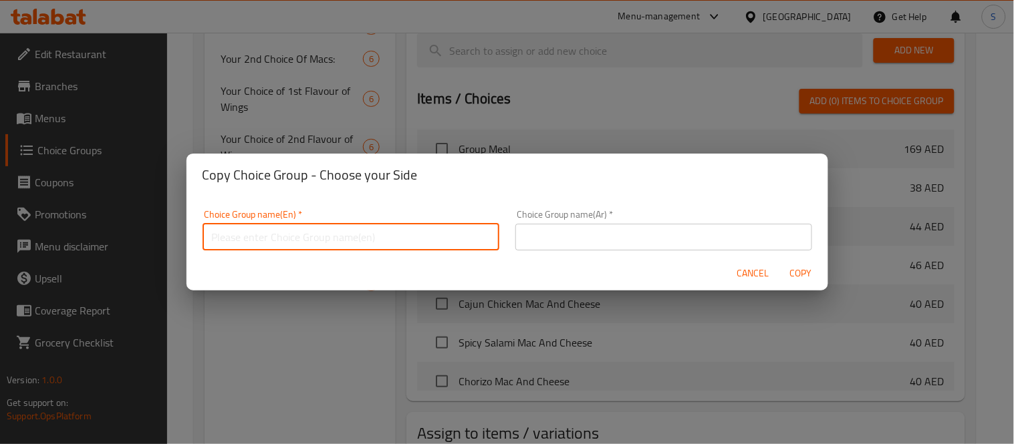
paste input "Choose your Side"
drag, startPoint x: 267, startPoint y: 239, endPoint x: 269, endPoint y: 267, distance: 28.8
click at [269, 254] on div "Choice Group name(En)   * Choose your Side: Choice Group name(En) *" at bounding box center [350, 230] width 313 height 57
click at [269, 241] on input "Choose your st Side:" at bounding box center [351, 237] width 297 height 27
click at [243, 243] on input "Choose your 1st Side:" at bounding box center [351, 237] width 297 height 27
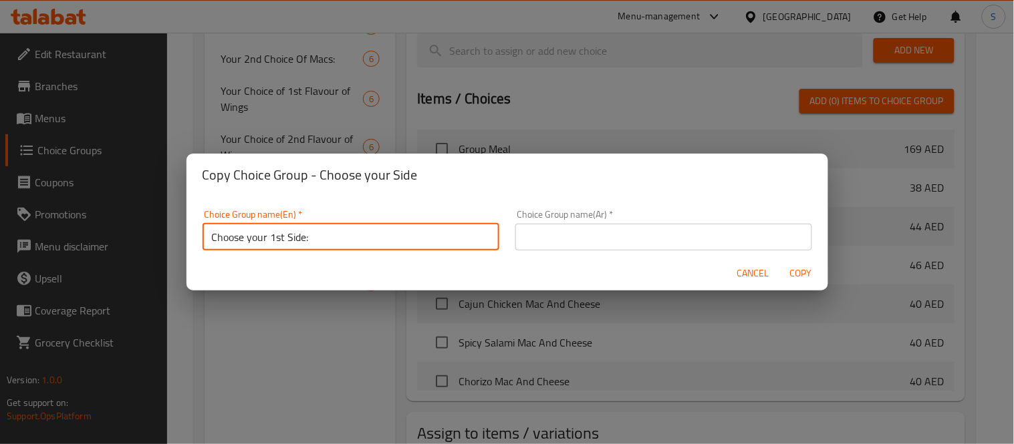
click at [253, 241] on input "Choose your 1st Side:" at bounding box center [351, 237] width 297 height 27
type input "Choose Your 1st Side:"
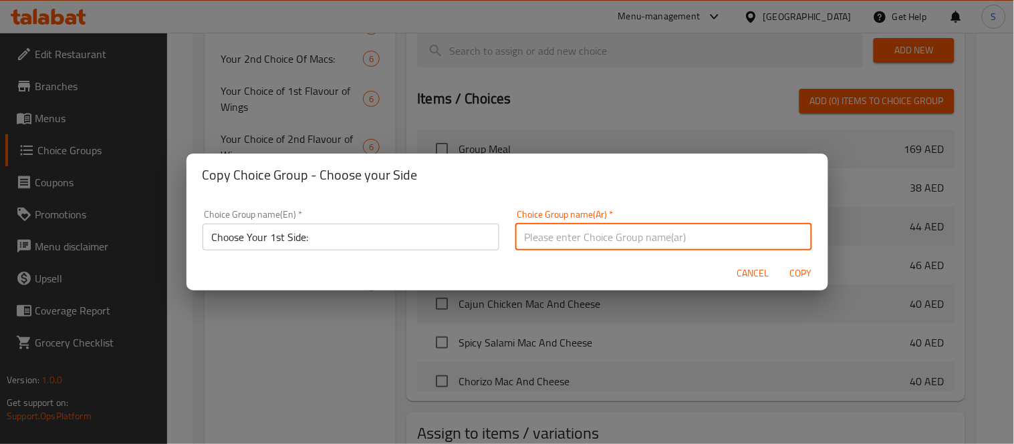
click at [568, 230] on input "text" at bounding box center [663, 237] width 297 height 27
type input "أختيارك من الطبق الجانبي الأول:"
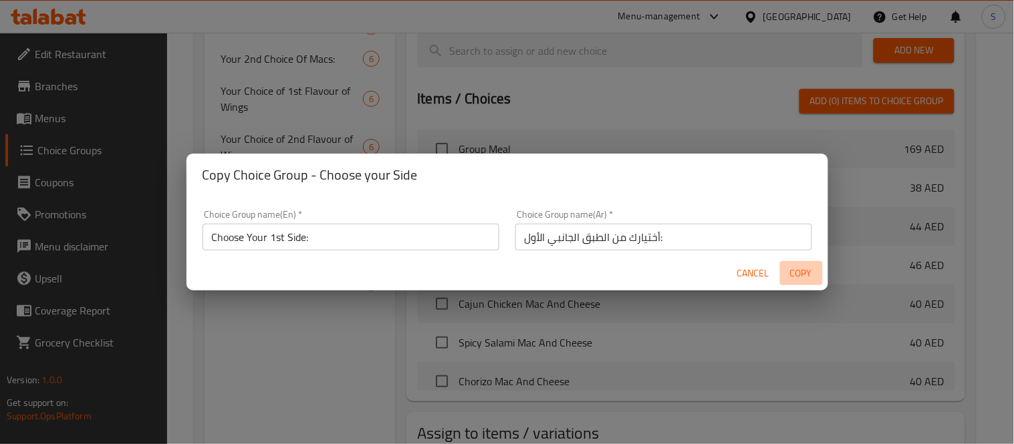
click at [799, 272] on span "Copy" at bounding box center [801, 273] width 32 height 17
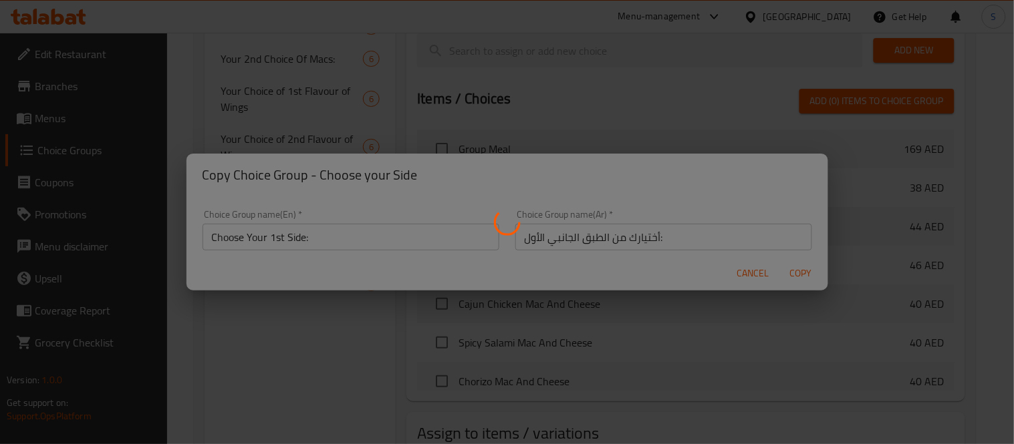
type input "Choose Your 1st Side:"
type input "أختيارك من الطبق الجانبي الأول:"
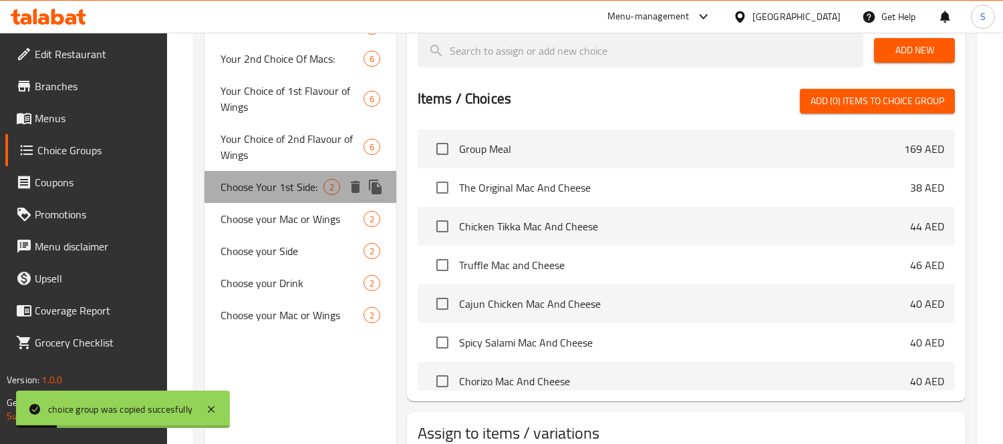
click at [299, 186] on span "Choose Your 1st Side:" at bounding box center [272, 187] width 103 height 16
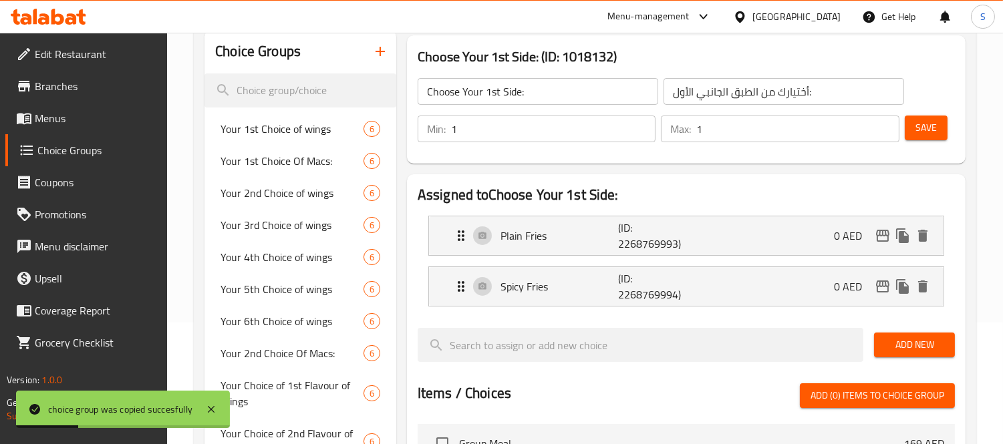
scroll to position [45, 0]
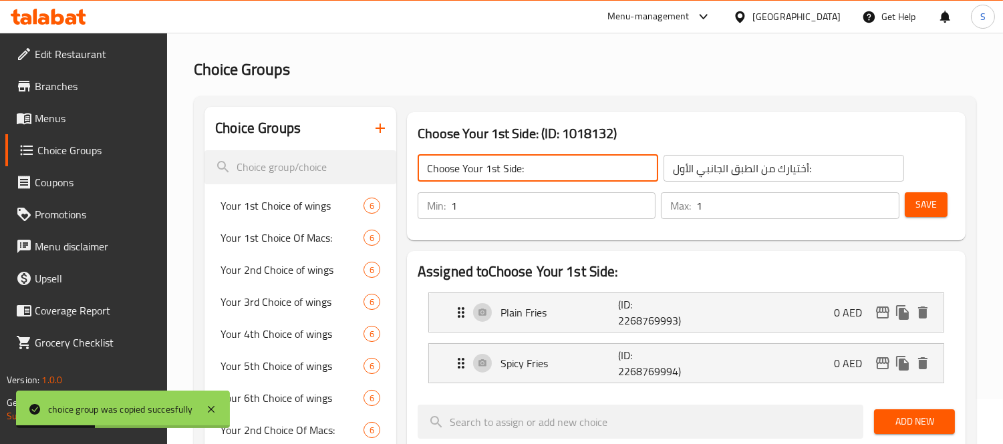
drag, startPoint x: 422, startPoint y: 168, endPoint x: 401, endPoint y: 168, distance: 20.7
click at [402, 168] on div "Choose Your 1st Side: (ID: 1018132) Choose Your 1st Side: ​ أختيارك من الطبق ال…" at bounding box center [686, 176] width 569 height 139
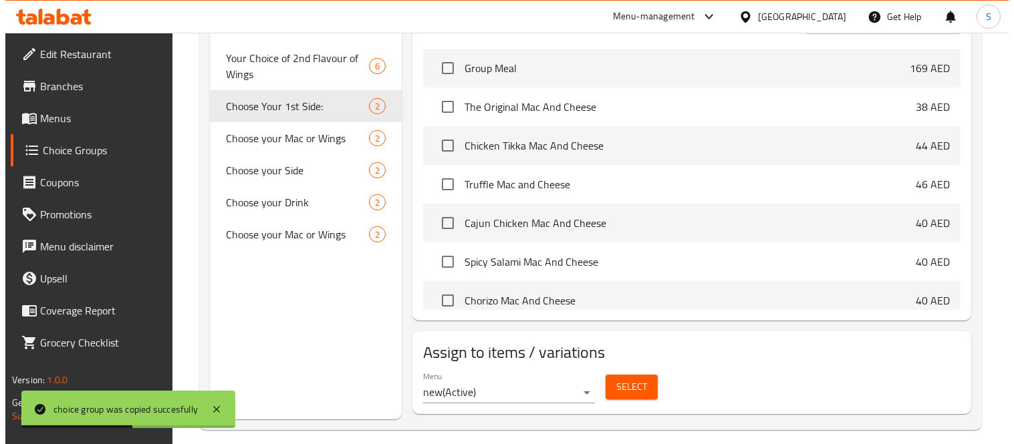
scroll to position [510, 0]
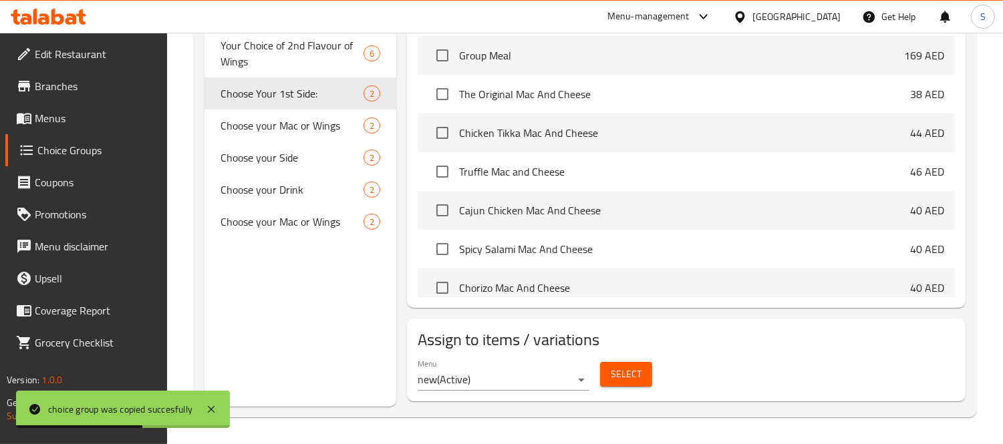
click at [626, 370] on span "Select" at bounding box center [626, 374] width 31 height 17
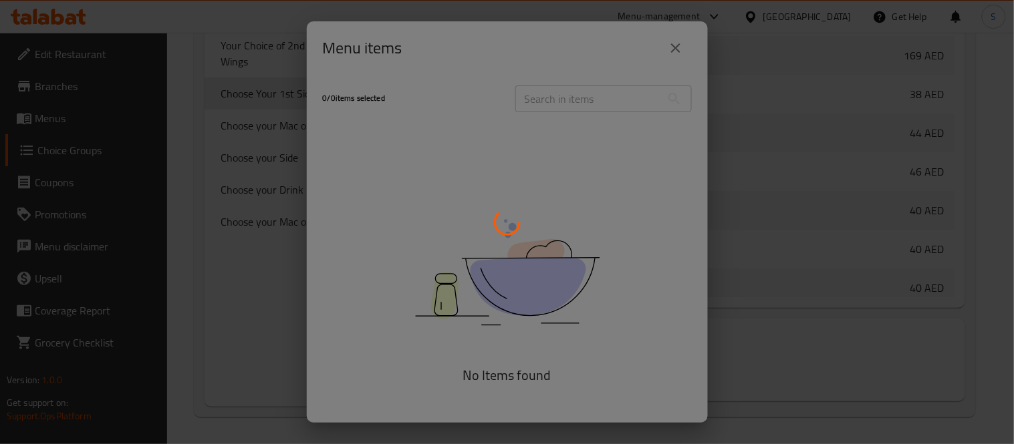
click at [672, 44] on div at bounding box center [507, 222] width 1014 height 444
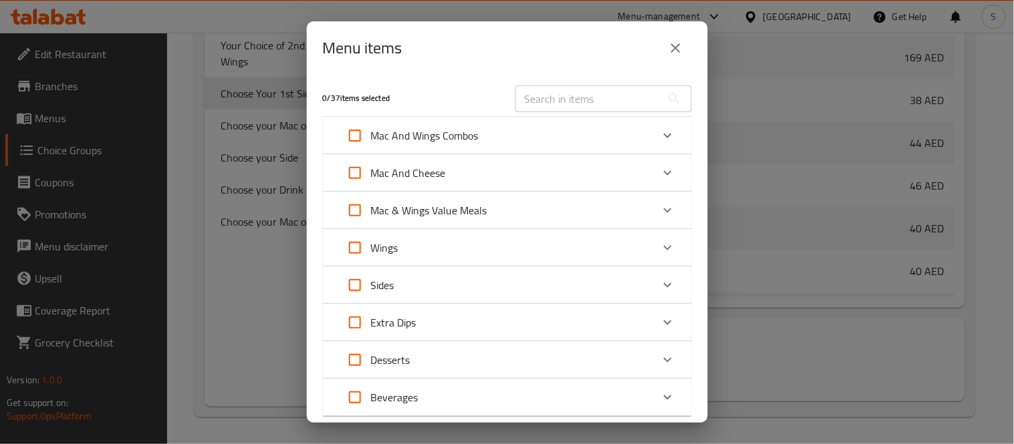
click at [660, 132] on icon "Expand" at bounding box center [668, 136] width 16 height 16
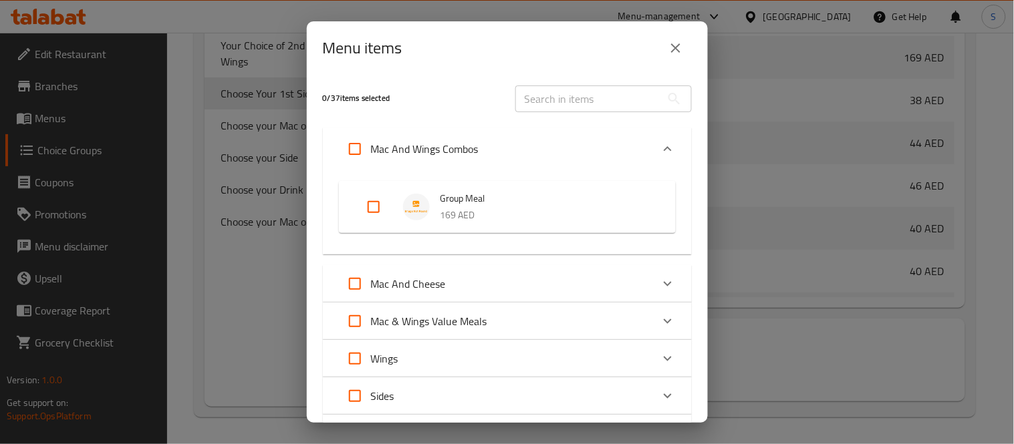
click at [376, 207] on input "Expand" at bounding box center [374, 207] width 32 height 32
checkbox input "true"
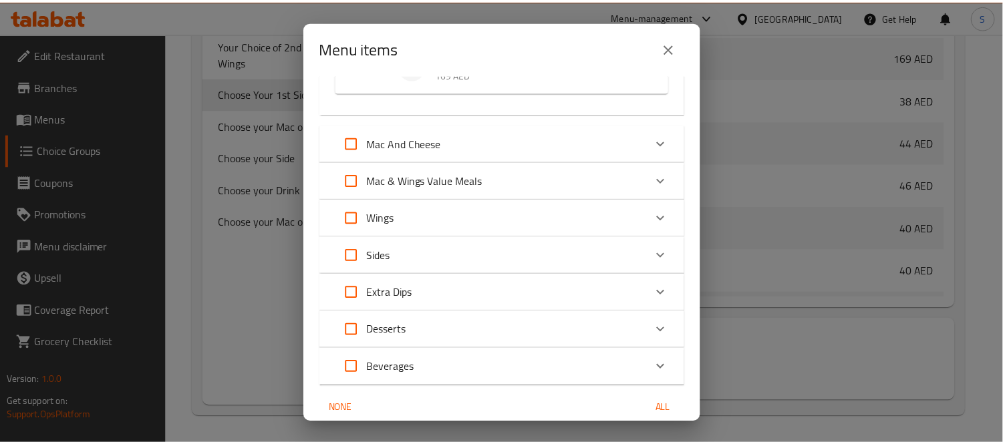
scroll to position [197, 0]
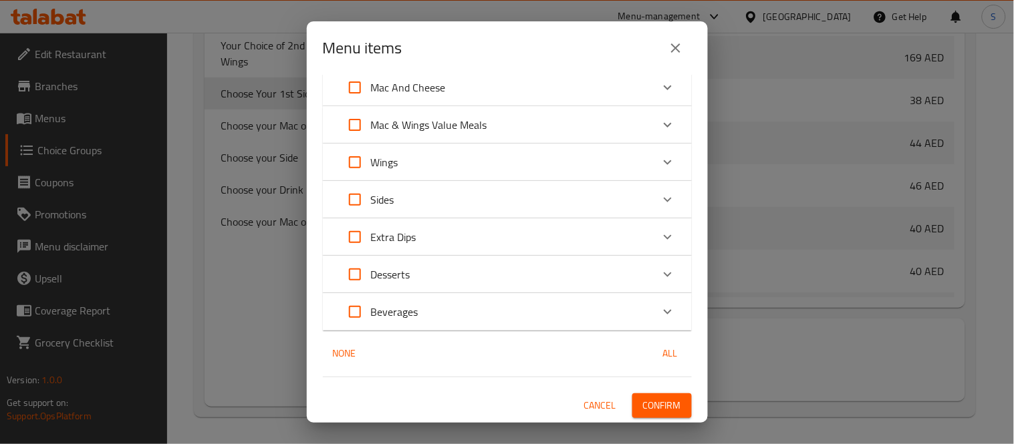
click at [662, 410] on span "Confirm" at bounding box center [662, 406] width 38 height 17
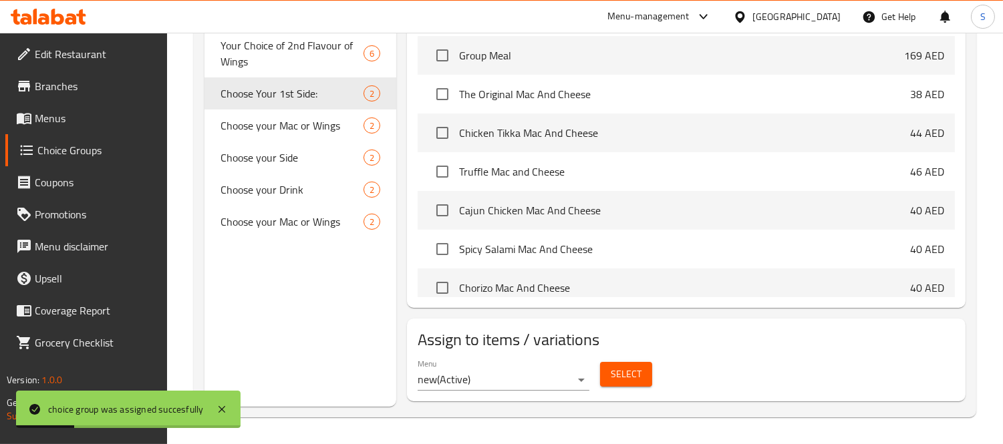
scroll to position [138, 0]
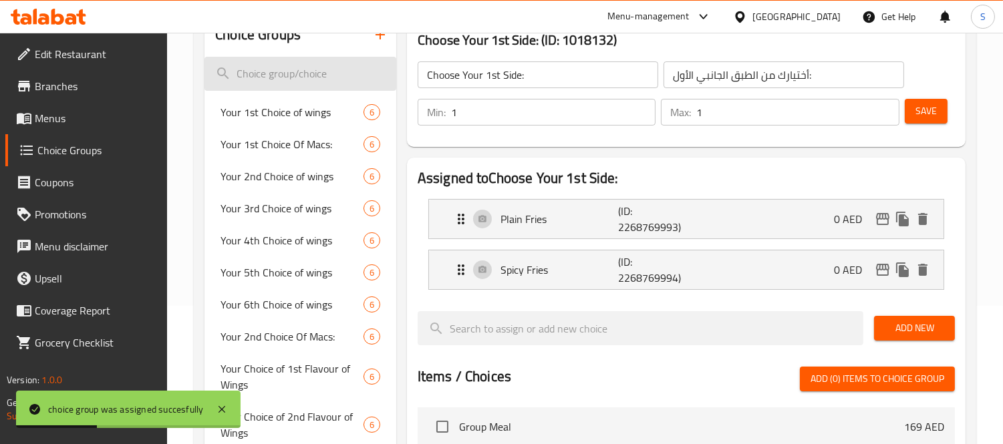
drag, startPoint x: 544, startPoint y: 71, endPoint x: 339, endPoint y: 69, distance: 205.2
click at [339, 69] on div "Choice Groups Your 1st Choice of wings 6 Your 1st Choice Of Macs: 6 Your 2nd Ch…" at bounding box center [588, 395] width 767 height 765
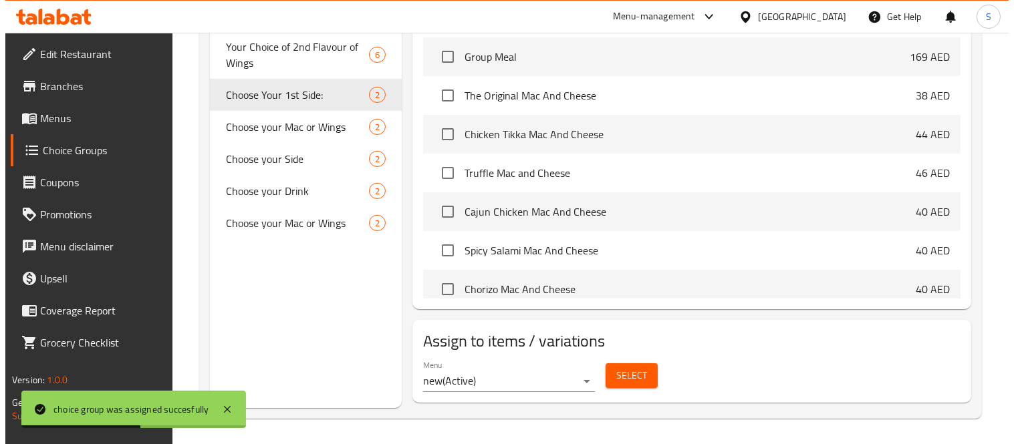
scroll to position [510, 0]
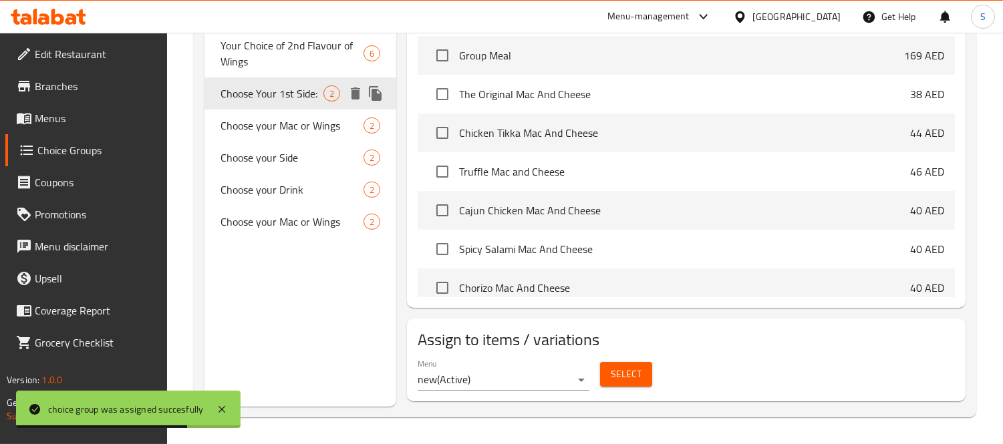
click at [373, 90] on icon "duplicate" at bounding box center [375, 93] width 13 height 15
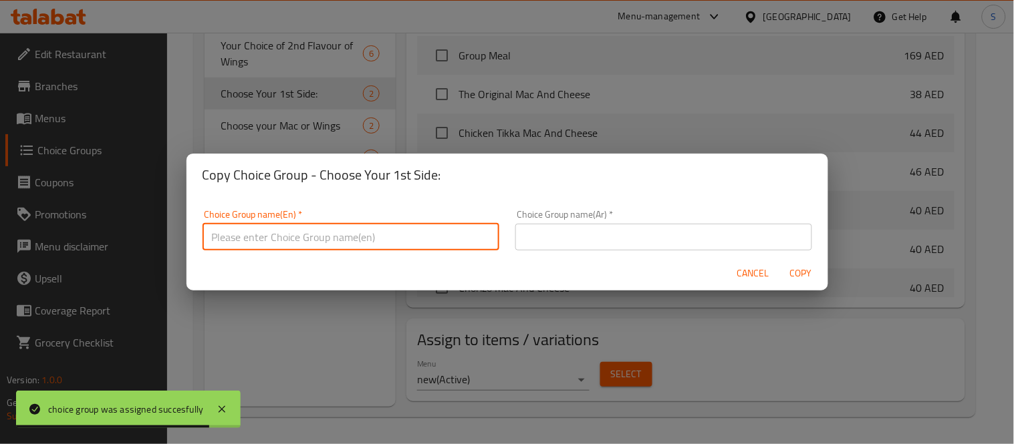
click at [379, 233] on input "text" at bounding box center [351, 237] width 297 height 27
paste input "Choose Your 1st Side:"
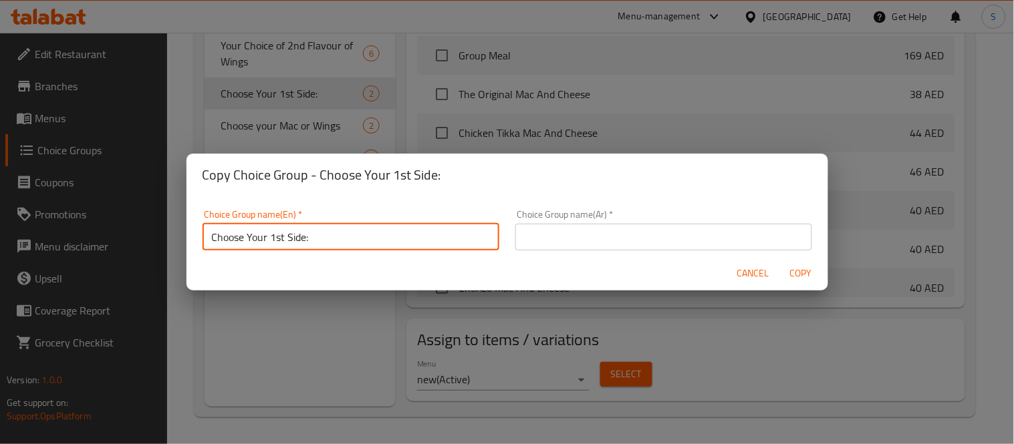
click at [283, 235] on input "Choose Your 1st Side:" at bounding box center [351, 237] width 297 height 27
click at [283, 237] on input "Choose Your 1st Side:" at bounding box center [351, 237] width 297 height 27
drag, startPoint x: 283, startPoint y: 237, endPoint x: 275, endPoint y: 237, distance: 8.0
click at [275, 237] on input "Choose Your 1st Side:" at bounding box center [351, 237] width 297 height 27
click at [271, 244] on input "Choose Your nd Side:" at bounding box center [351, 237] width 297 height 27
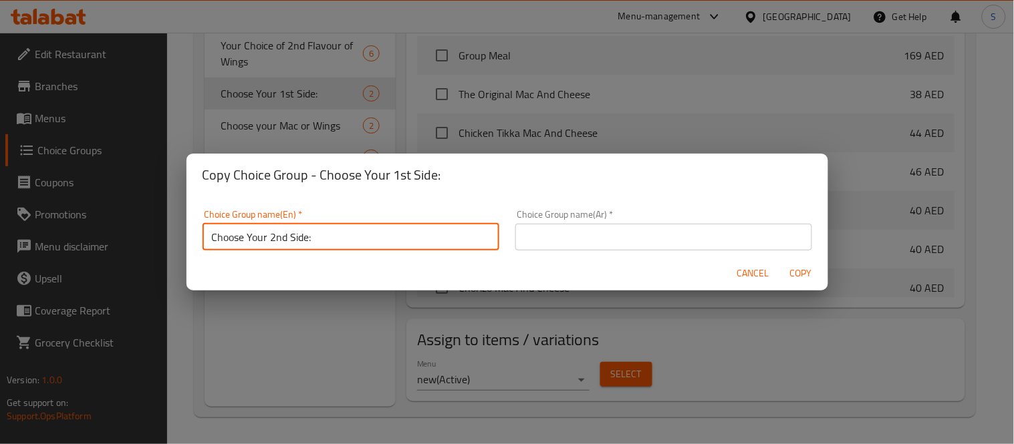
scroll to position [3, 0]
drag, startPoint x: 356, startPoint y: 235, endPoint x: 265, endPoint y: 243, distance: 91.9
click at [265, 243] on input "Choose Your 2nd Side:" at bounding box center [351, 234] width 297 height 27
type input "Choose Your 2nd Side:"
click at [562, 214] on div "Choice Group name(Ar)   * Choice Group name(Ar) *" at bounding box center [663, 227] width 297 height 41
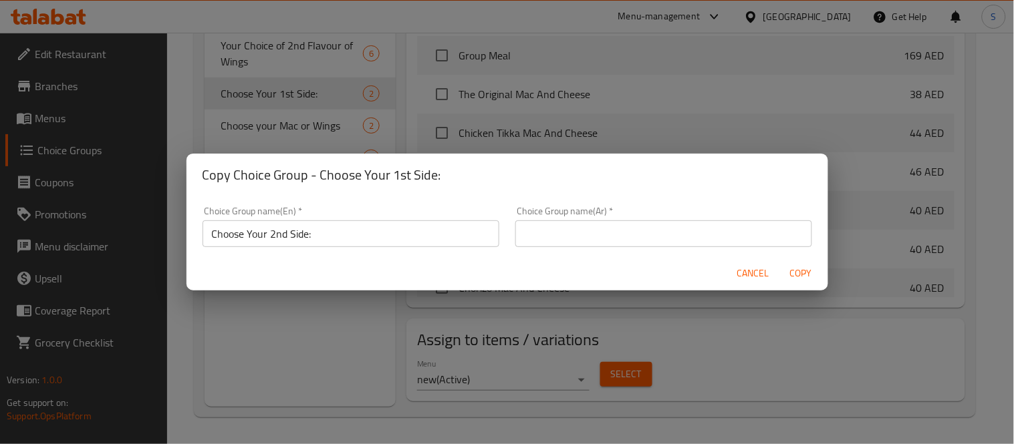
click at [552, 232] on input "text" at bounding box center [663, 234] width 297 height 27
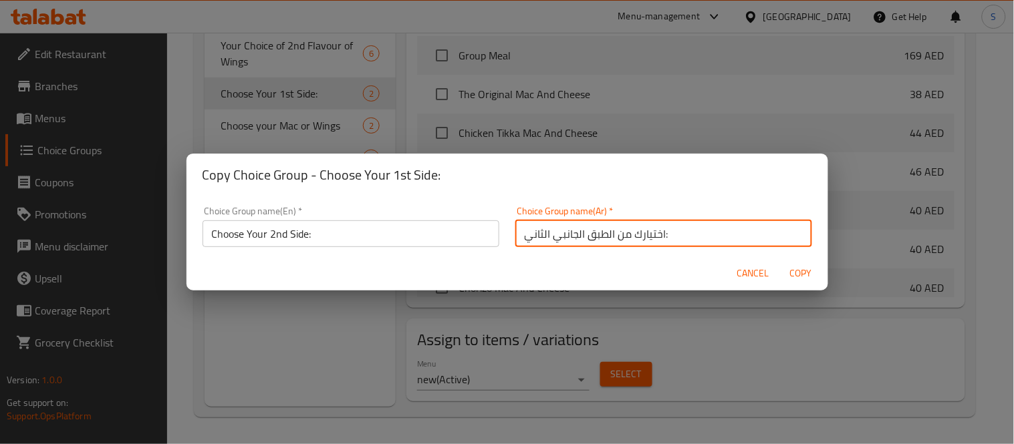
type input "اختيارك من الطبق الجانبي الثاني:"
click at [818, 274] on button "Copy" at bounding box center [801, 273] width 43 height 25
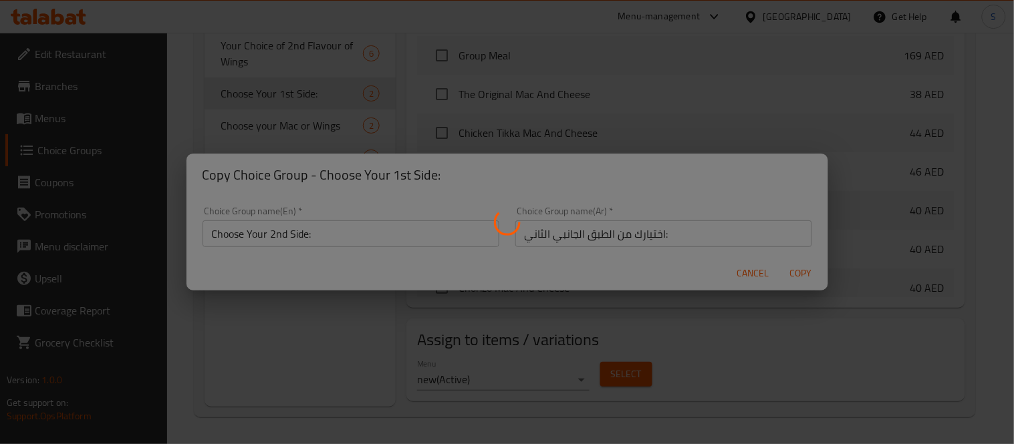
type input "Choose Your 2nd Side:"
type input "اختيارك من الطبق الجانبي الثاني:"
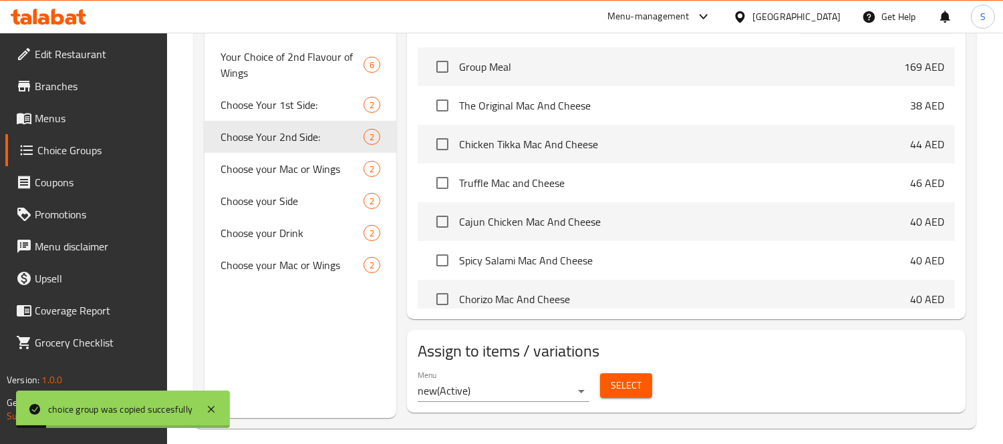
click at [634, 388] on span "Select" at bounding box center [626, 386] width 31 height 17
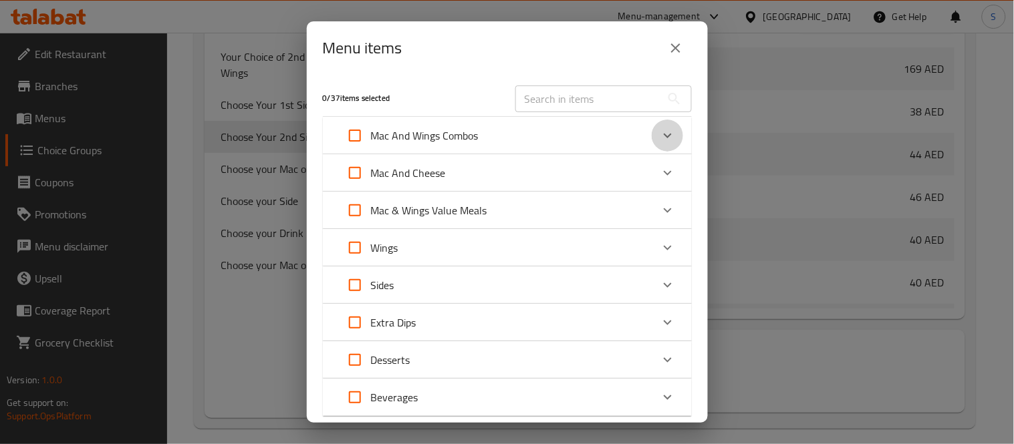
click at [664, 135] on div "Expand" at bounding box center [668, 136] width 32 height 32
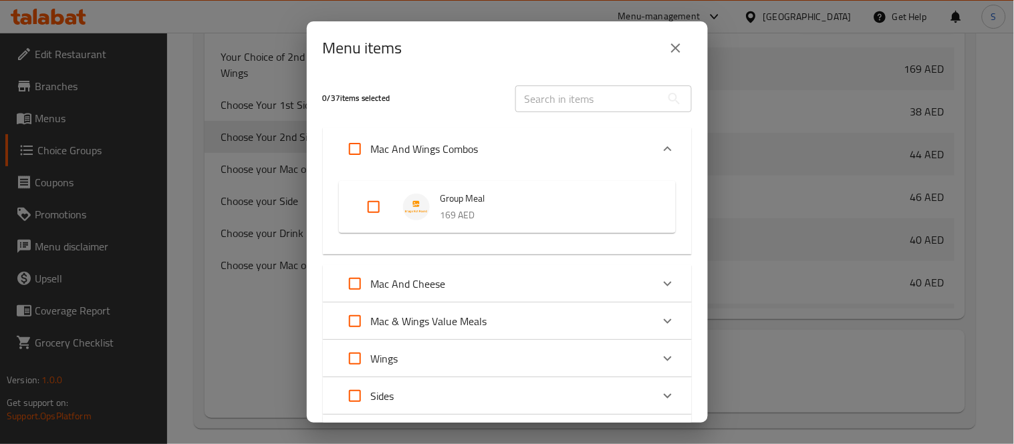
click at [384, 208] on input "Expand" at bounding box center [374, 207] width 32 height 32
checkbox input "true"
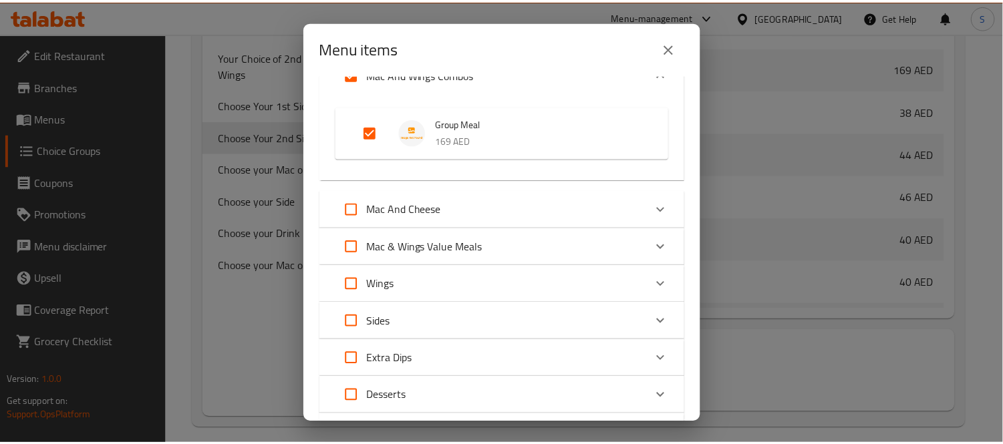
scroll to position [197, 0]
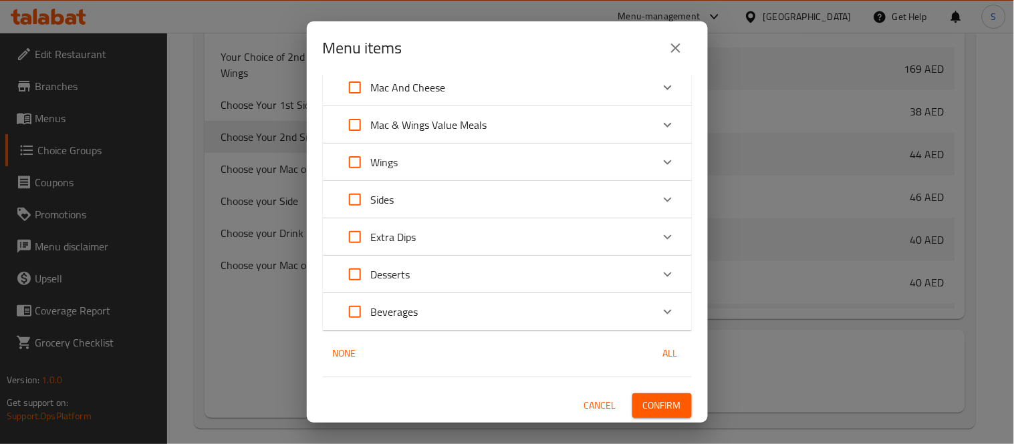
click at [660, 411] on span "Confirm" at bounding box center [662, 406] width 38 height 17
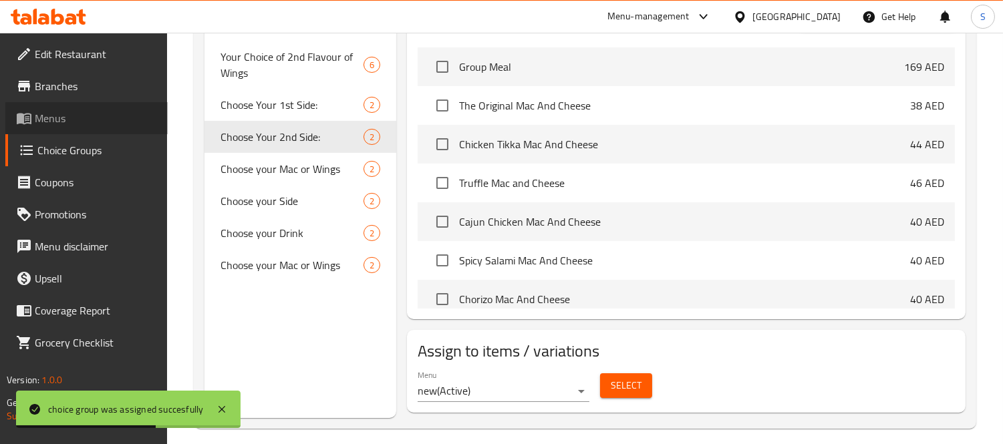
click at [62, 121] on span "Menus" at bounding box center [96, 118] width 122 height 16
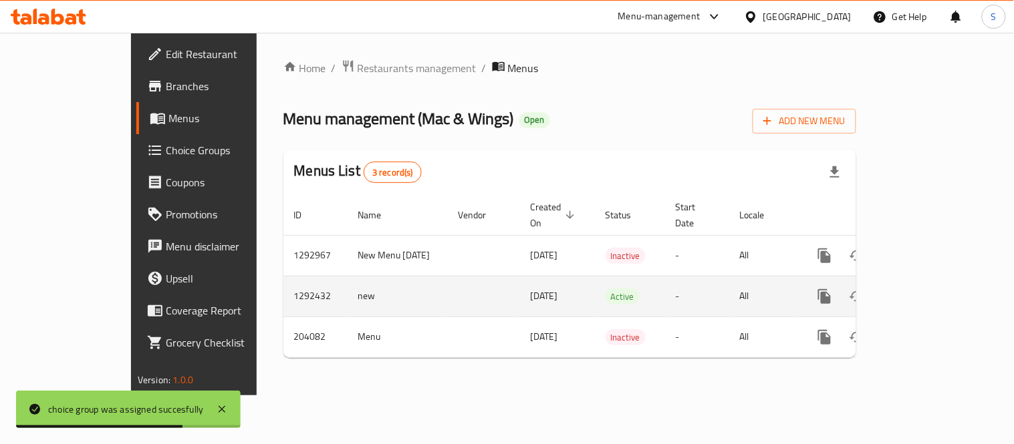
click at [937, 286] on link "enhanced table" at bounding box center [921, 297] width 32 height 32
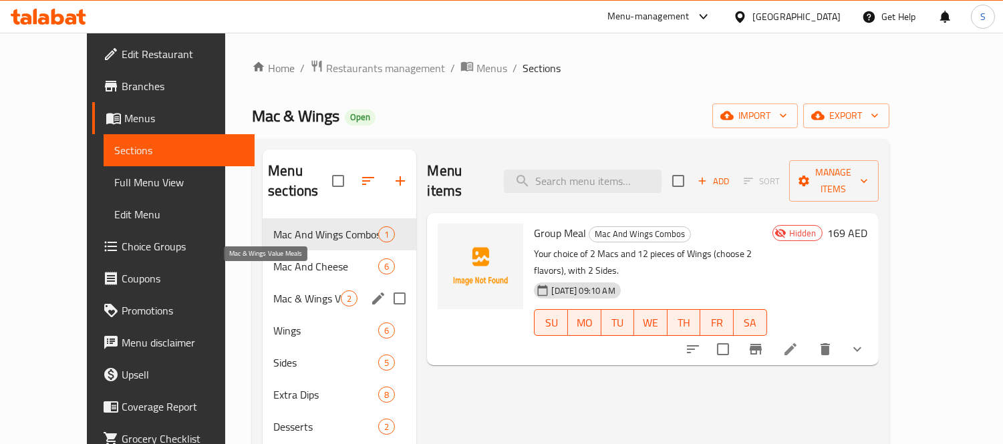
click at [289, 291] on span "Mac & Wings Value Meals" at bounding box center [307, 299] width 68 height 16
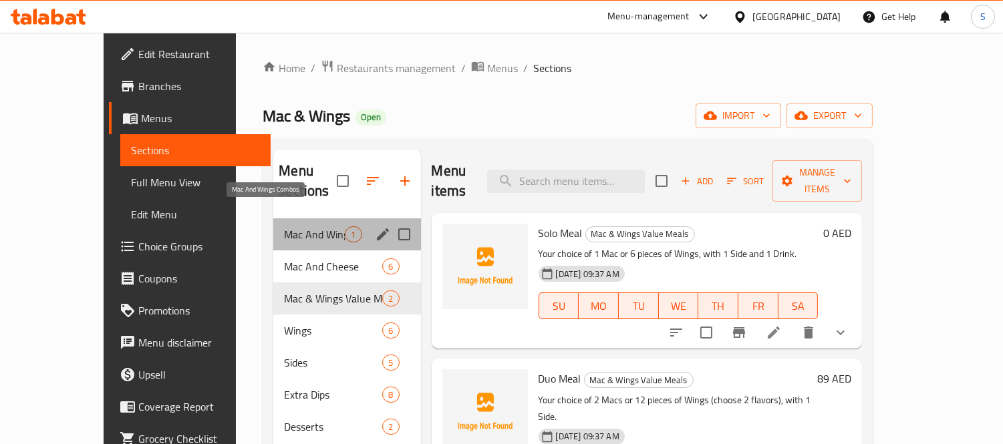
click at [301, 227] on span "Mac And Wings Combos" at bounding box center [314, 235] width 61 height 16
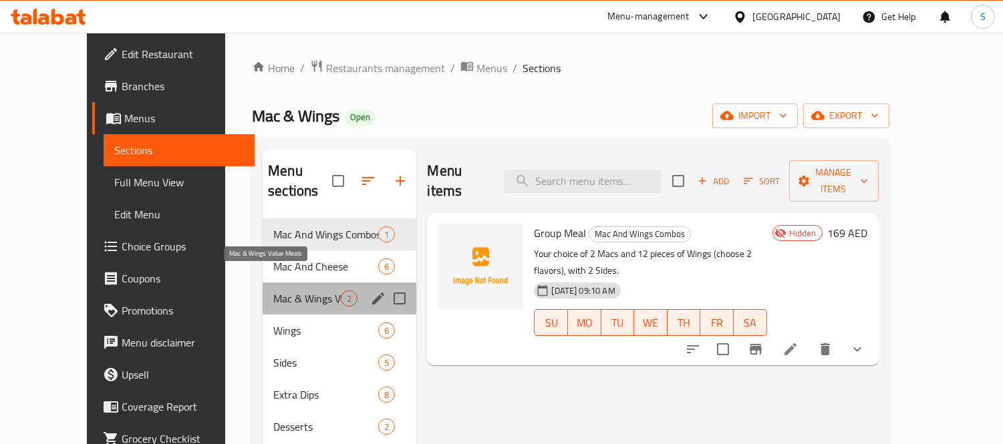
click at [299, 291] on span "Mac & Wings Value Meals" at bounding box center [307, 299] width 68 height 16
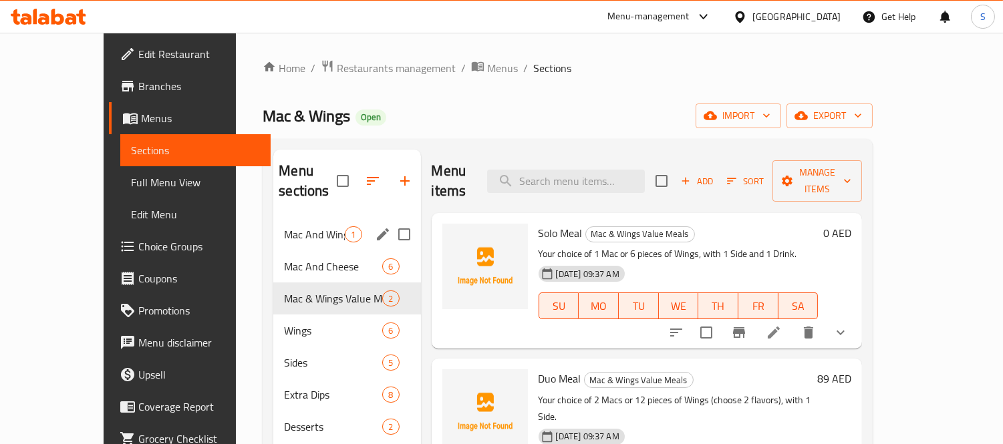
click at [306, 227] on span "Mac And Wings Combos" at bounding box center [314, 235] width 61 height 16
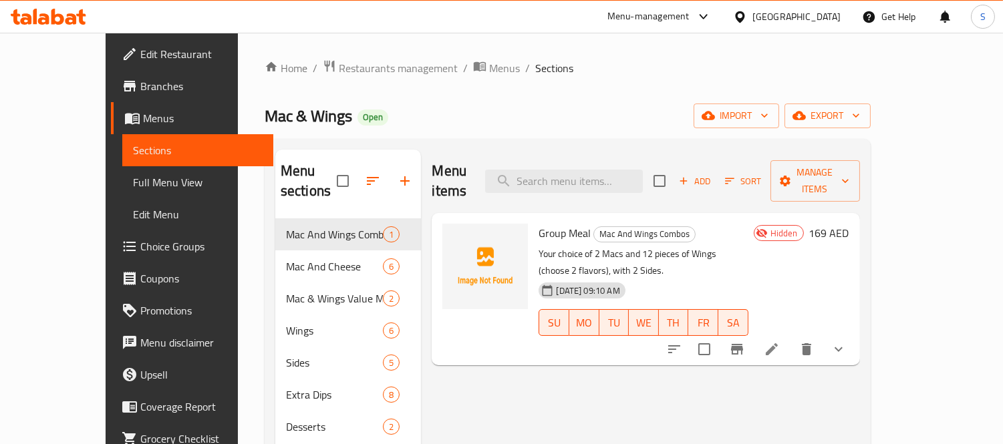
drag, startPoint x: 104, startPoint y: 170, endPoint x: 104, endPoint y: 178, distance: 8.7
click at [122, 170] on link "Full Menu View" at bounding box center [197, 182] width 151 height 32
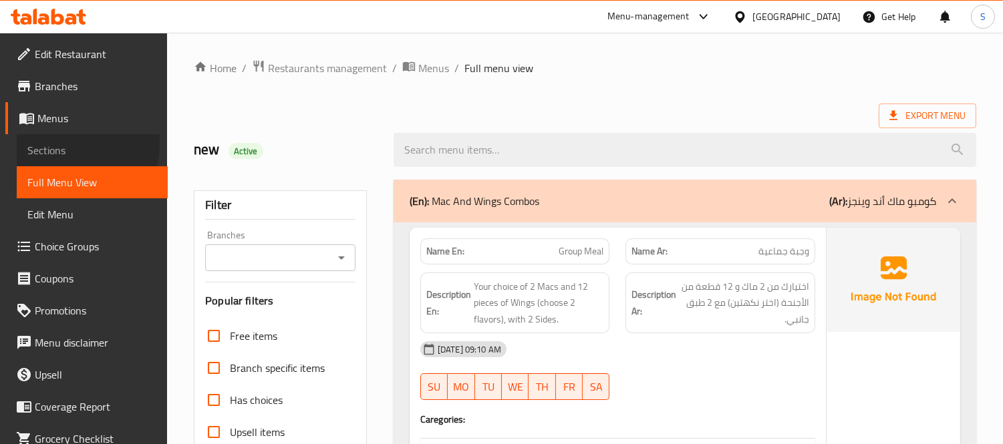
click at [62, 144] on span "Sections" at bounding box center [92, 150] width 130 height 16
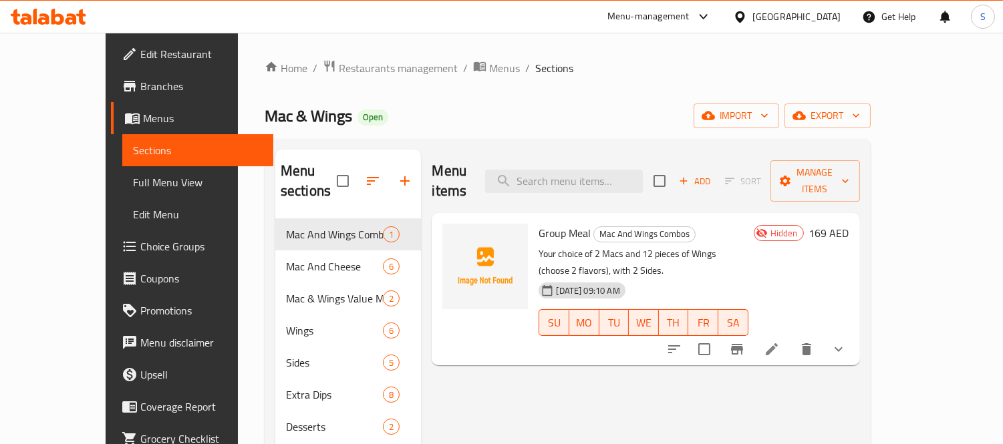
click at [854, 219] on div "Group Meal Mac And Wings Combos Your choice of 2 Macs and 12 pieces of Wings (c…" at bounding box center [693, 290] width 321 height 142
click at [803, 227] on span "Hidden" at bounding box center [784, 233] width 38 height 13
click at [791, 338] on li at bounding box center [771, 350] width 37 height 24
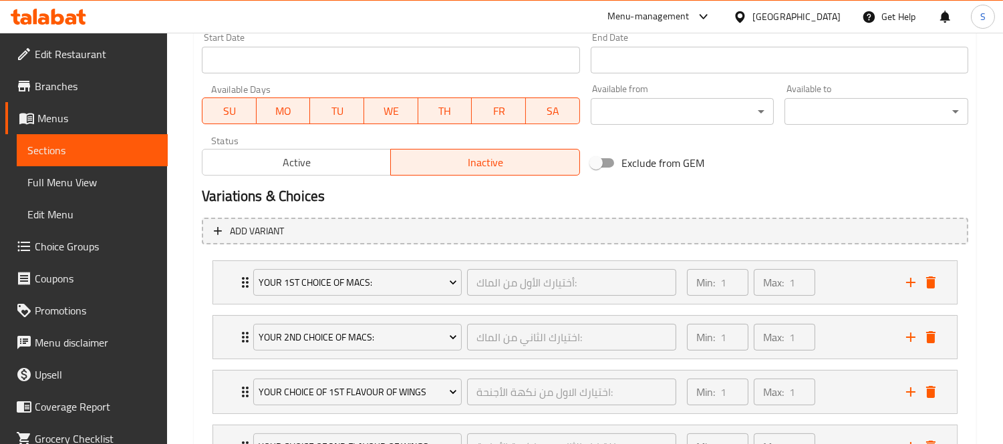
scroll to position [519, 0]
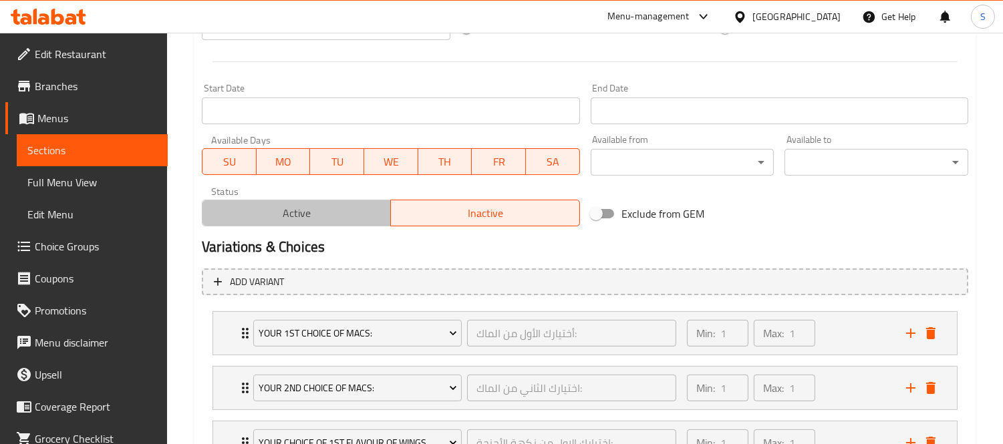
click at [342, 217] on span "Active" at bounding box center [297, 213] width 178 height 19
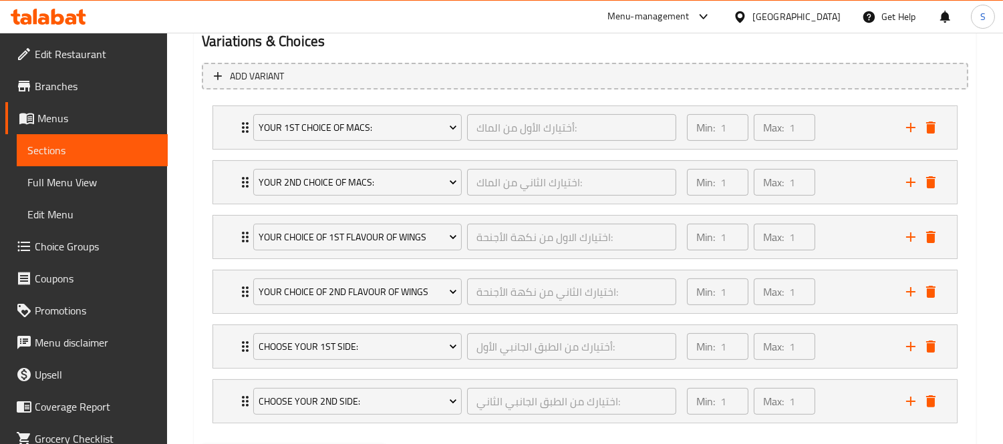
scroll to position [795, 0]
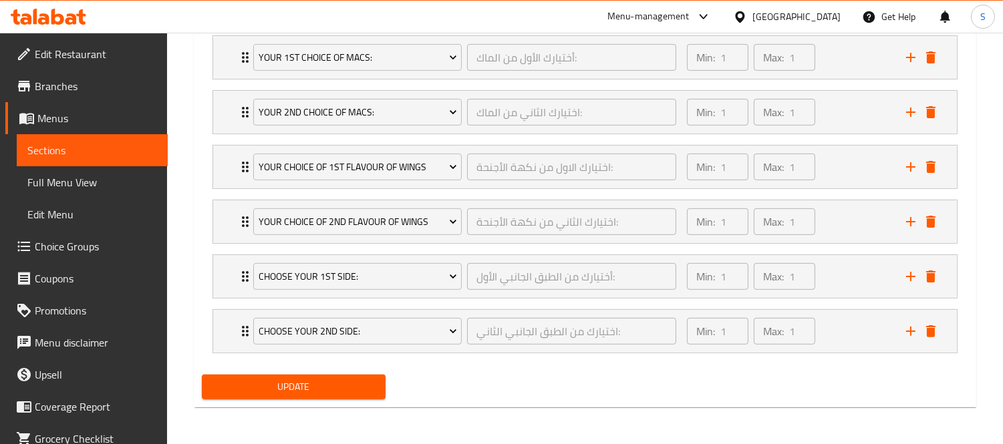
click at [309, 376] on button "Update" at bounding box center [294, 387] width 184 height 25
drag, startPoint x: 56, startPoint y: 148, endPoint x: 67, endPoint y: 159, distance: 15.1
click at [56, 148] on span "Sections" at bounding box center [92, 150] width 130 height 16
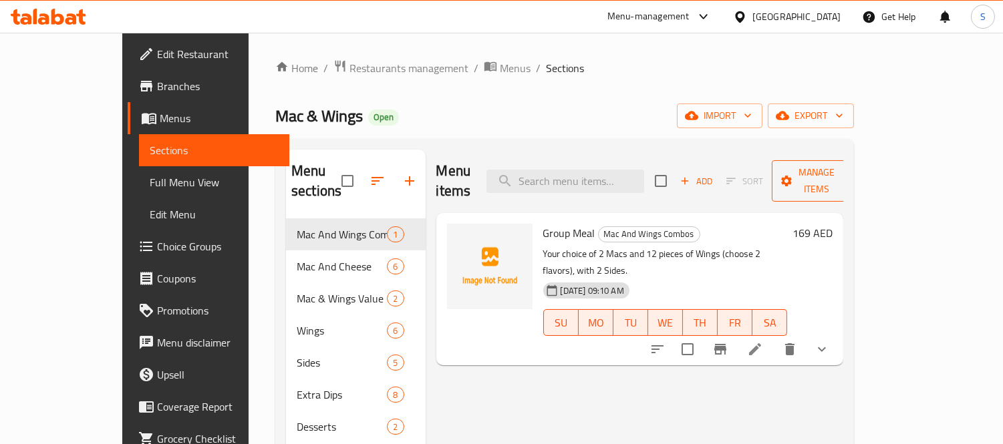
click at [851, 175] on span "Manage items" at bounding box center [817, 180] width 68 height 33
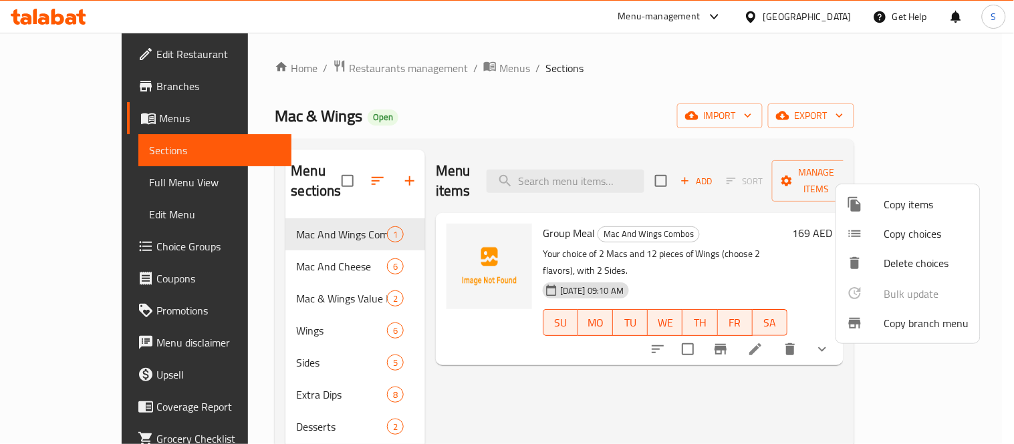
click at [900, 209] on span "Copy items" at bounding box center [926, 205] width 85 height 16
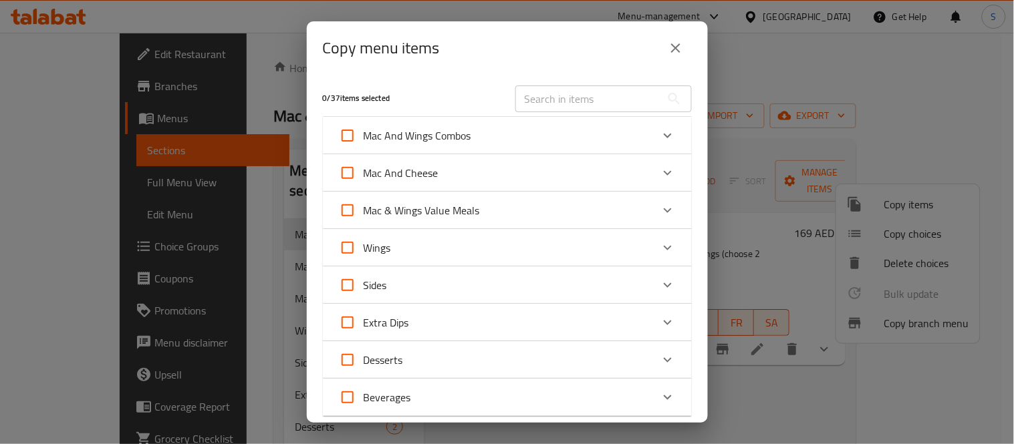
click at [666, 134] on div "Expand" at bounding box center [668, 136] width 32 height 32
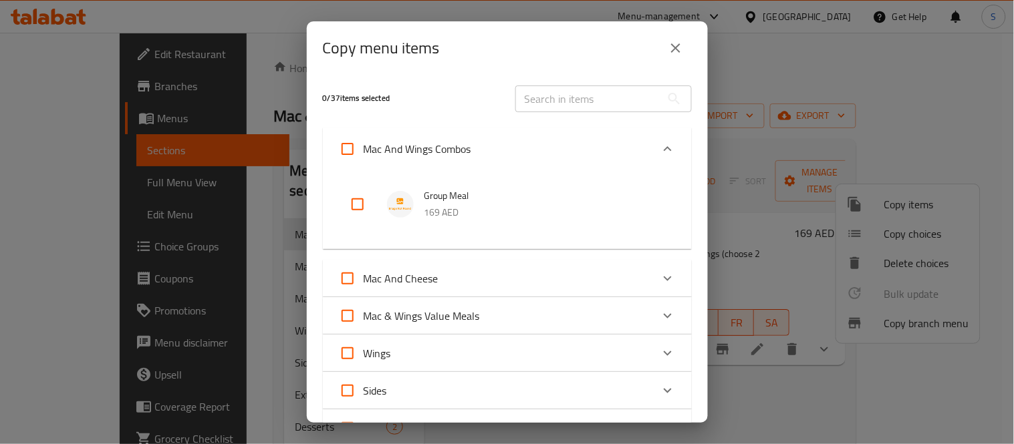
click at [366, 203] on input "checkbox" at bounding box center [358, 204] width 32 height 32
checkbox input "true"
click at [344, 149] on input "Mac And Wings Combos" at bounding box center [348, 149] width 32 height 32
checkbox input "false"
click at [363, 206] on input "checkbox" at bounding box center [358, 204] width 32 height 32
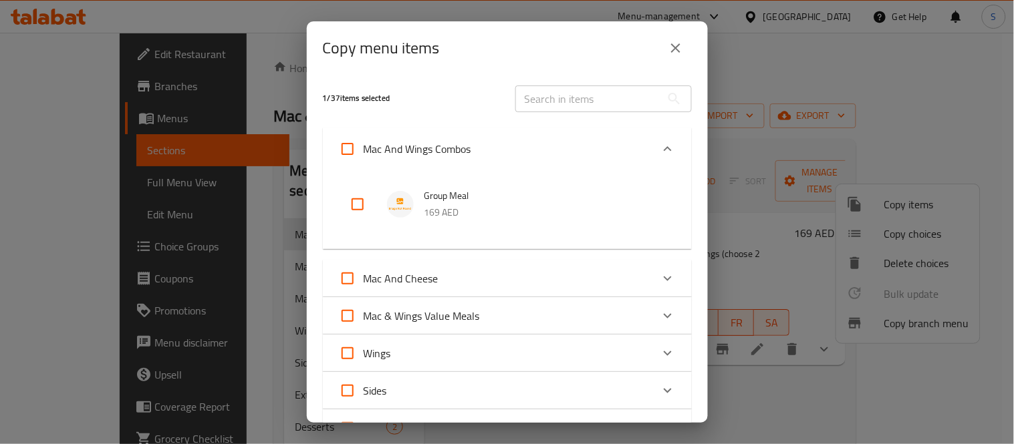
checkbox input "true"
click at [660, 276] on icon "Expand" at bounding box center [668, 279] width 16 height 16
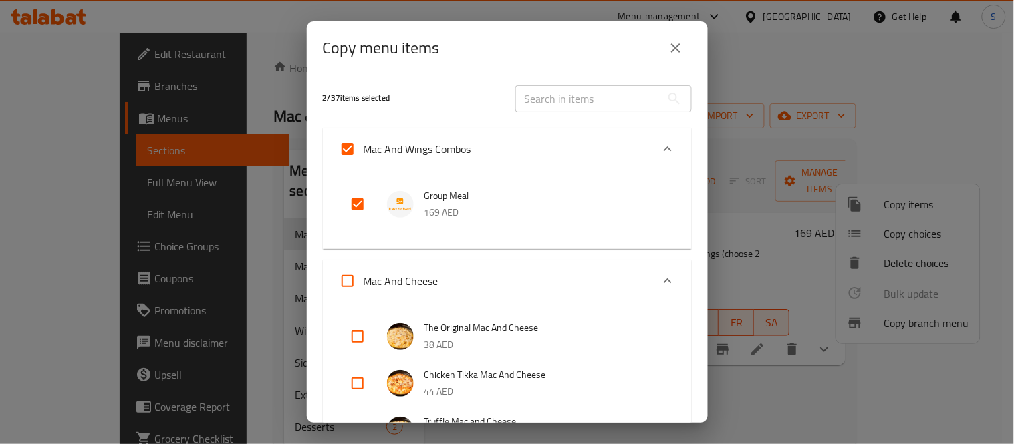
click at [660, 283] on icon "Expand" at bounding box center [668, 281] width 16 height 16
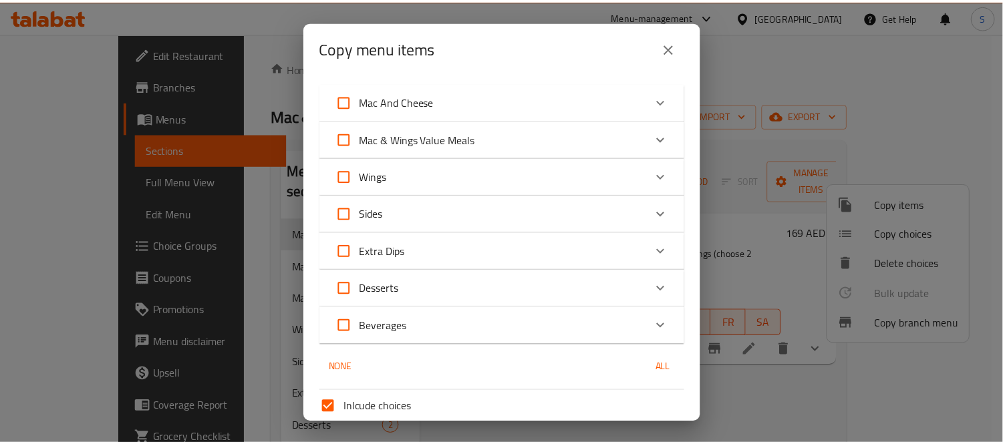
scroll to position [291, 0]
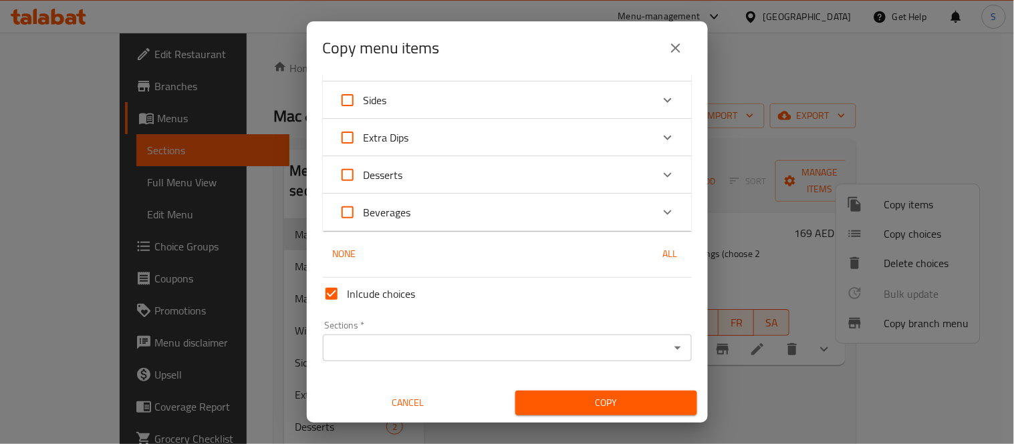
click at [638, 348] on input "Sections   *" at bounding box center [496, 348] width 339 height 19
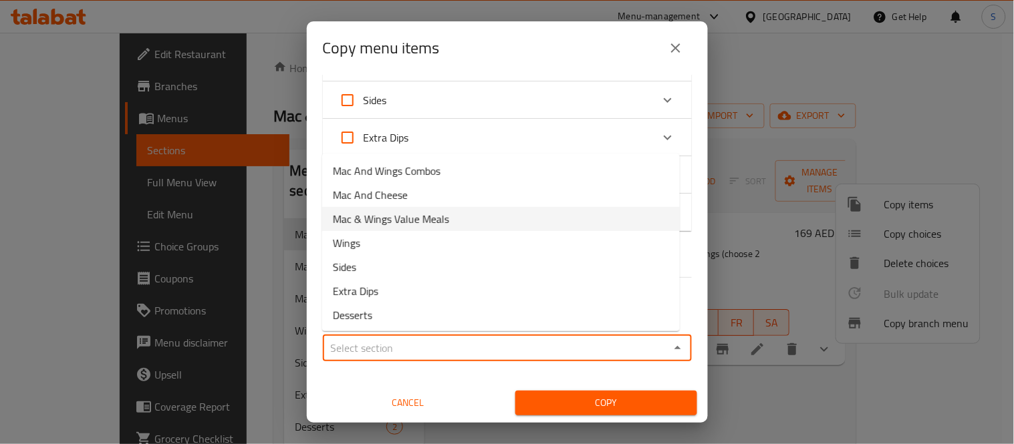
click at [397, 216] on span "Mac & Wings Value Meals" at bounding box center [391, 219] width 116 height 16
type input "Mac & Wings Value Meals"
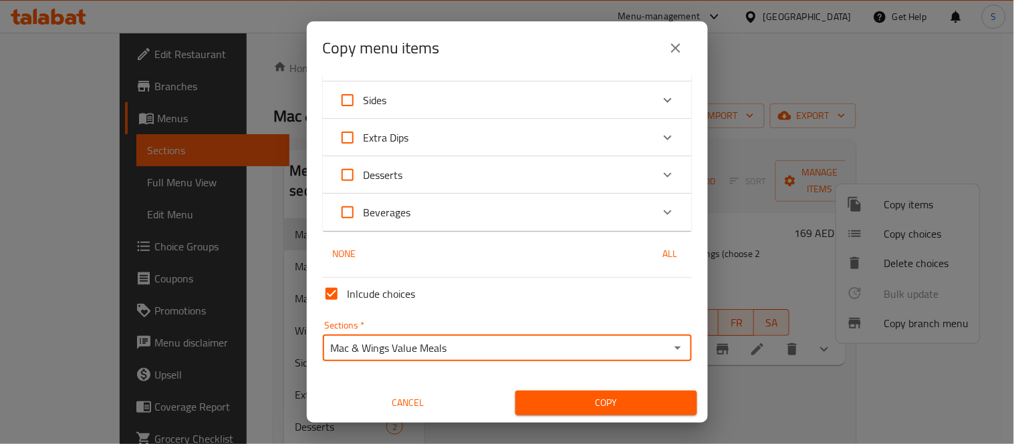
click at [581, 392] on button "Copy" at bounding box center [606, 403] width 182 height 25
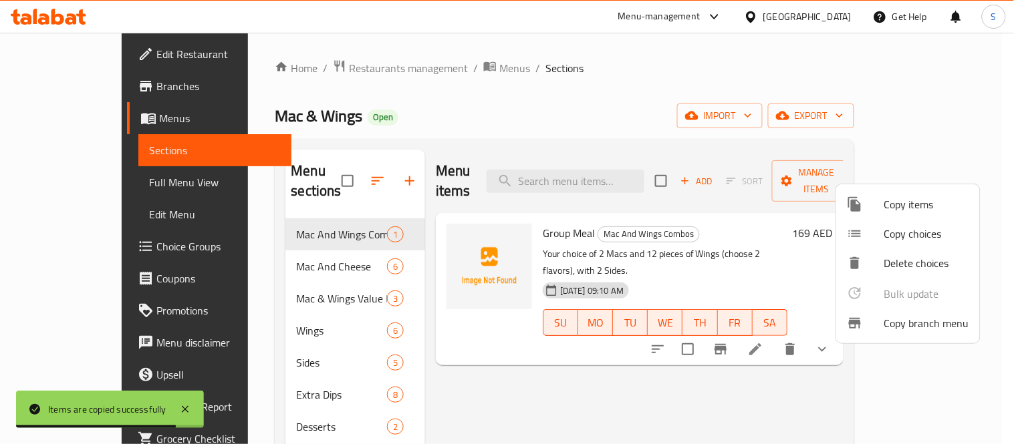
click at [441, 340] on div at bounding box center [507, 222] width 1014 height 444
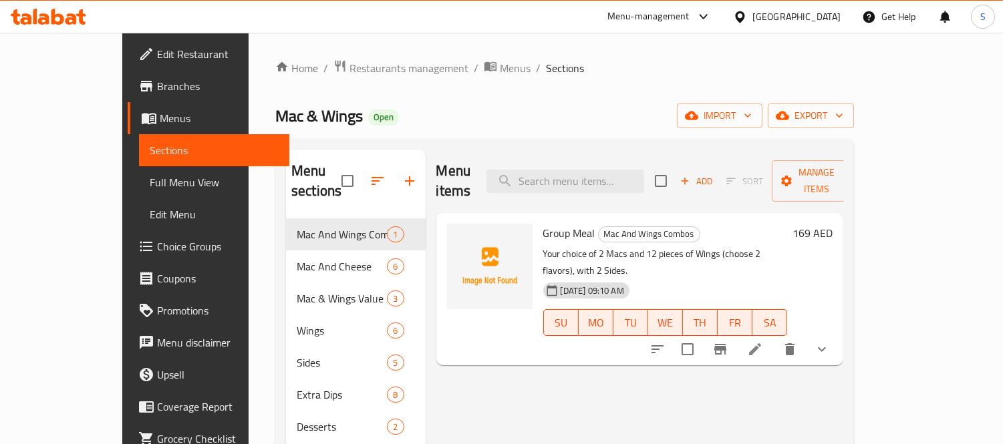
click at [139, 137] on link "Sections" at bounding box center [214, 150] width 151 height 32
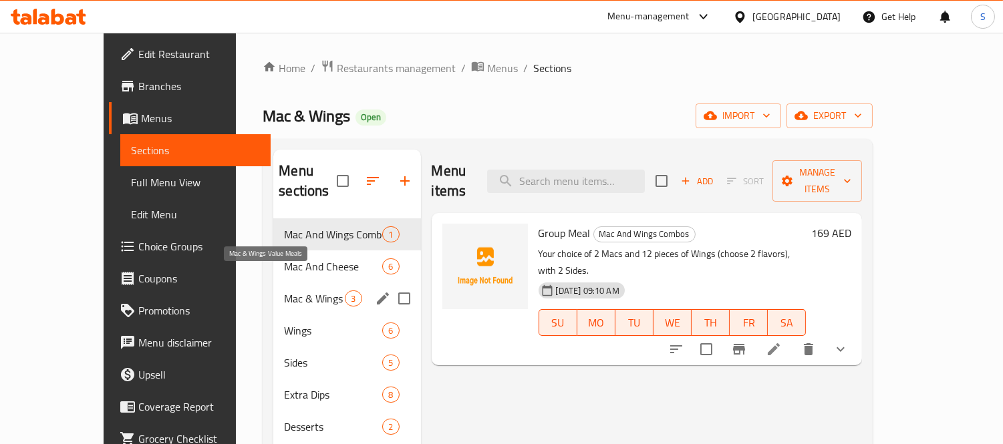
click at [303, 291] on span "Mac & Wings Value Meals" at bounding box center [314, 299] width 61 height 16
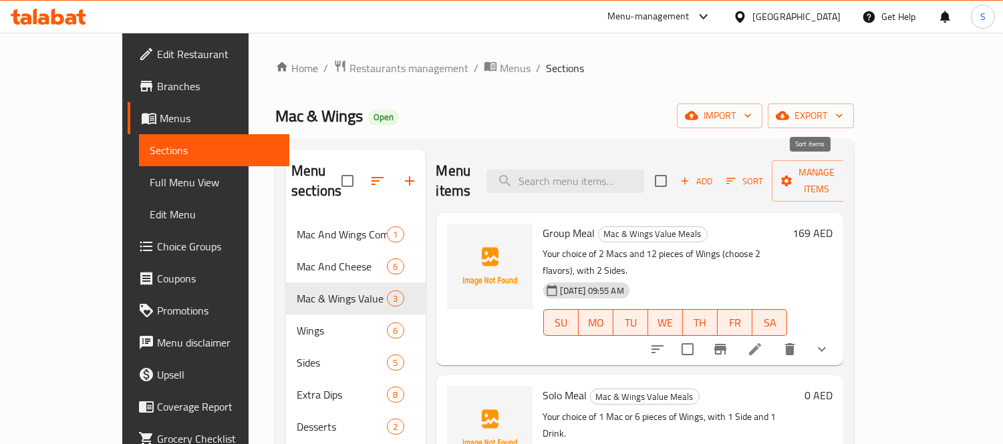
click at [737, 175] on icon "button" at bounding box center [731, 181] width 12 height 12
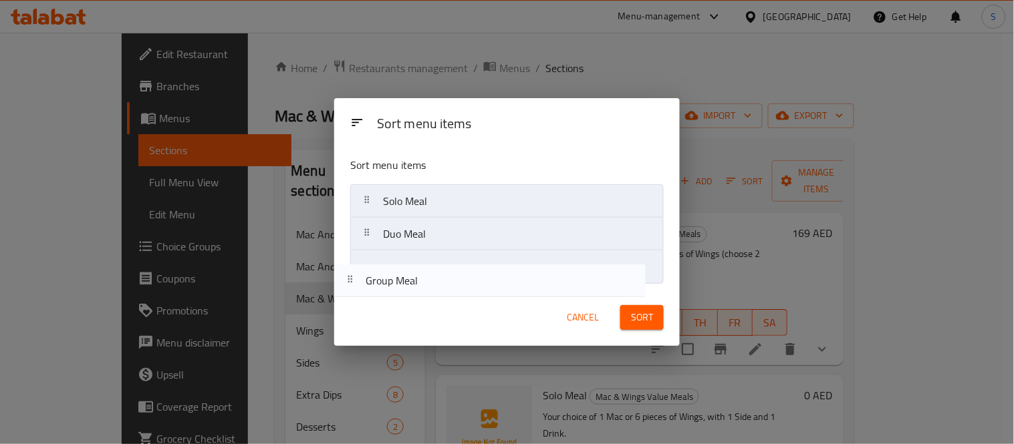
drag, startPoint x: 409, startPoint y: 211, endPoint x: 392, endPoint y: 294, distance: 84.5
click at [392, 294] on div "Sort menu items Sort menu items Group Meal Solo Meal Duo Meal Cancel Sort" at bounding box center [507, 222] width 346 height 248
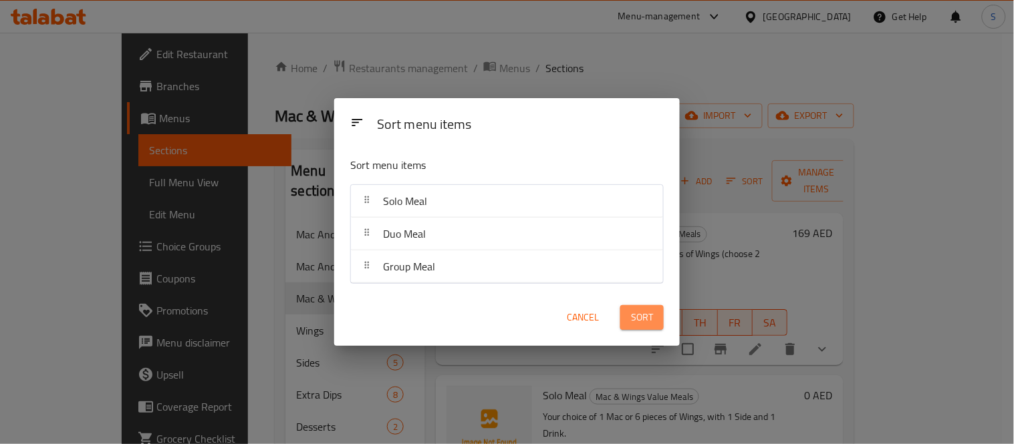
click at [636, 319] on span "Sort" at bounding box center [642, 317] width 22 height 17
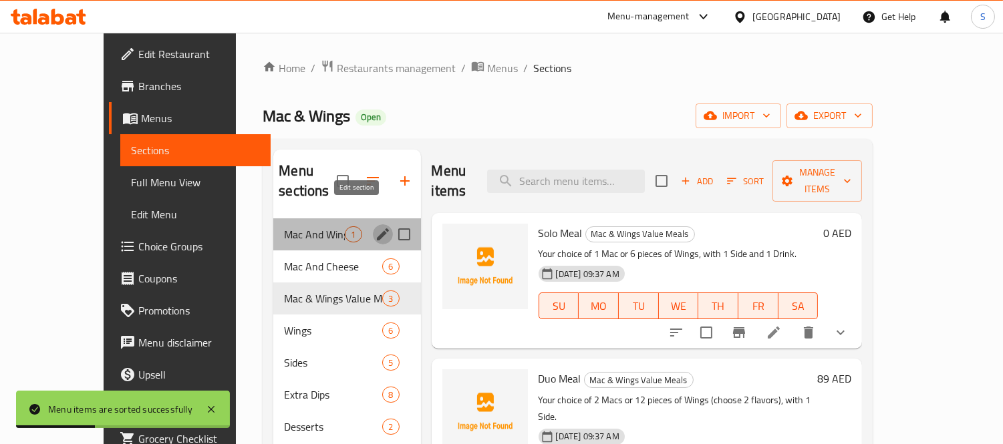
click at [375, 227] on icon "edit" at bounding box center [383, 235] width 16 height 16
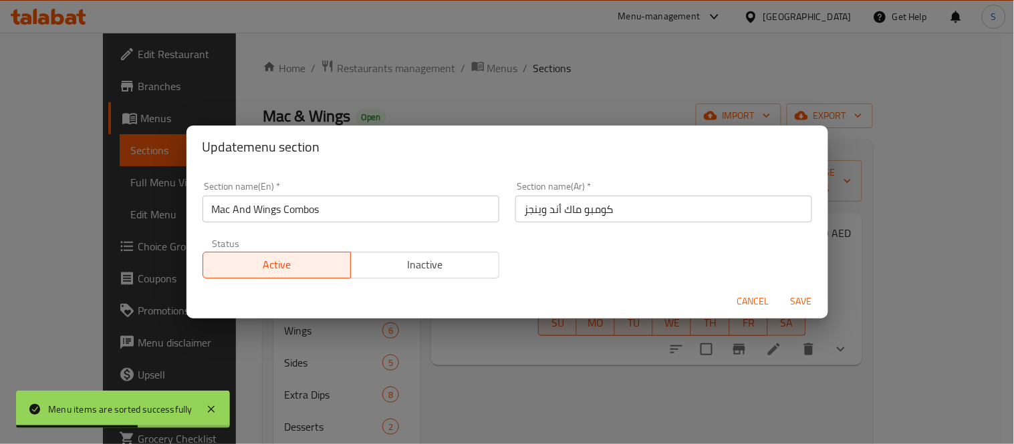
click at [744, 296] on span "Cancel" at bounding box center [753, 301] width 32 height 17
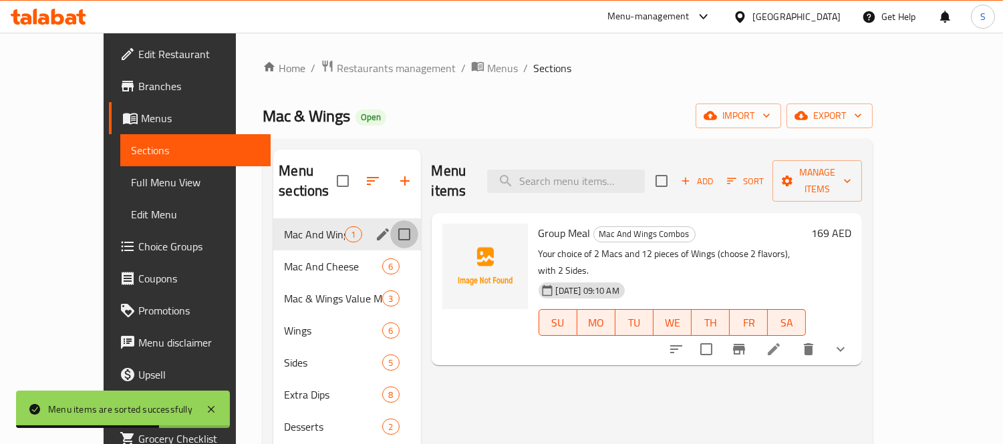
click at [390, 221] on input "Menu sections" at bounding box center [404, 235] width 28 height 28
checkbox input "true"
click at [357, 182] on icon "button" at bounding box center [365, 181] width 16 height 16
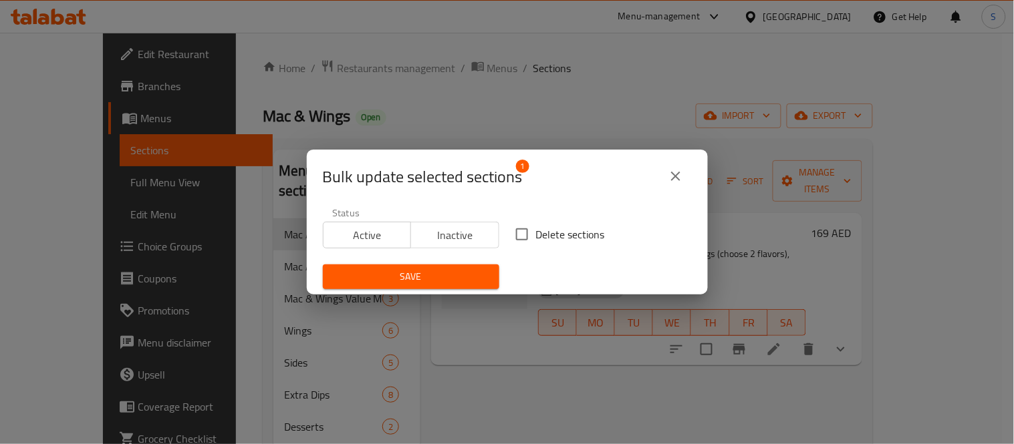
click at [537, 239] on span "Delete sections" at bounding box center [570, 235] width 69 height 16
click at [536, 239] on input "Delete sections" at bounding box center [522, 235] width 28 height 28
checkbox input "true"
click at [457, 277] on span "Save" at bounding box center [411, 277] width 155 height 17
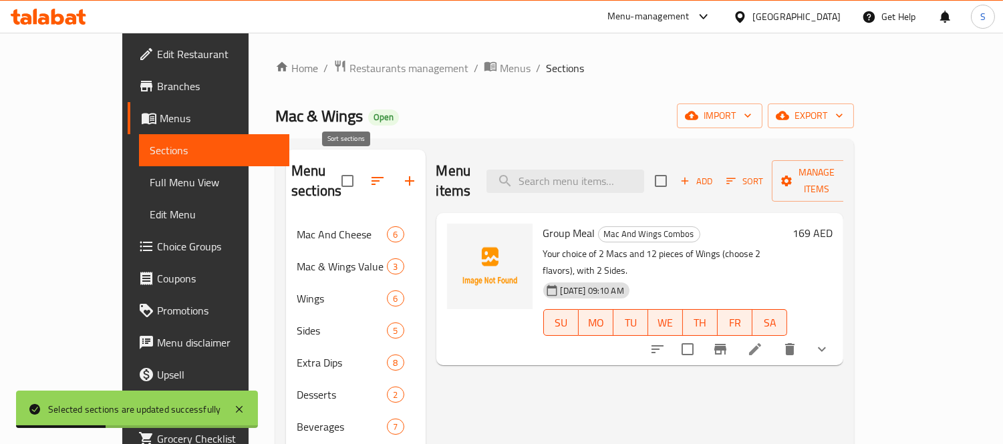
click at [370, 174] on icon "button" at bounding box center [378, 181] width 16 height 16
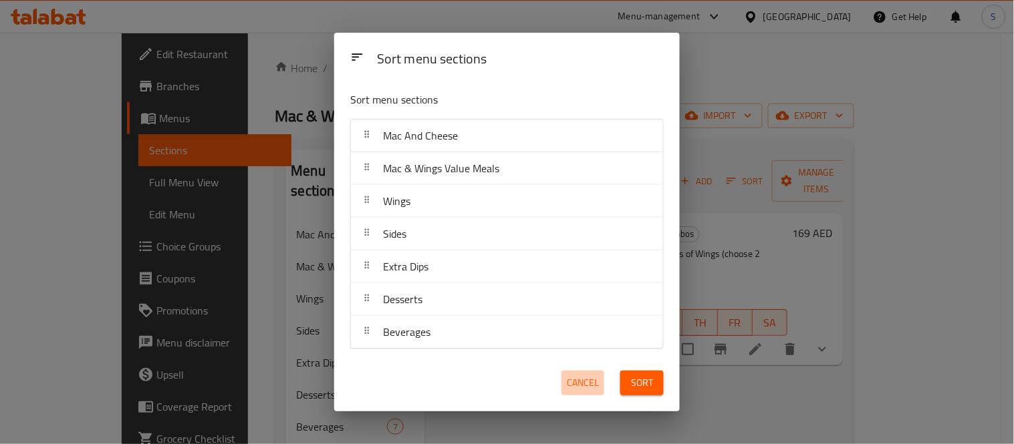
click at [591, 386] on span "Cancel" at bounding box center [583, 383] width 32 height 17
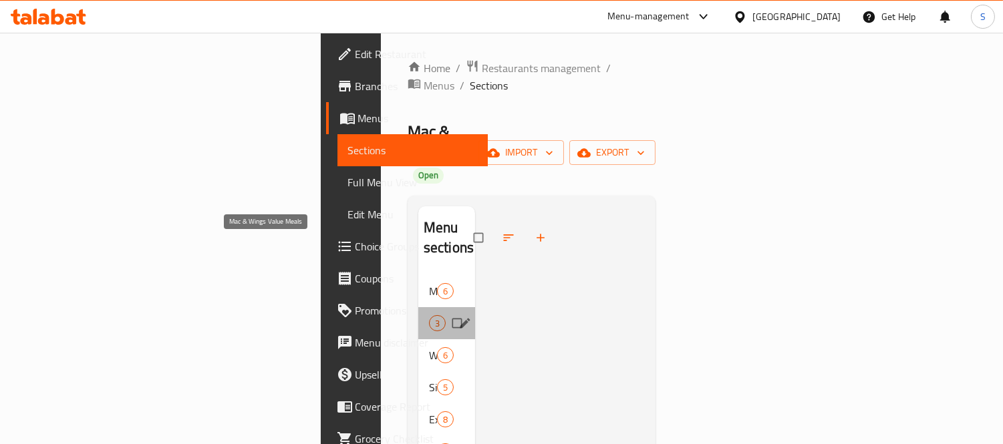
click at [429, 315] on span "Mac & Wings Value Meals" at bounding box center [429, 323] width 0 height 16
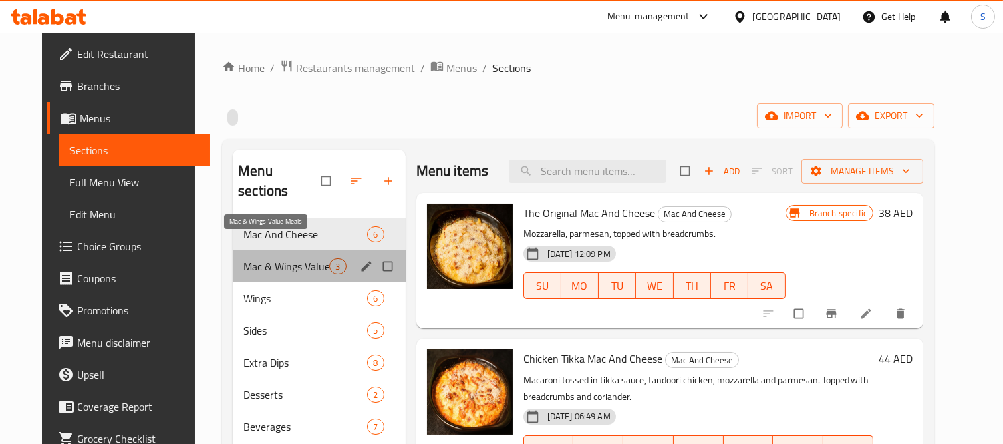
click at [312, 259] on span "Mac & Wings Value Meals" at bounding box center [286, 267] width 86 height 16
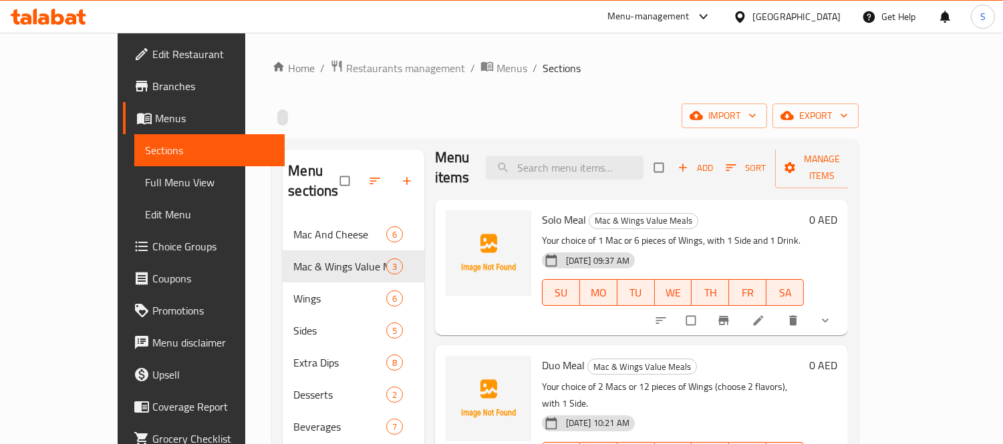
scroll to position [25, 0]
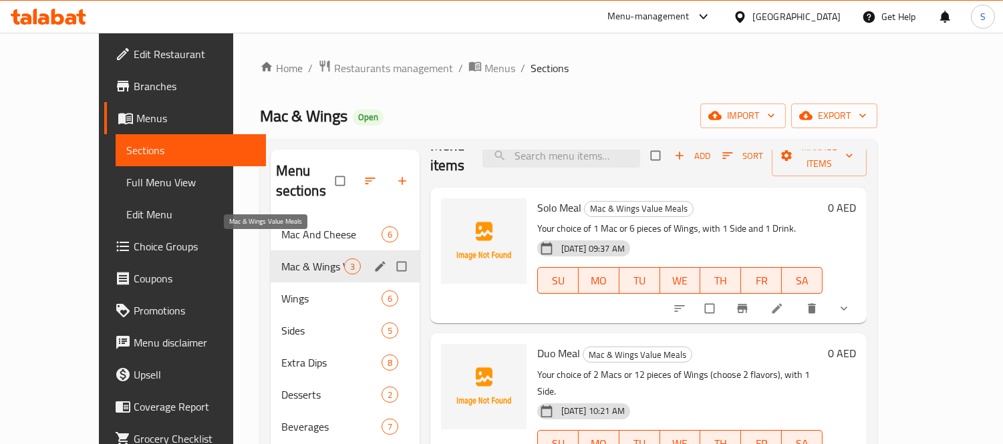
click at [281, 259] on span "Mac & Wings Value Meals" at bounding box center [312, 267] width 63 height 16
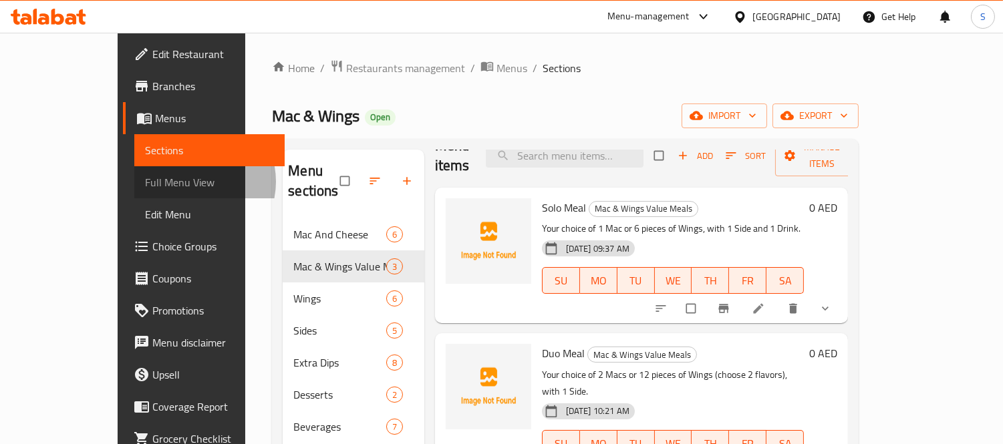
click at [145, 182] on span "Full Menu View" at bounding box center [210, 182] width 130 height 16
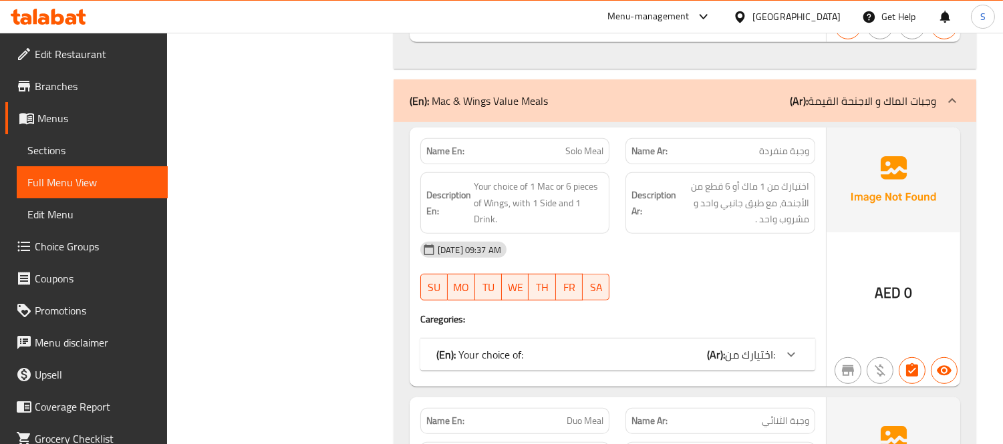
scroll to position [1485, 0]
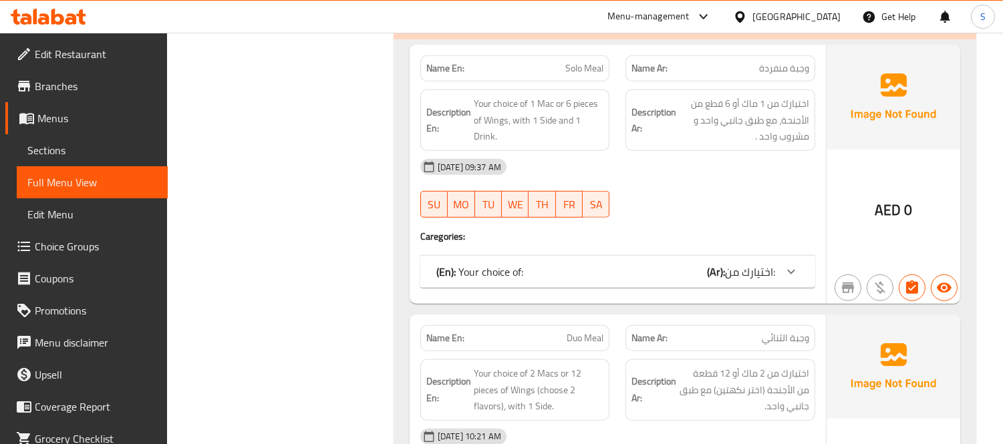
click at [789, 277] on icon at bounding box center [791, 272] width 16 height 16
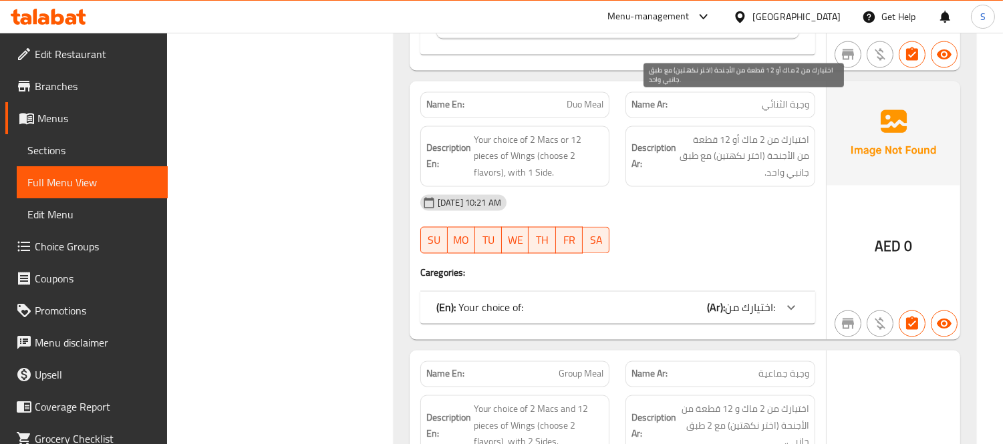
scroll to position [4604, 0]
